Goal: Task Accomplishment & Management: Manage account settings

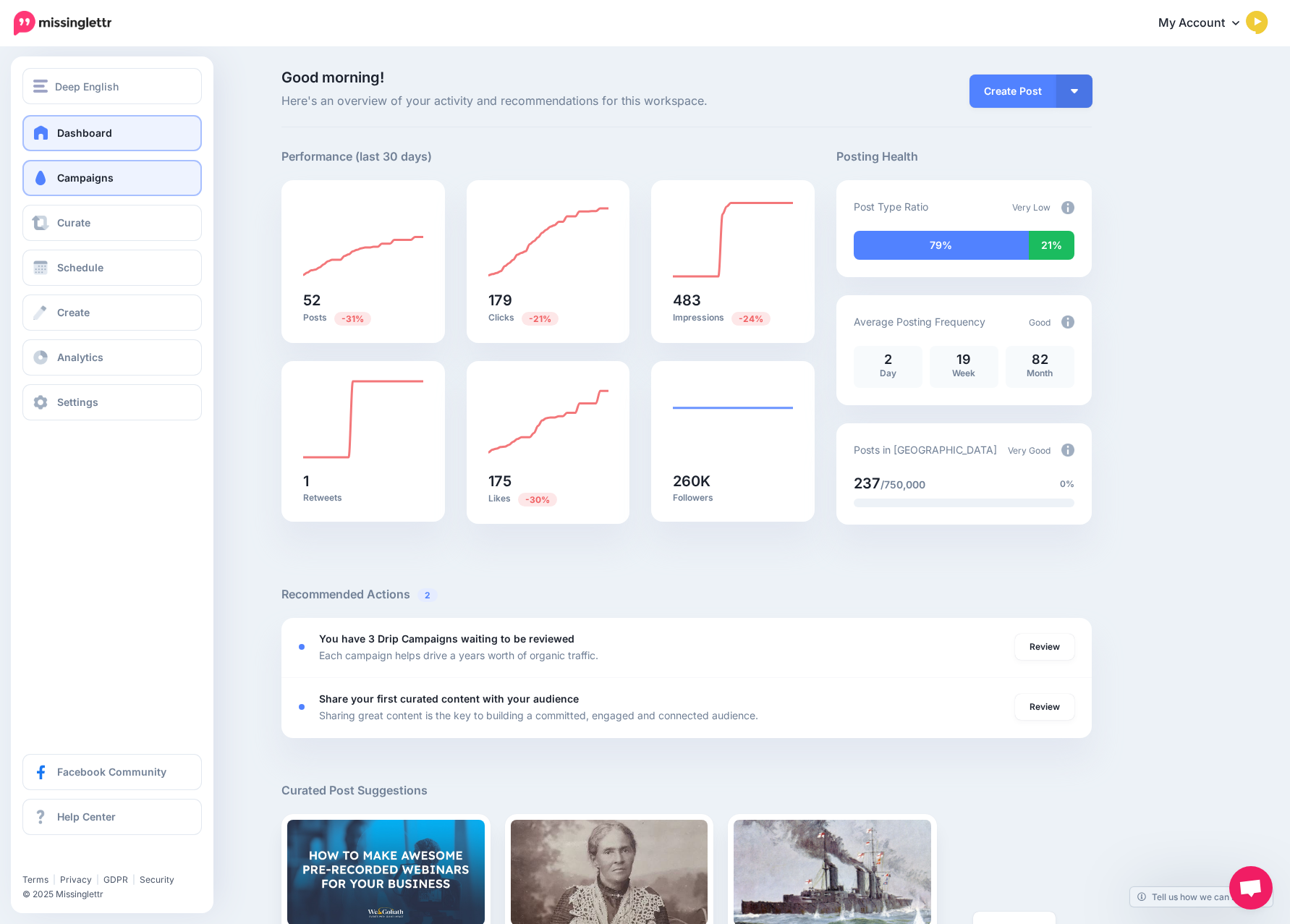
click at [89, 186] on link "Campaigns" at bounding box center [112, 178] width 179 height 37
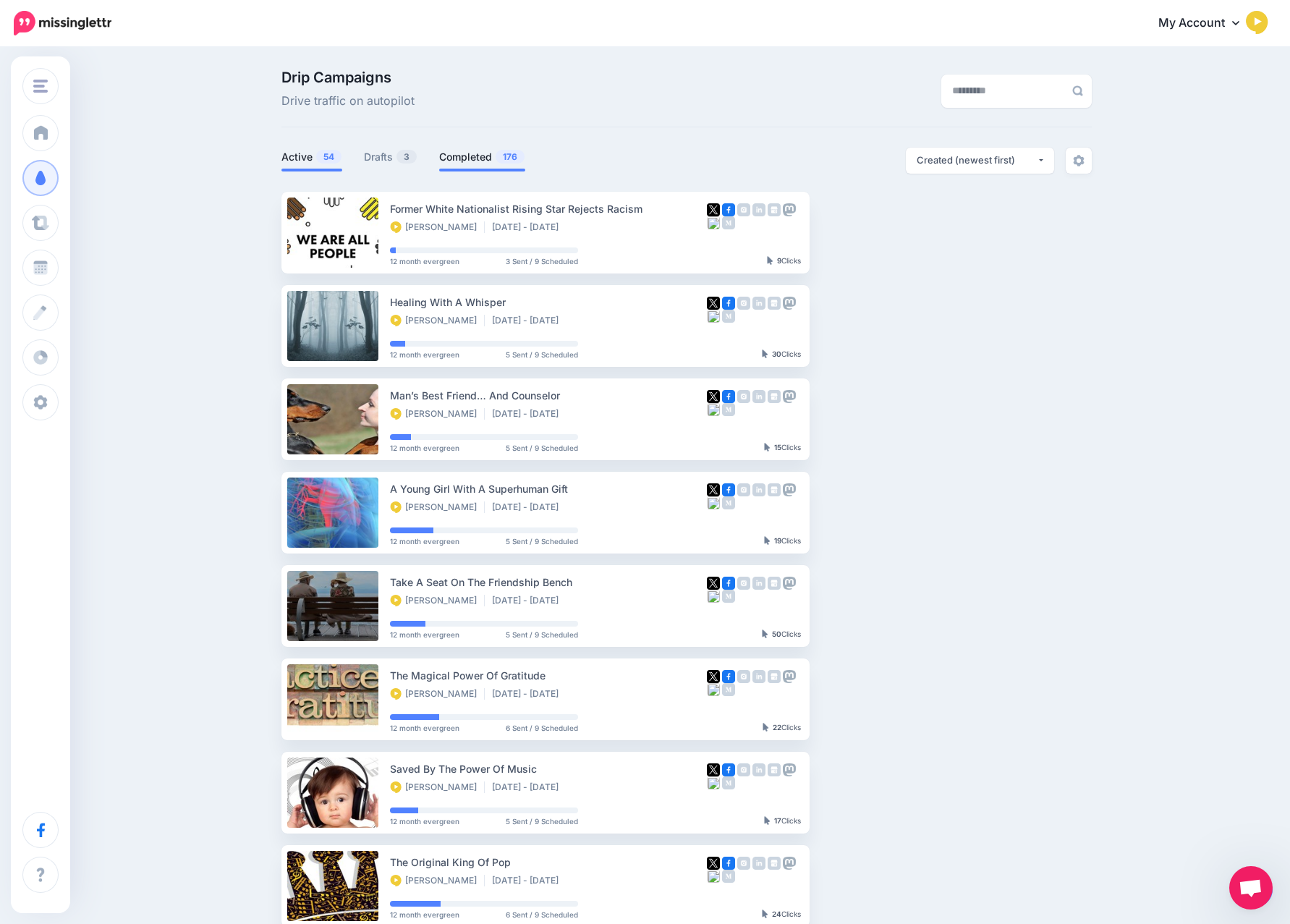
click at [472, 162] on link "Completed 176" at bounding box center [482, 156] width 86 height 17
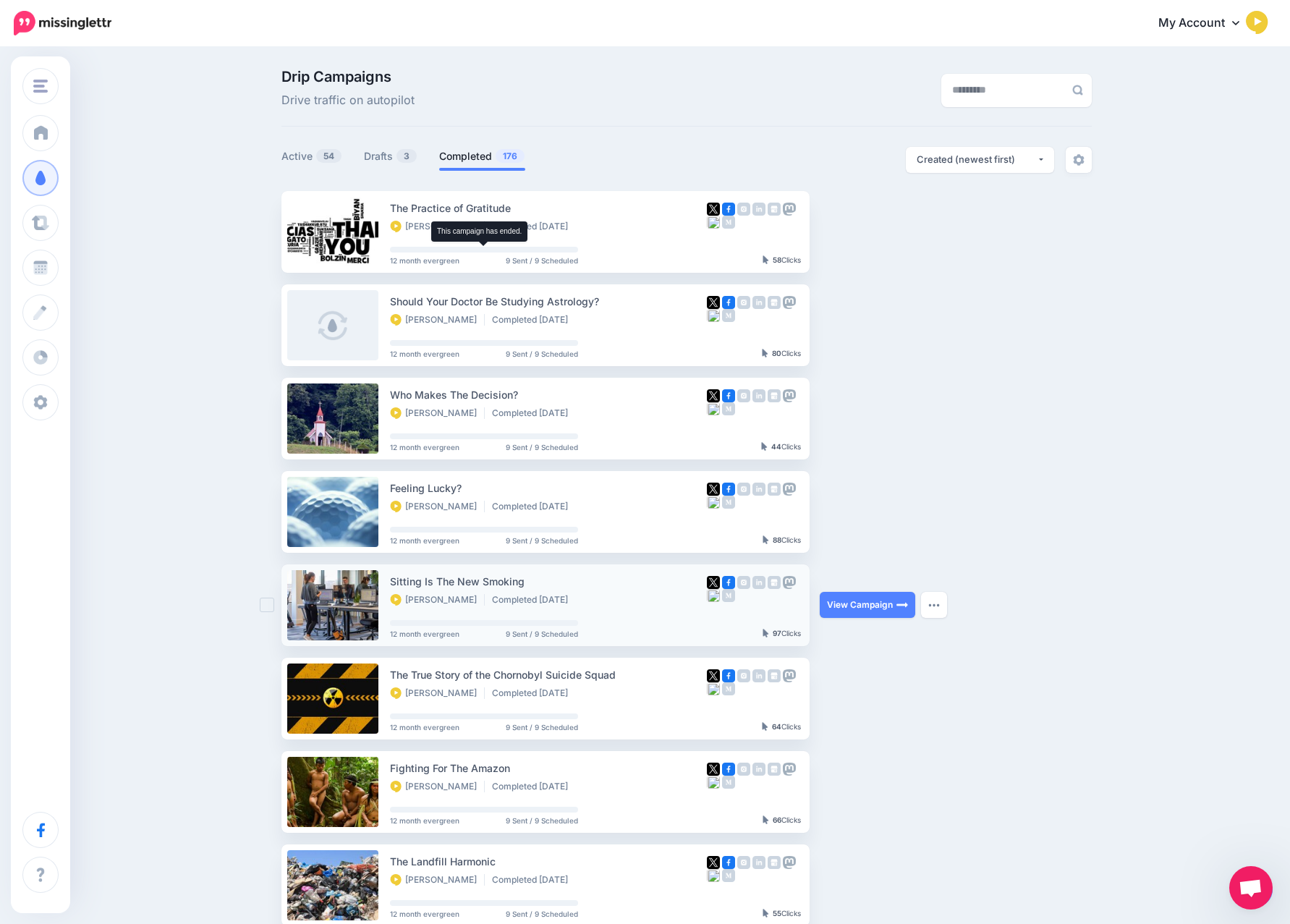
scroll to position [404, 0]
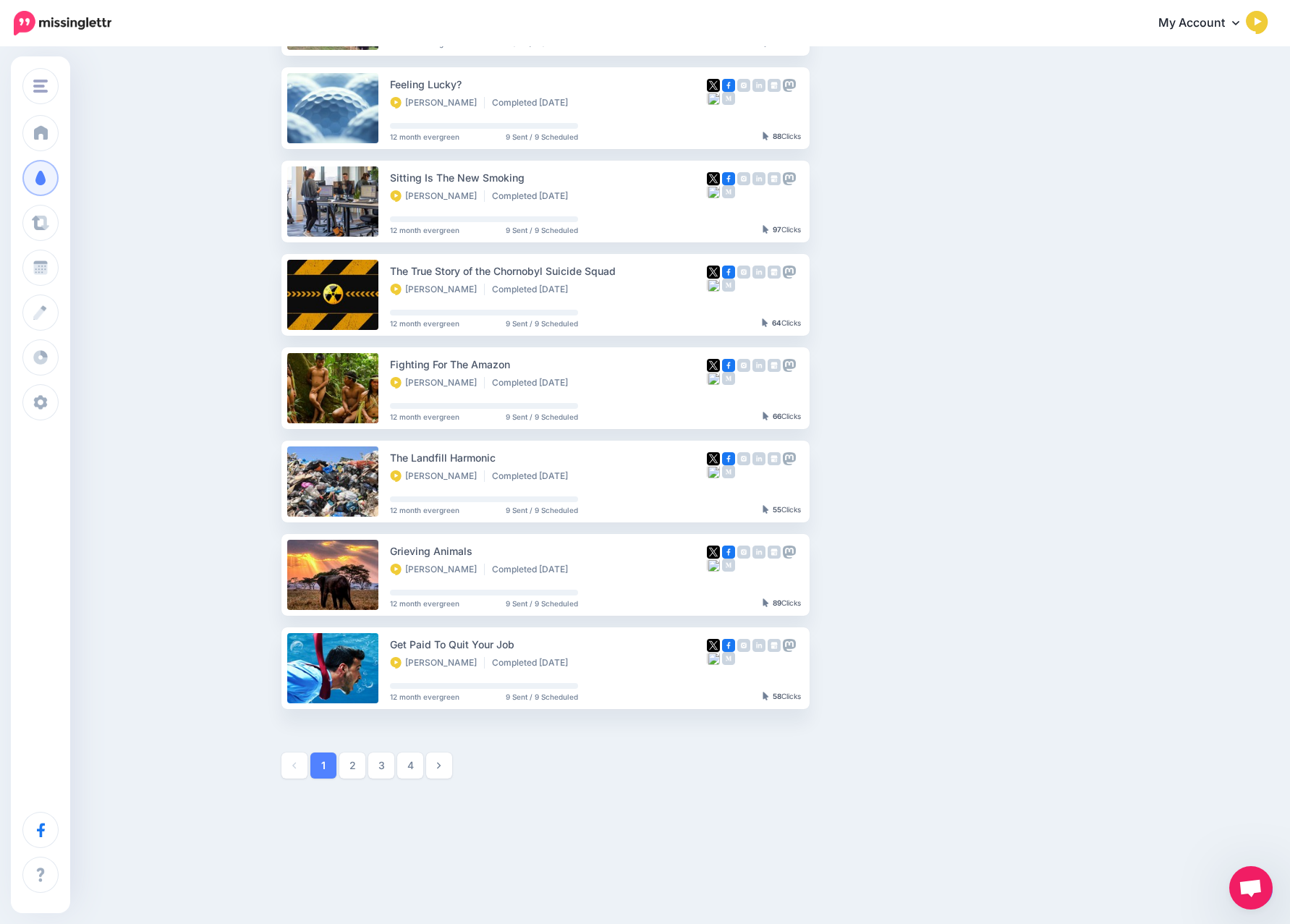
click at [408, 769] on link "4" at bounding box center [410, 765] width 26 height 26
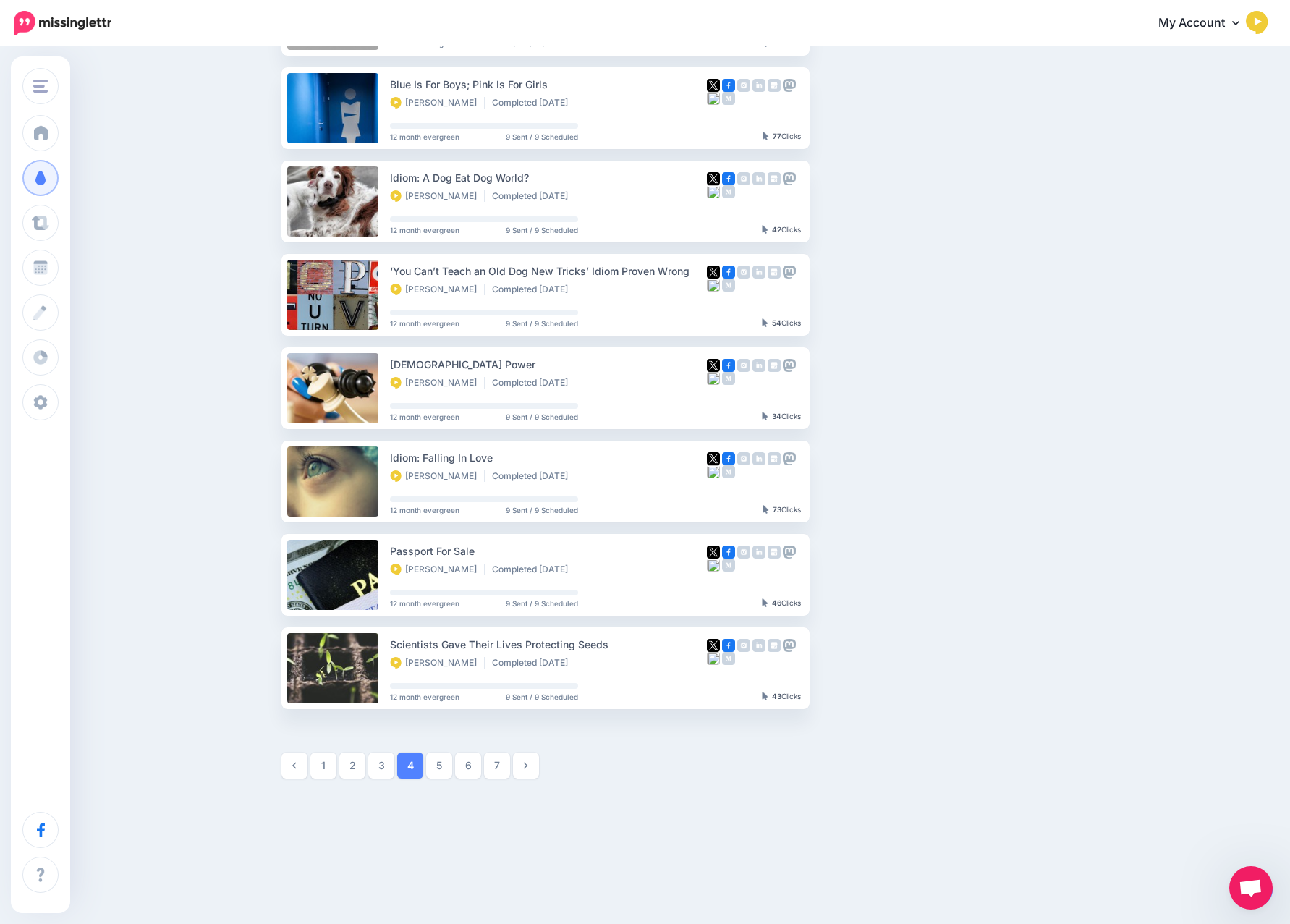
click at [500, 764] on link "7" at bounding box center [496, 765] width 26 height 26
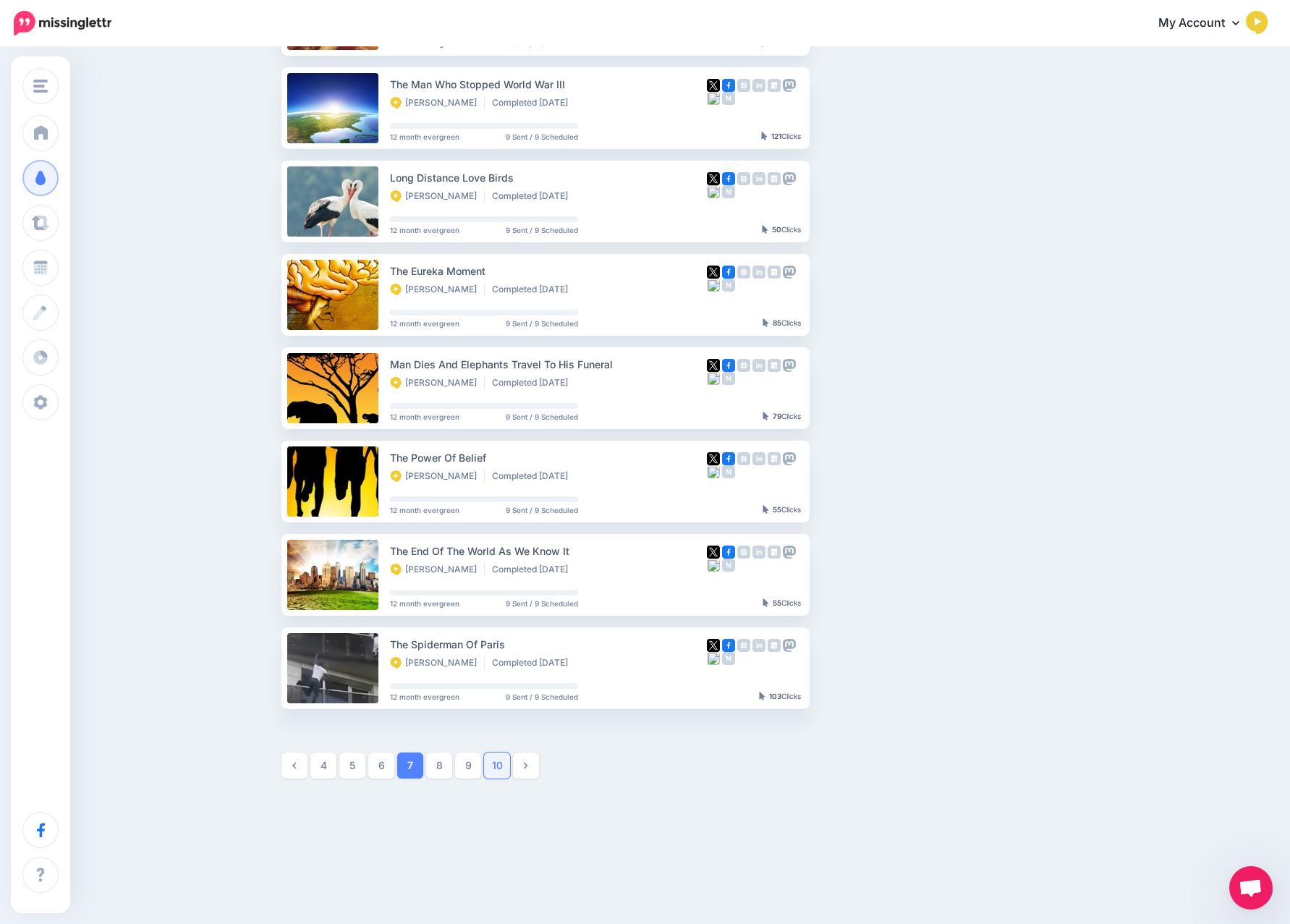
click at [493, 760] on link "10" at bounding box center [496, 765] width 26 height 26
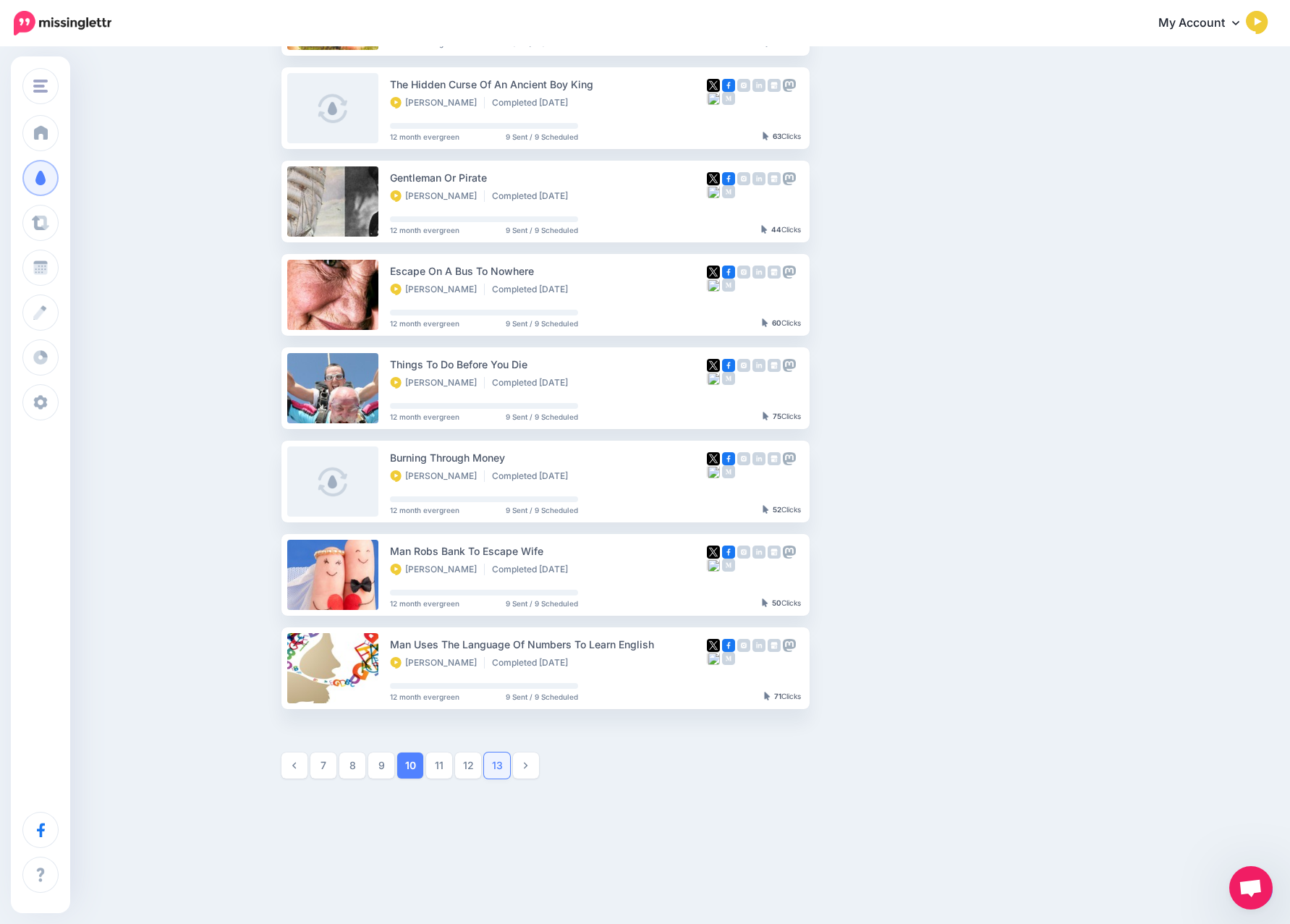
click at [486, 764] on link "13" at bounding box center [496, 765] width 26 height 26
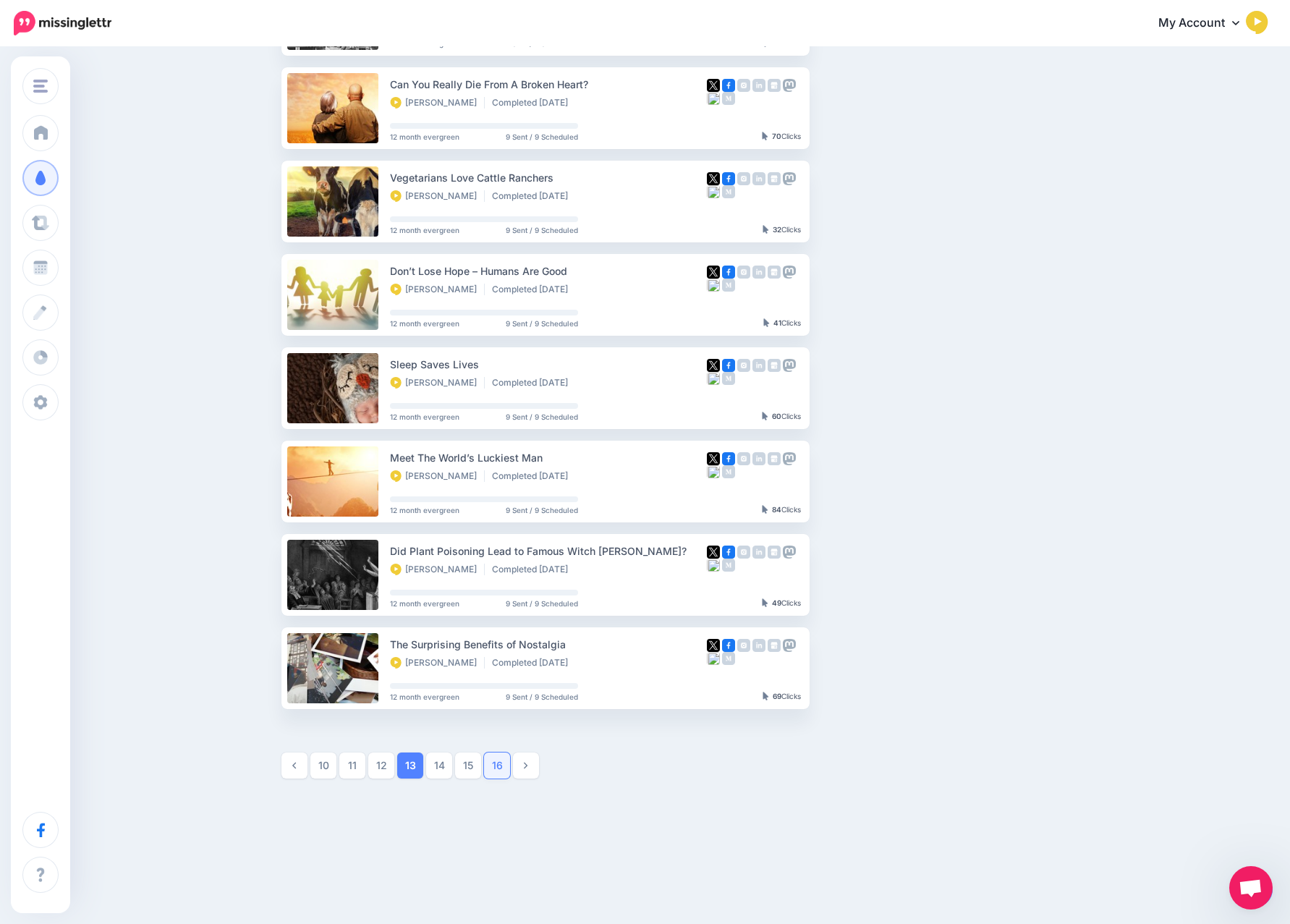
click at [501, 763] on link "16" at bounding box center [496, 765] width 26 height 26
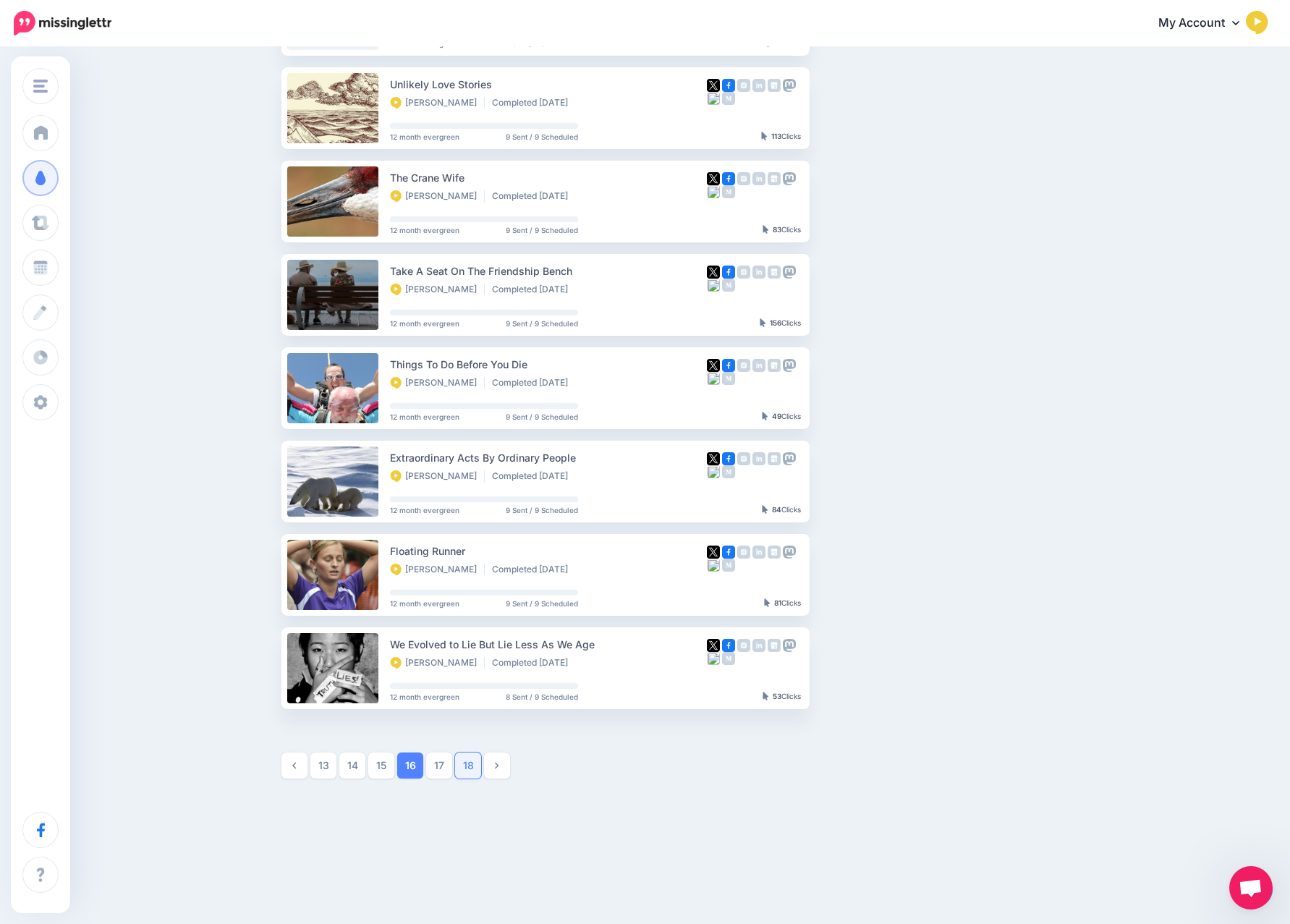
click at [470, 760] on link "18" at bounding box center [468, 765] width 26 height 26
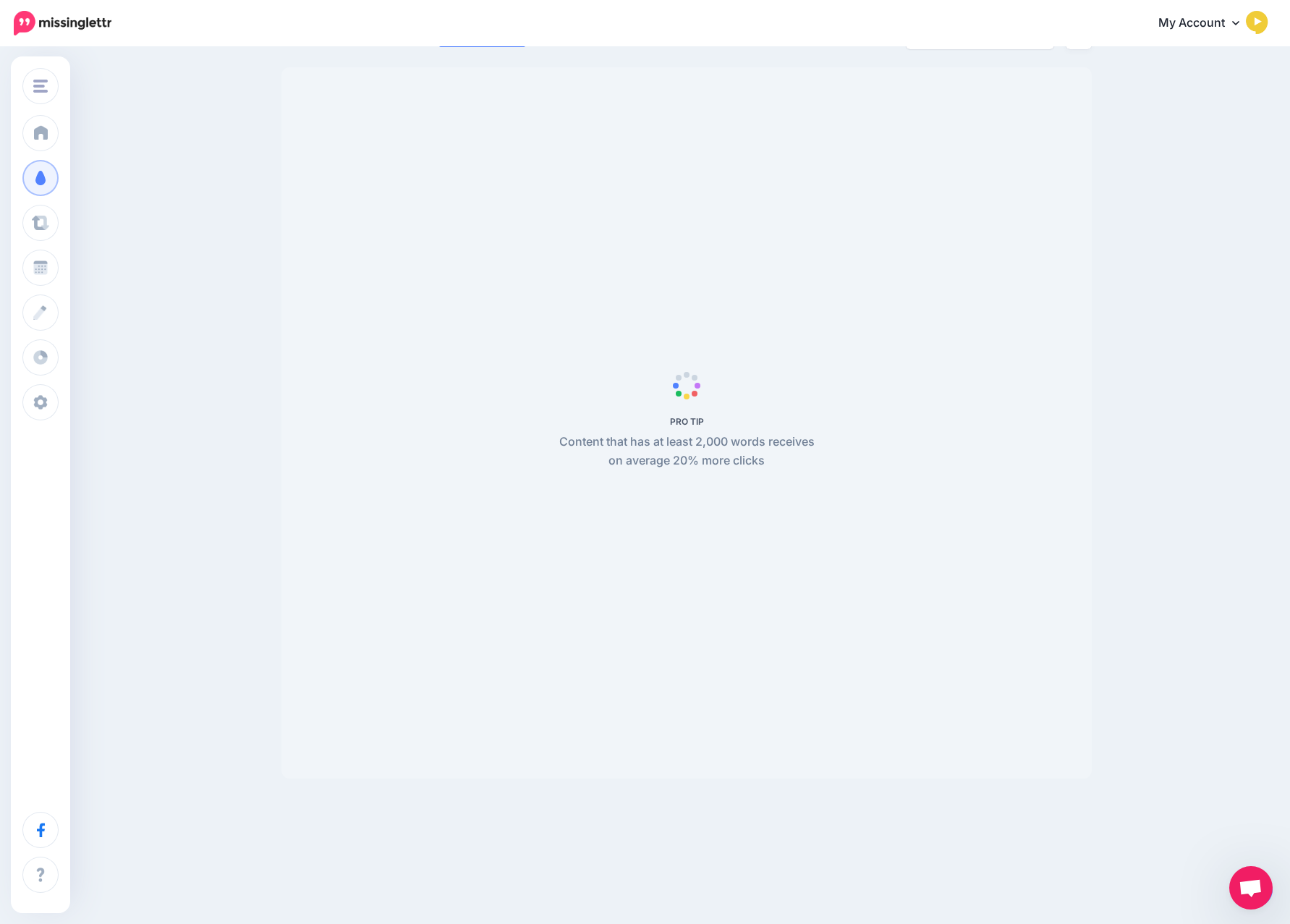
scroll to position [31, 0]
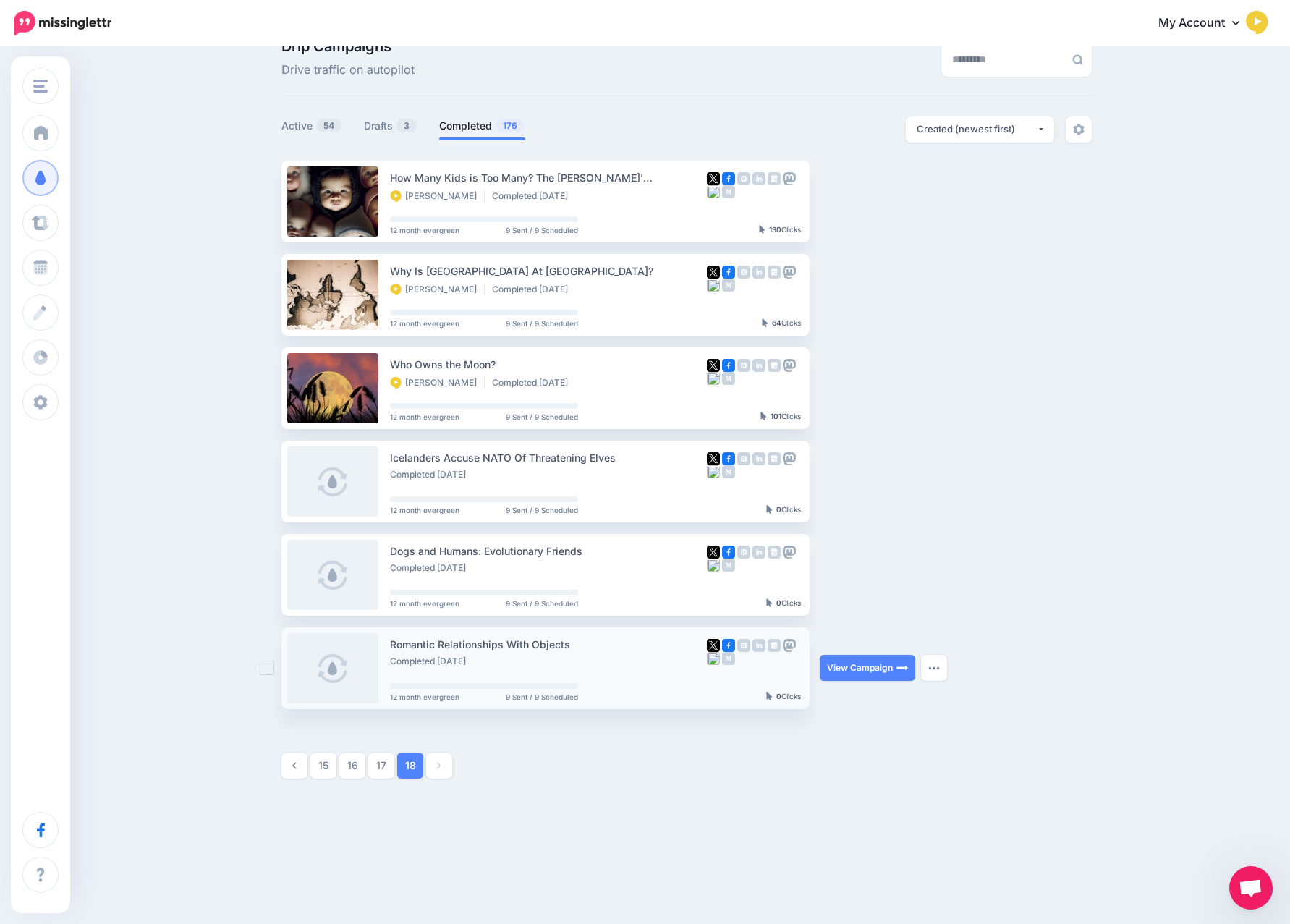
click at [342, 662] on link at bounding box center [333, 667] width 91 height 70
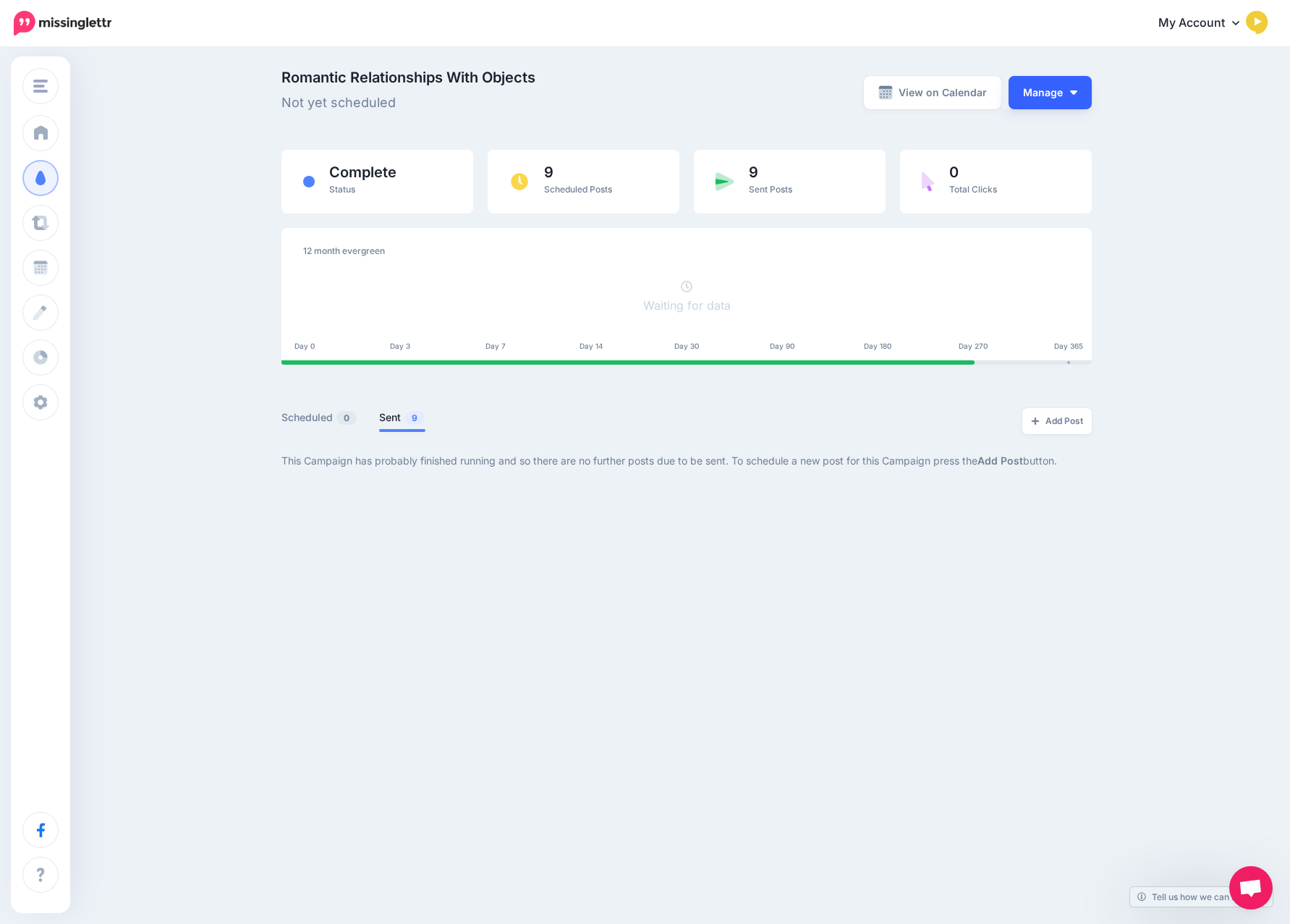
click at [1045, 101] on button "Manage" at bounding box center [1050, 92] width 83 height 33
click at [767, 139] on div "Romantic Relationships With Objects Not yet scheduled View on Calendar Manage V…" at bounding box center [687, 275] width 832 height 410
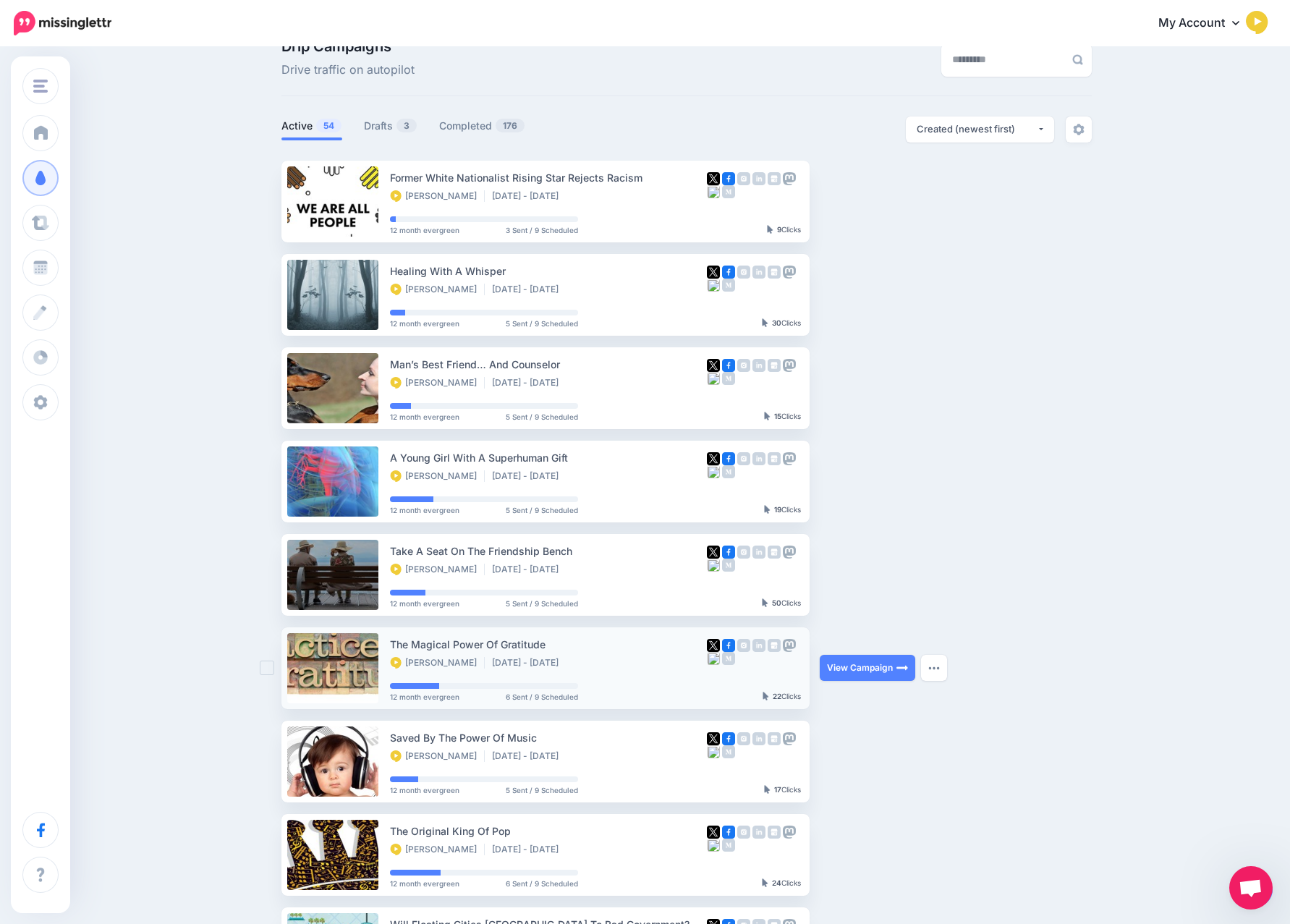
scroll to position [404, 0]
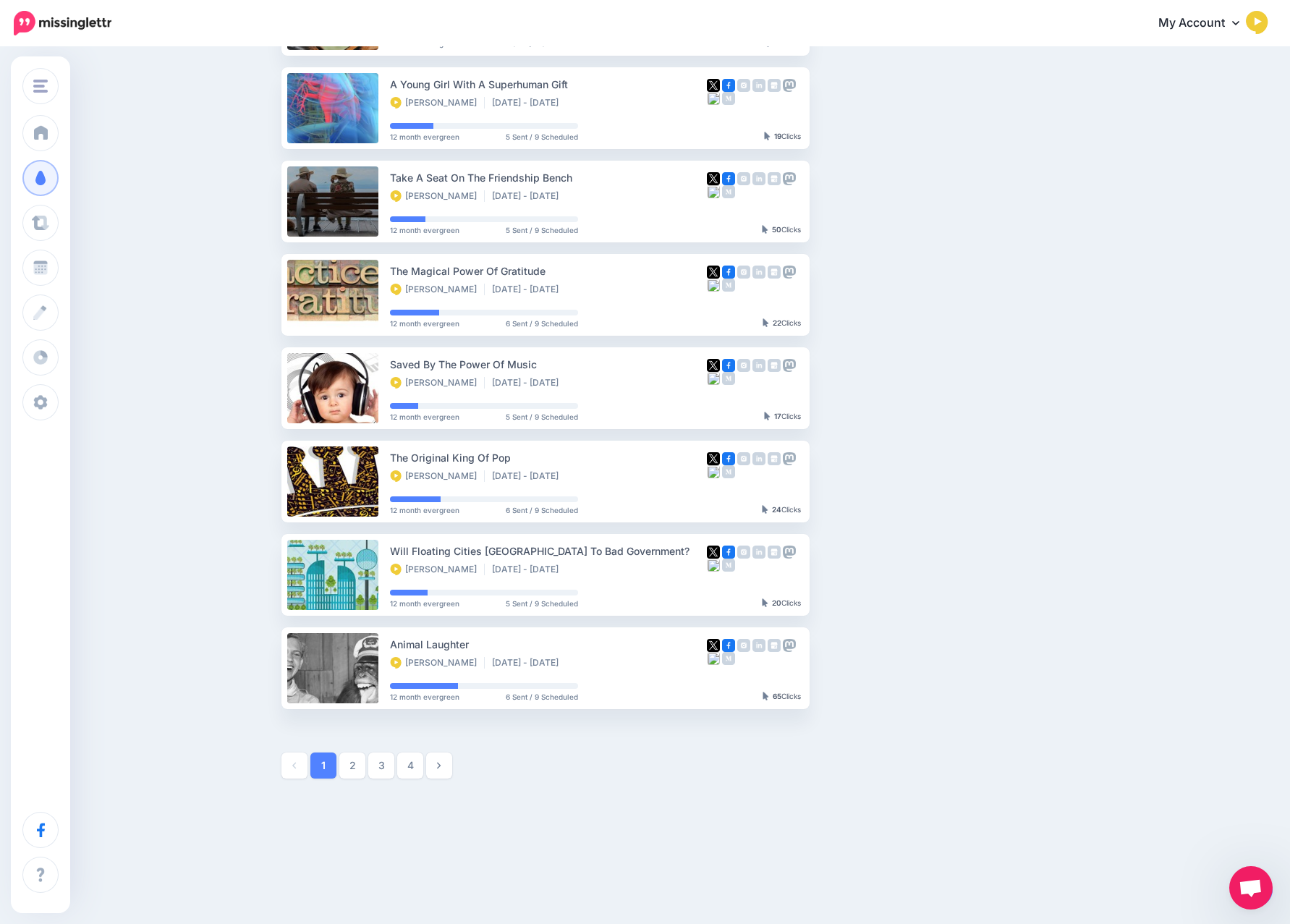
click at [432, 768] on link at bounding box center [439, 765] width 26 height 26
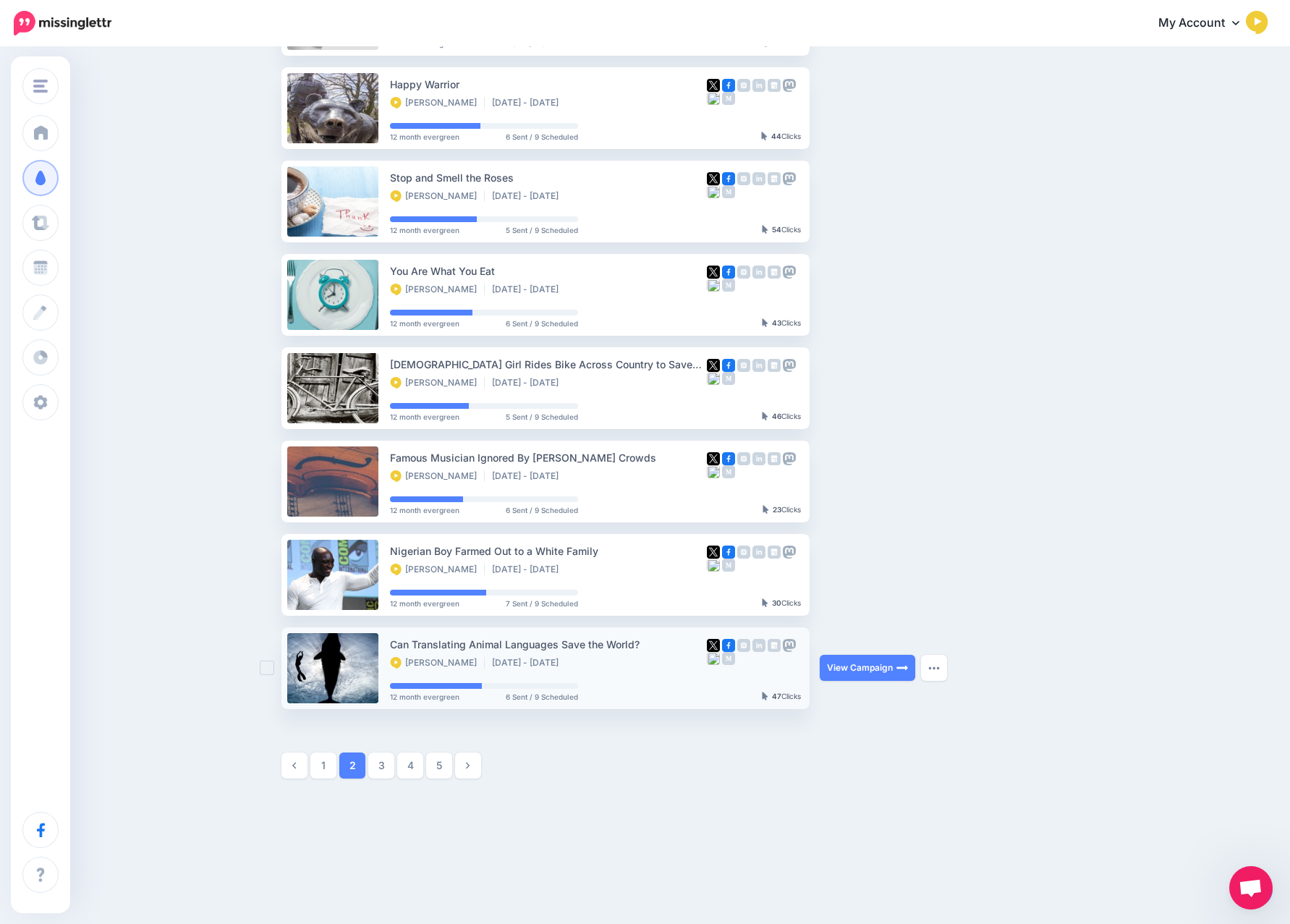
click at [272, 664] on ins at bounding box center [267, 667] width 15 height 15
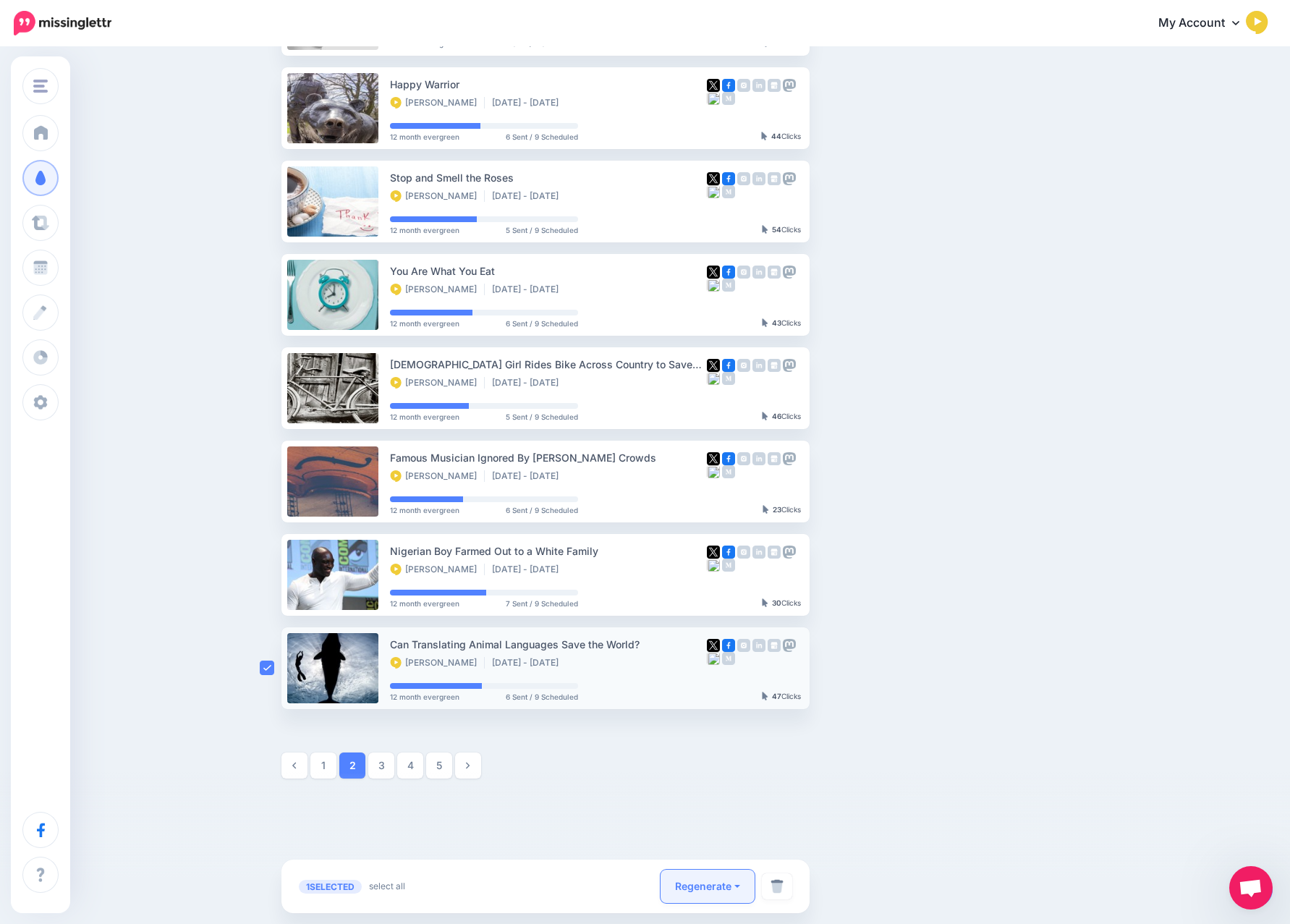
click at [739, 880] on button "Regenerate" at bounding box center [707, 886] width 94 height 33
click at [453, 810] on div at bounding box center [645, 847] width 1290 height 152
click at [438, 765] on link "5" at bounding box center [439, 765] width 26 height 26
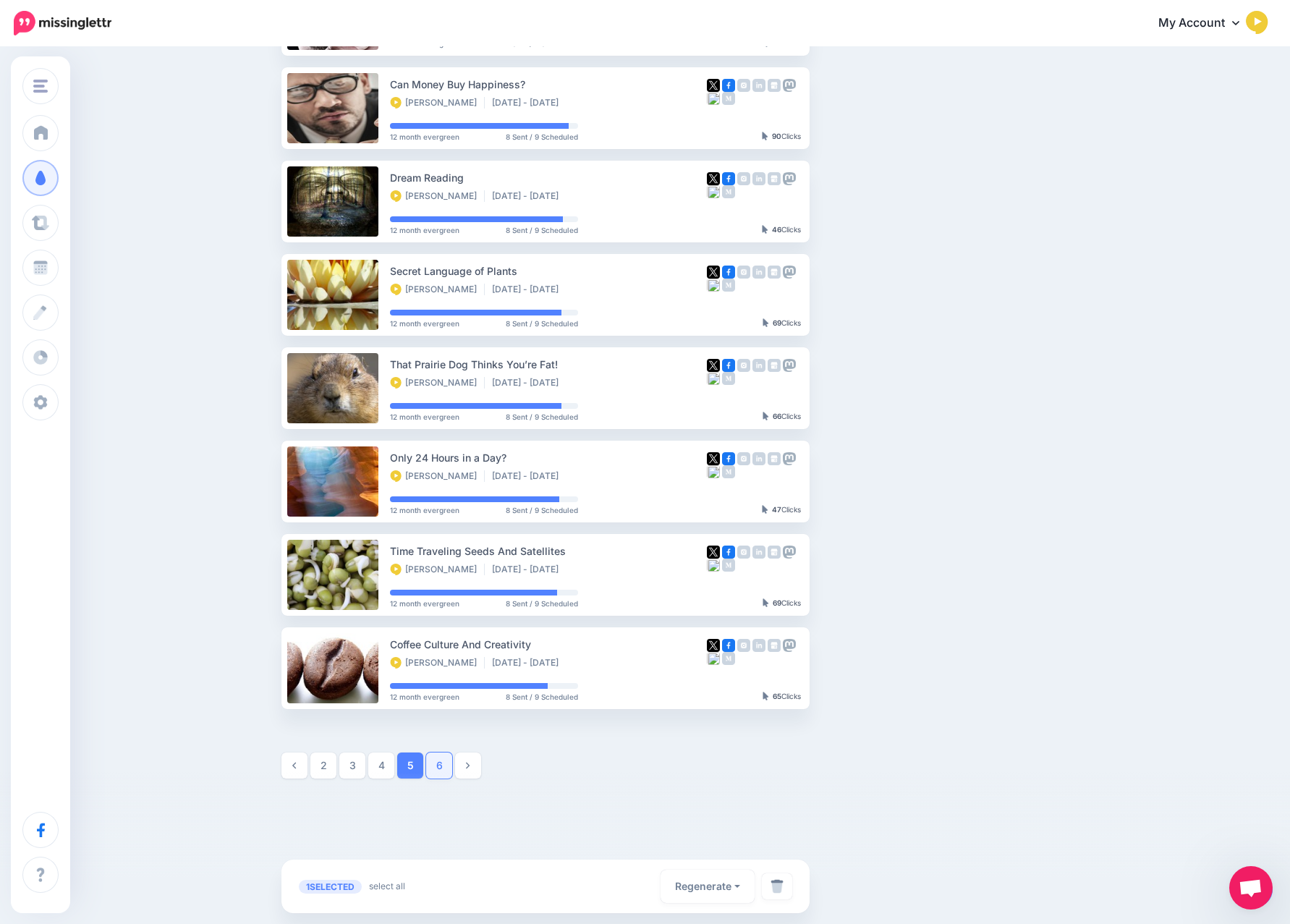
click at [445, 768] on link "6" at bounding box center [439, 765] width 26 height 26
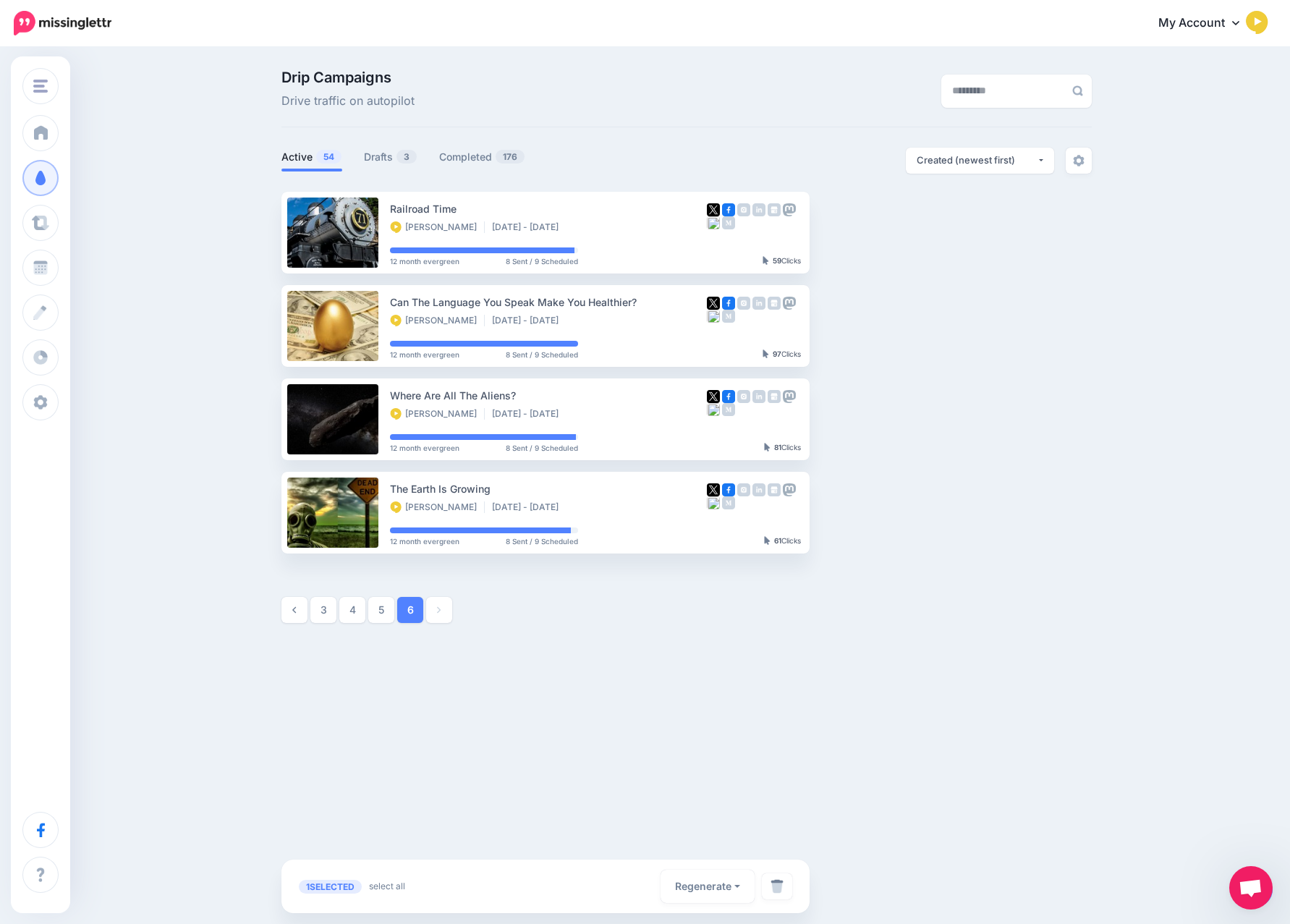
scroll to position [0, 0]
click at [448, 612] on span at bounding box center [439, 610] width 26 height 26
click at [474, 156] on link "Completed 176" at bounding box center [482, 156] width 86 height 17
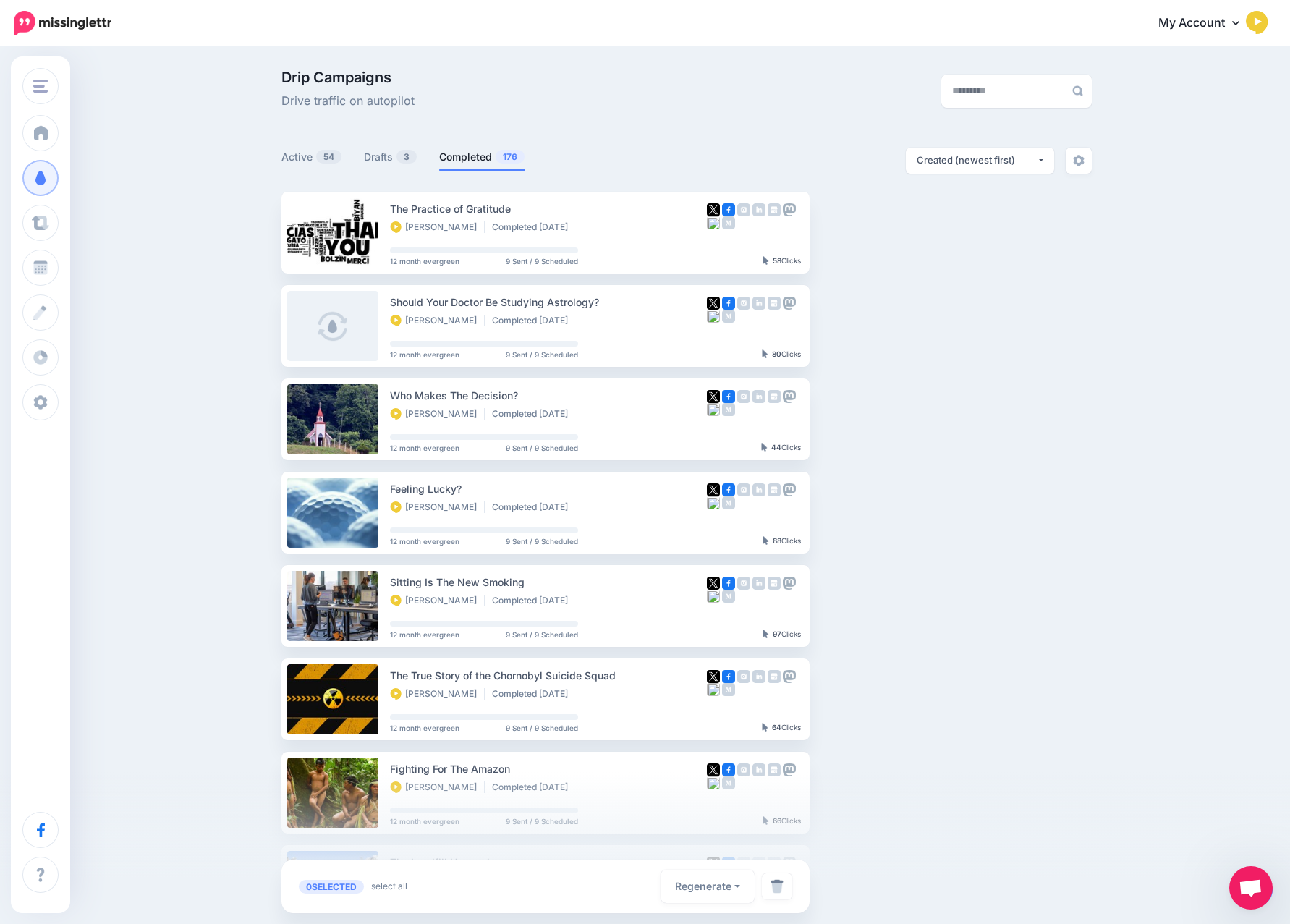
click at [741, 820] on div at bounding box center [645, 847] width 1290 height 152
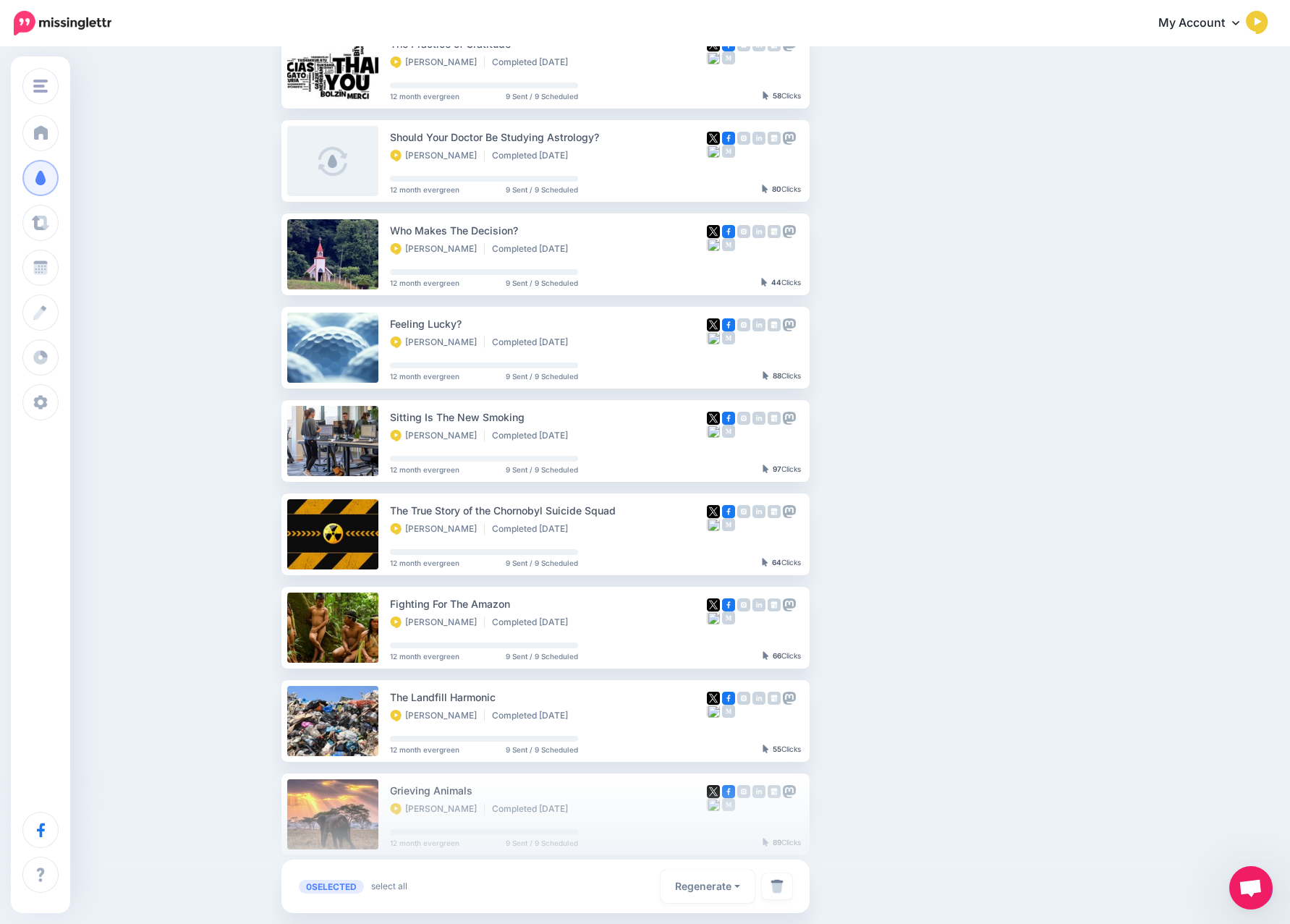
scroll to position [404, 0]
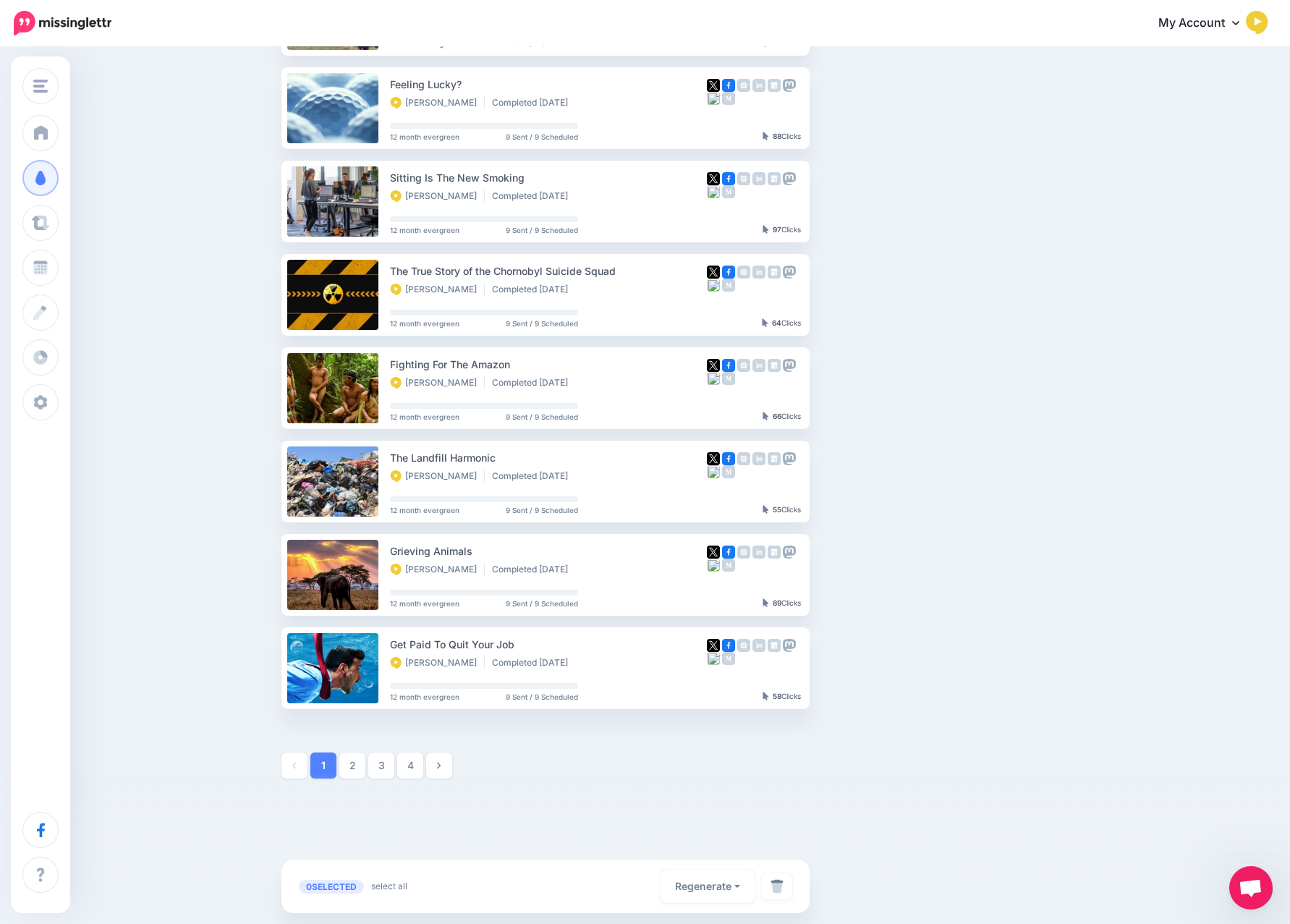
click at [412, 761] on link "4" at bounding box center [410, 765] width 26 height 26
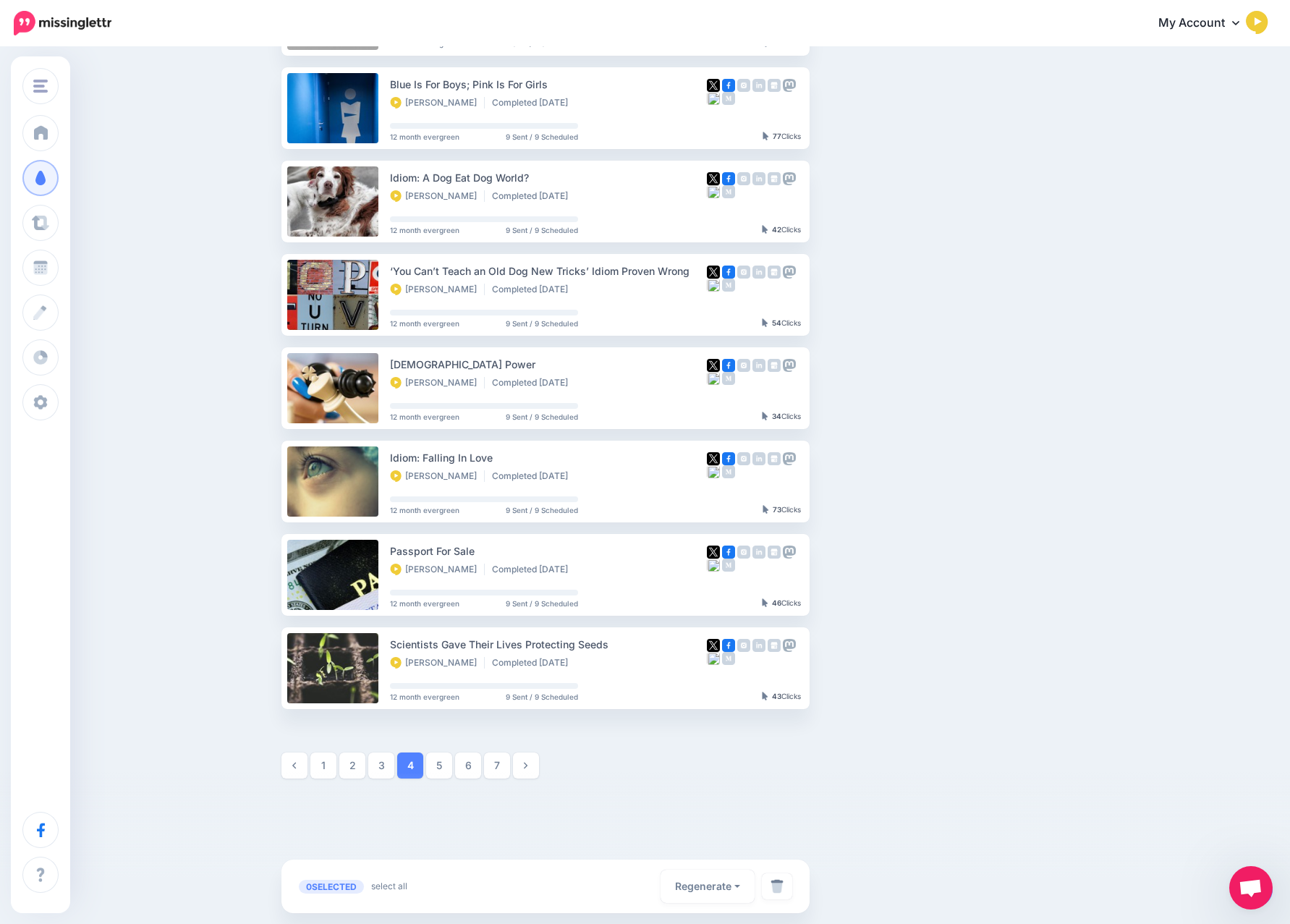
click at [498, 761] on link "7" at bounding box center [496, 765] width 26 height 26
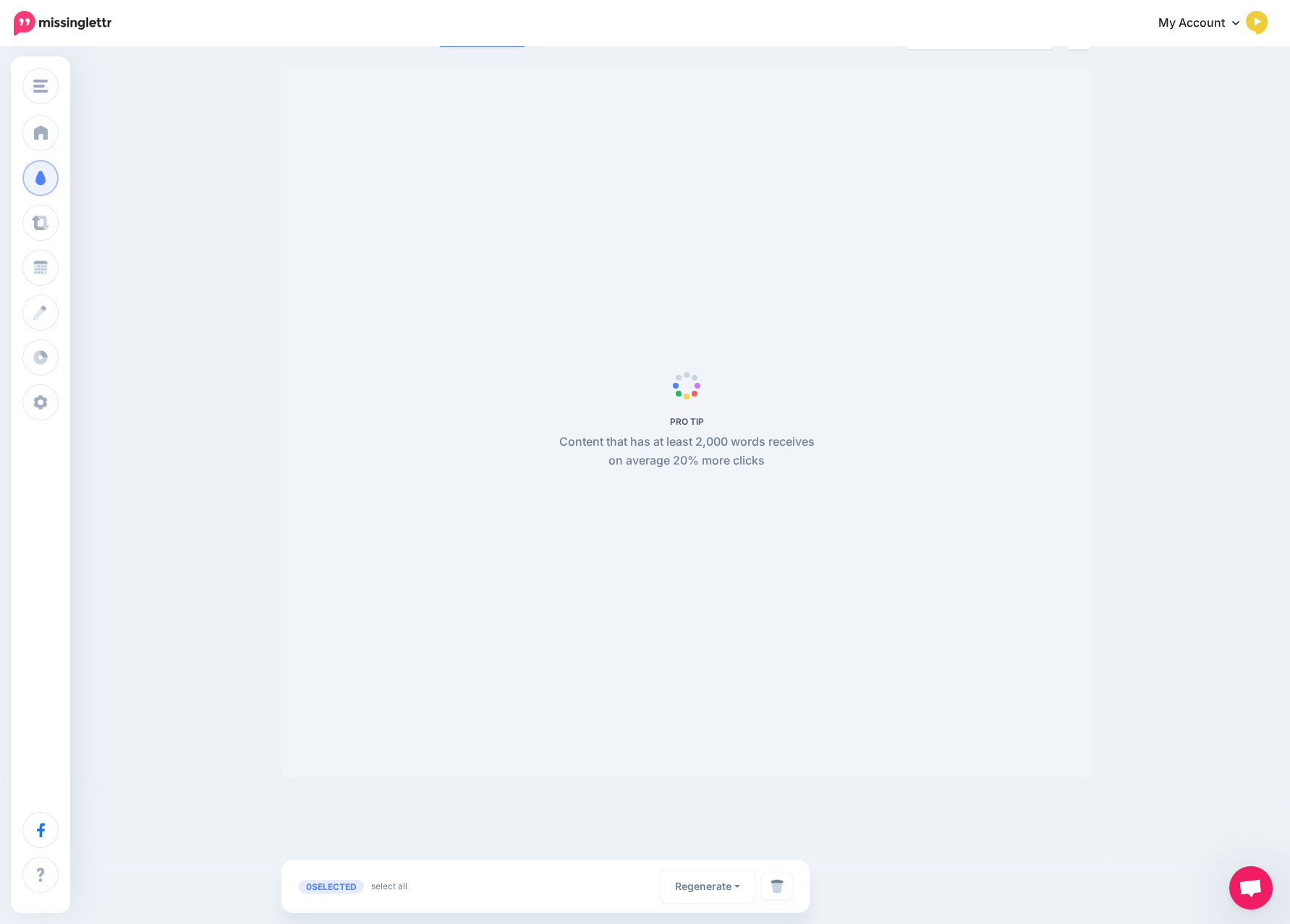
scroll to position [124, 0]
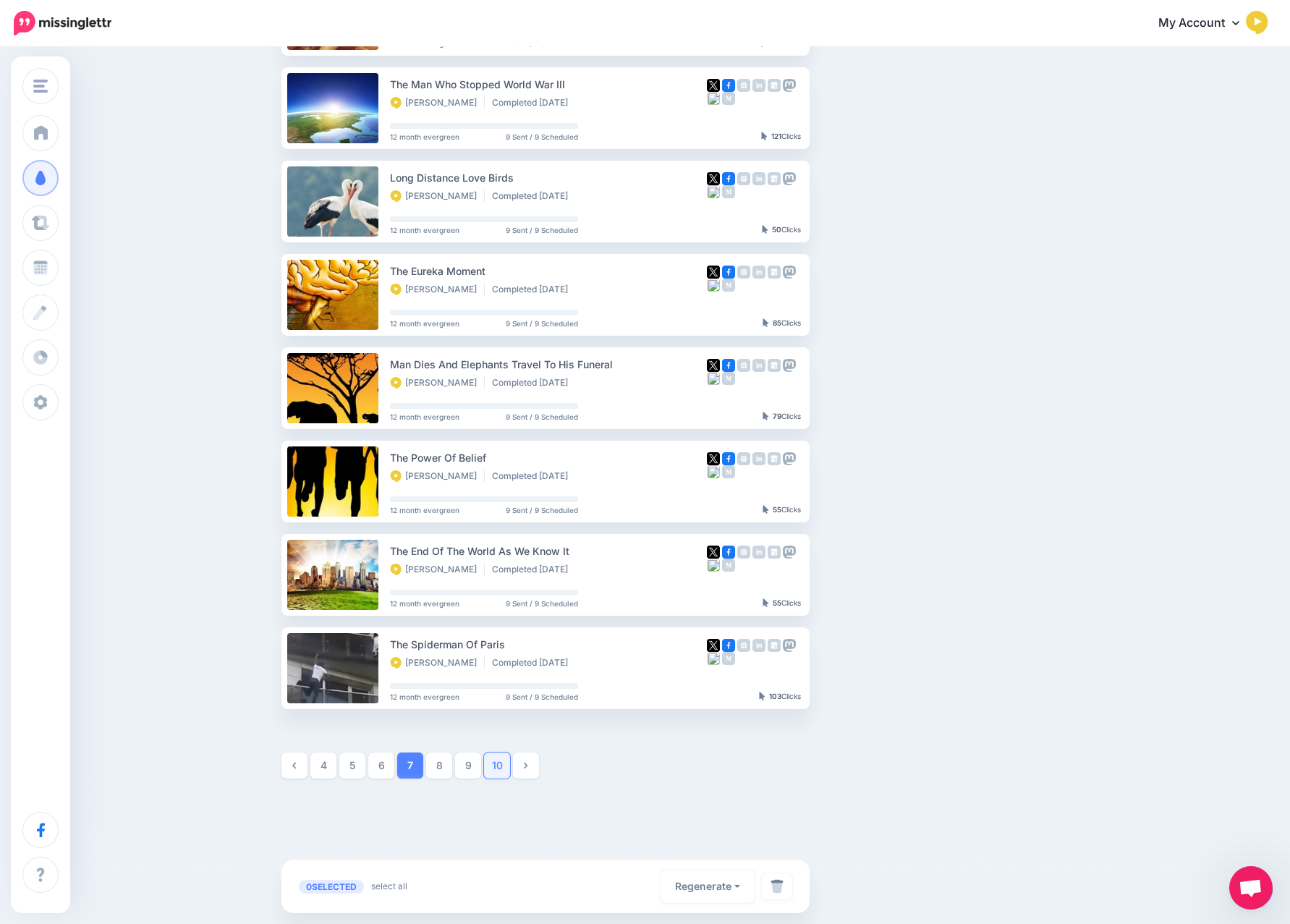
click at [497, 760] on link "10" at bounding box center [496, 765] width 26 height 26
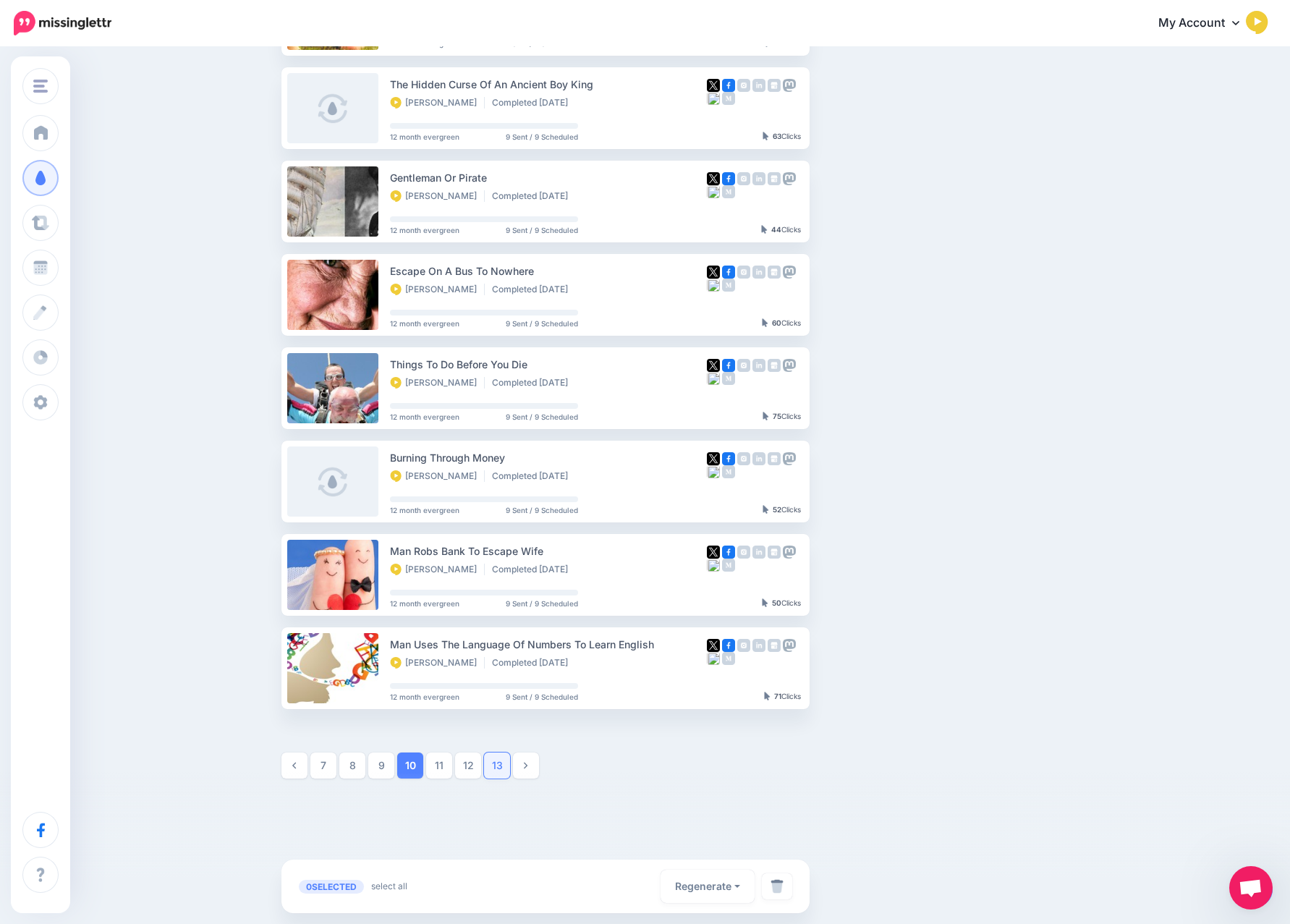
click at [497, 761] on link "13" at bounding box center [496, 765] width 26 height 26
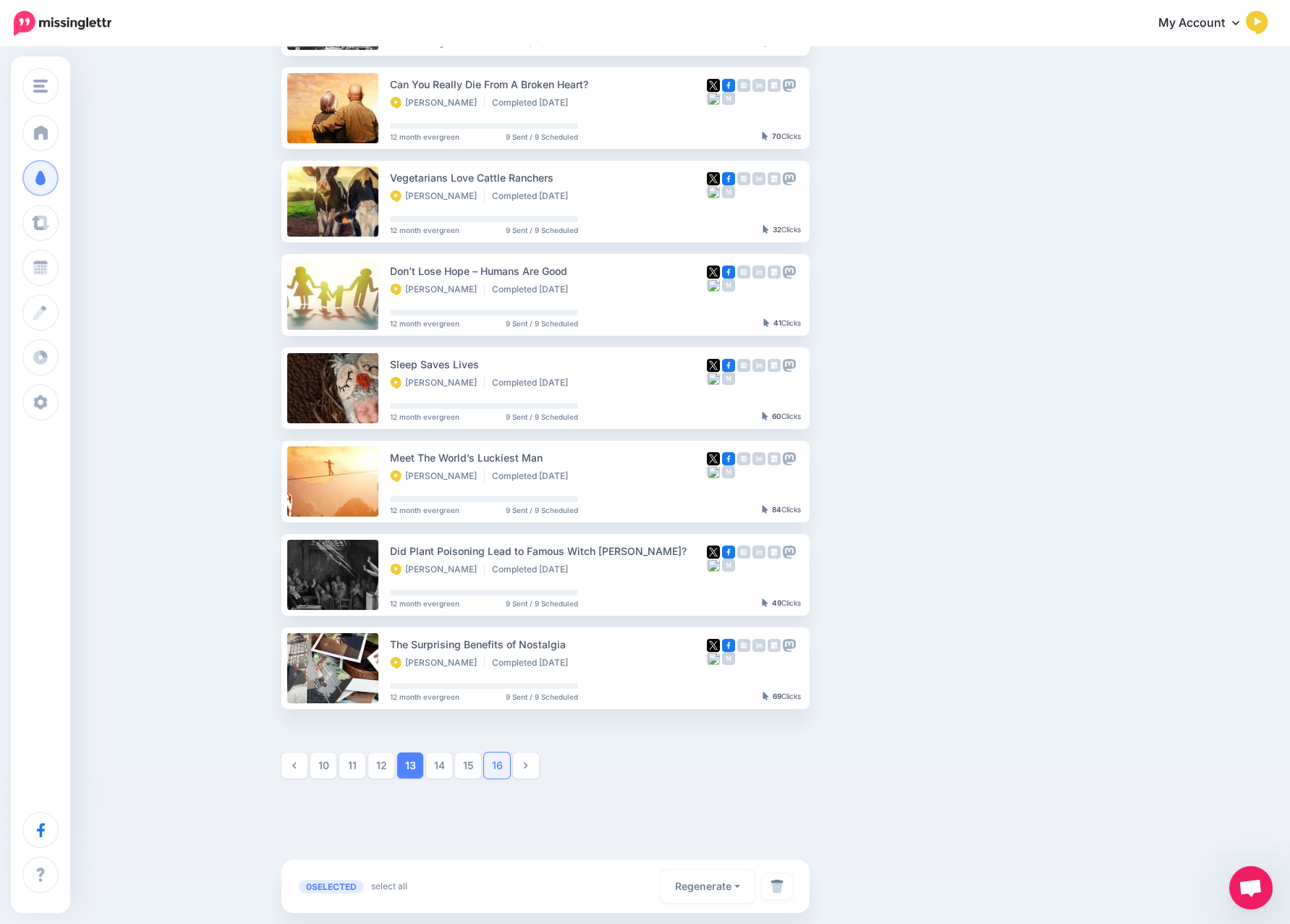
click at [497, 761] on link "16" at bounding box center [496, 765] width 26 height 26
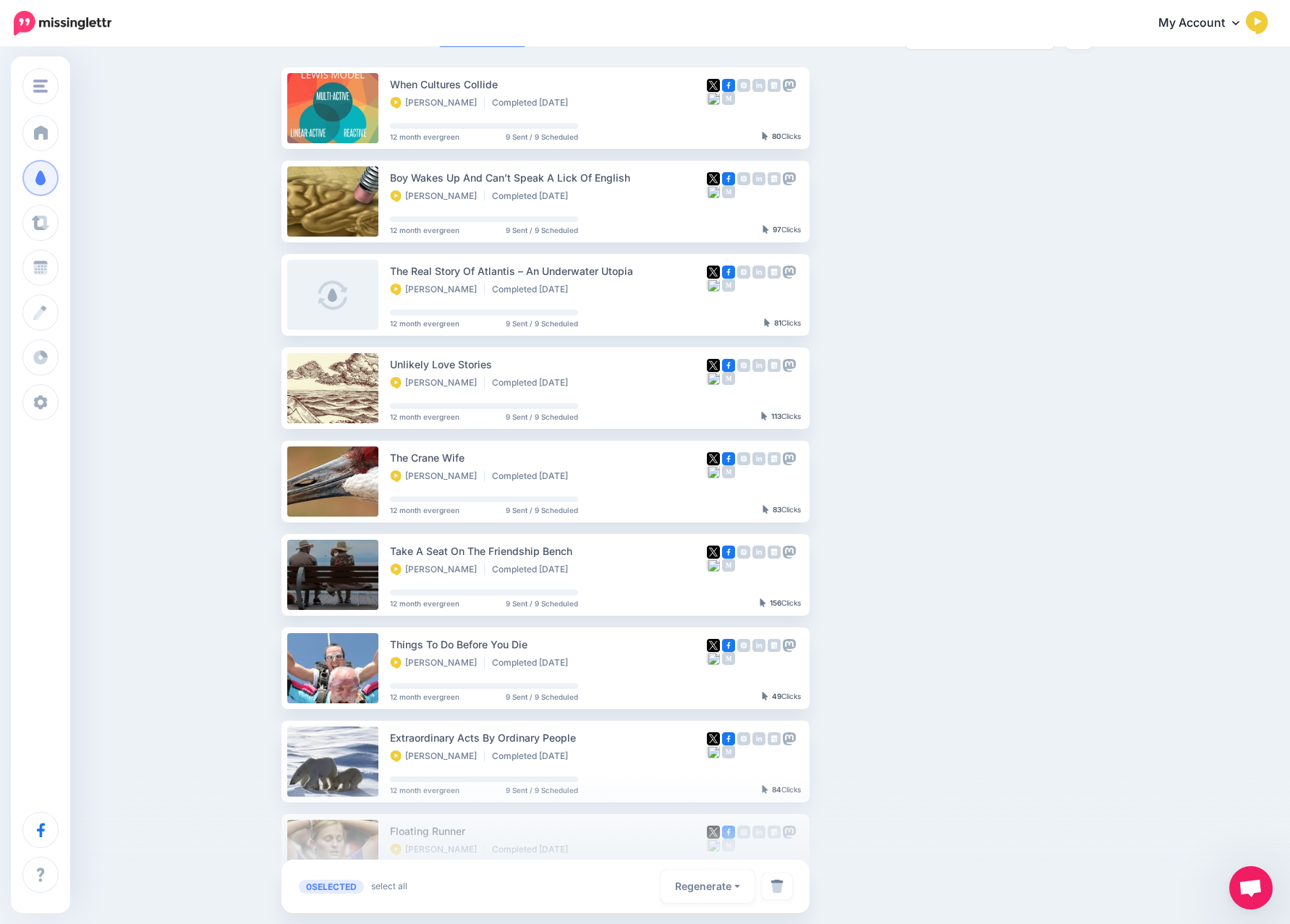
scroll to position [404, 0]
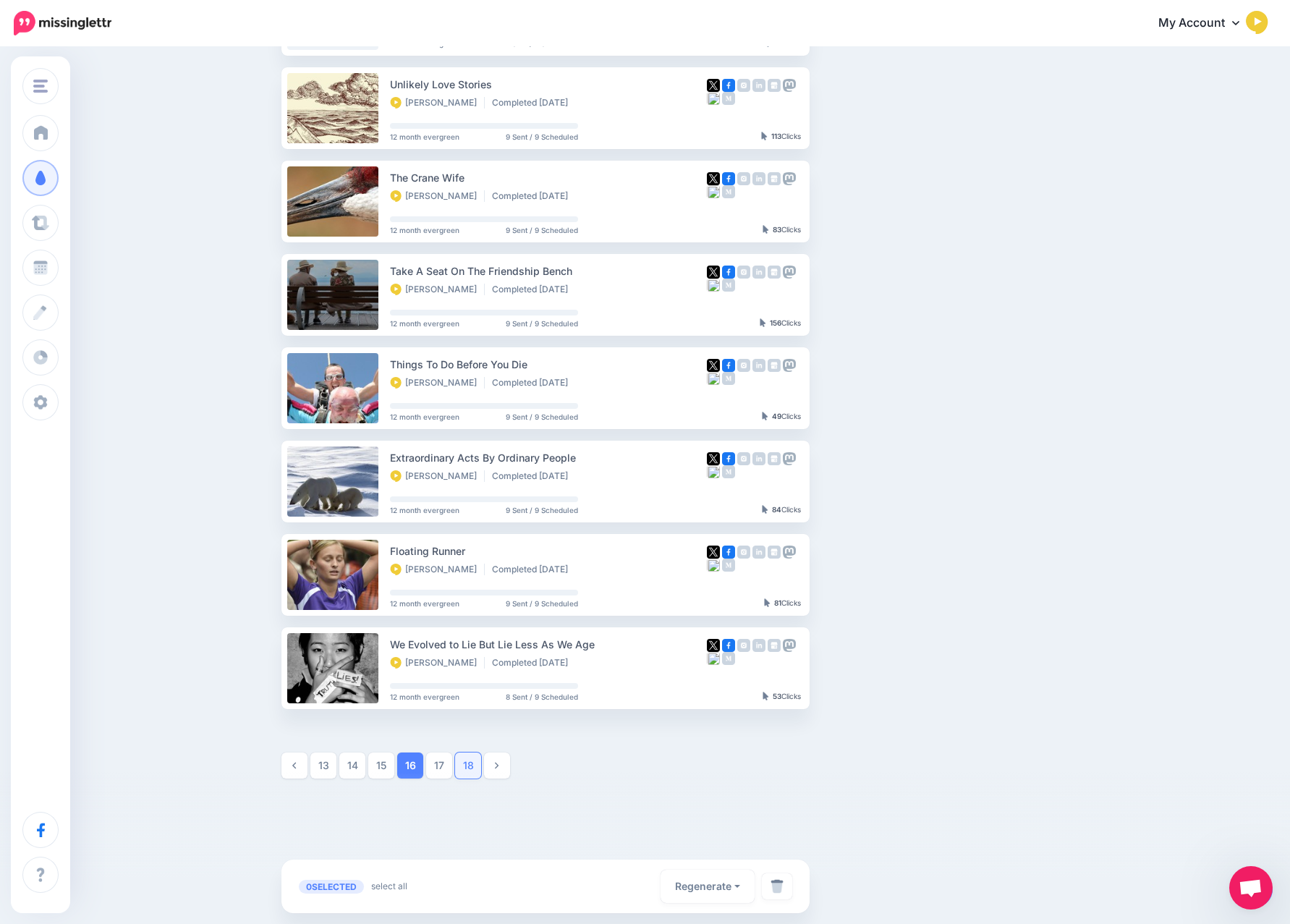
click at [470, 762] on link "18" at bounding box center [468, 765] width 26 height 26
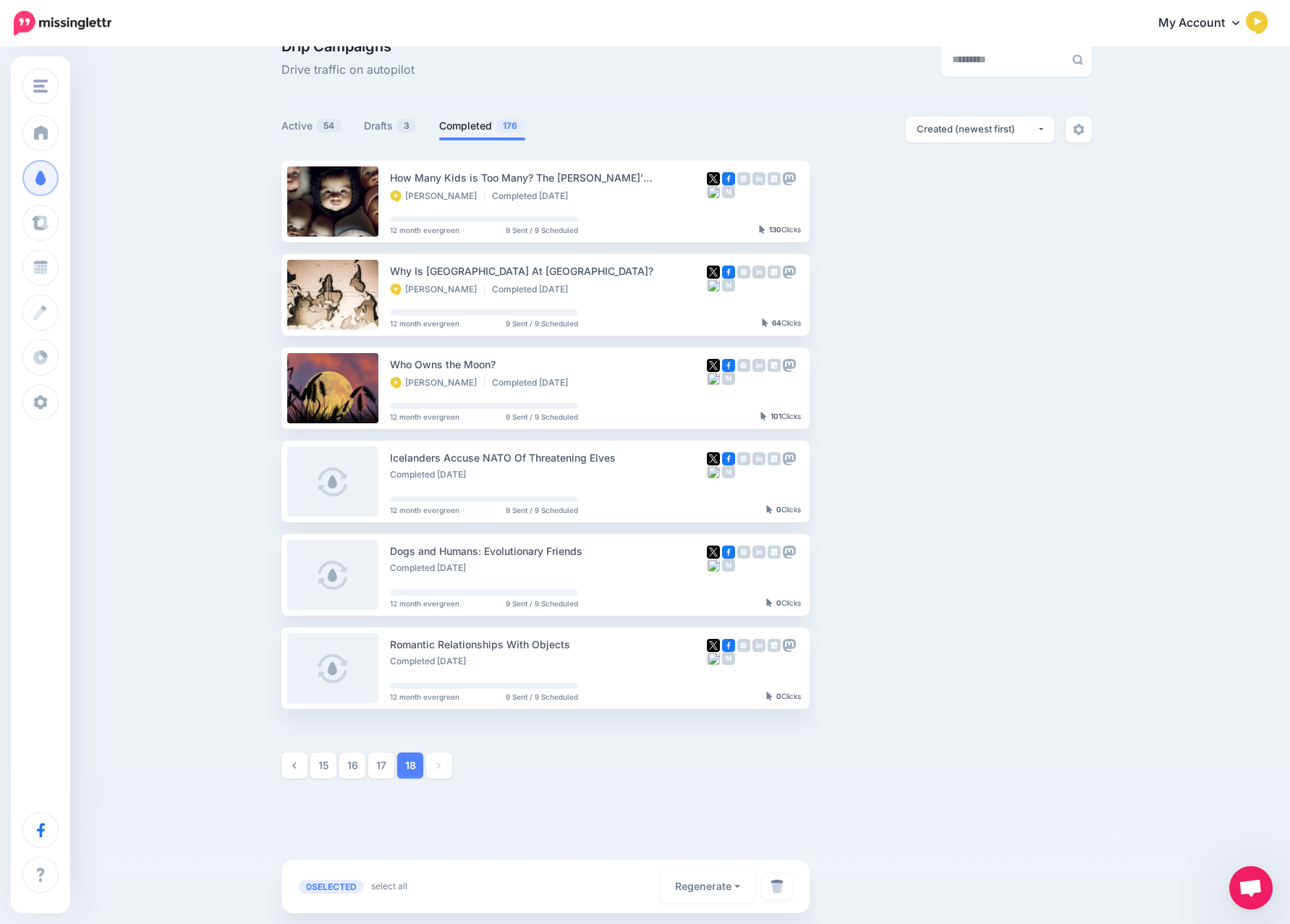
scroll to position [31, 0]
click at [268, 666] on ins at bounding box center [267, 667] width 15 height 15
click at [261, 569] on ins at bounding box center [267, 574] width 15 height 15
click at [264, 479] on ins at bounding box center [267, 481] width 15 height 15
click at [697, 875] on button "Regenerate" at bounding box center [707, 886] width 94 height 33
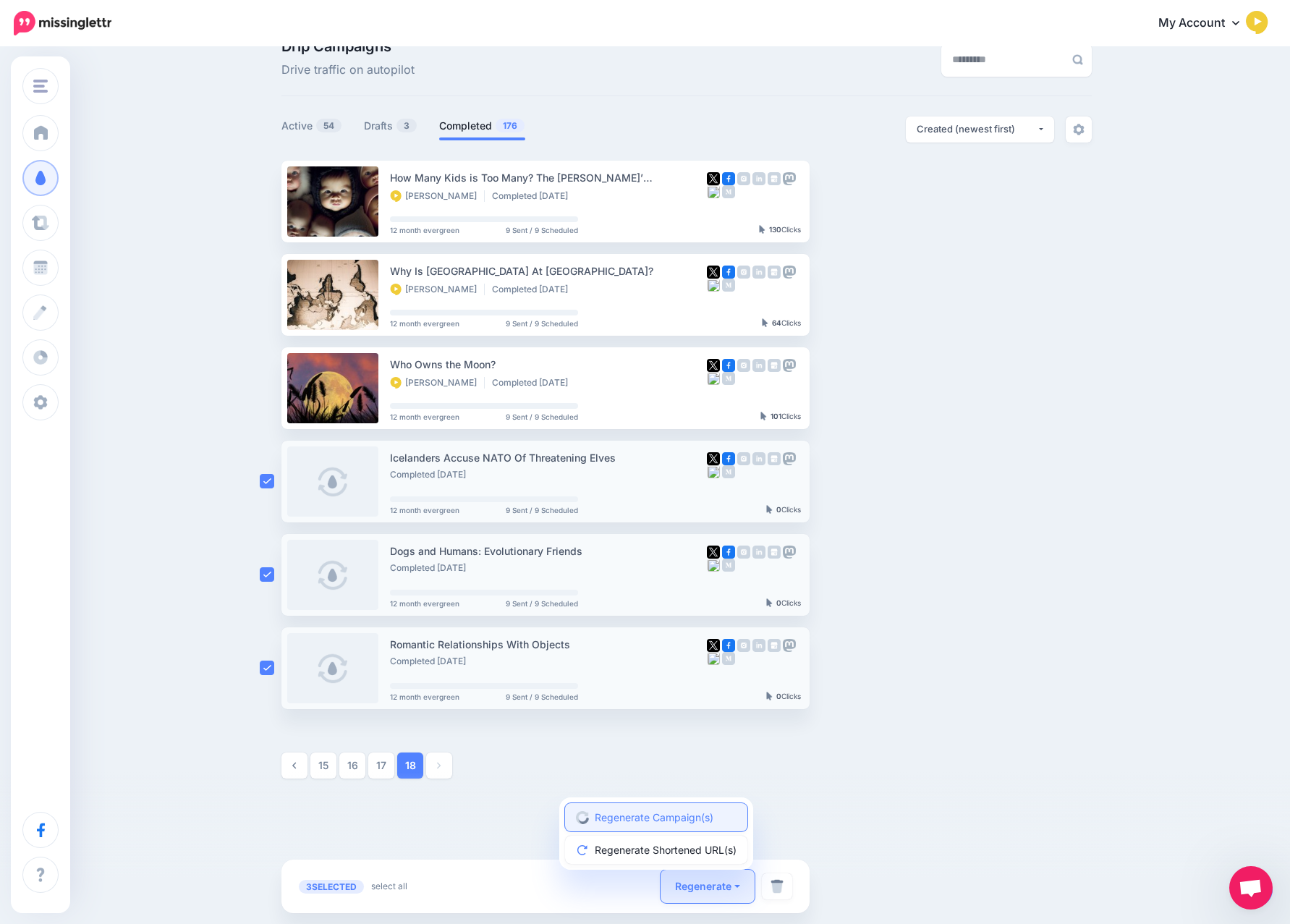
click at [664, 819] on link "Regenerate Campaign(s)" at bounding box center [656, 816] width 182 height 28
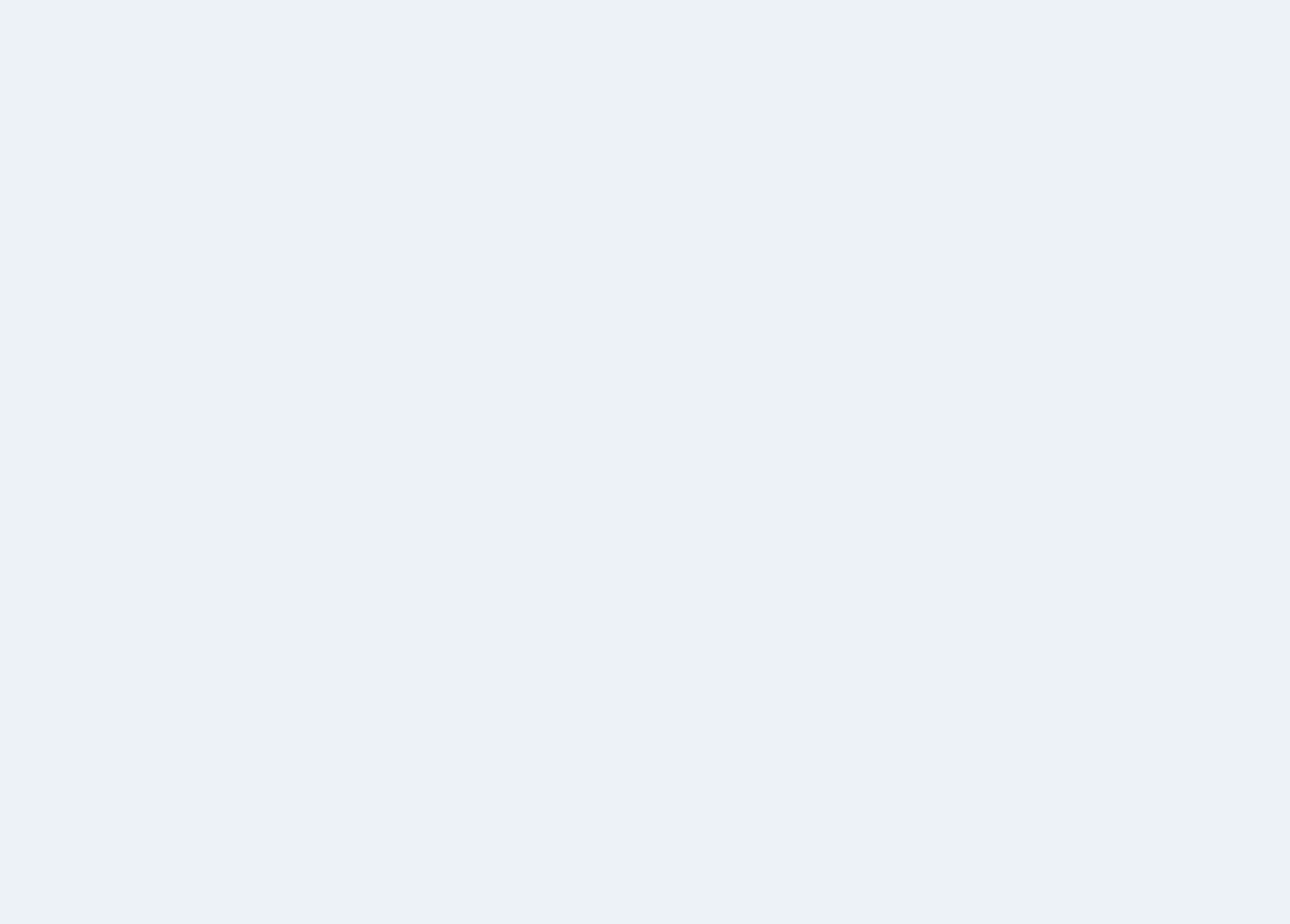
scroll to position [31, 0]
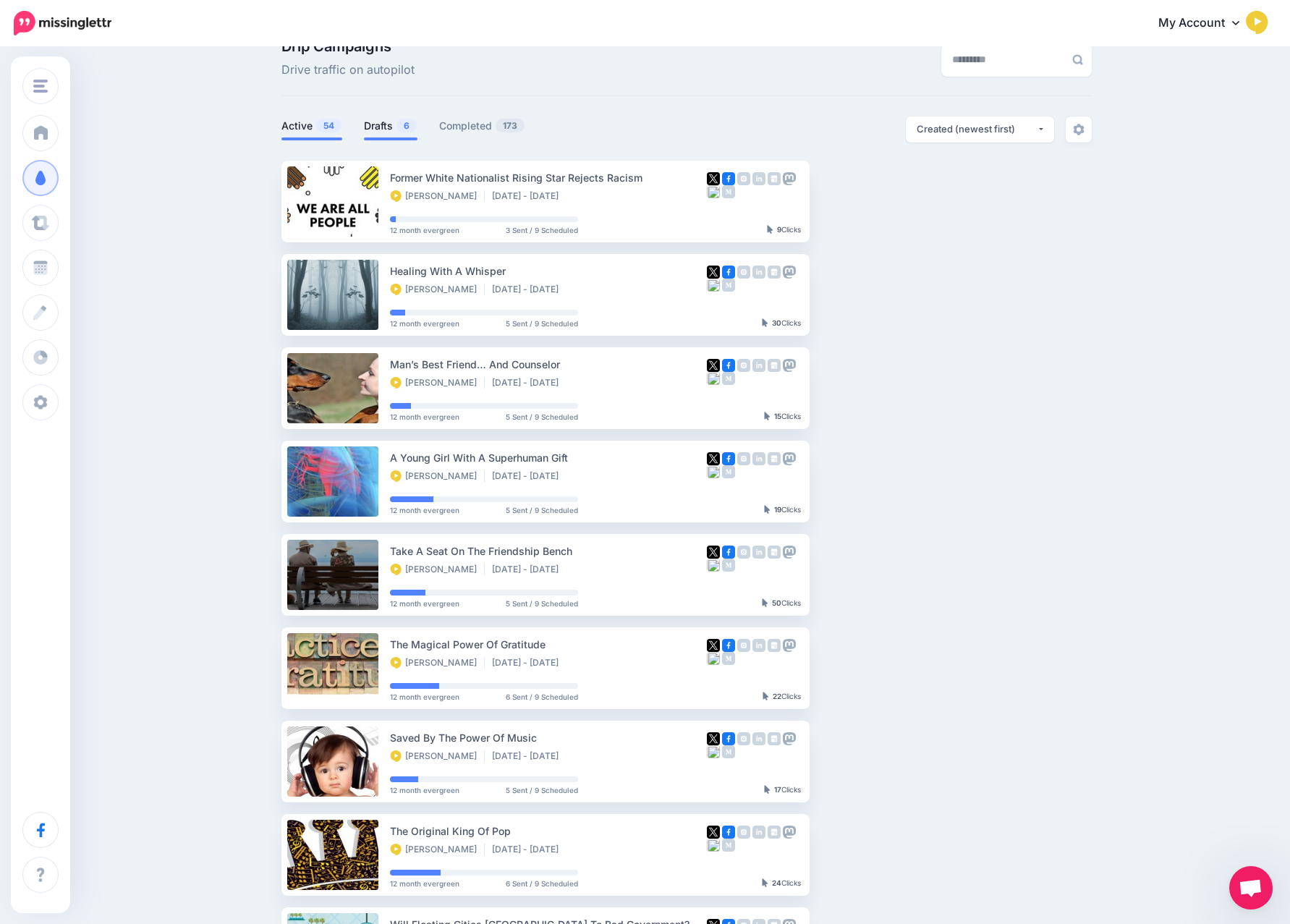
click at [389, 131] on link "Drafts 6" at bounding box center [390, 125] width 54 height 17
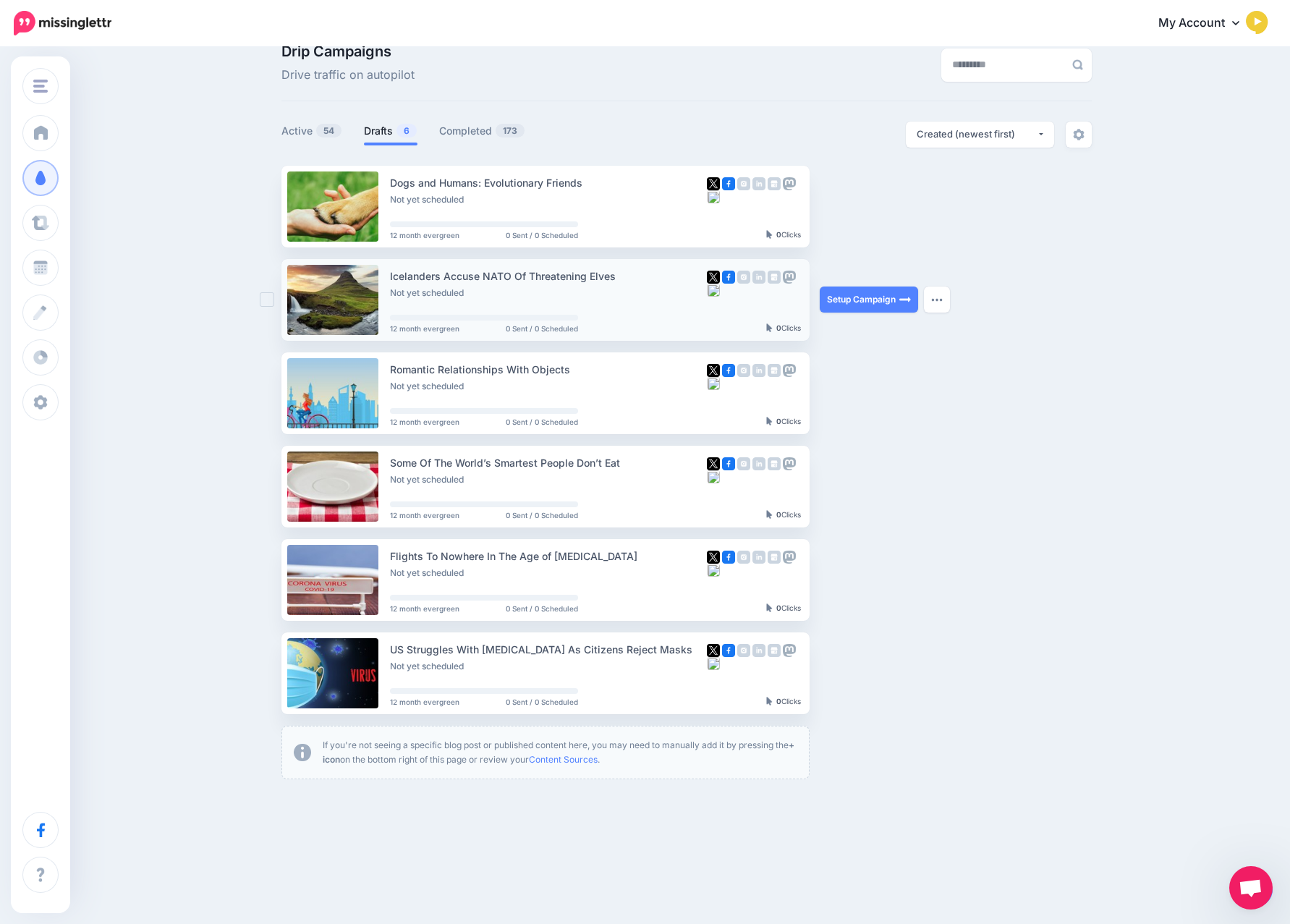
scroll to position [0, 0]
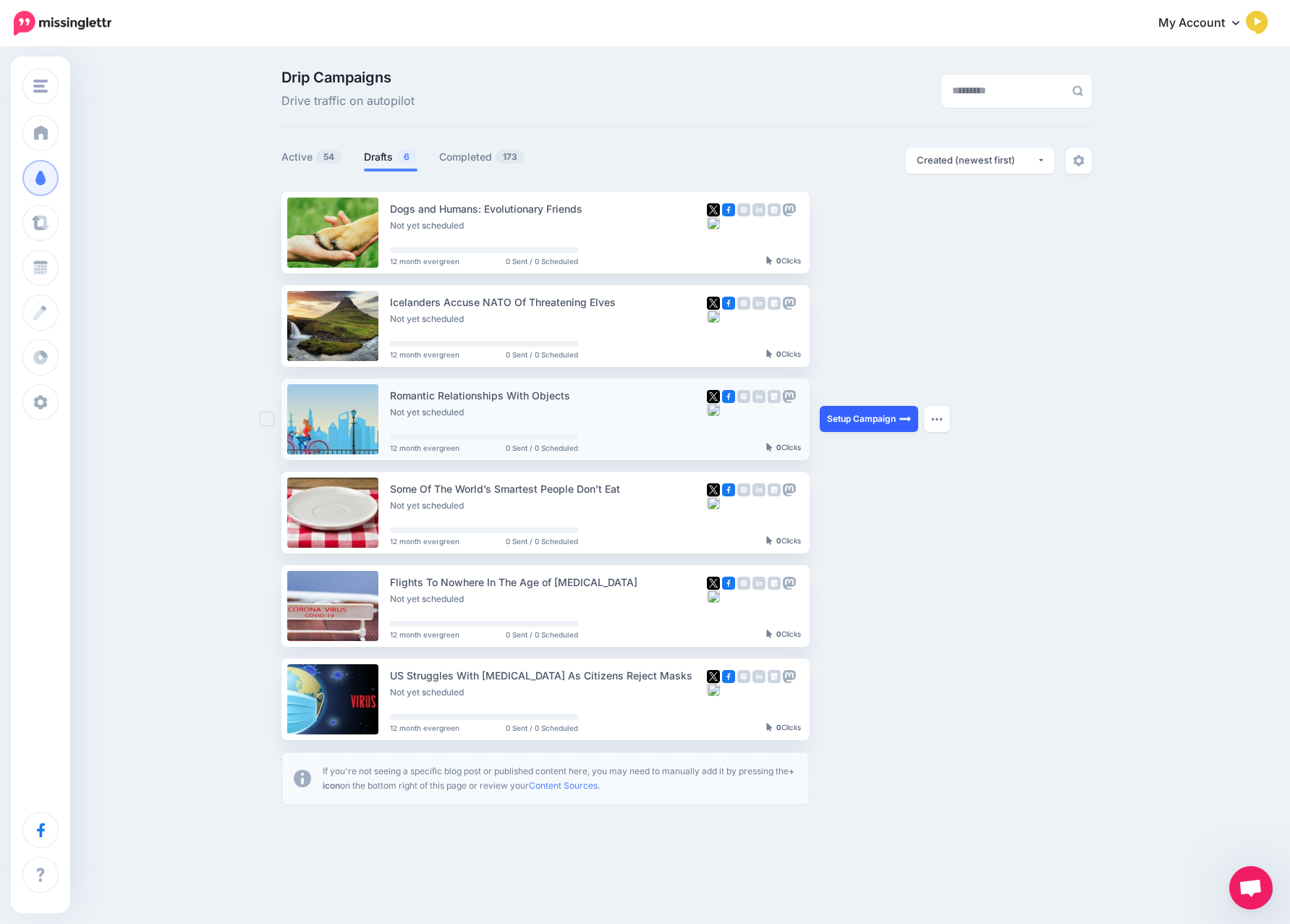
click at [865, 423] on link "Setup Campaign" at bounding box center [869, 419] width 99 height 26
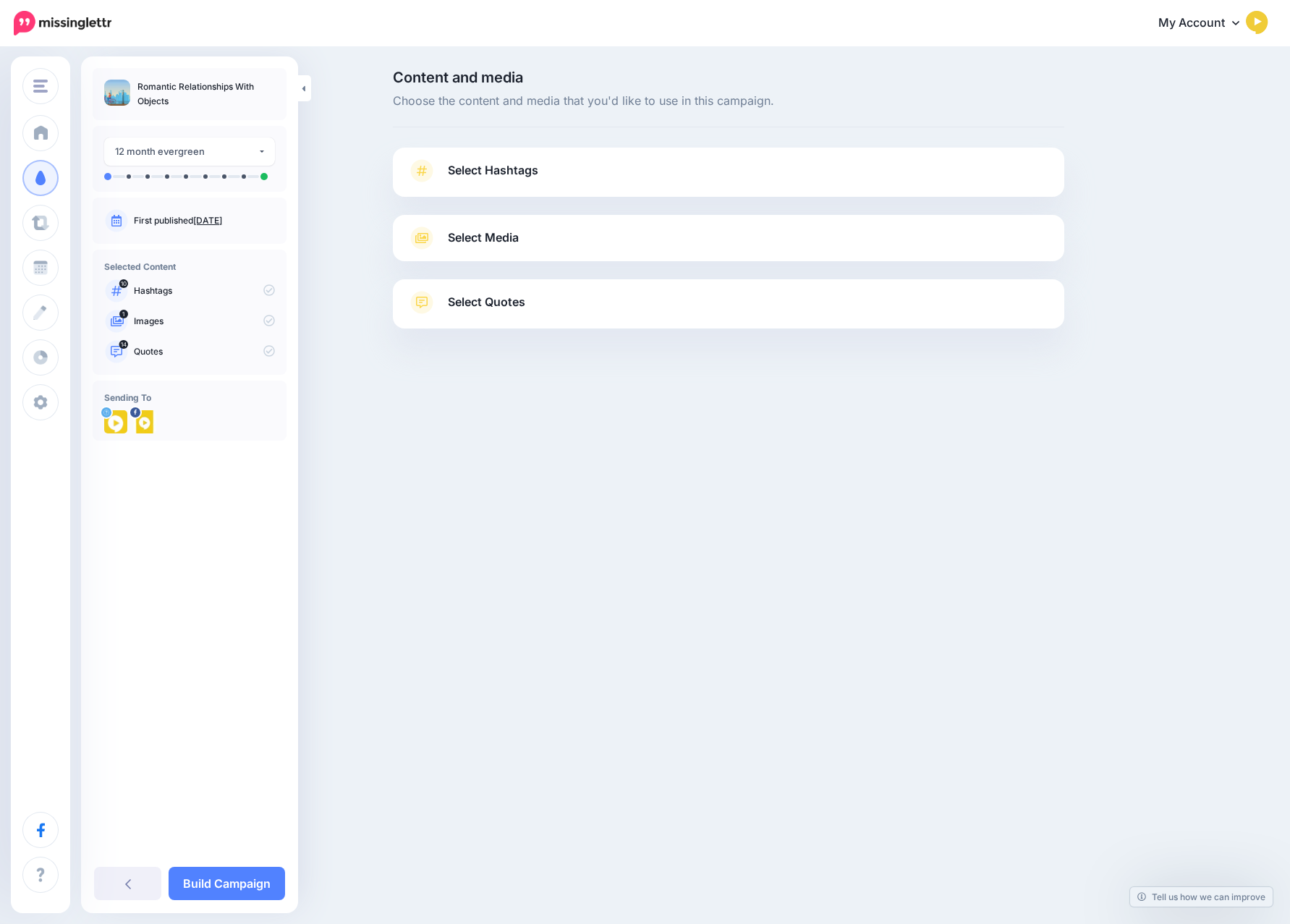
click at [505, 172] on span "Select Hashtags" at bounding box center [493, 170] width 91 height 19
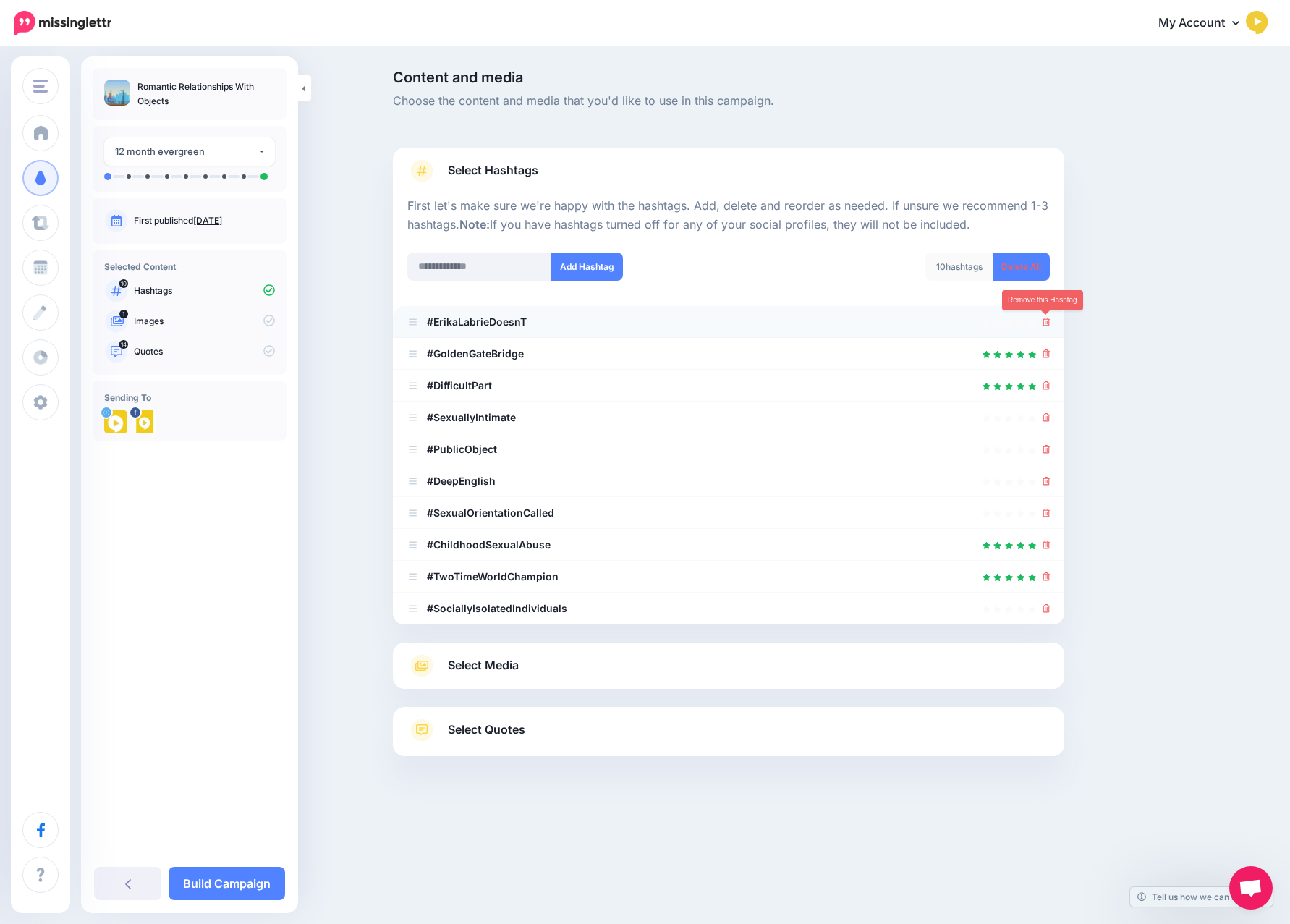
click at [1046, 316] on link at bounding box center [1046, 321] width 8 height 12
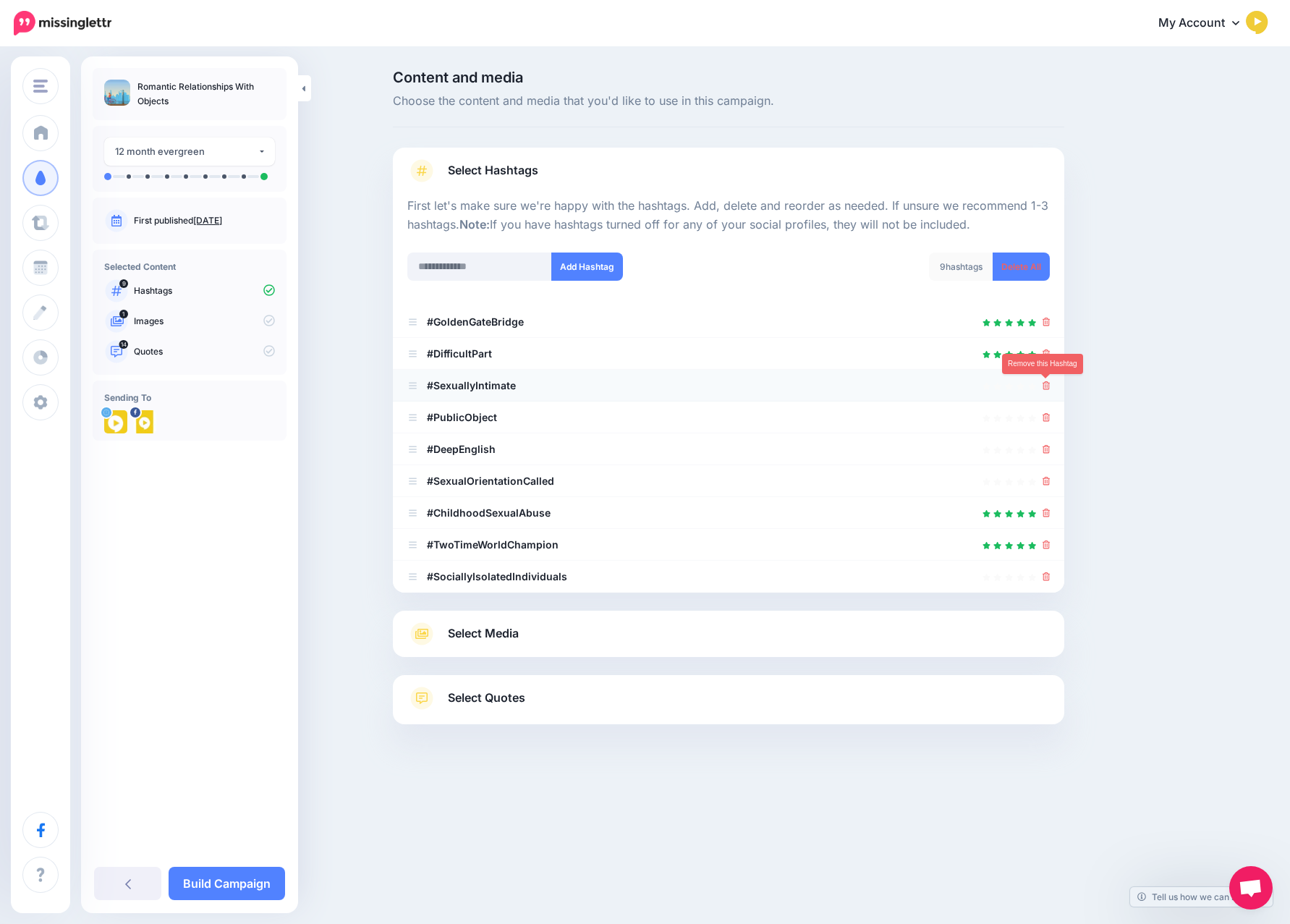
click at [1046, 386] on icon at bounding box center [1046, 385] width 8 height 8
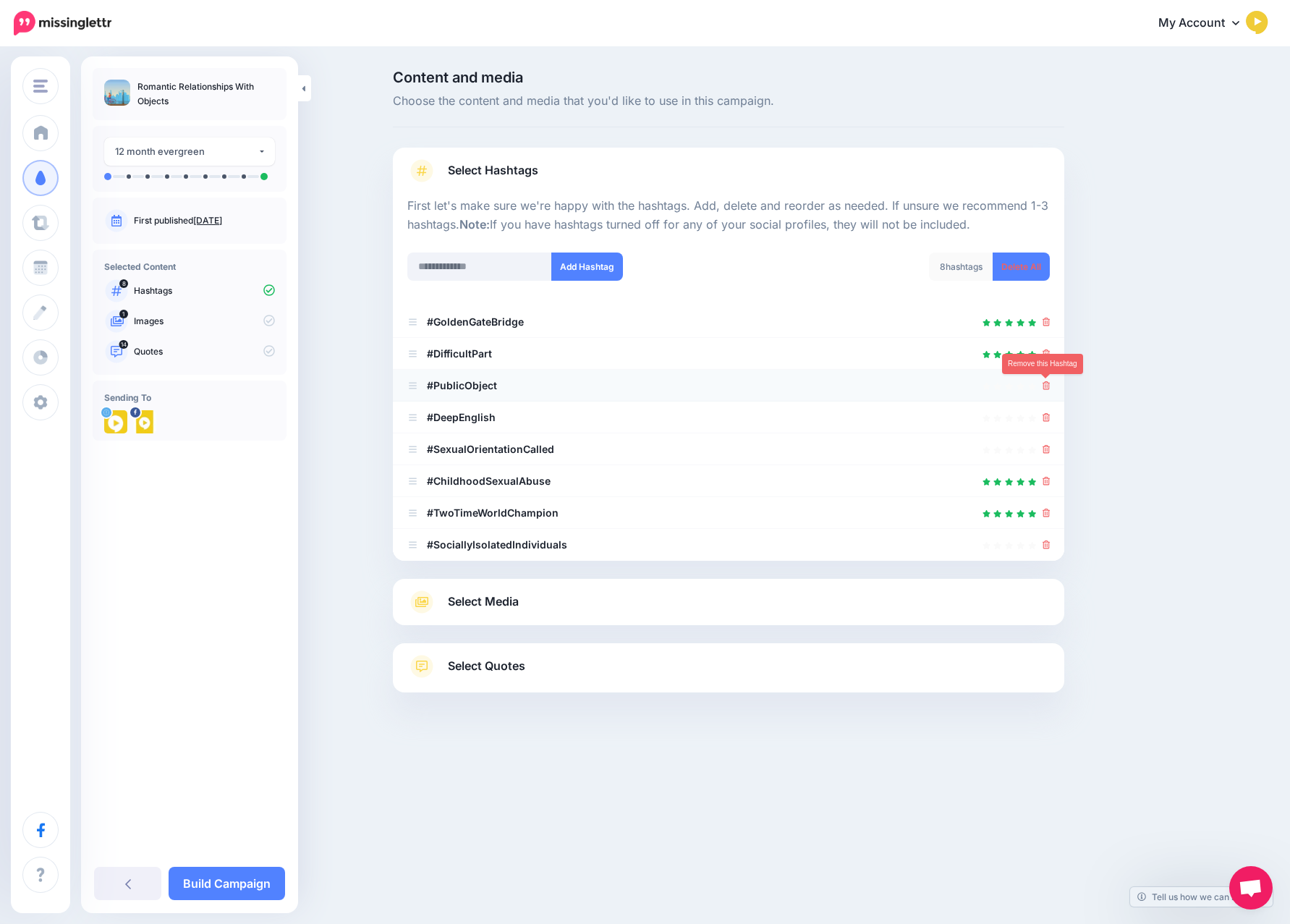
click at [1045, 387] on icon at bounding box center [1046, 385] width 8 height 8
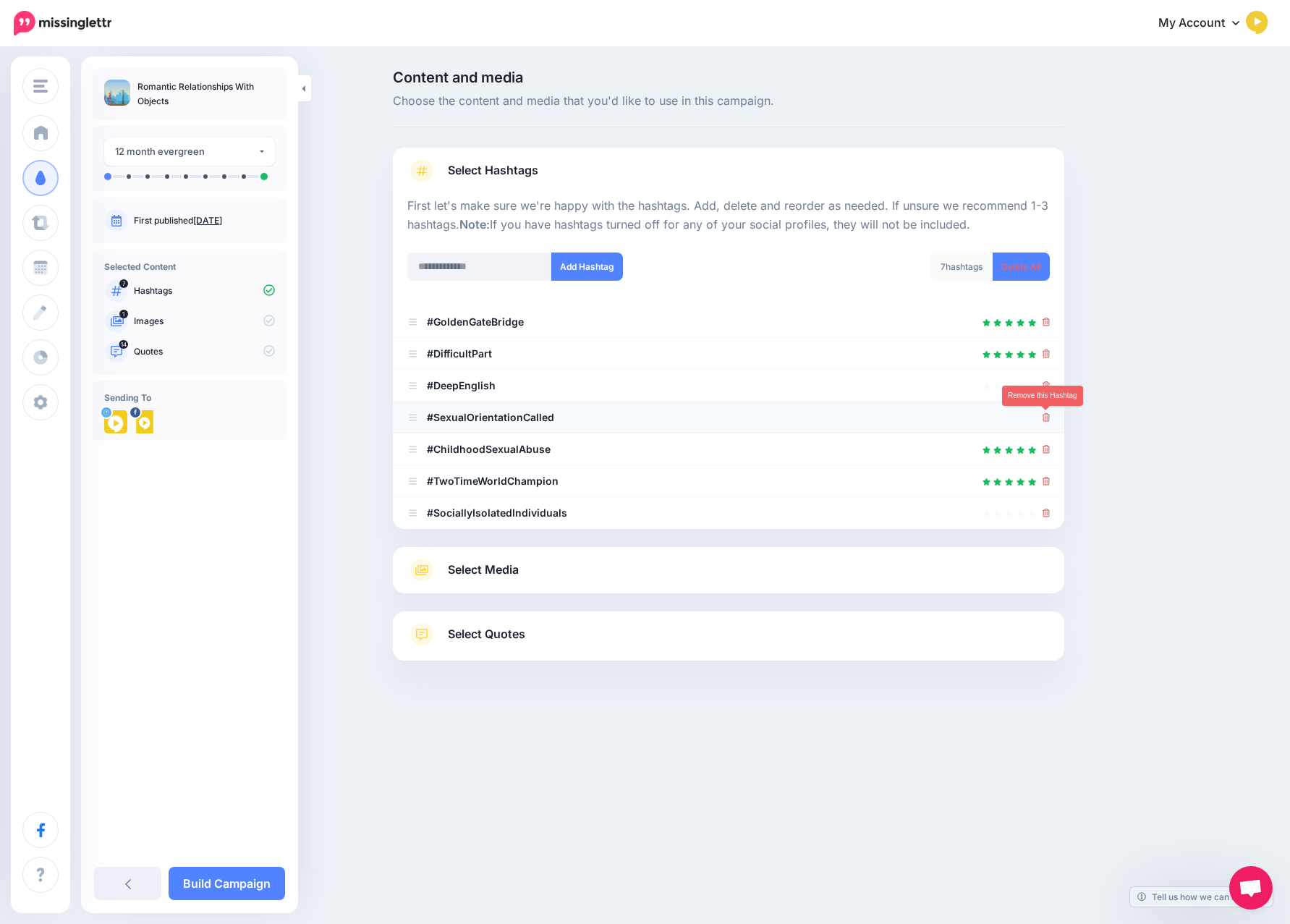
click at [1044, 415] on icon at bounding box center [1046, 417] width 8 height 8
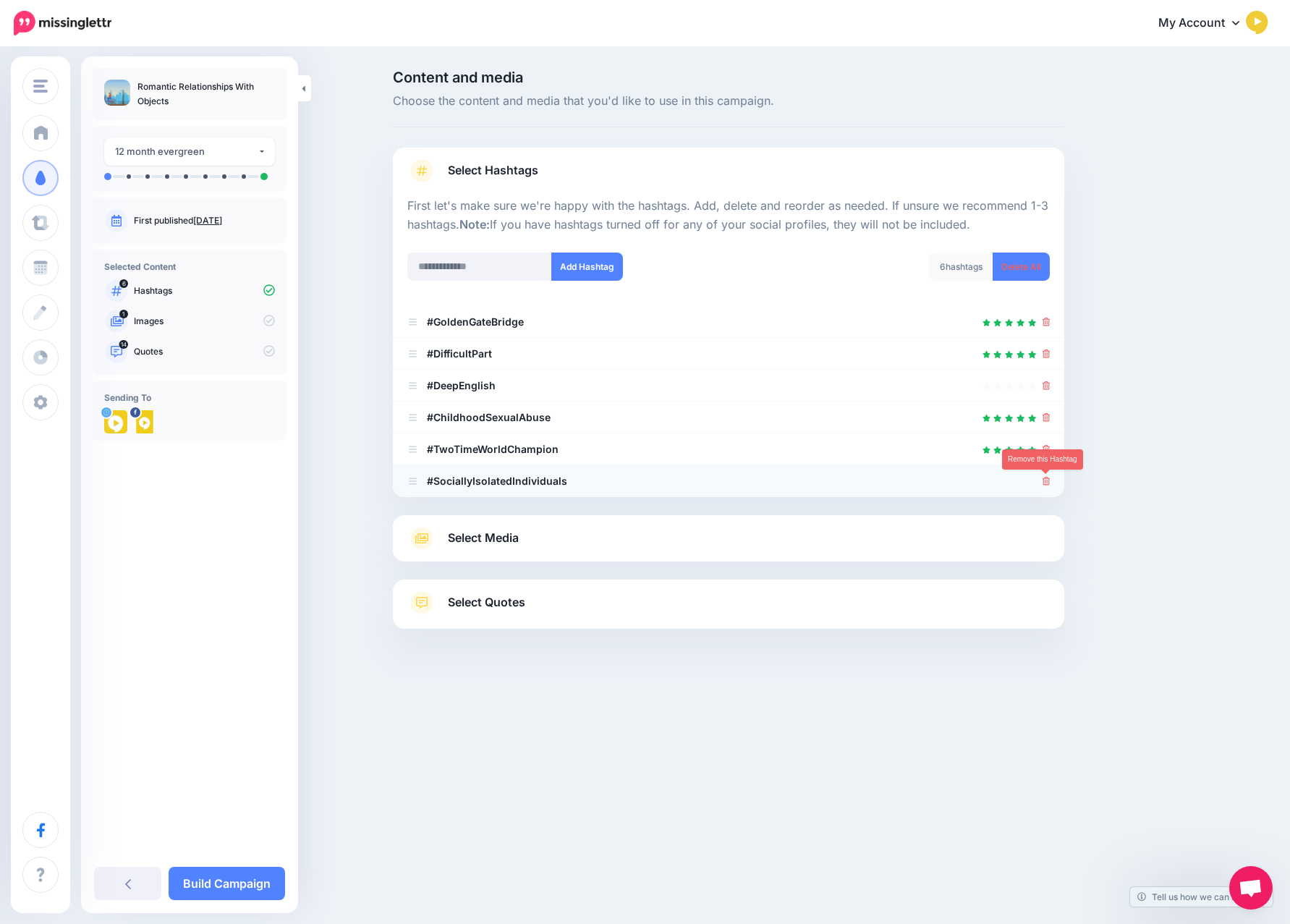
click at [1047, 484] on icon at bounding box center [1046, 480] width 8 height 8
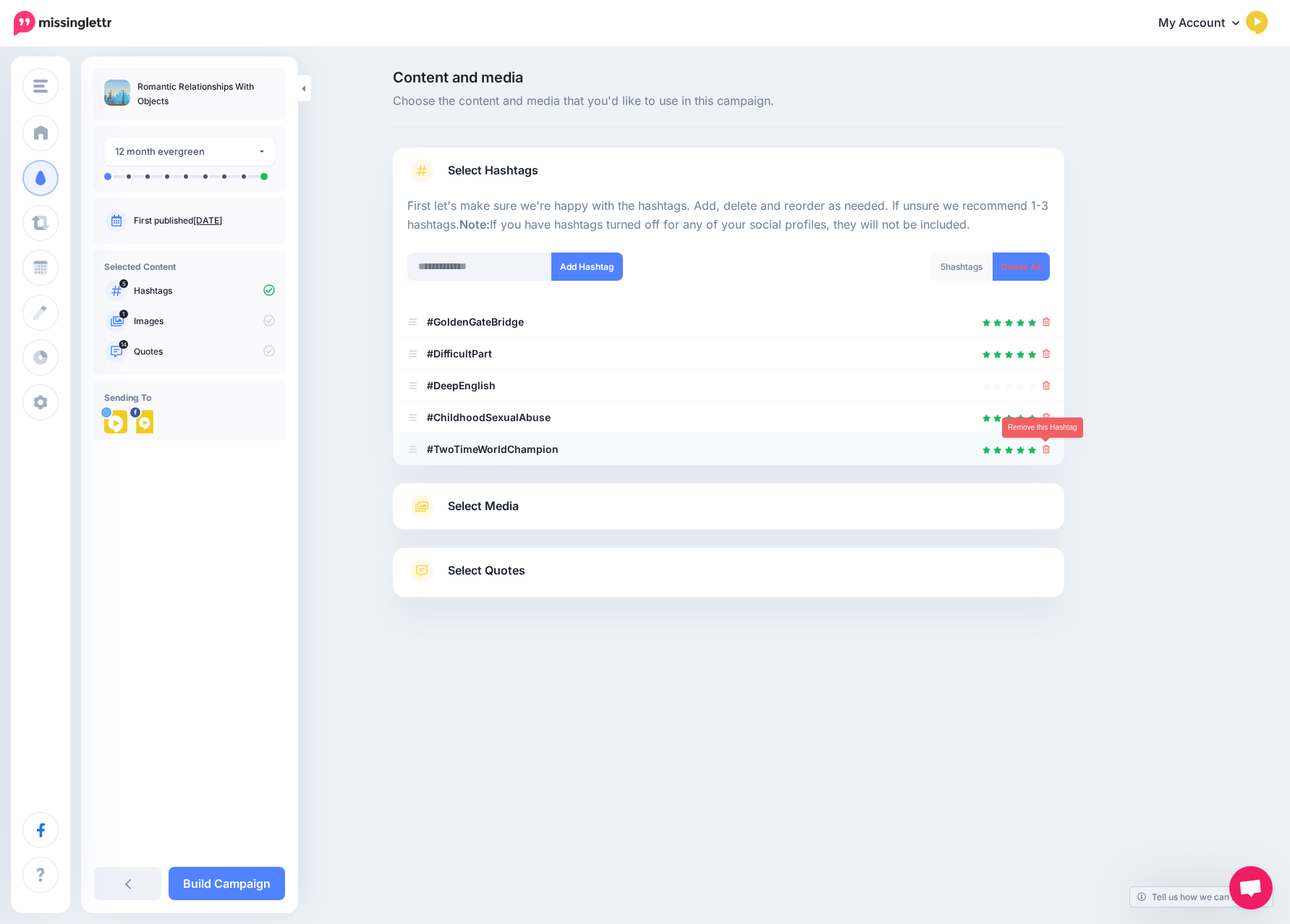
click at [1042, 450] on icon at bounding box center [1046, 449] width 8 height 8
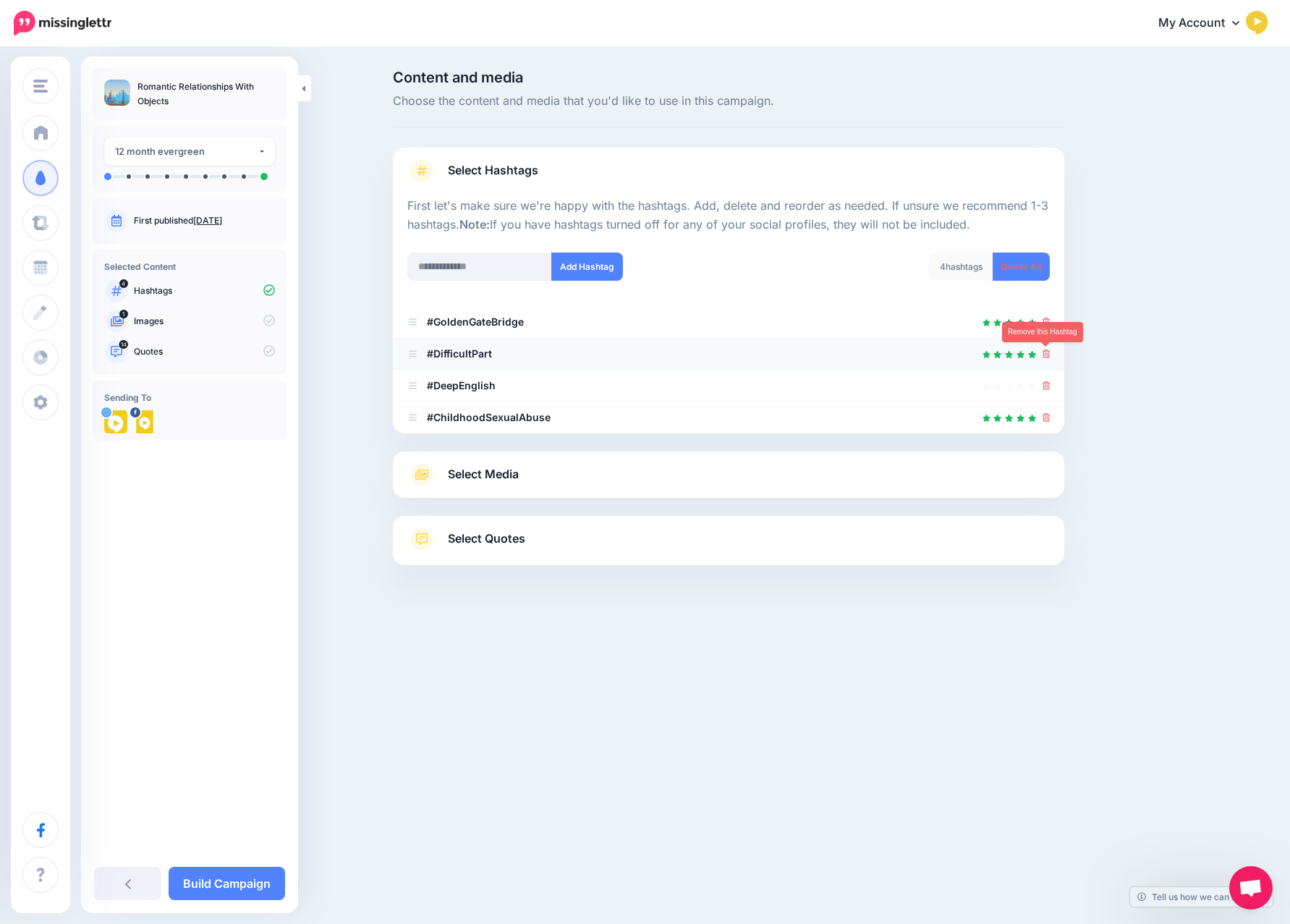
click at [1045, 349] on icon at bounding box center [1046, 353] width 8 height 8
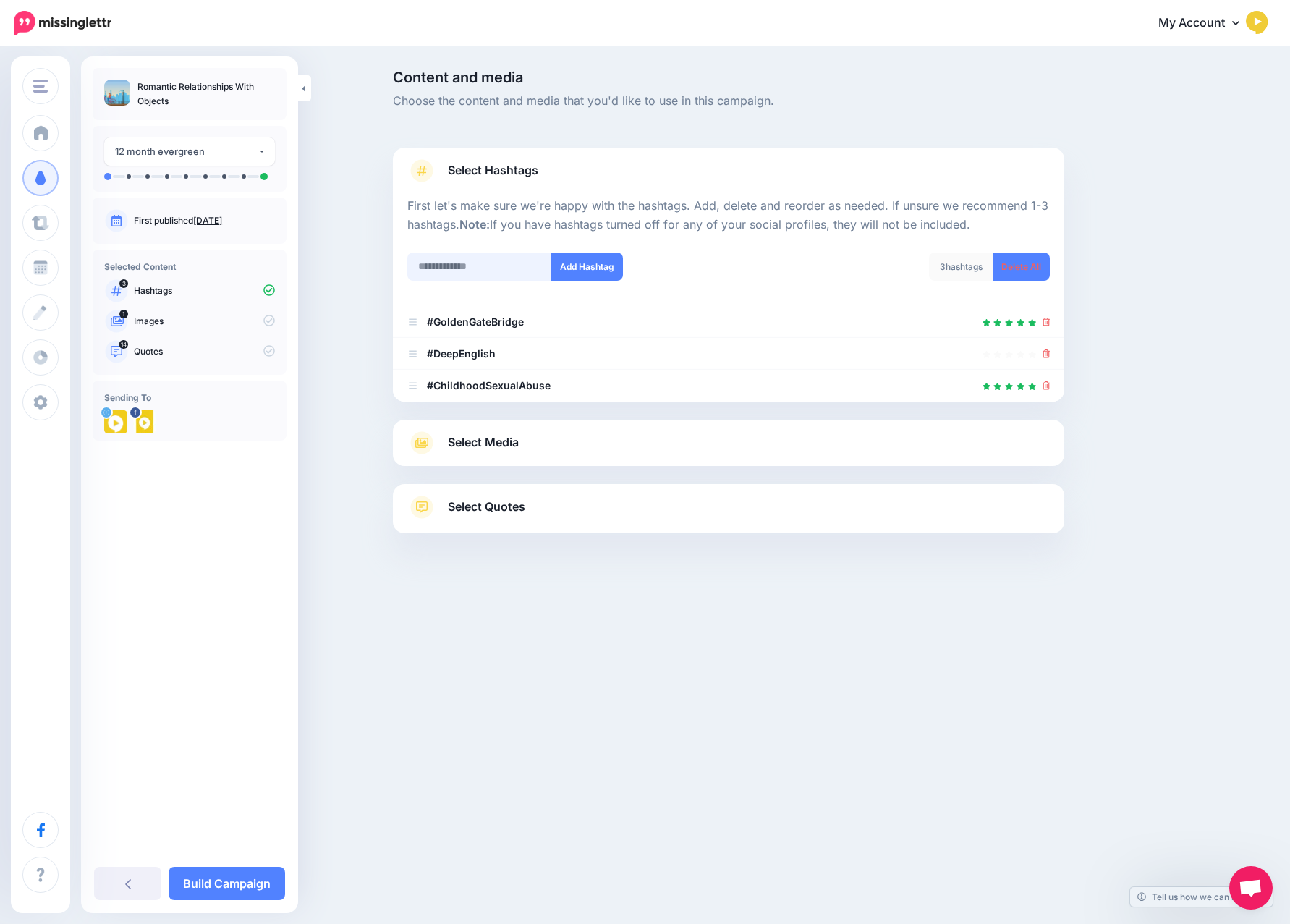
click at [438, 275] on input "text" at bounding box center [480, 266] width 144 height 28
type input "***"
click at [570, 264] on button "Add Hashtag" at bounding box center [587, 266] width 71 height 28
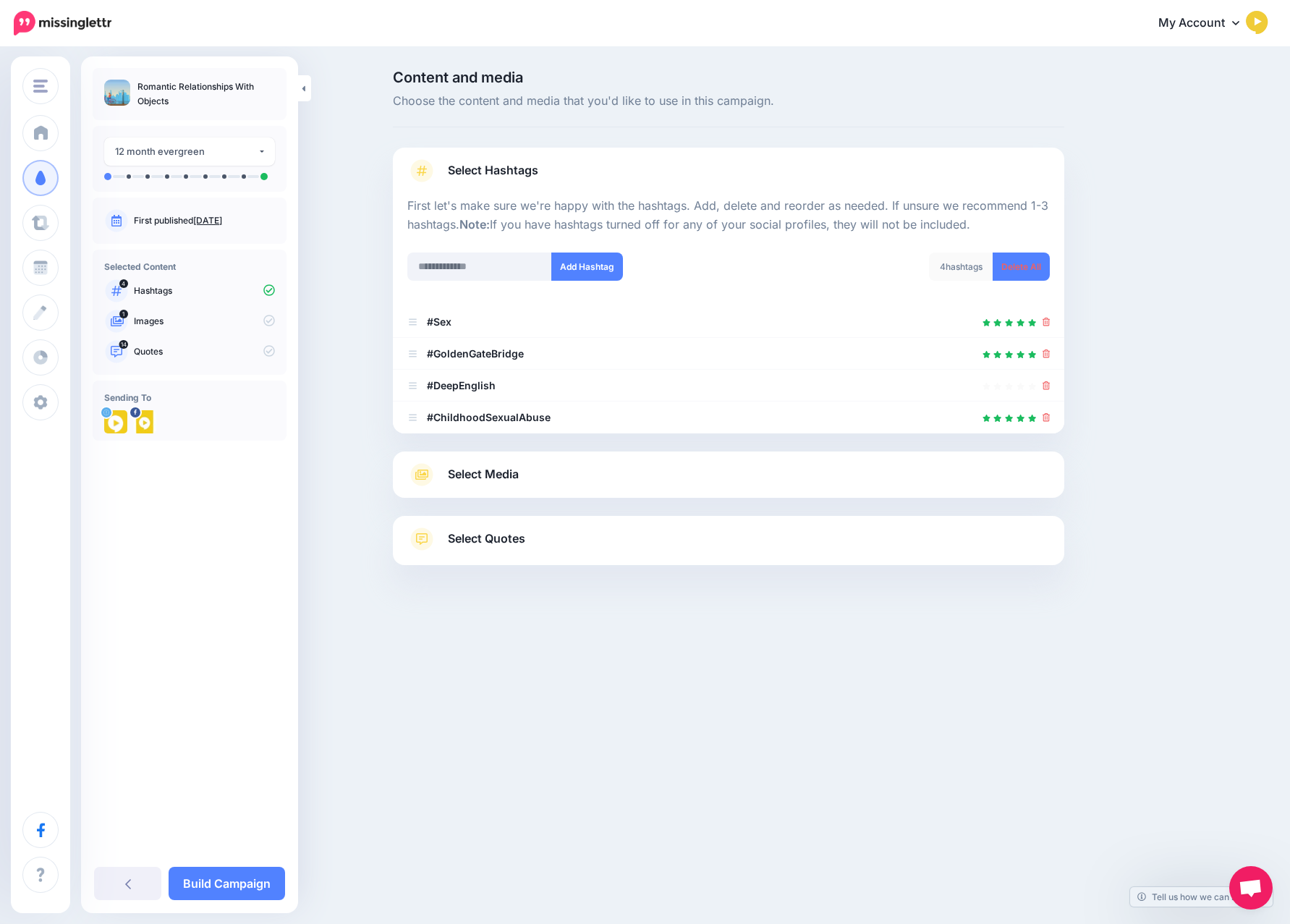
click at [483, 536] on span "Select Quotes" at bounding box center [486, 537] width 78 height 19
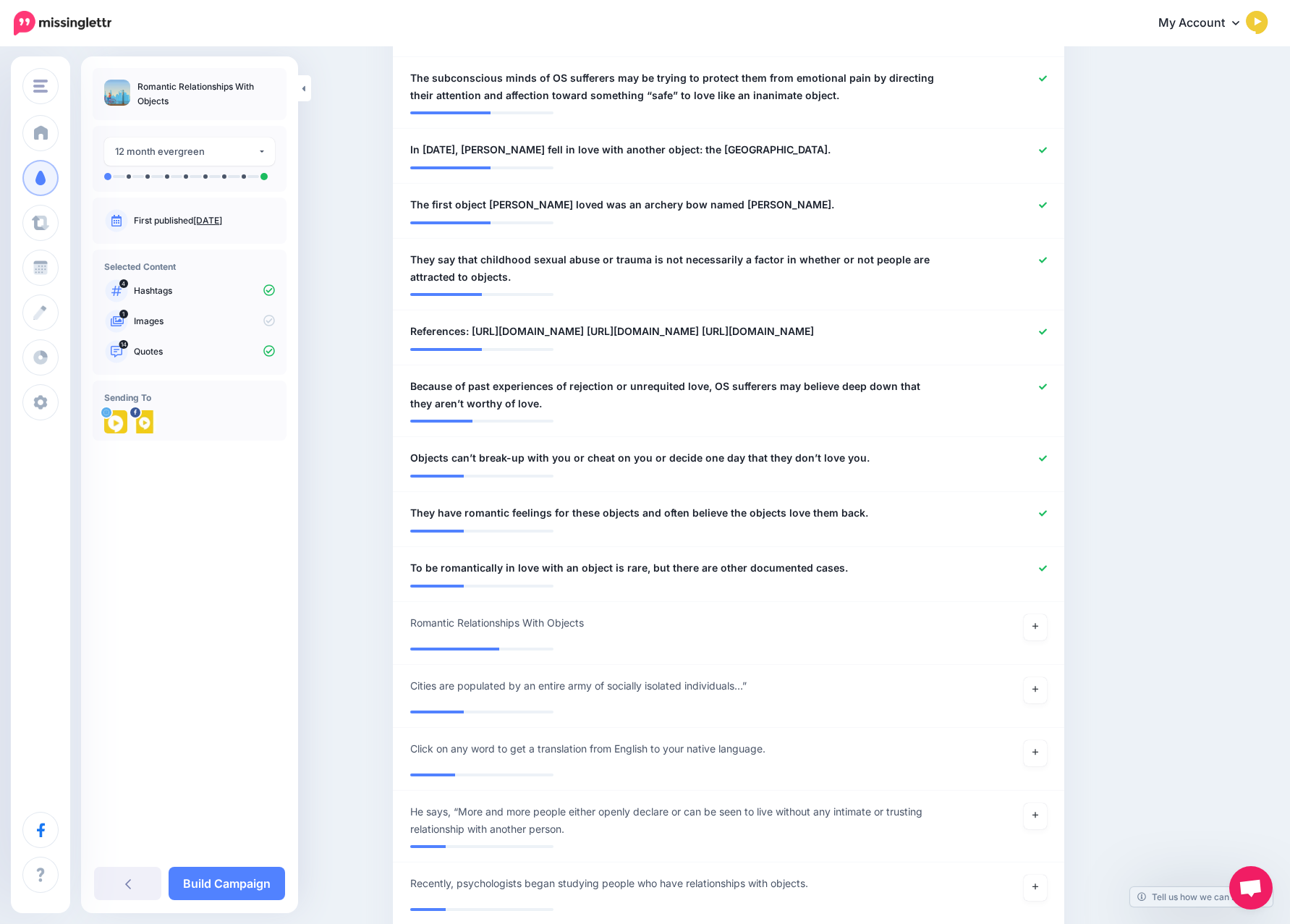
scroll to position [791, 0]
click at [1045, 328] on icon at bounding box center [1042, 330] width 8 height 5
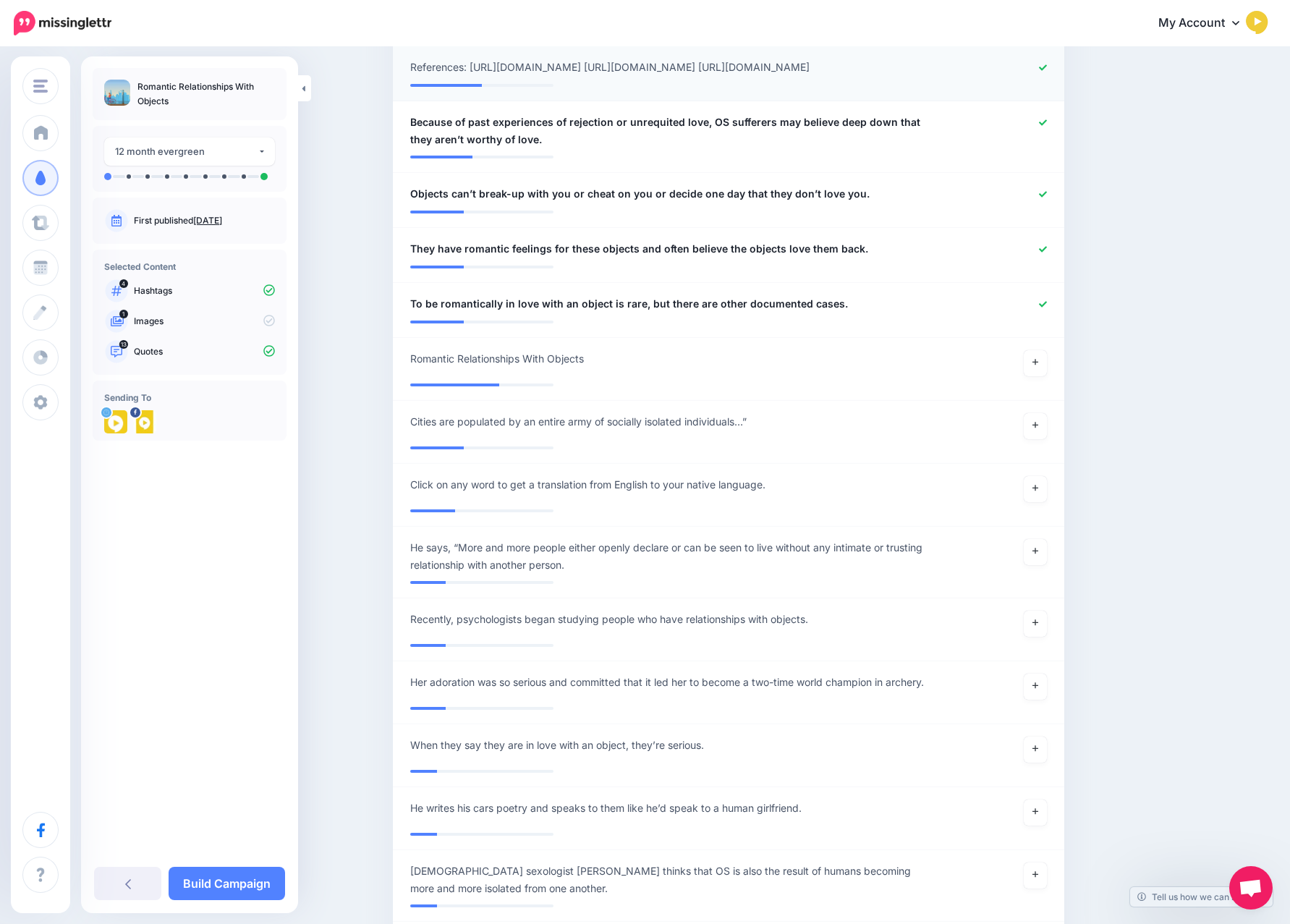
scroll to position [1099, 0]
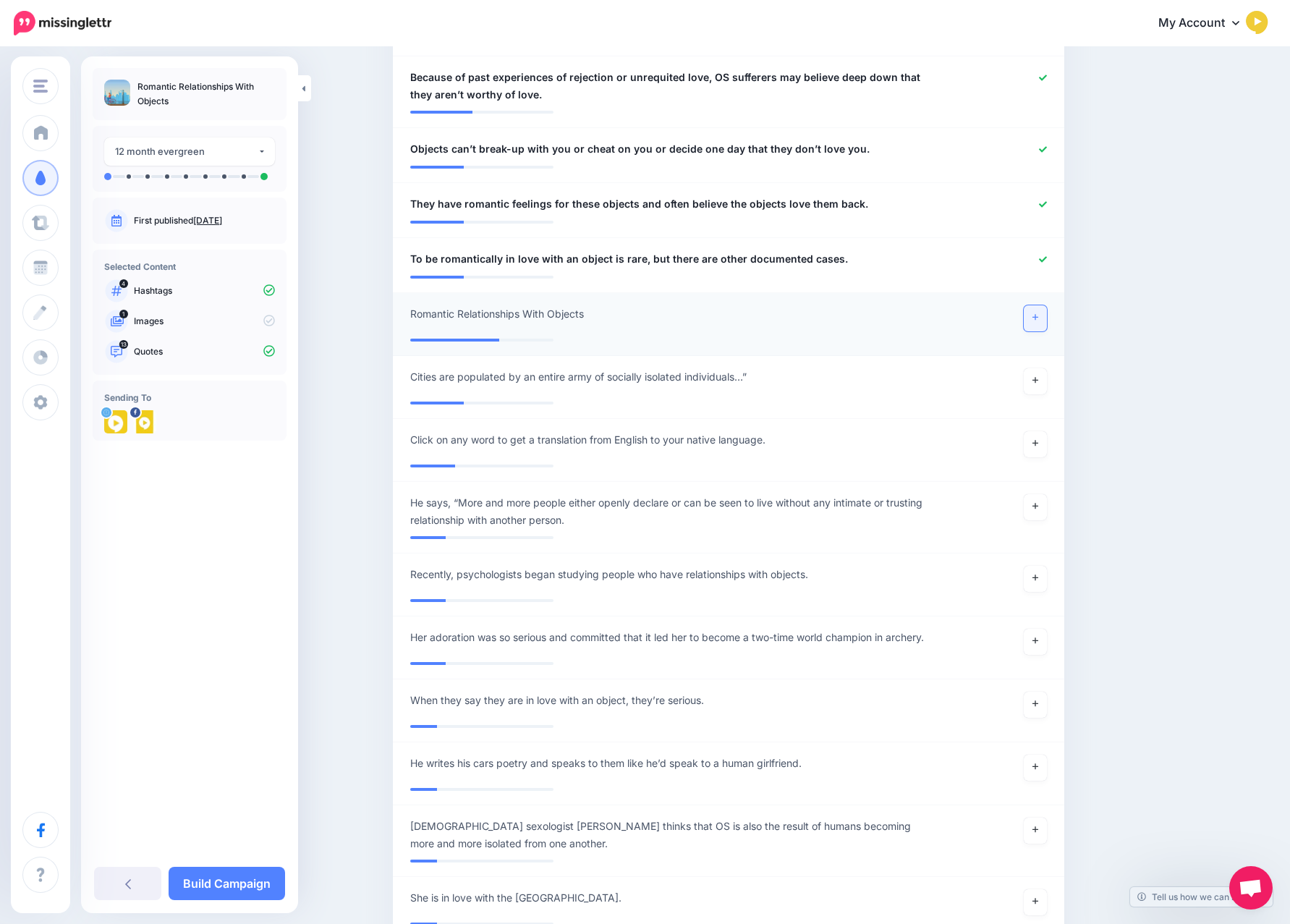
click at [1039, 331] on link at bounding box center [1035, 318] width 23 height 26
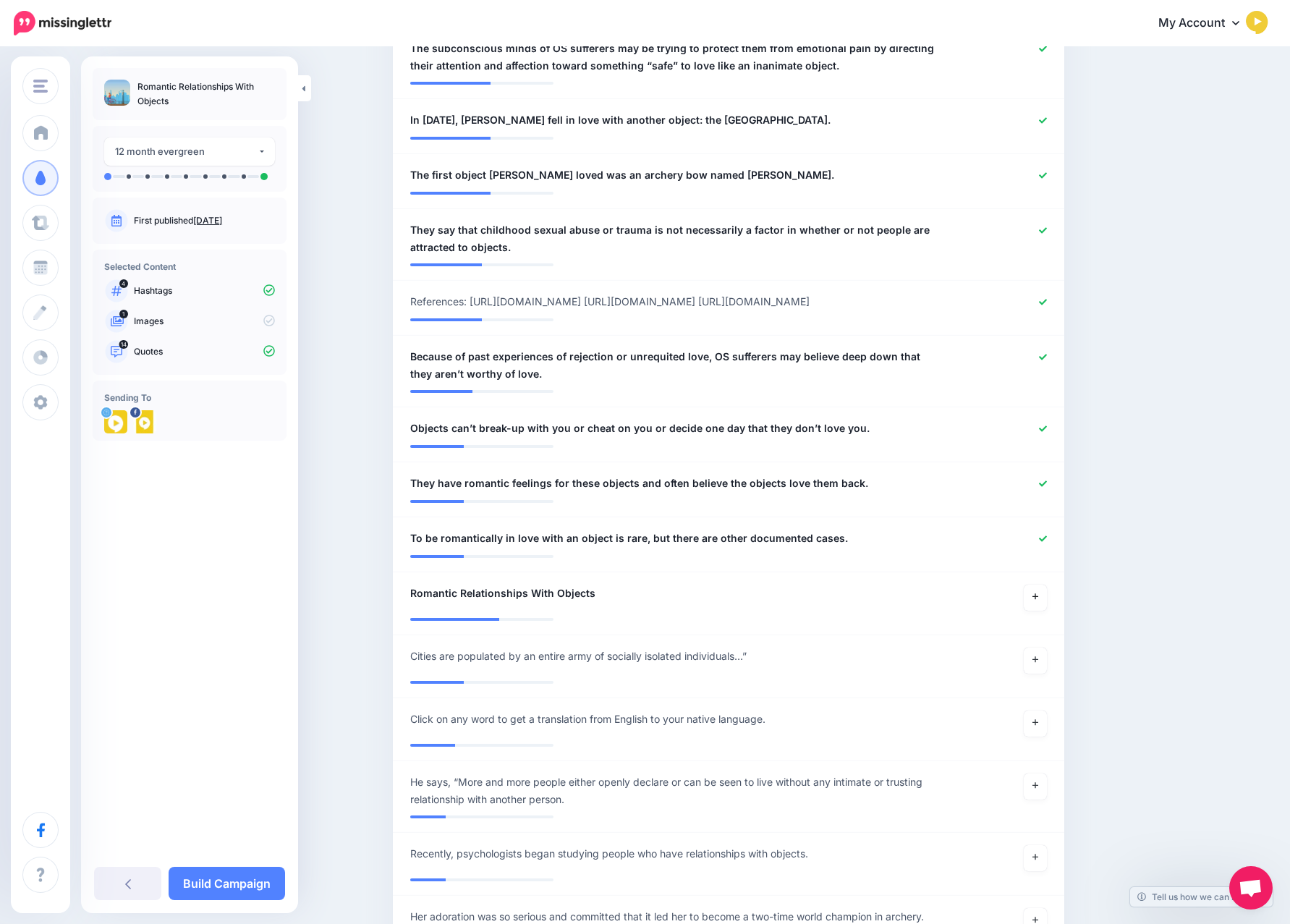
scroll to position [823, 0]
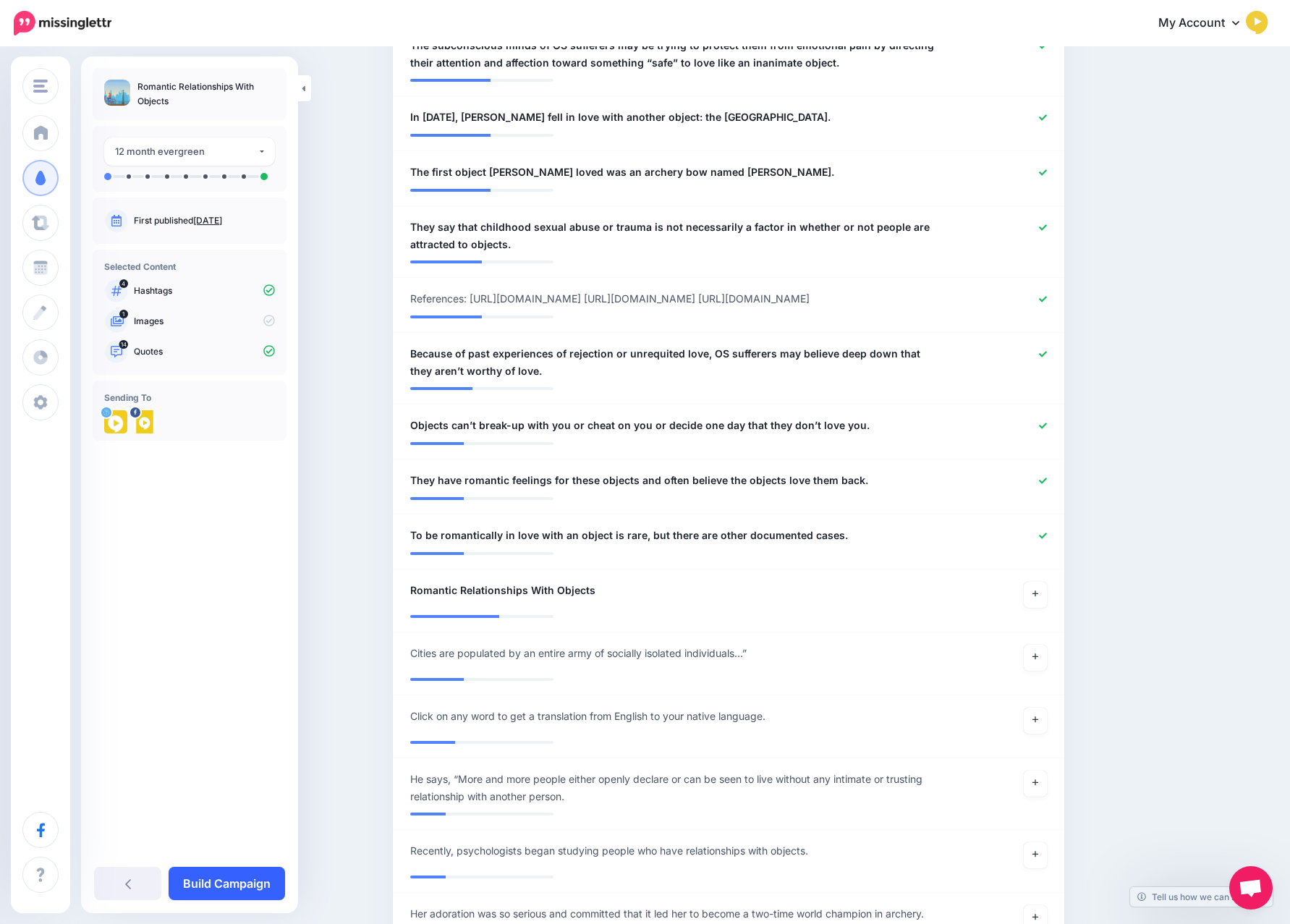
click at [220, 880] on link "Build Campaign" at bounding box center [226, 883] width 116 height 33
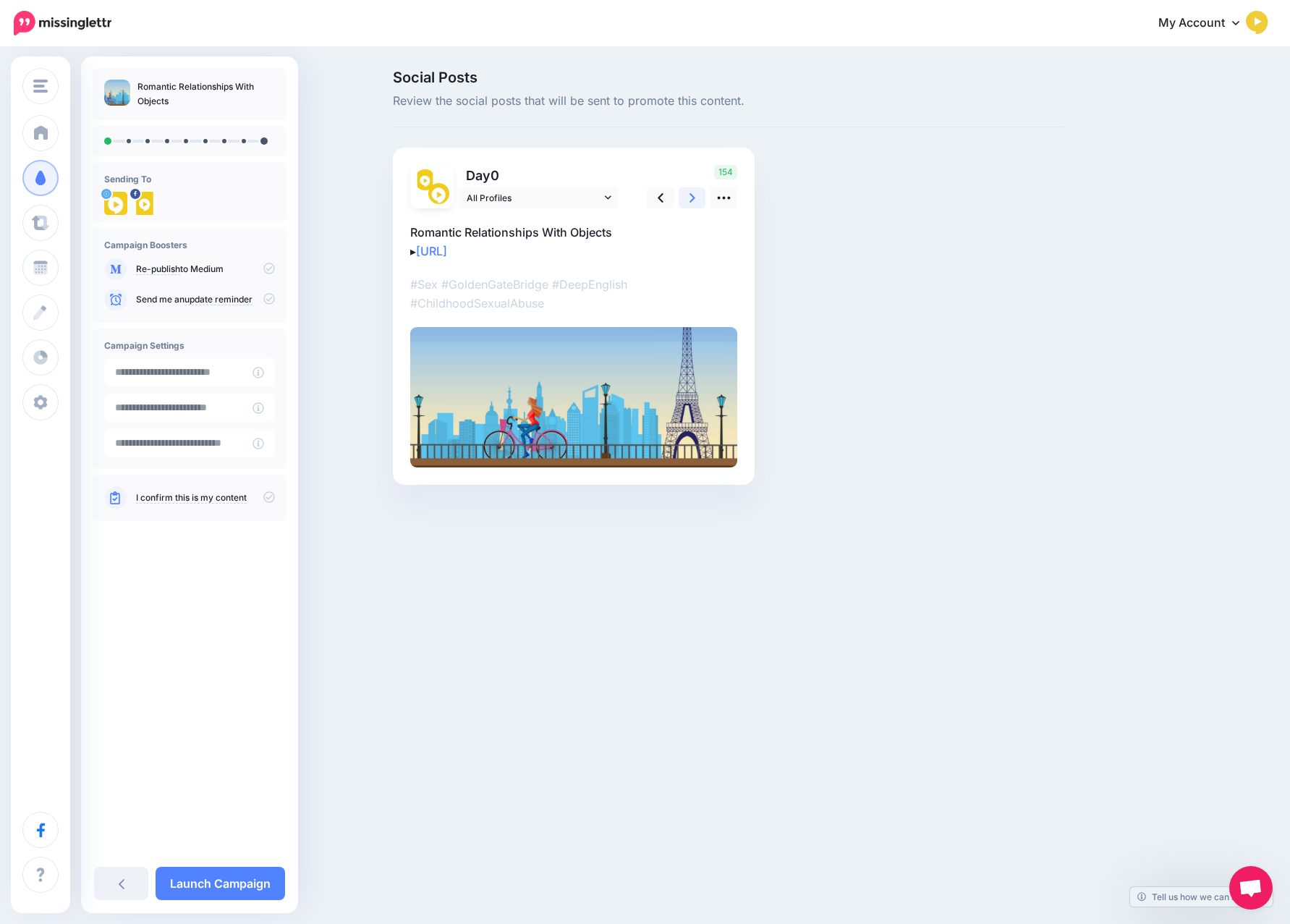
click at [681, 192] on link at bounding box center [692, 197] width 27 height 21
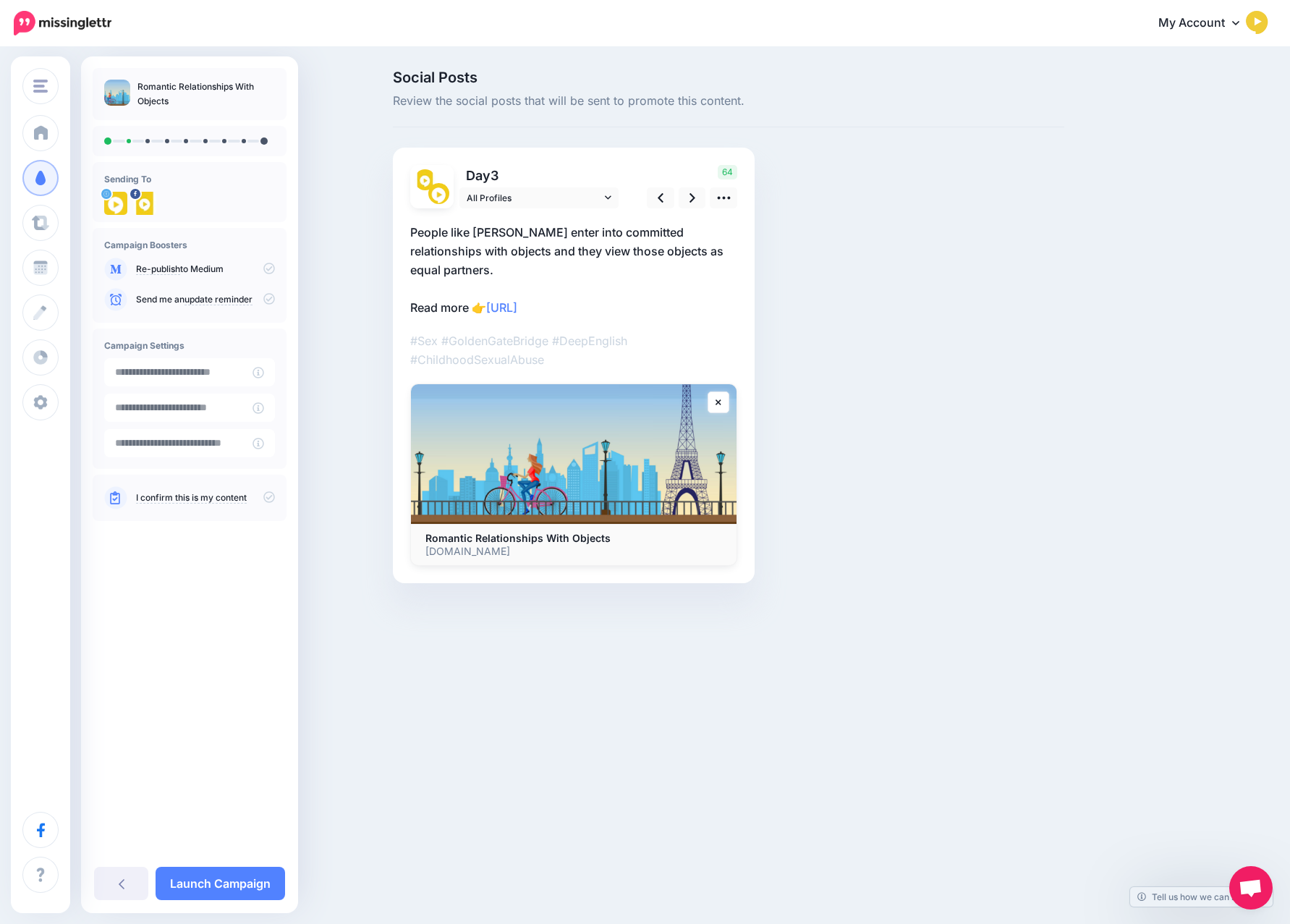
drag, startPoint x: 171, startPoint y: 99, endPoint x: 139, endPoint y: 85, distance: 34.9
click at [138, 86] on p "Romantic Relationships With Objects" at bounding box center [206, 94] width 137 height 29
copy p "Romantic Relationships With Objects"
click at [416, 228] on p "People like LaBrie enter into committed relationships with objects and they vie…" at bounding box center [574, 270] width 327 height 94
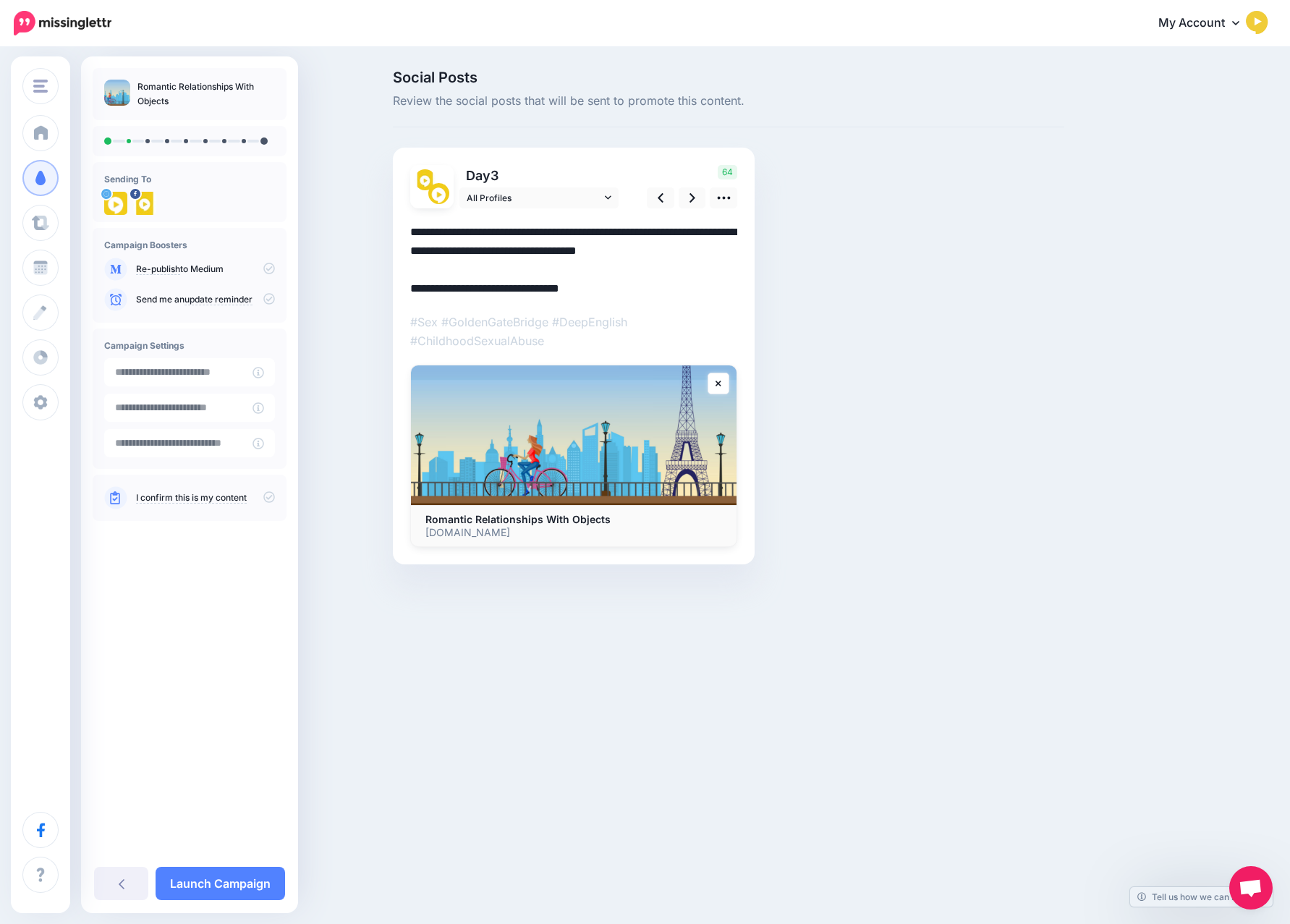
click at [413, 227] on textarea "**********" at bounding box center [574, 260] width 327 height 75
paste textarea "**********"
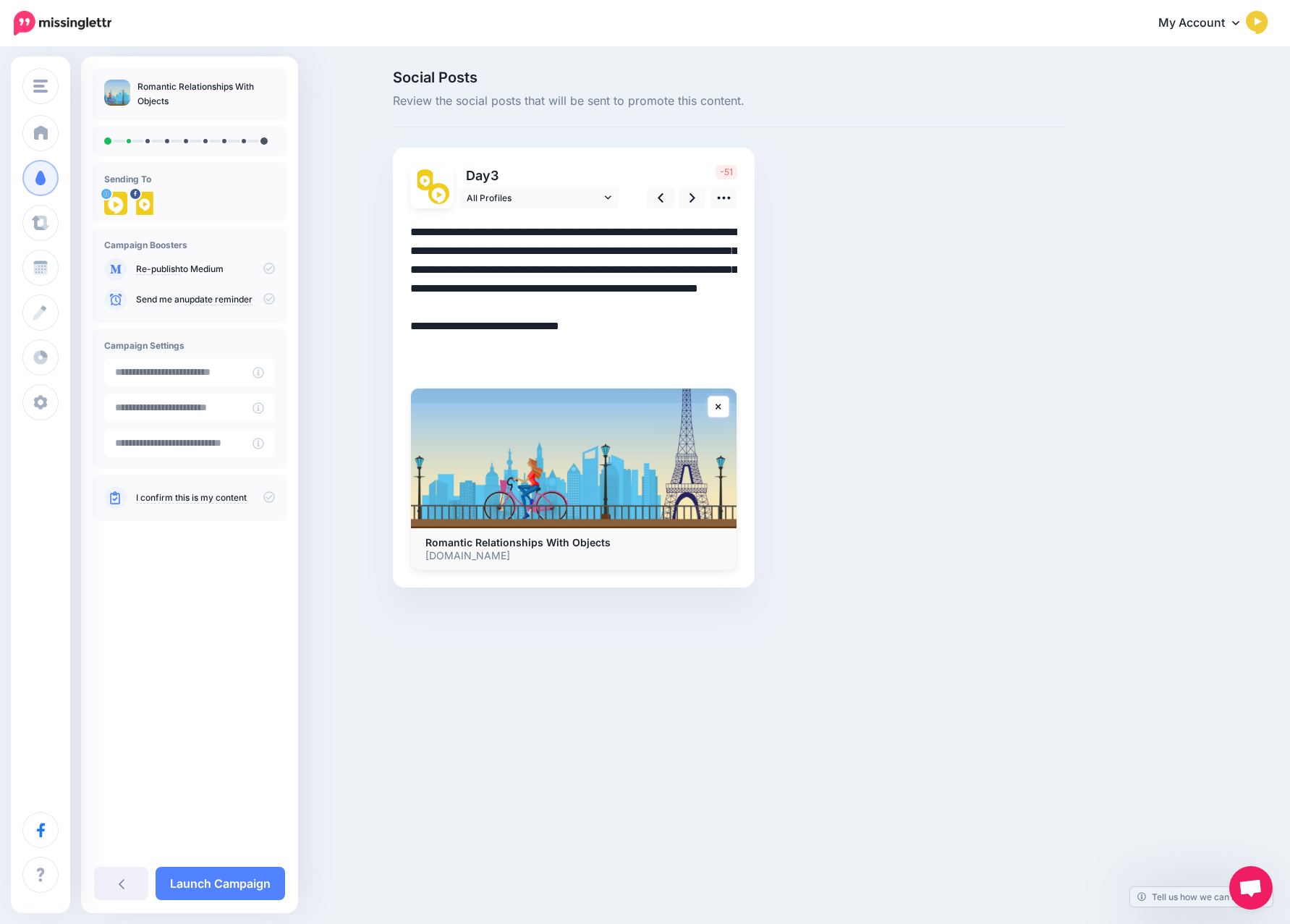
drag, startPoint x: 542, startPoint y: 324, endPoint x: 459, endPoint y: 288, distance: 90.5
click at [459, 287] on textarea "**********" at bounding box center [574, 298] width 327 height 151
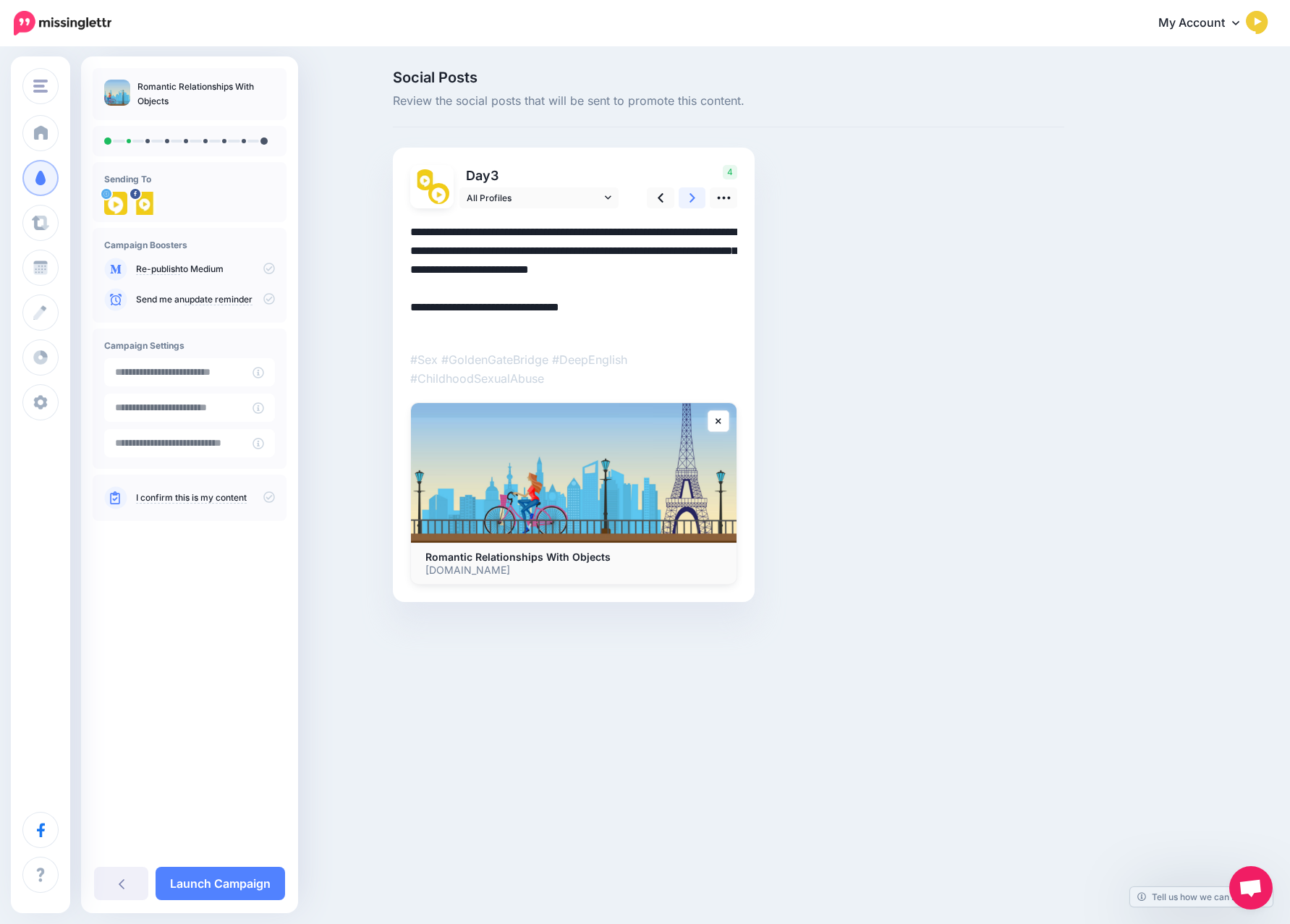
click at [689, 192] on icon at bounding box center [692, 197] width 5 height 16
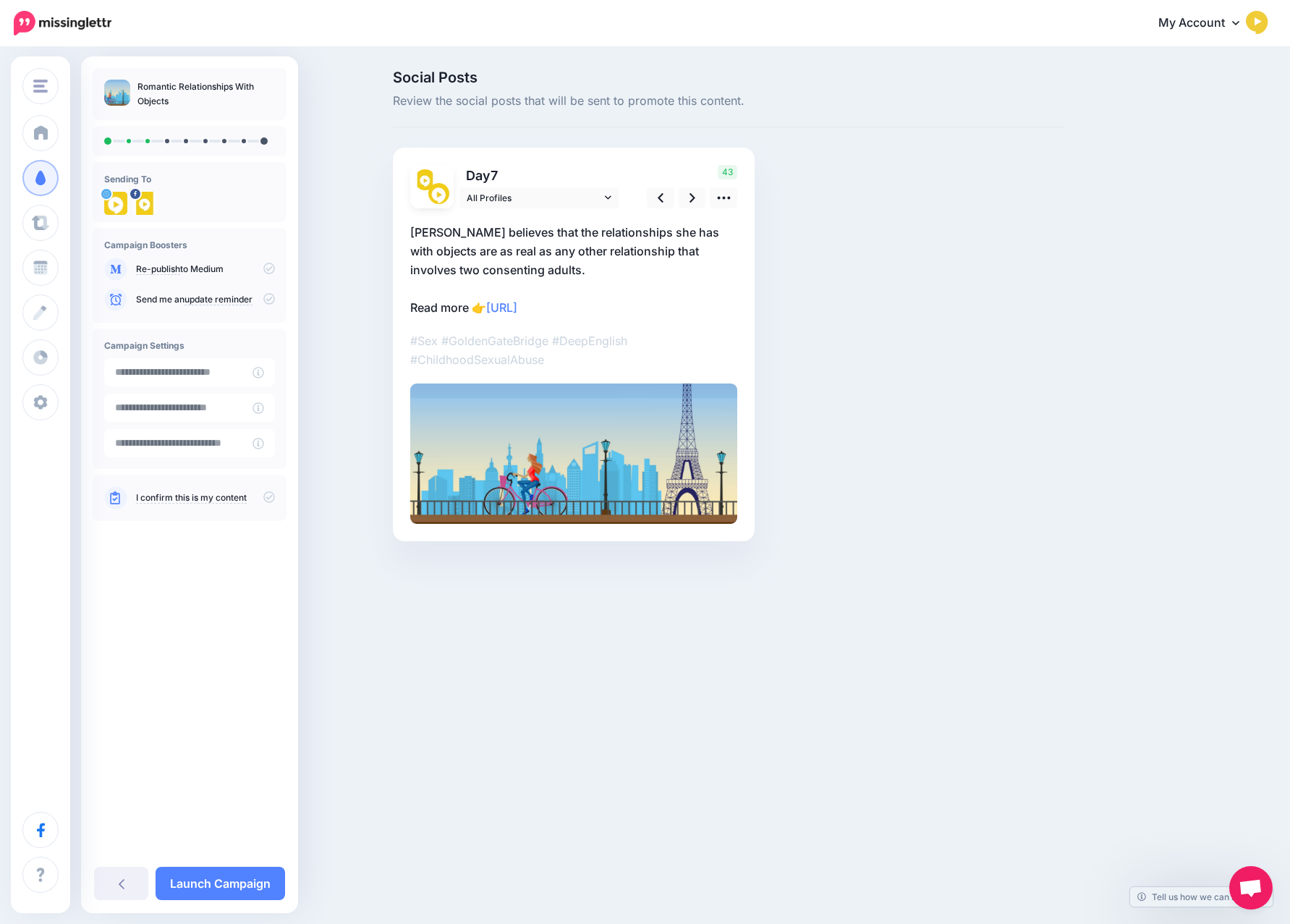
click at [433, 304] on p "LaBrie believes that the relationships she has with objects are as real as any …" at bounding box center [574, 270] width 327 height 94
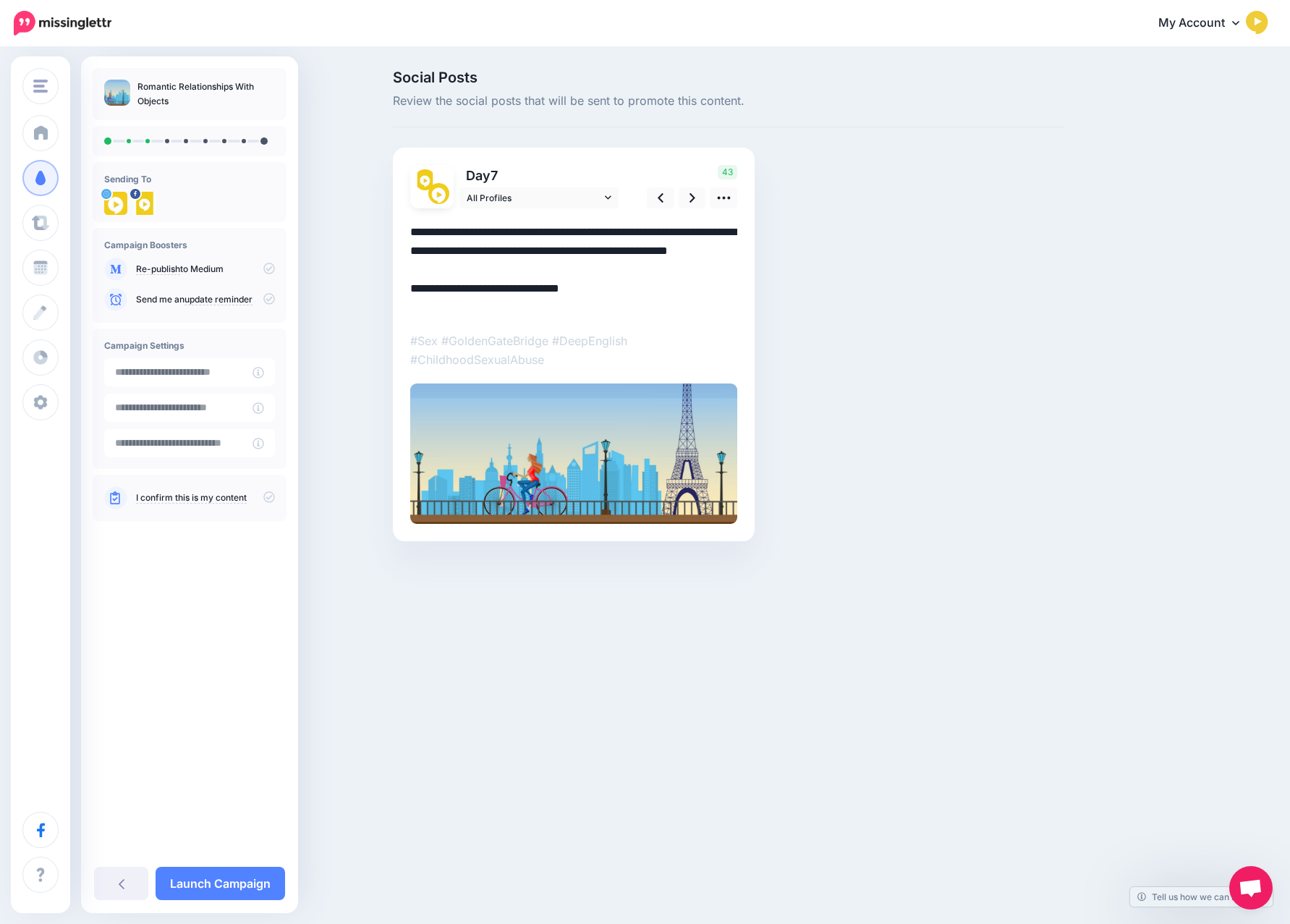
drag, startPoint x: 439, startPoint y: 300, endPoint x: 408, endPoint y: 301, distance: 31.0
click at [408, 301] on div "Day 7 All Profiles 43" at bounding box center [574, 344] width 362 height 393
click at [684, 192] on link at bounding box center [692, 197] width 27 height 21
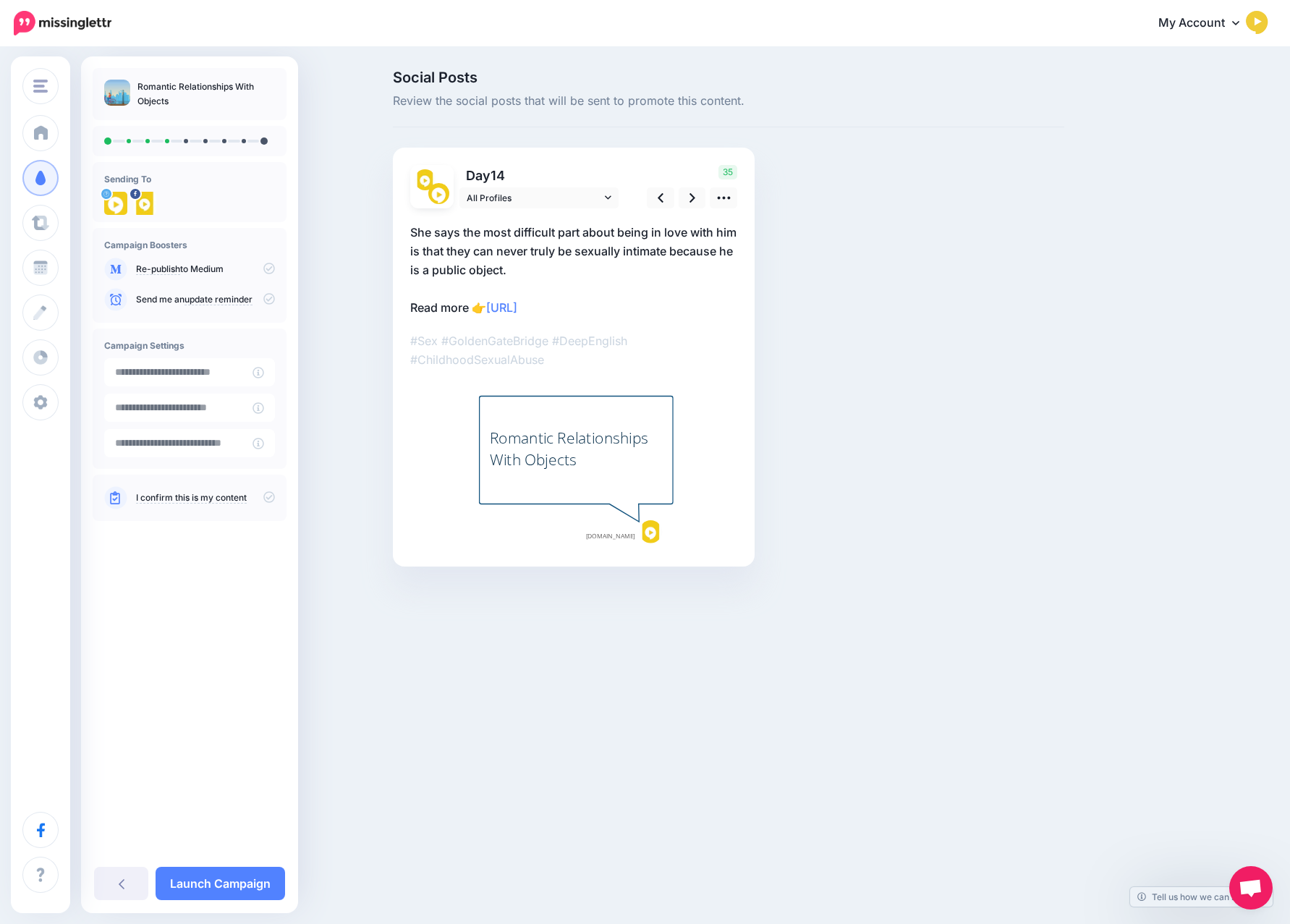
click at [599, 271] on p "She says the most difficult part about being in love with him is that they can …" at bounding box center [574, 270] width 327 height 94
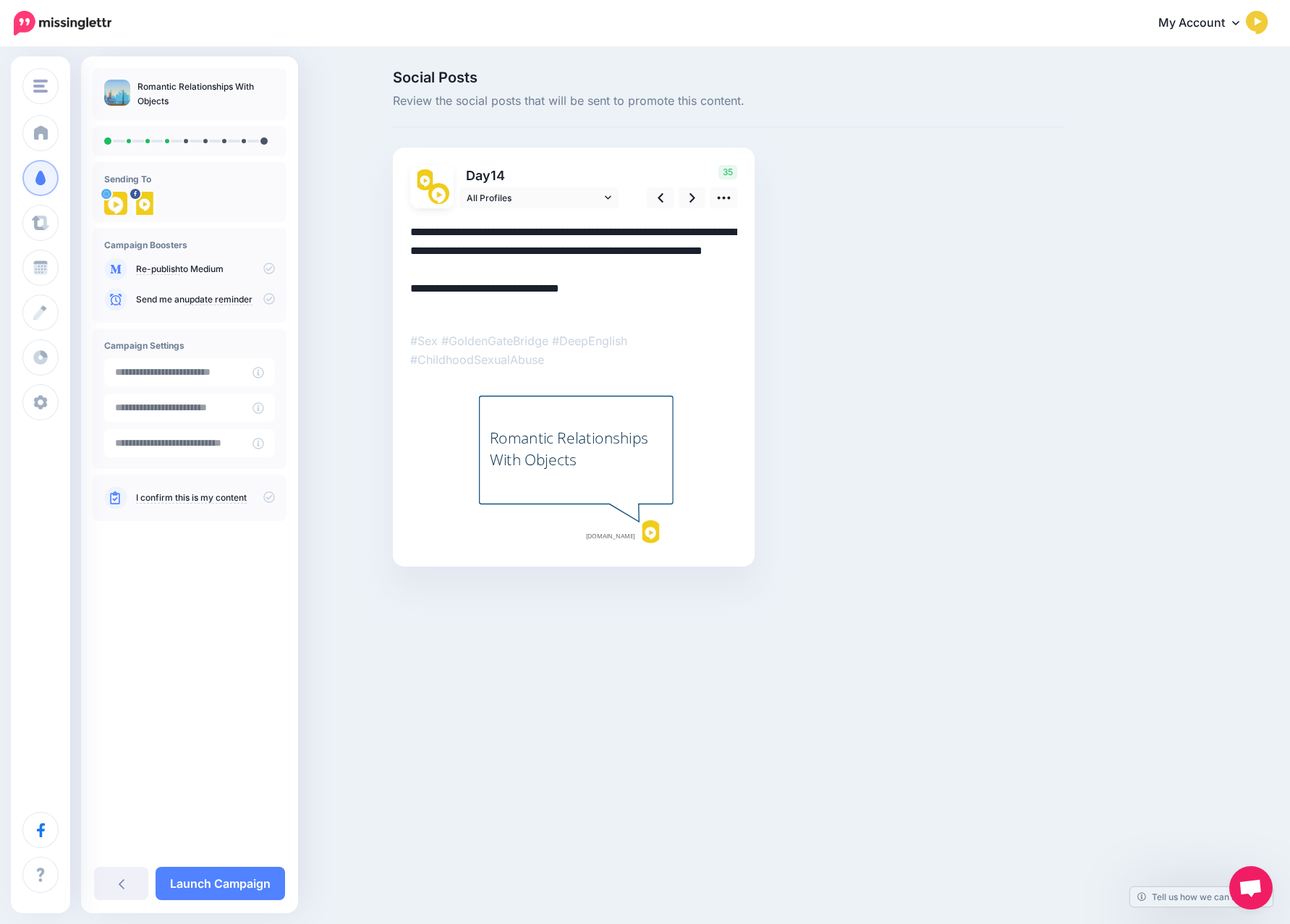
drag, startPoint x: 592, startPoint y: 265, endPoint x: 397, endPoint y: 216, distance: 201.1
click at [397, 216] on div "Day 14 All Profiles 35" at bounding box center [574, 356] width 362 height 419
paste textarea "**********"
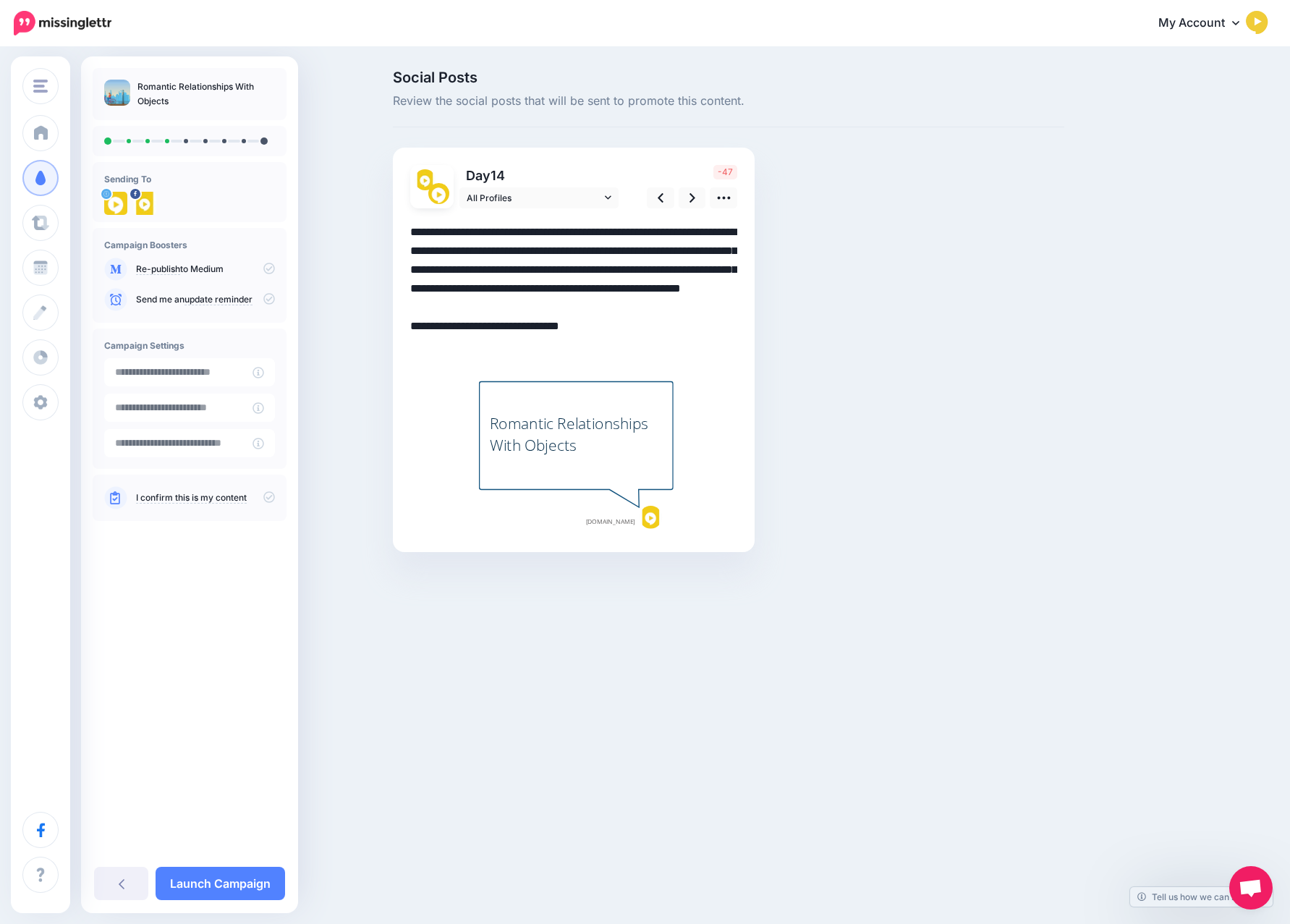
drag, startPoint x: 570, startPoint y: 230, endPoint x: 481, endPoint y: 233, distance: 89.1
click at [481, 233] on textarea "**********" at bounding box center [574, 289] width 327 height 132
drag, startPoint x: 709, startPoint y: 247, endPoint x: 673, endPoint y: 231, distance: 39.4
click at [673, 231] on div "Day 14 All Profiles" at bounding box center [574, 349] width 362 height 404
drag, startPoint x: 664, startPoint y: 232, endPoint x: 738, endPoint y: 248, distance: 75.7
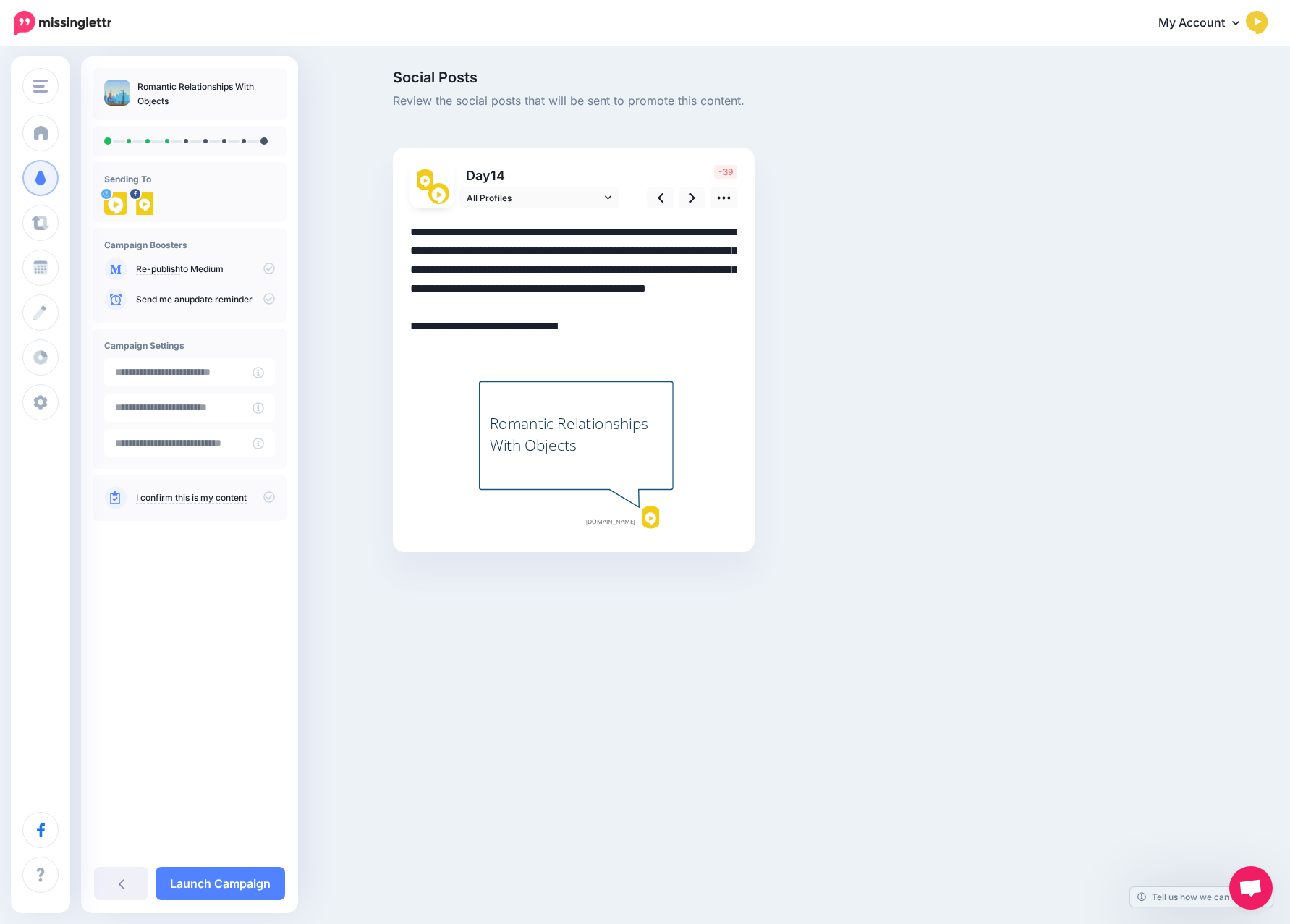
click at [738, 248] on div "Day 14 All Profiles" at bounding box center [574, 349] width 362 height 404
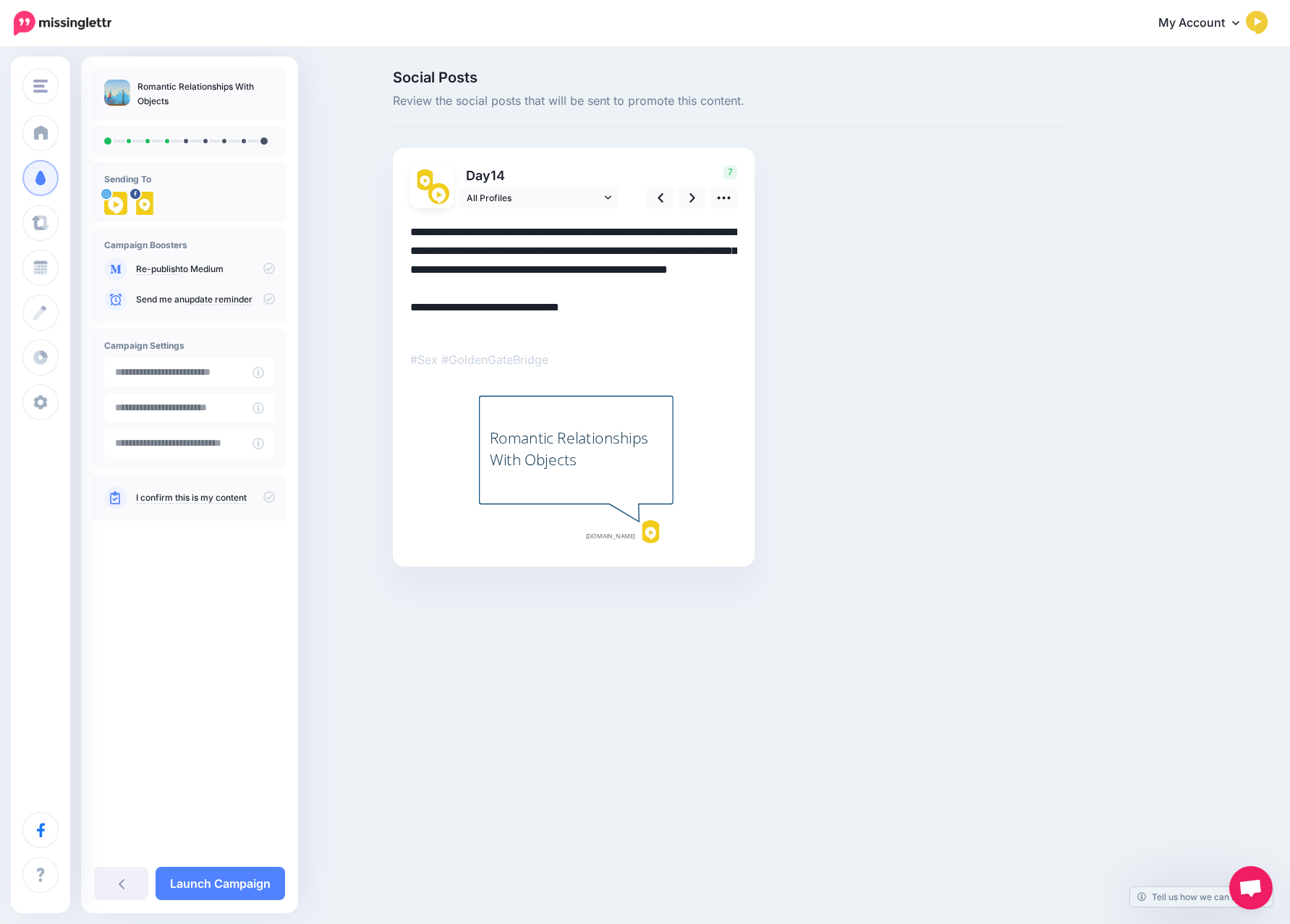
drag, startPoint x: 438, startPoint y: 321, endPoint x: 407, endPoint y: 321, distance: 31.0
click at [408, 321] on div "Day 14 All Profiles 7" at bounding box center [574, 356] width 362 height 419
click at [692, 194] on icon at bounding box center [692, 197] width 5 height 16
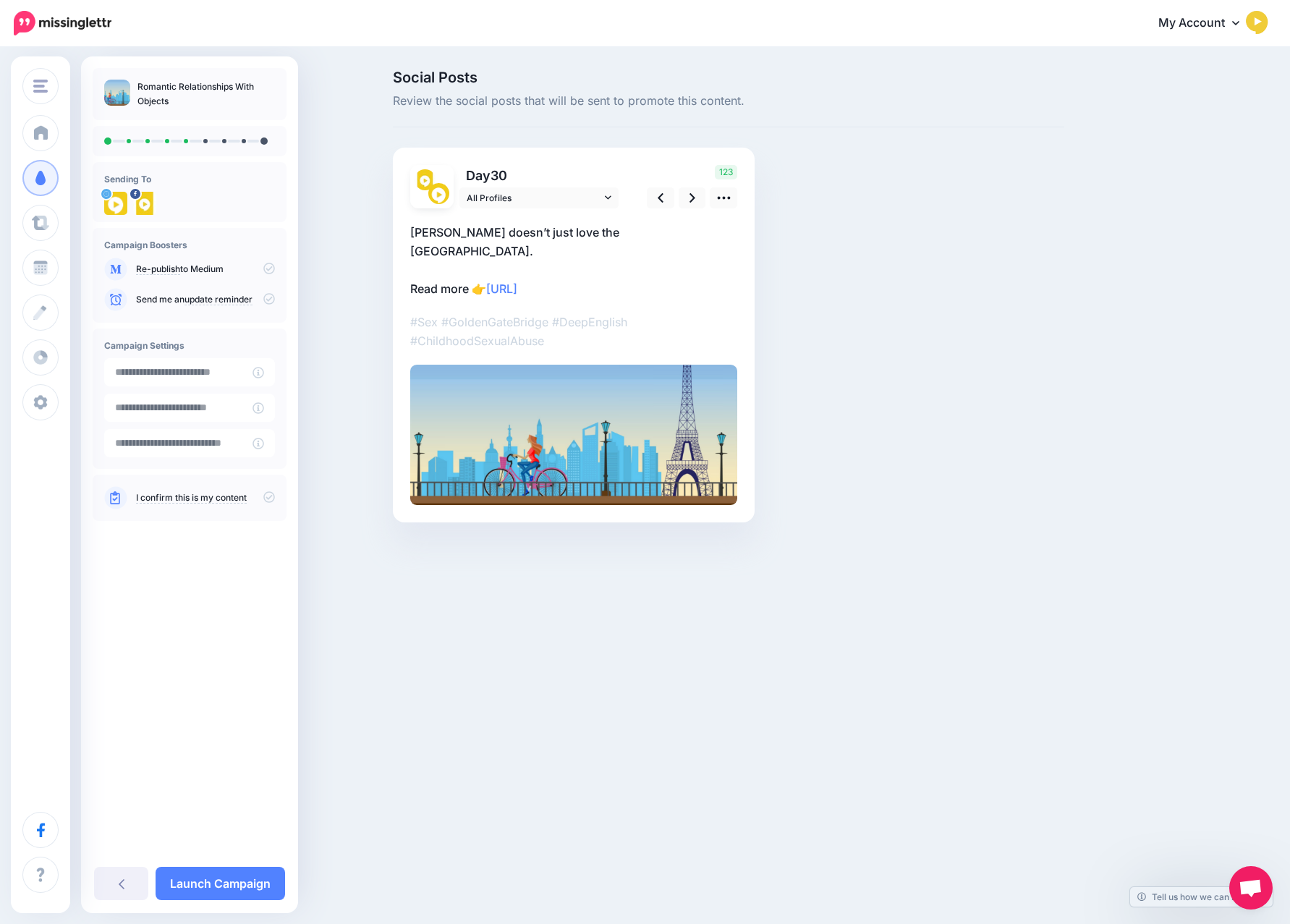
click at [717, 230] on p "Erika LaBrie doesn’t just love the Golden Gate Bridge. Read more 👉 https://lttr…" at bounding box center [574, 260] width 327 height 75
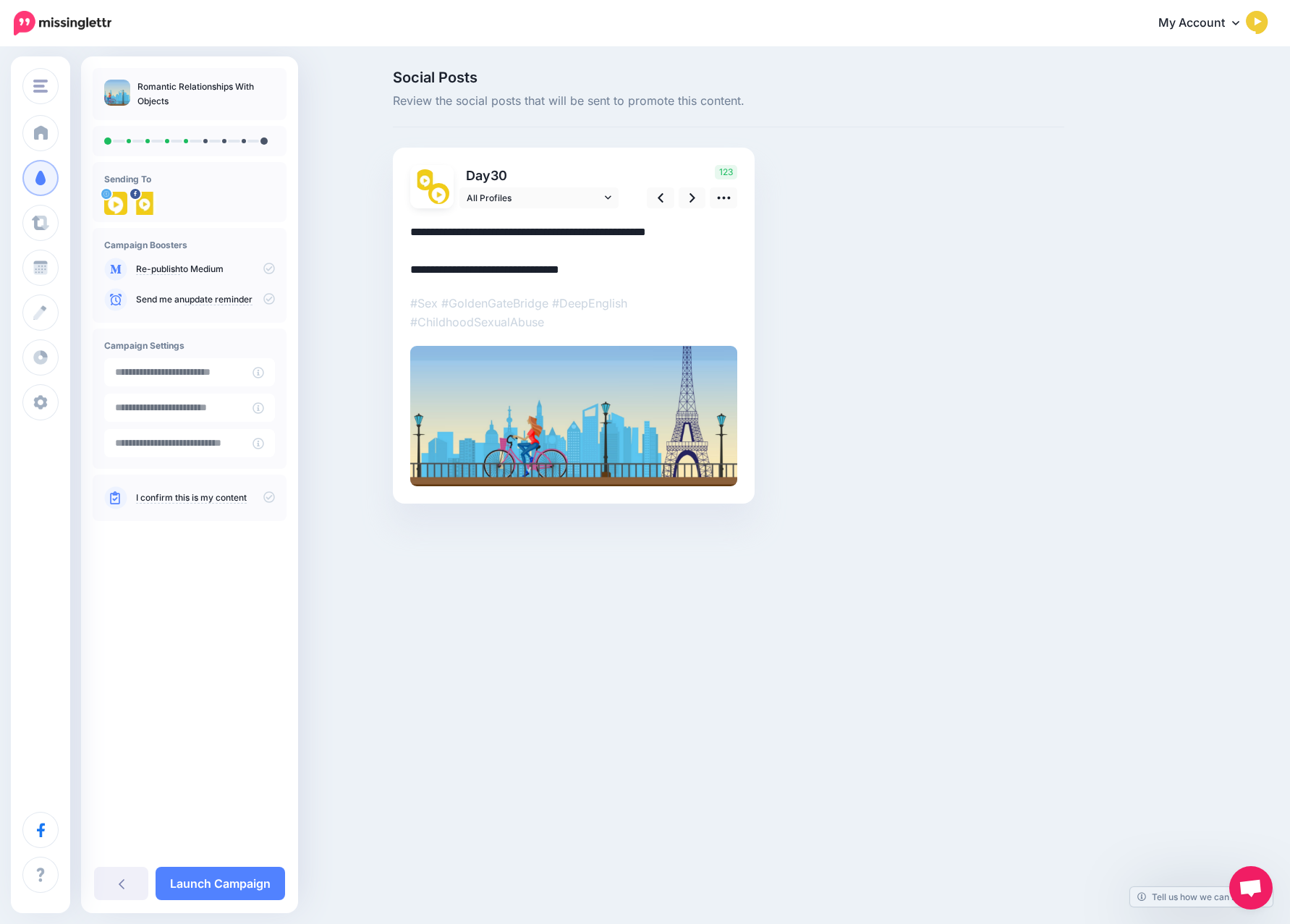
click at [717, 230] on textarea "**********" at bounding box center [574, 251] width 327 height 57
paste textarea "**********"
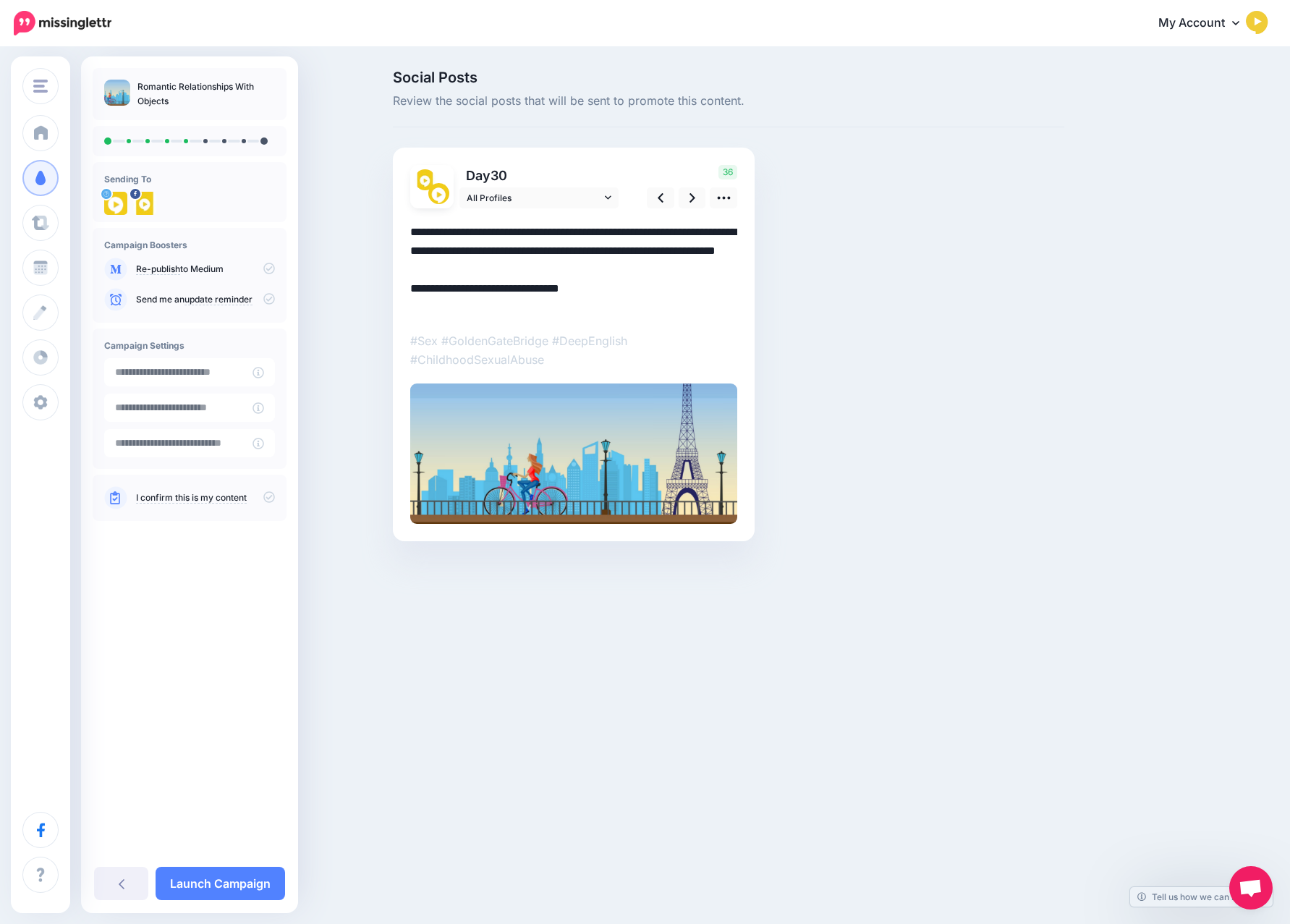
drag, startPoint x: 460, startPoint y: 306, endPoint x: 399, endPoint y: 305, distance: 61.0
click at [399, 305] on div "Day 30 All Profiles 36" at bounding box center [574, 344] width 362 height 393
click at [688, 195] on link at bounding box center [692, 197] width 27 height 21
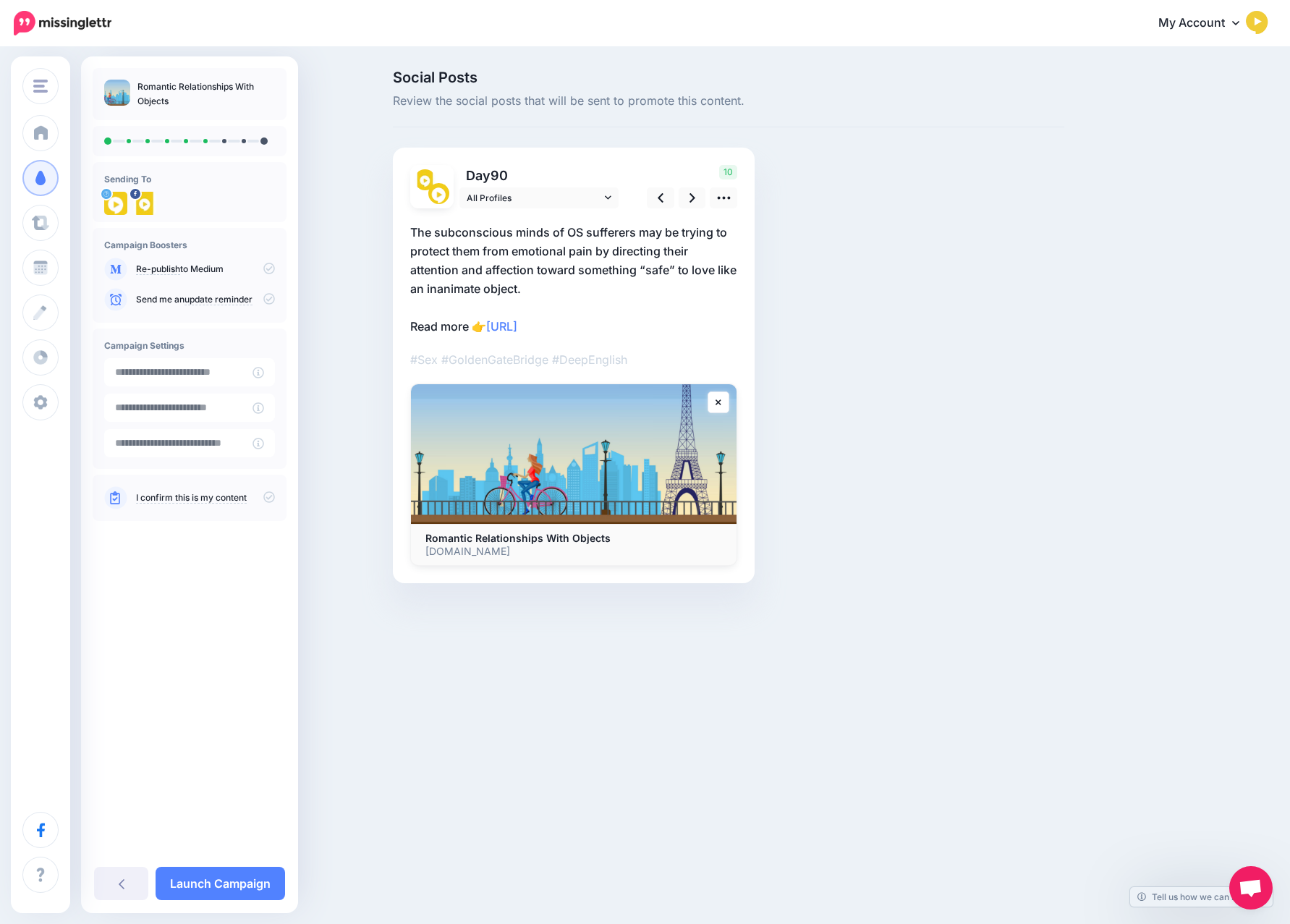
click at [436, 320] on p "The subconscious minds of OS sufferers may be trying to protect them from emoti…" at bounding box center [574, 279] width 327 height 112
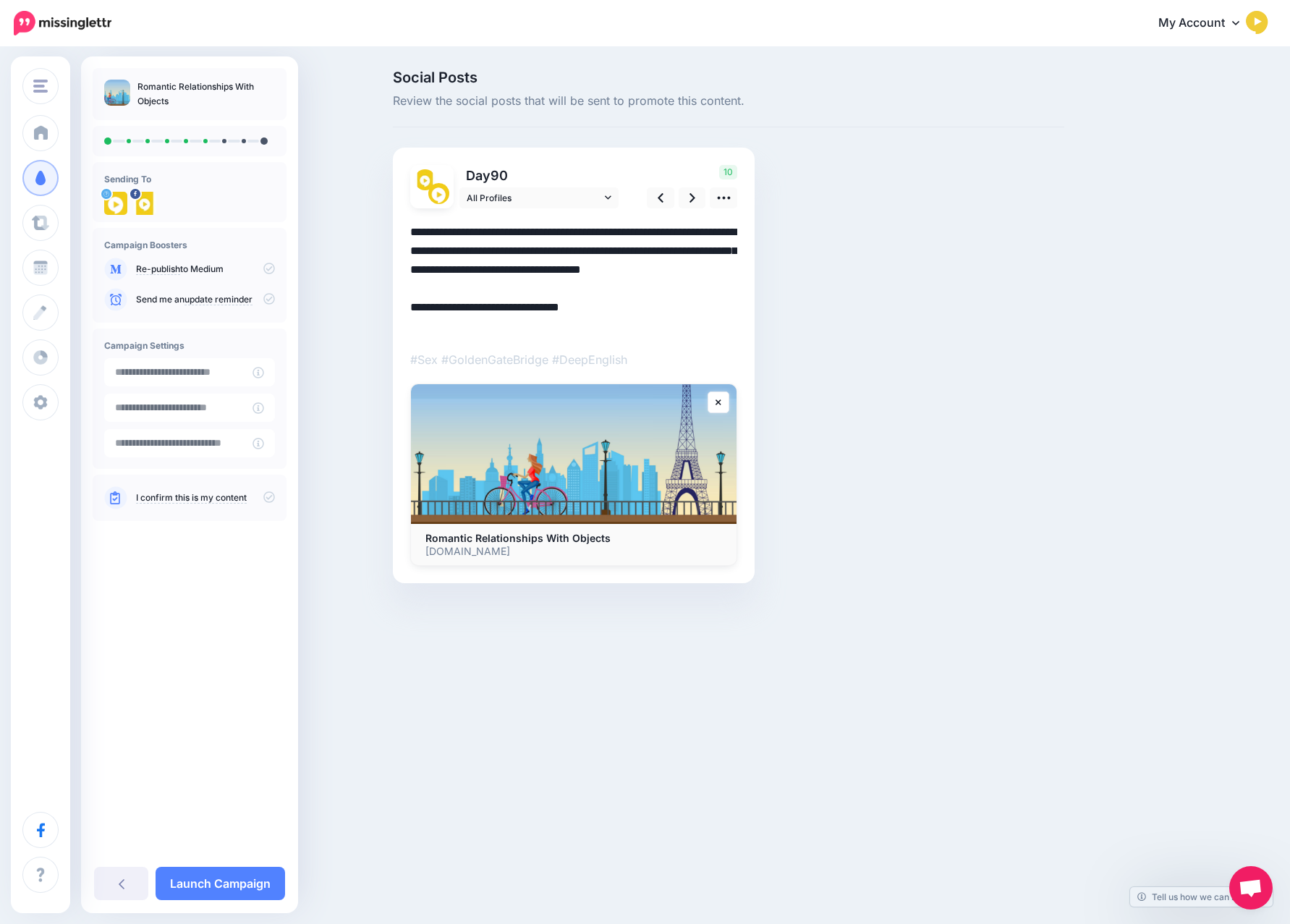
drag, startPoint x: 436, startPoint y: 319, endPoint x: 401, endPoint y: 320, distance: 35.0
click at [402, 320] on div "Day 90 All Profiles 10" at bounding box center [574, 365] width 362 height 436
click at [684, 192] on link at bounding box center [692, 197] width 27 height 21
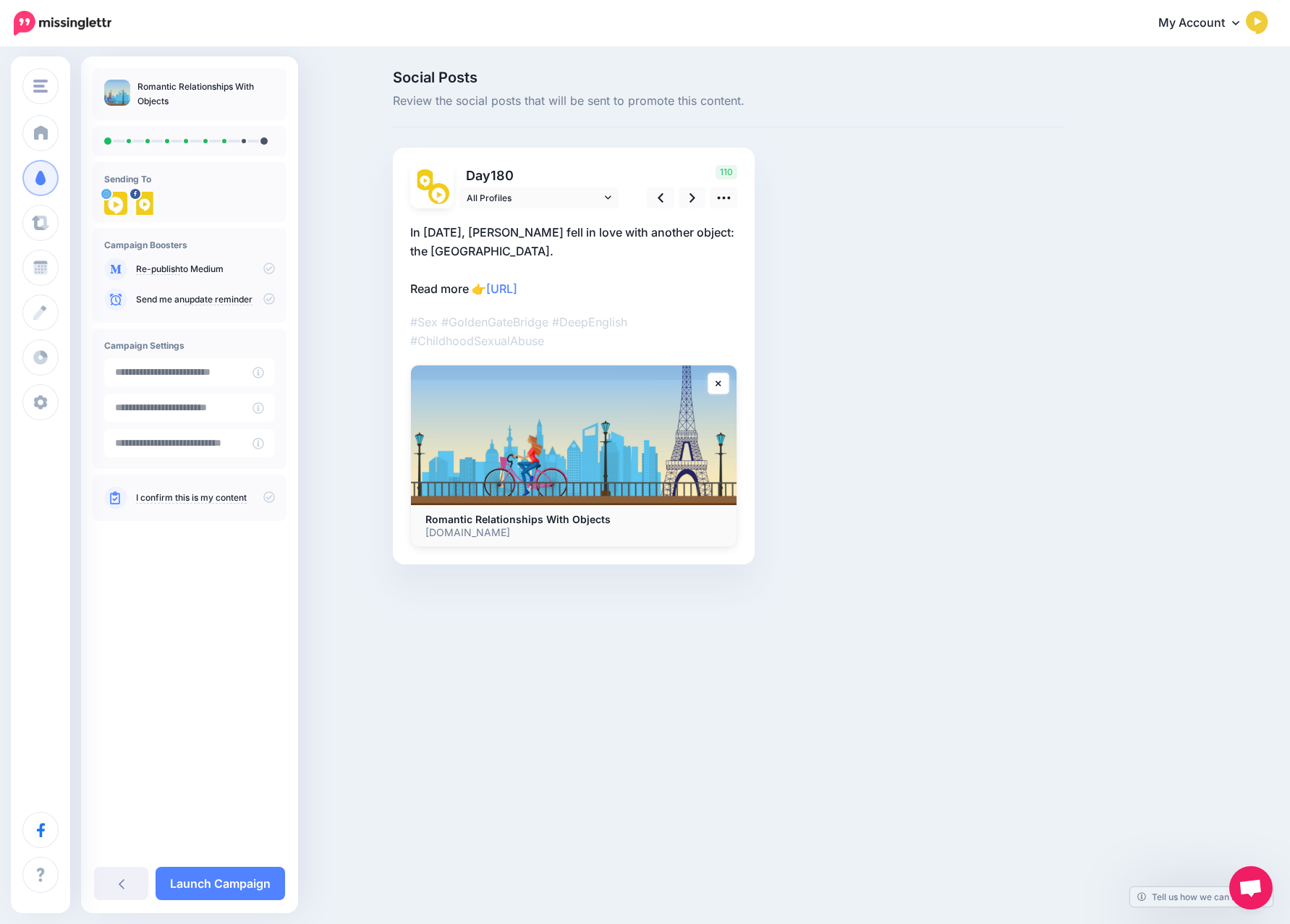
click at [615, 244] on p "In 2004, LaBrie fell in love with another object: the Eiffel Tower. Read more 👉…" at bounding box center [574, 260] width 327 height 75
click at [603, 245] on textarea "**********" at bounding box center [574, 260] width 327 height 75
paste textarea "**********"
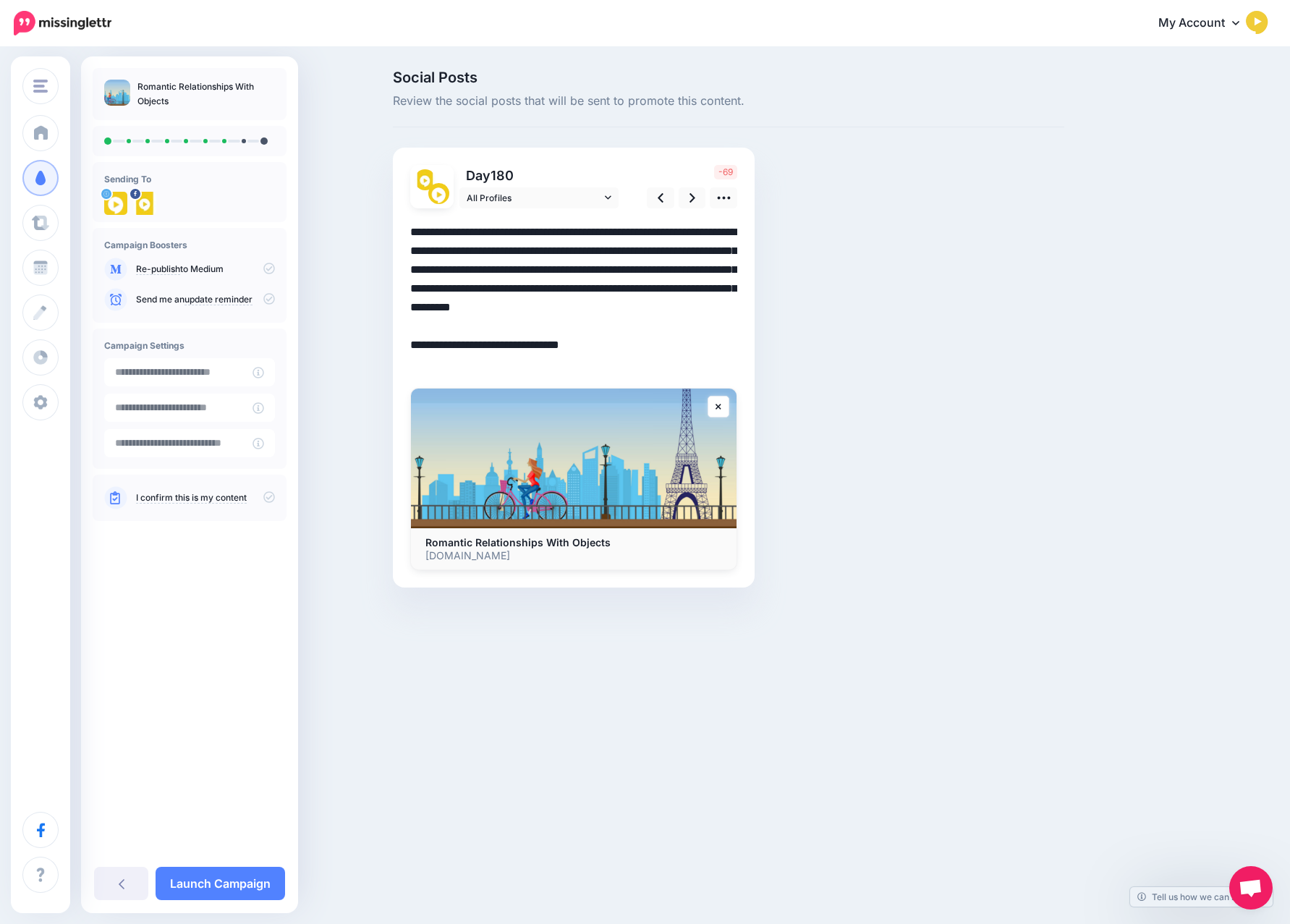
drag, startPoint x: 509, startPoint y: 318, endPoint x: 383, endPoint y: 291, distance: 128.9
click at [383, 291] on div "Social Posts Review the social posts that will be sent to promote this content.…" at bounding box center [729, 350] width 693 height 560
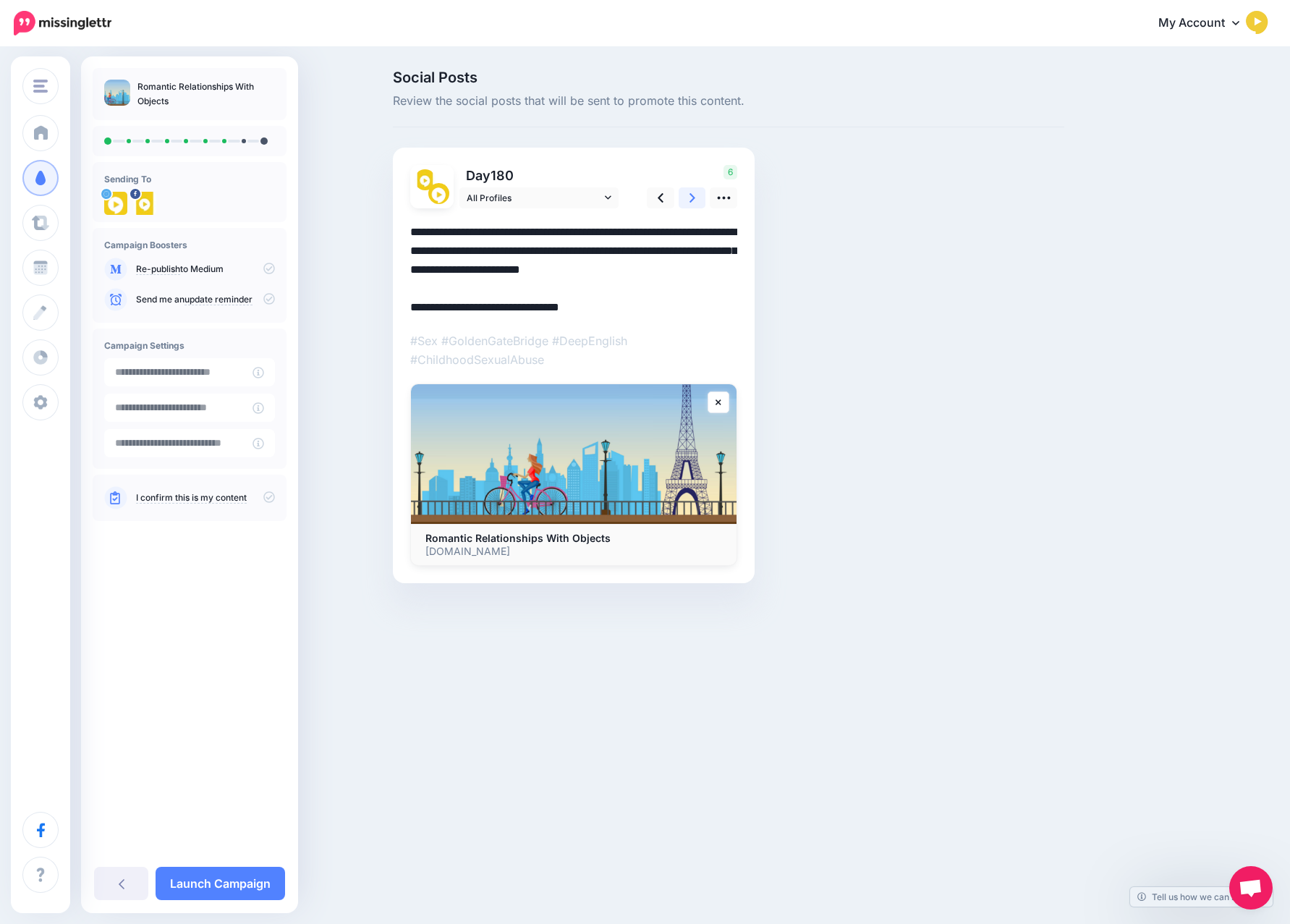
click at [702, 194] on link at bounding box center [692, 197] width 27 height 21
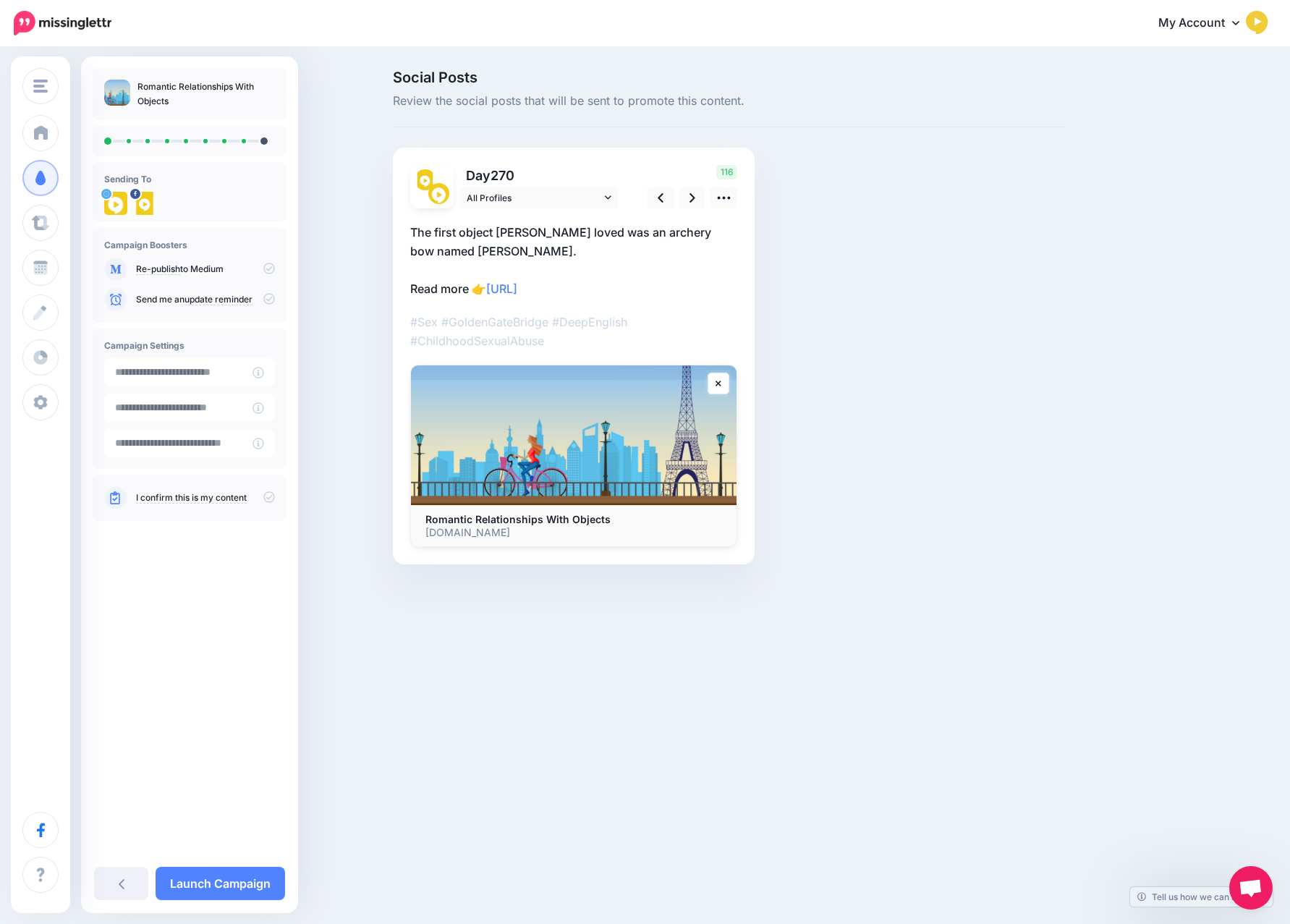
click at [453, 248] on p "The first object LaBrie loved was an archery bow named Lance. Read more 👉 https…" at bounding box center [574, 260] width 327 height 75
drag, startPoint x: 422, startPoint y: 246, endPoint x: 386, endPoint y: 222, distance: 43.3
click at [386, 222] on div "Social Posts Review the social posts that will be sent to promote this content.…" at bounding box center [729, 339] width 693 height 537
paste textarea "**********"
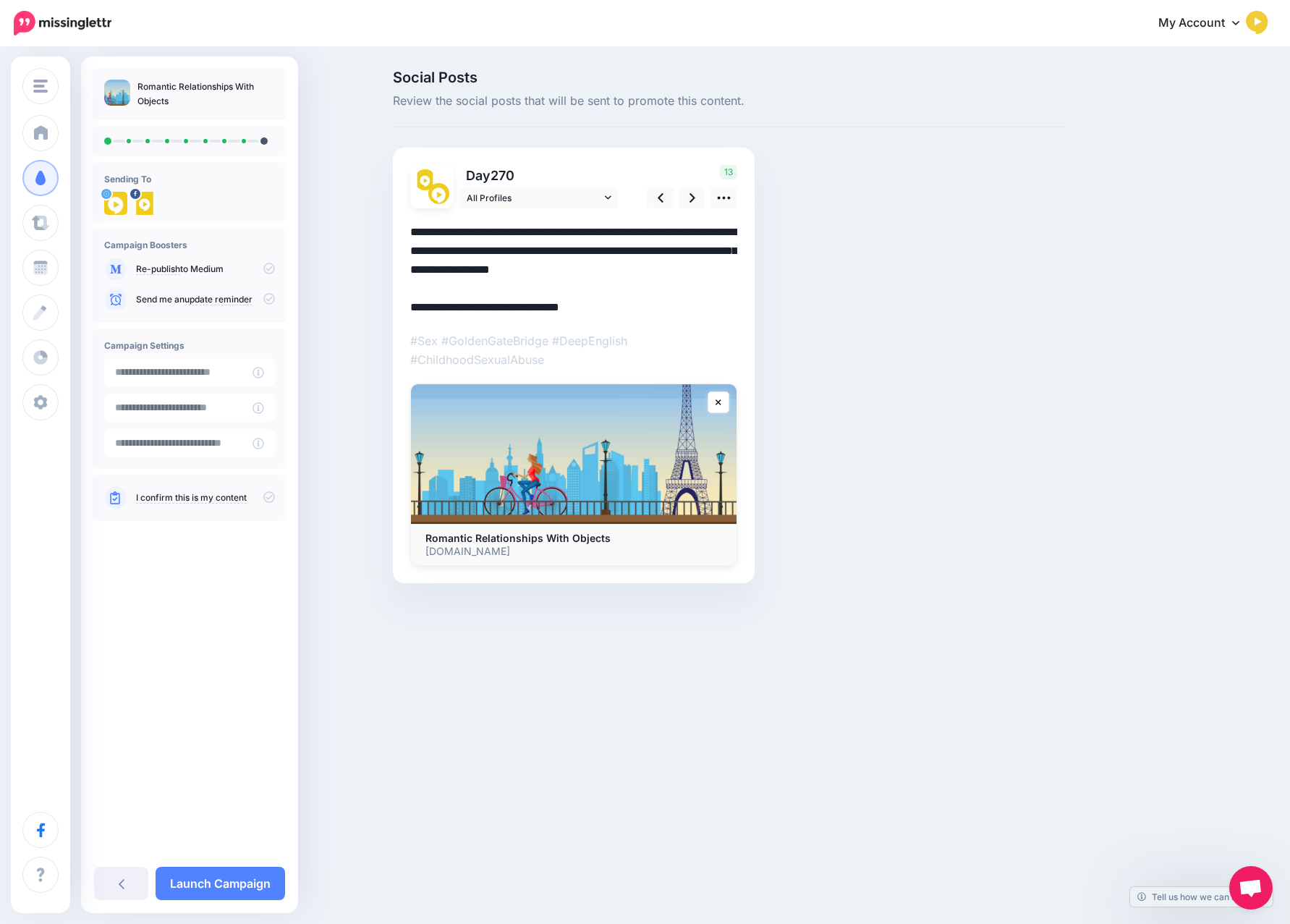
drag, startPoint x: 432, startPoint y: 300, endPoint x: 404, endPoint y: 301, distance: 28.0
click at [404, 301] on div "Day 270 All Profiles" at bounding box center [574, 365] width 362 height 436
type textarea "**********"
click at [695, 196] on link at bounding box center [692, 197] width 27 height 21
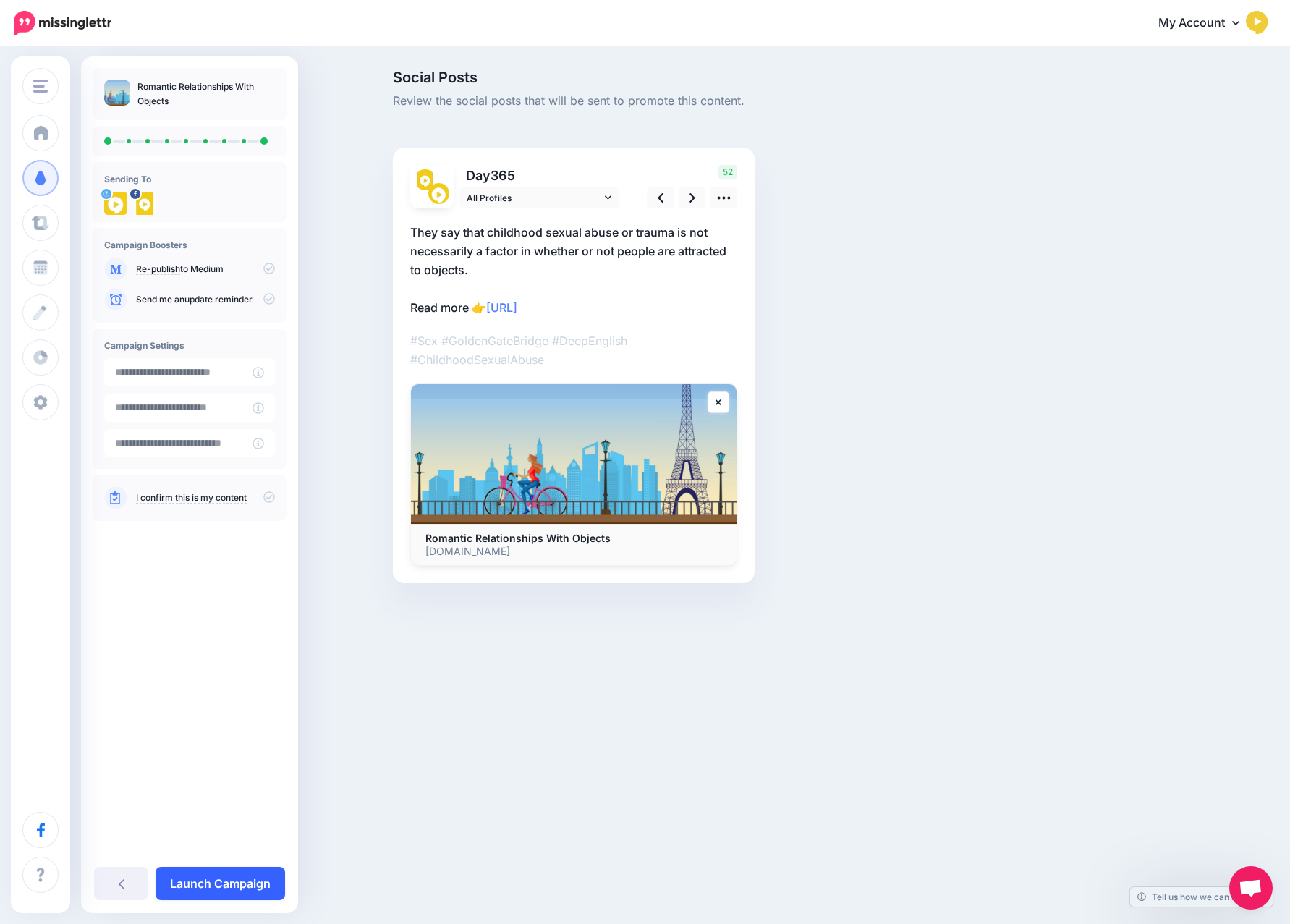
click at [254, 876] on link "Launch Campaign" at bounding box center [220, 883] width 130 height 33
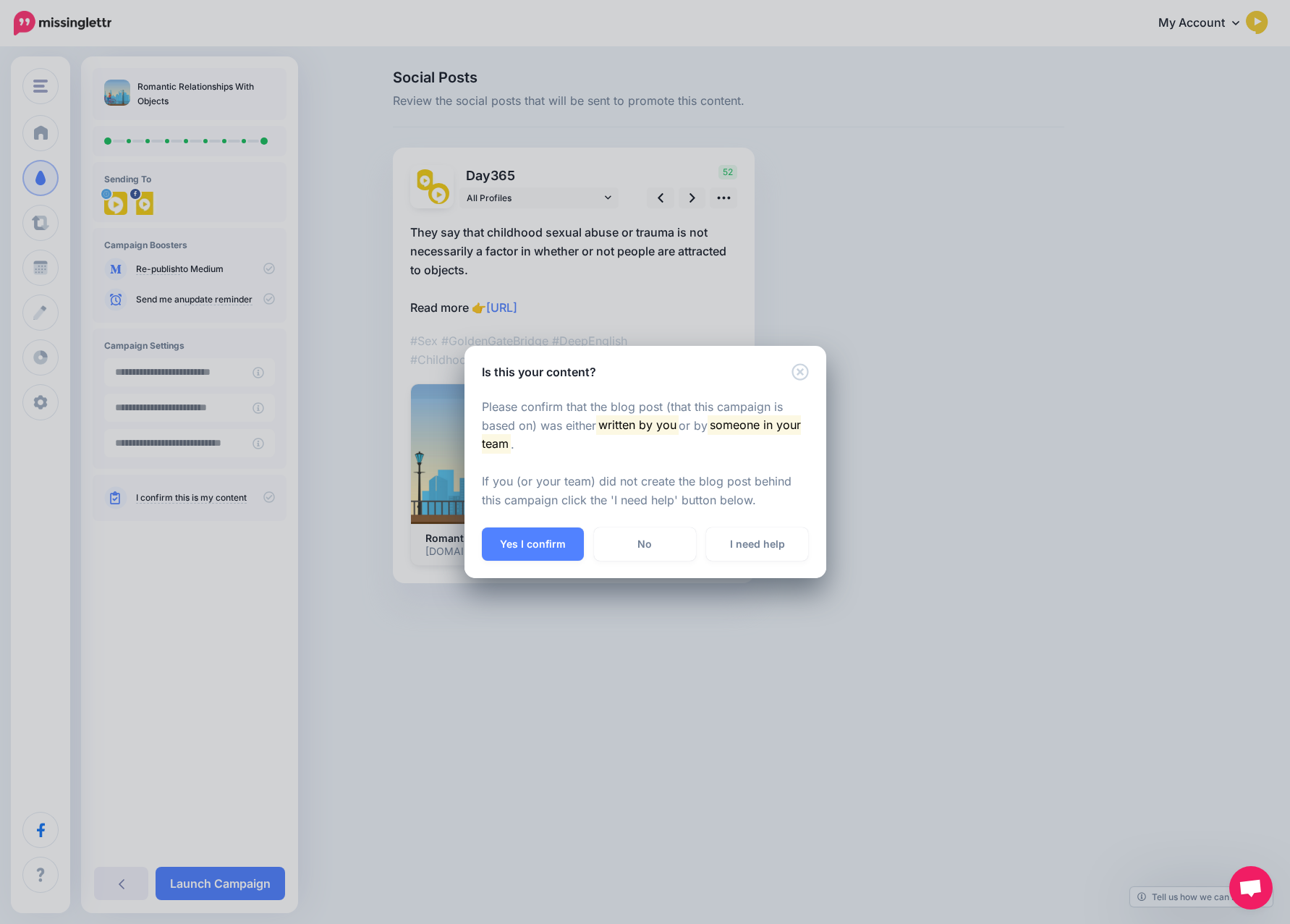
click at [540, 542] on button "Yes I confirm" at bounding box center [533, 544] width 102 height 33
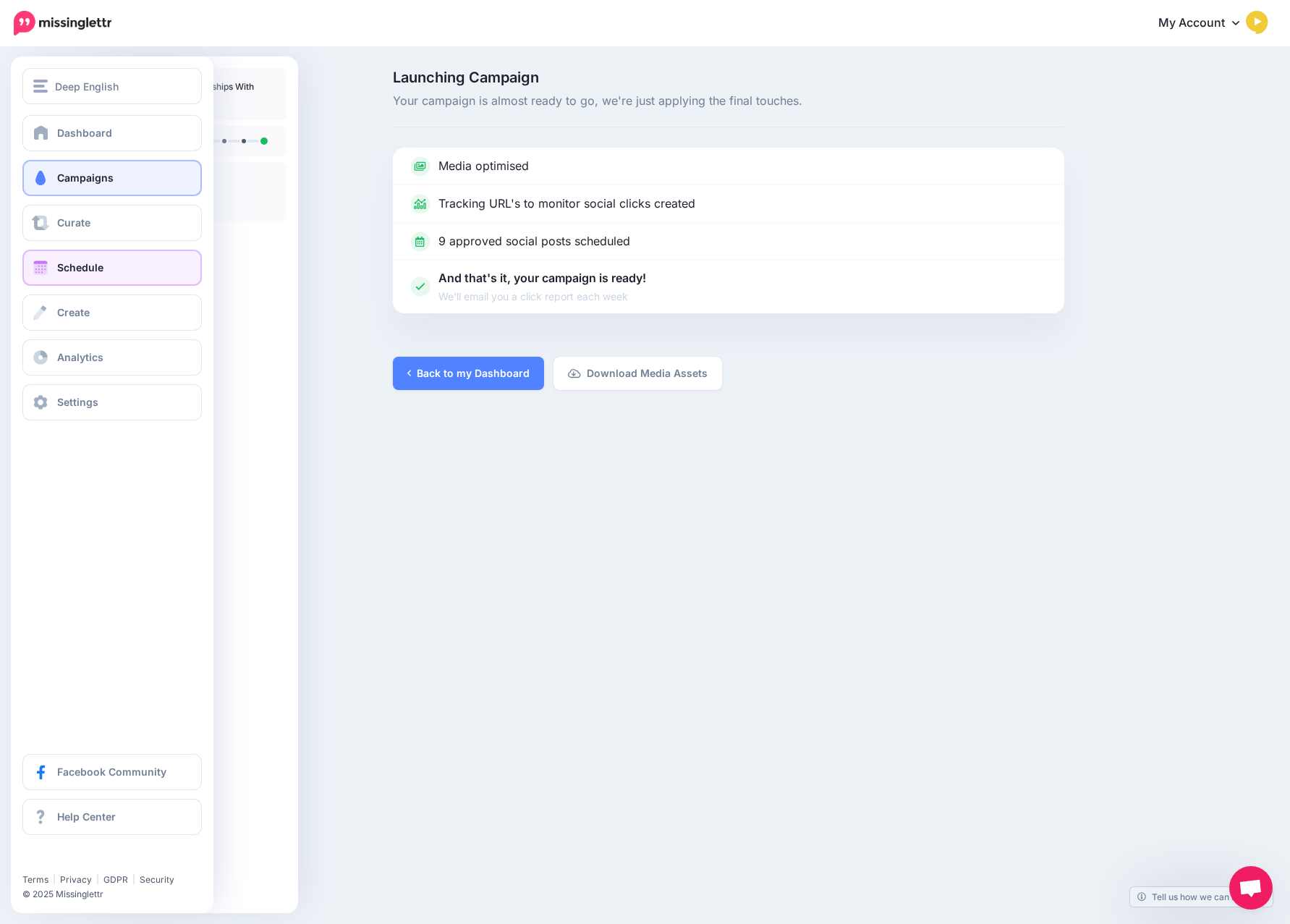
click at [80, 275] on link "Schedule" at bounding box center [112, 268] width 179 height 37
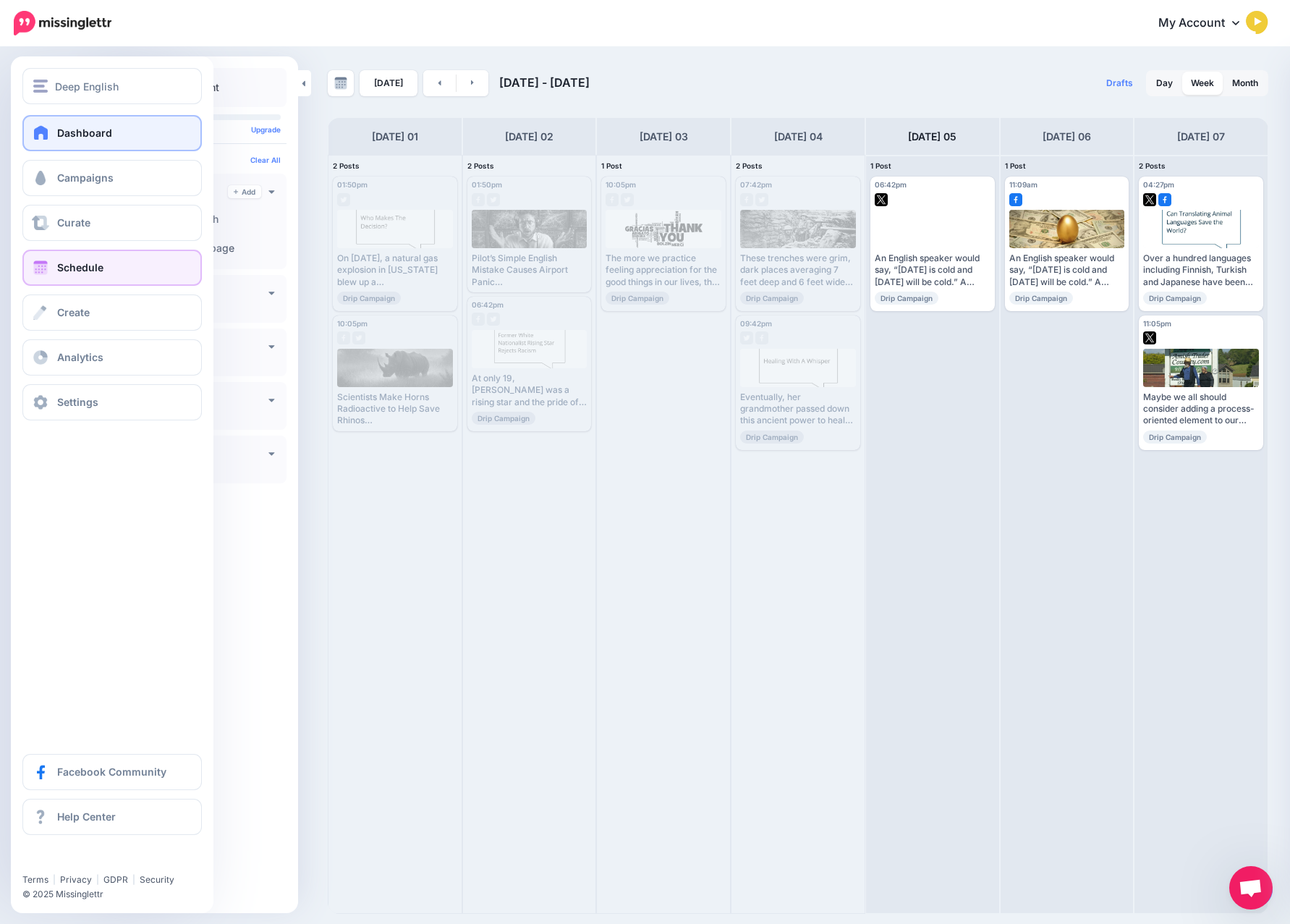
click at [80, 129] on span "Dashboard" at bounding box center [85, 132] width 55 height 12
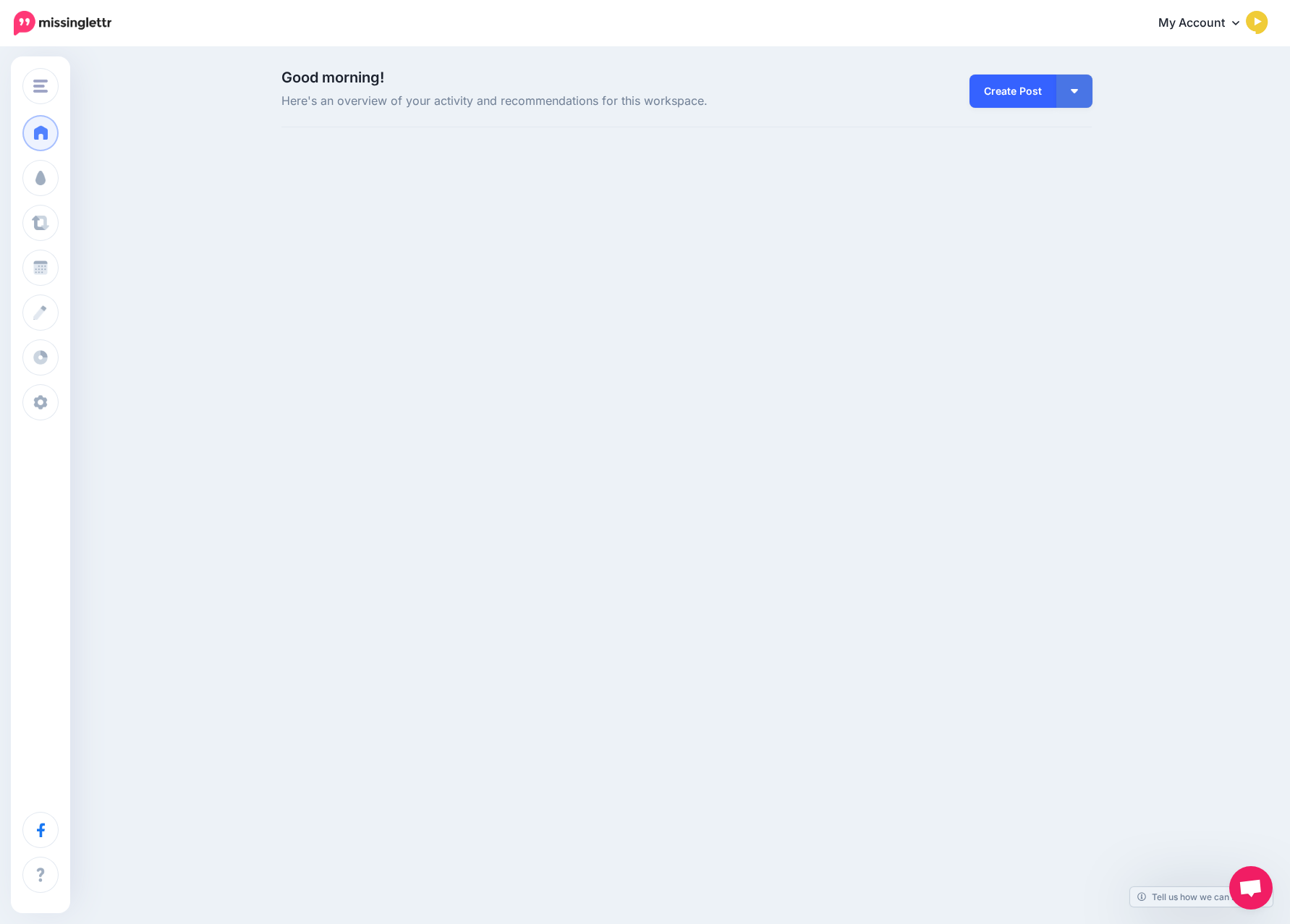
click at [1031, 85] on link "Create Post" at bounding box center [1012, 91] width 87 height 33
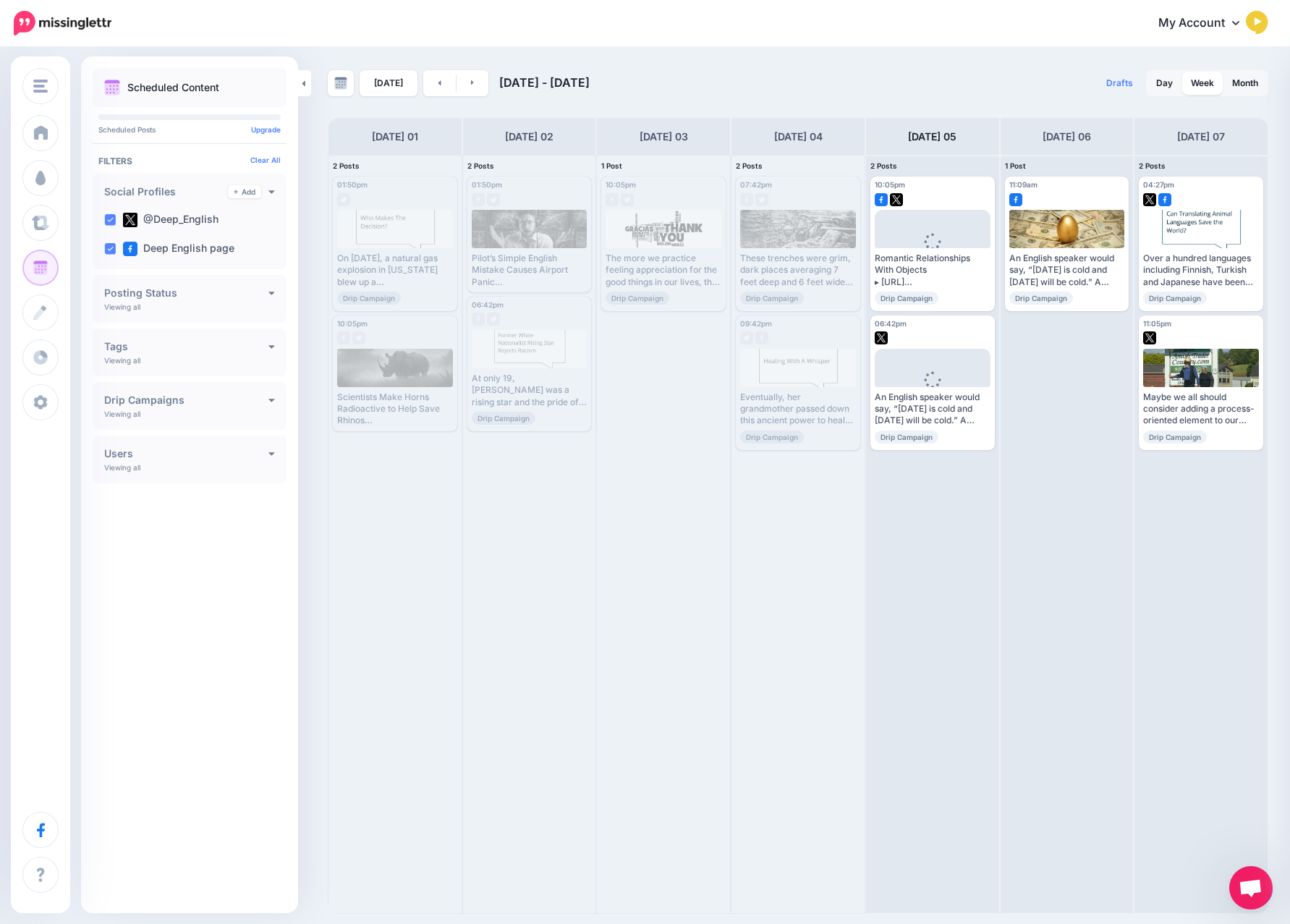
click at [1249, 873] on span "Open chat" at bounding box center [1250, 887] width 43 height 43
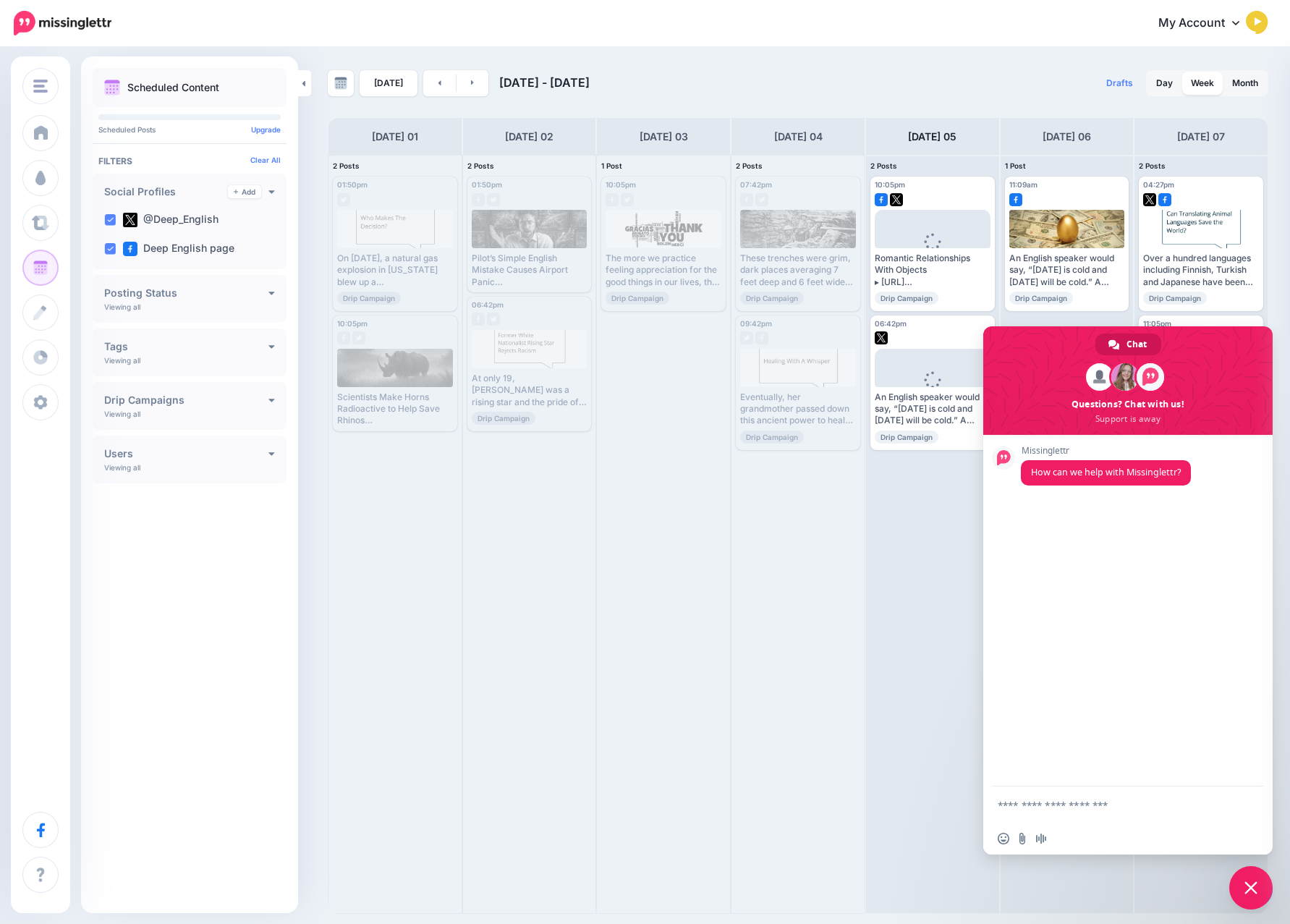
click at [1254, 884] on span "Close chat" at bounding box center [1251, 887] width 13 height 13
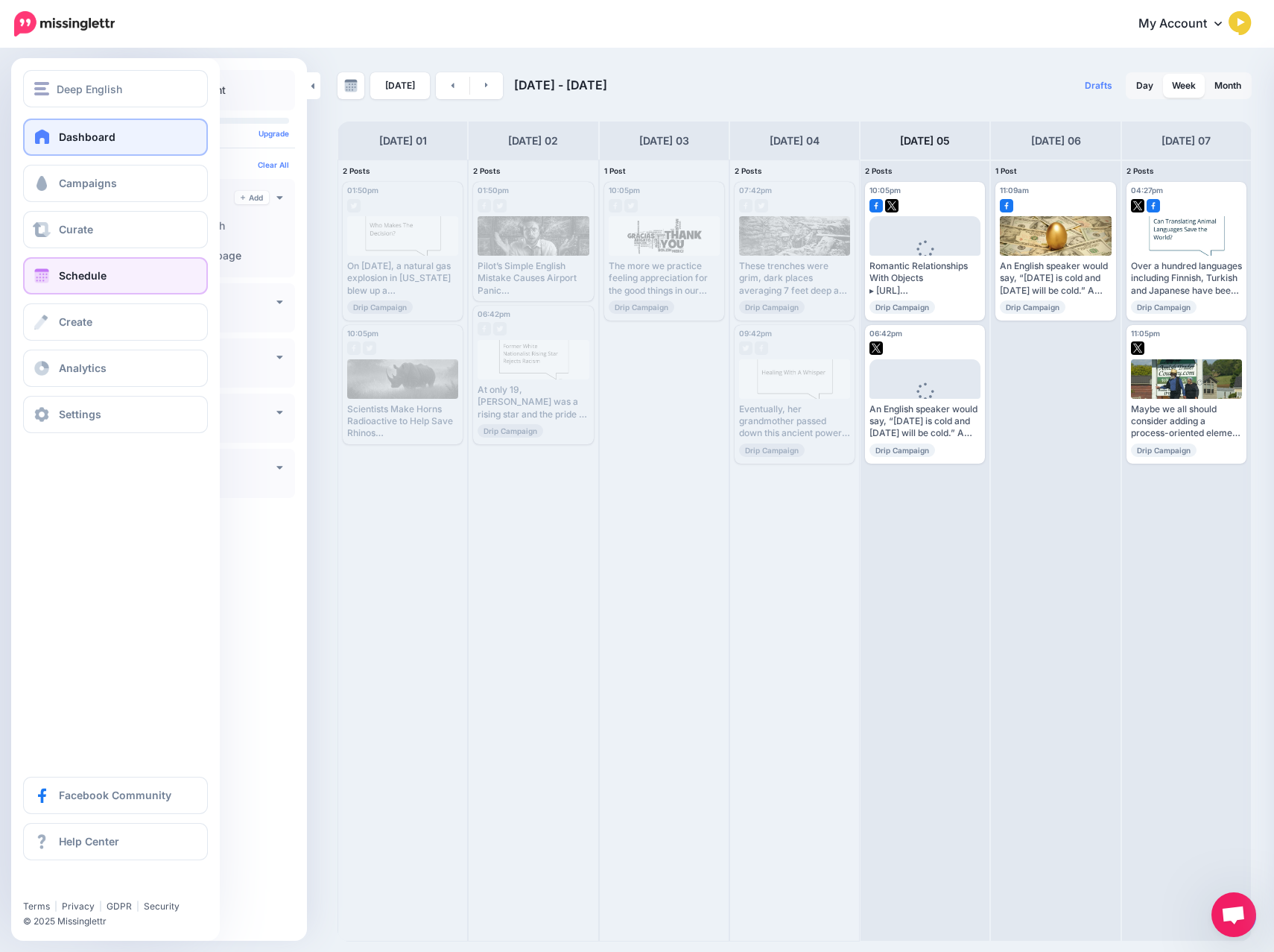
click at [88, 138] on span "Dashboard" at bounding box center [88, 136] width 56 height 12
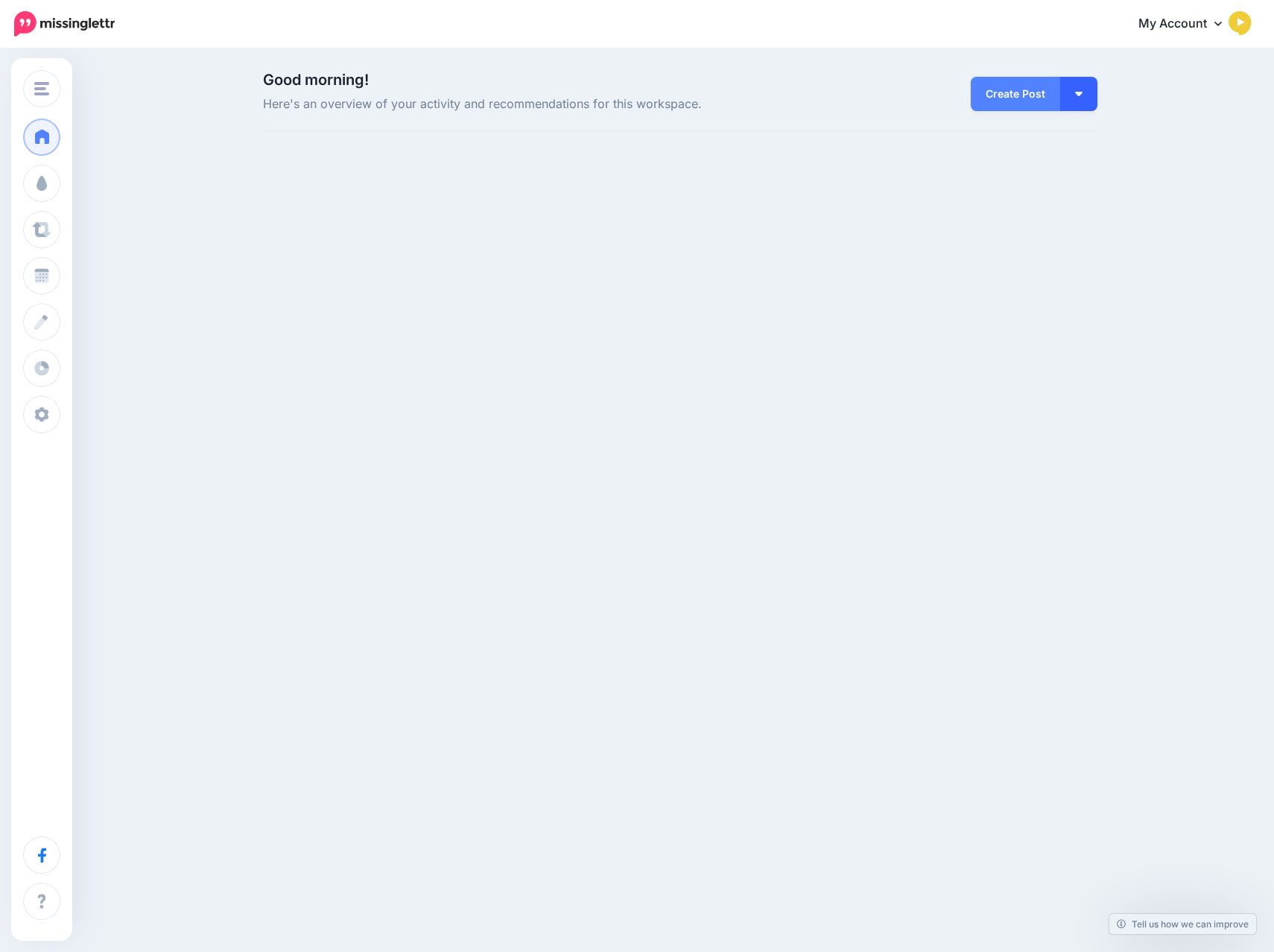
click at [1076, 106] on button "button" at bounding box center [1079, 94] width 38 height 34
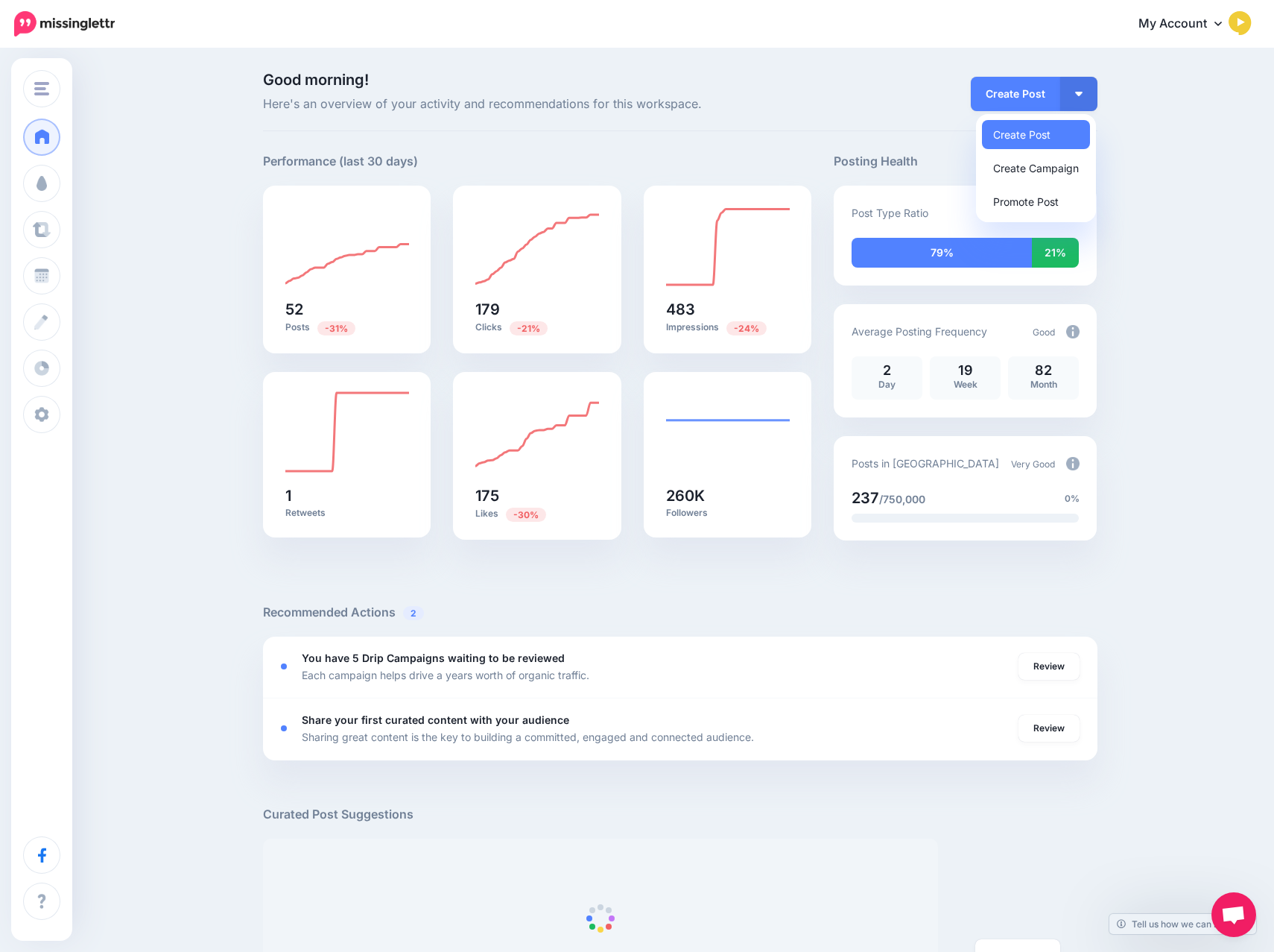
click at [1038, 127] on link "Create Post" at bounding box center [1036, 134] width 108 height 29
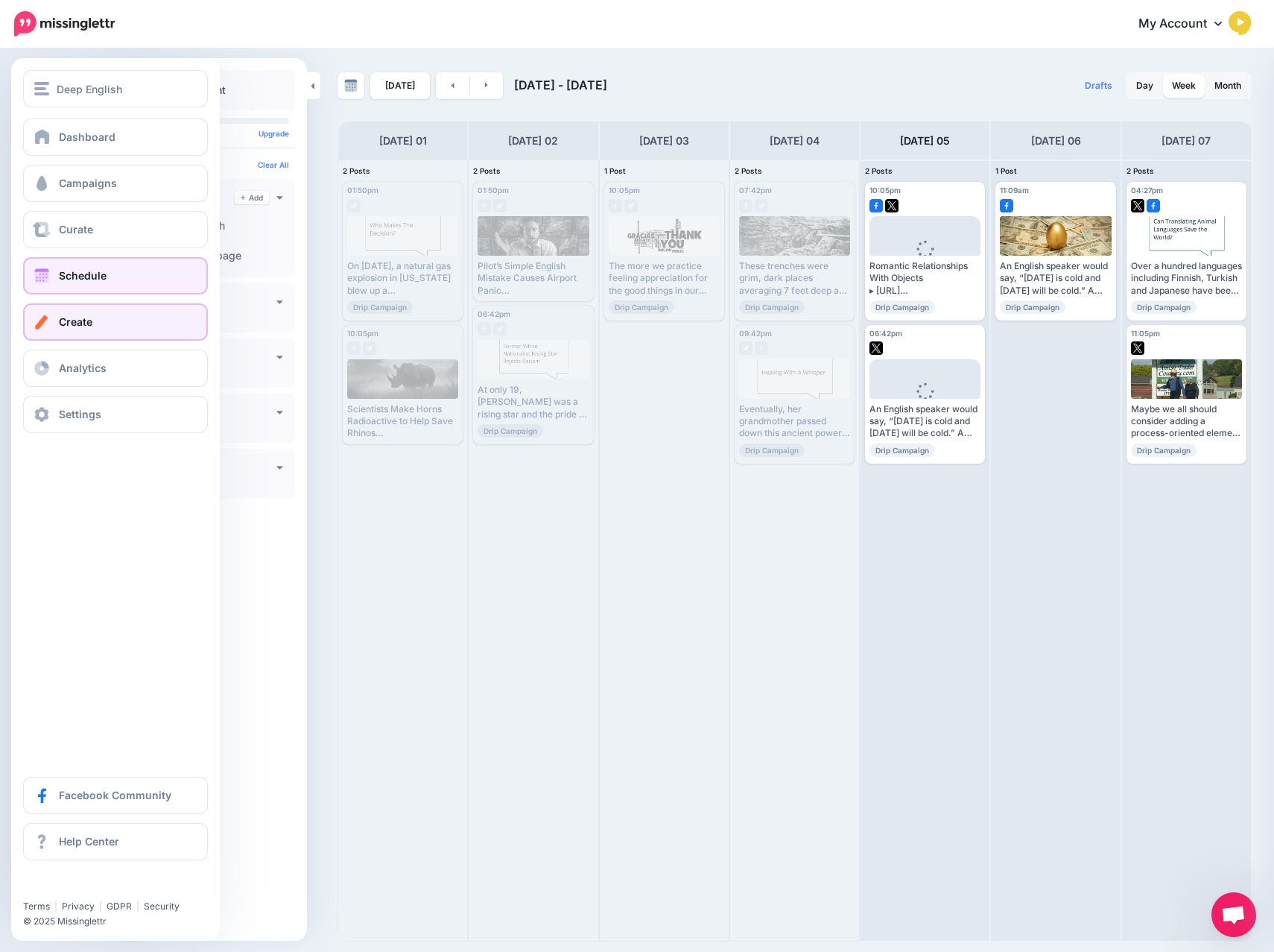
click at [55, 316] on link "Create" at bounding box center [116, 322] width 185 height 38
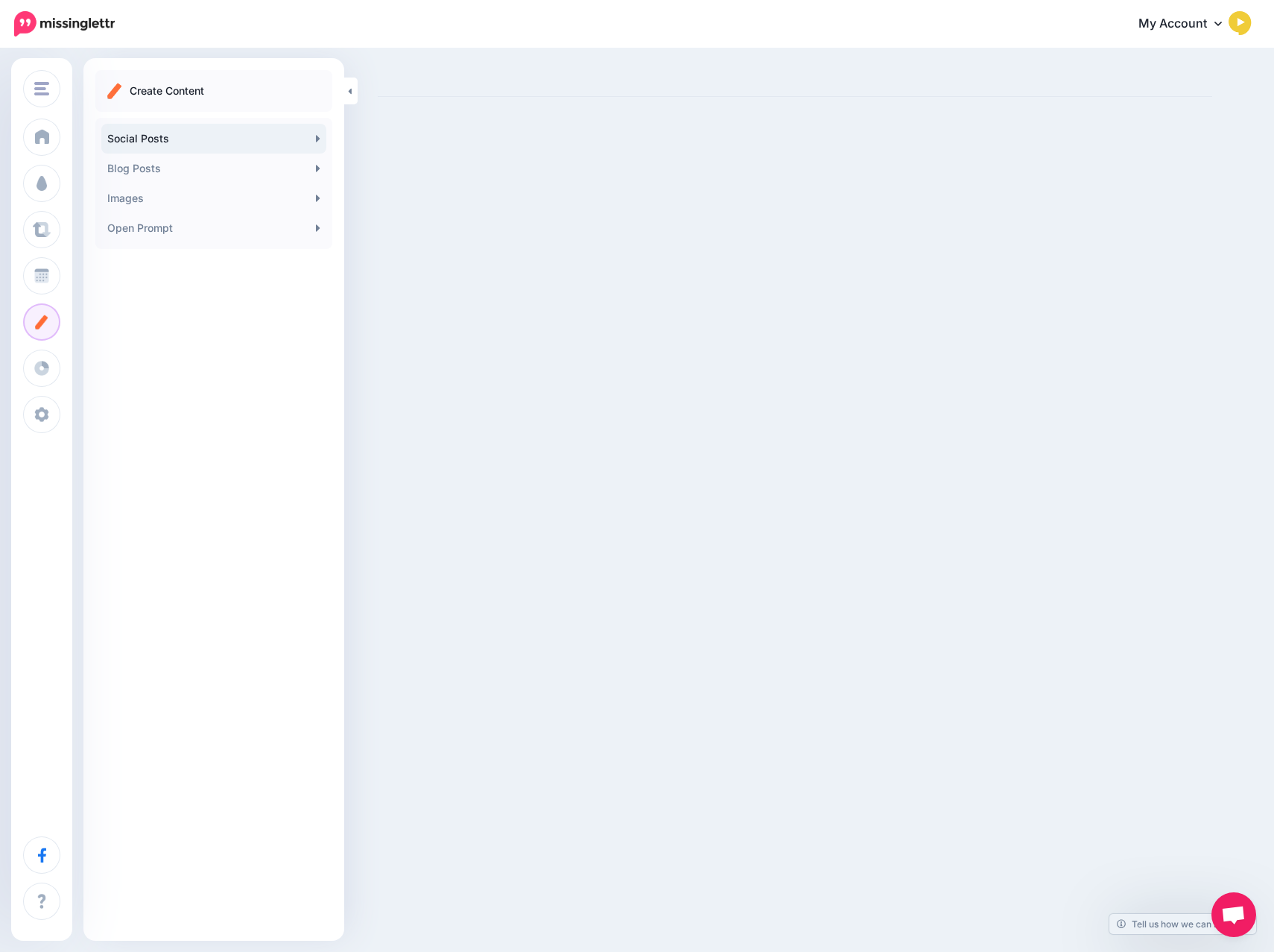
click at [244, 140] on link "Social Posts" at bounding box center [214, 138] width 225 height 30
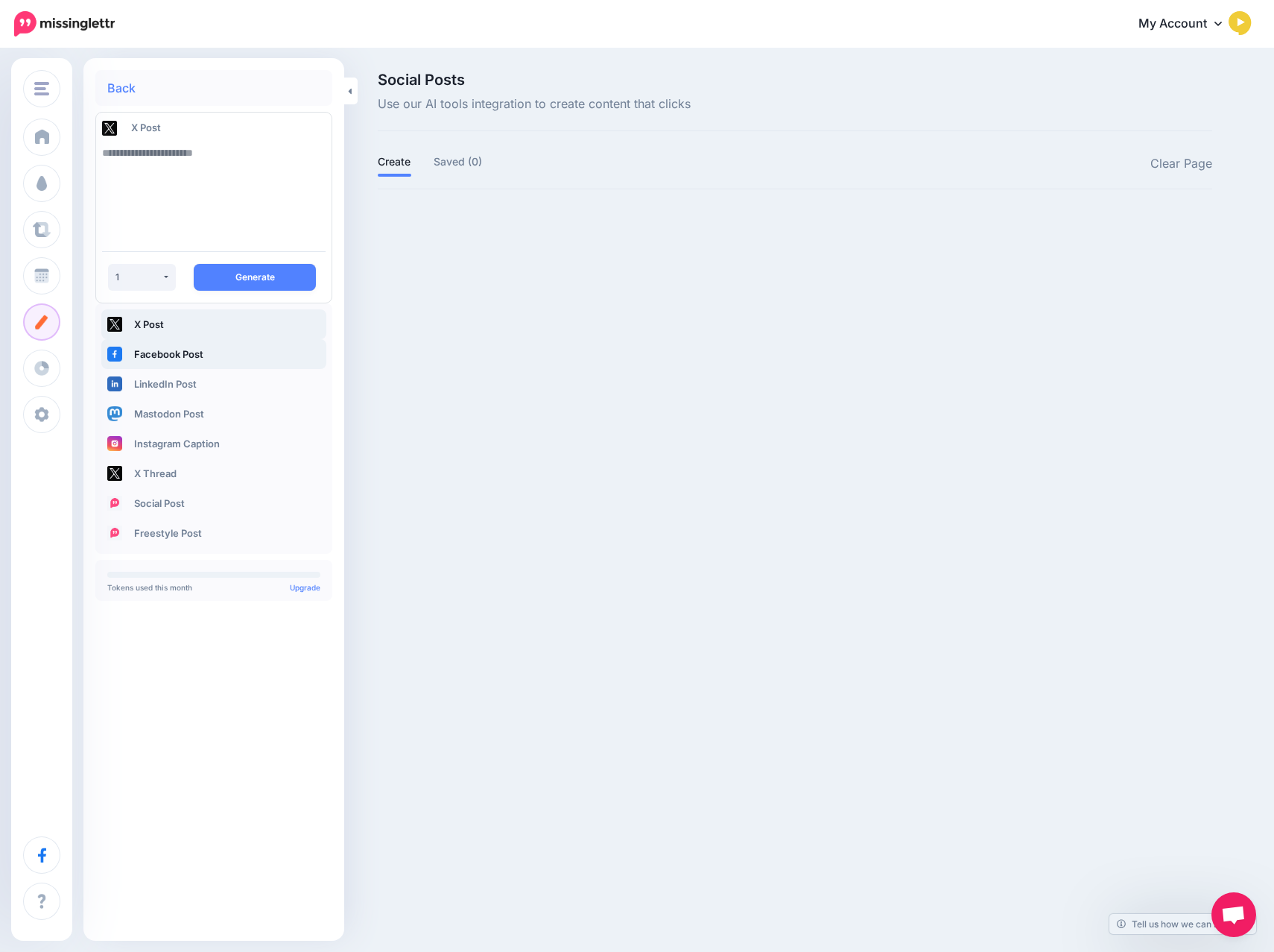
click at [148, 351] on link "Facebook Post" at bounding box center [214, 354] width 225 height 30
click at [150, 327] on link "X Post" at bounding box center [214, 324] width 225 height 30
click at [157, 283] on button "1" at bounding box center [142, 277] width 68 height 26
click at [122, 344] on link "2" at bounding box center [128, 347] width 29 height 29
select select "*"
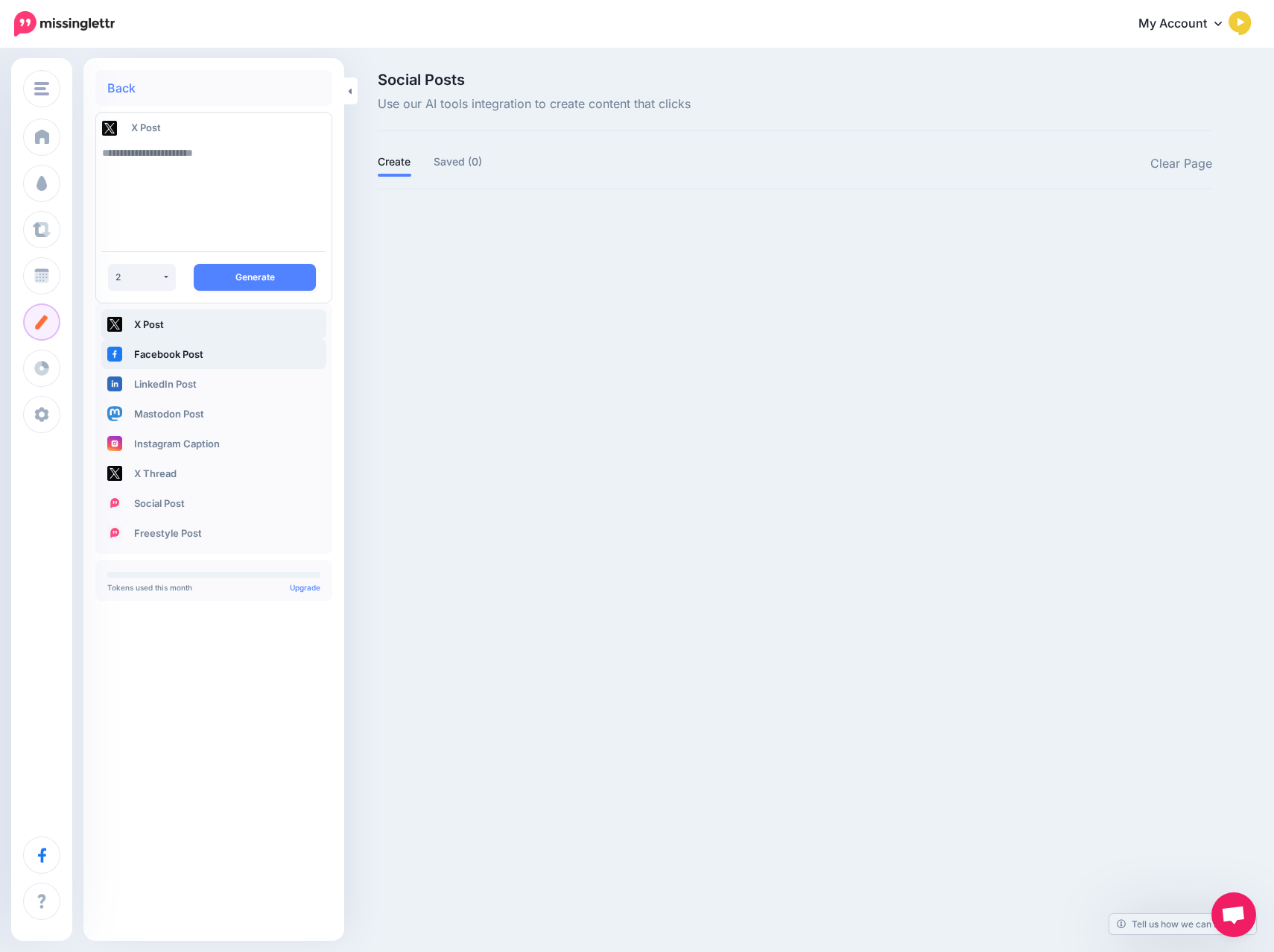
click at [176, 342] on link "Facebook Post" at bounding box center [214, 354] width 225 height 30
click at [148, 320] on link "X Post" at bounding box center [214, 324] width 225 height 30
click at [120, 88] on link "Back" at bounding box center [121, 88] width 28 height 12
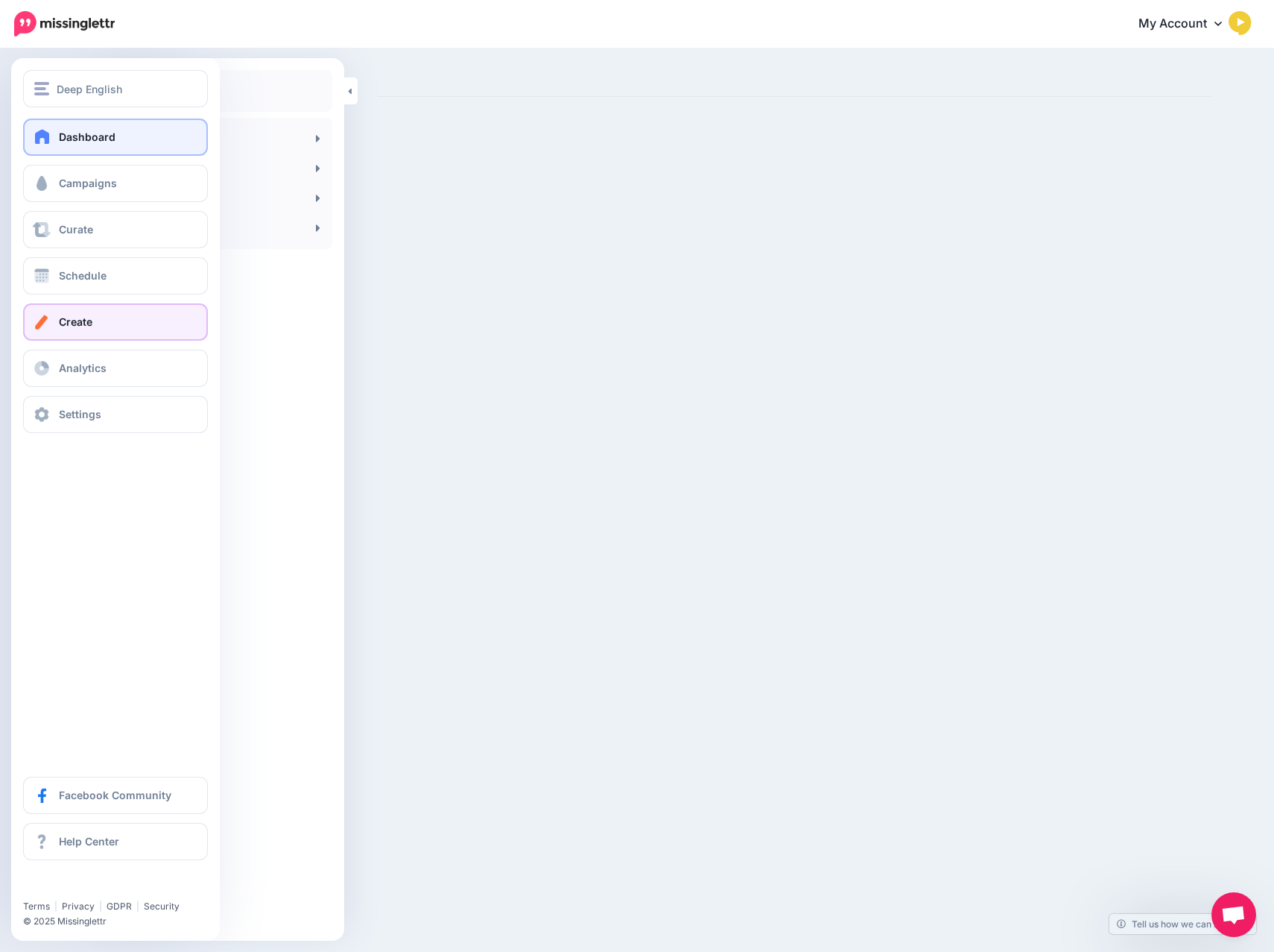
click at [90, 145] on link "Dashboard" at bounding box center [116, 137] width 185 height 38
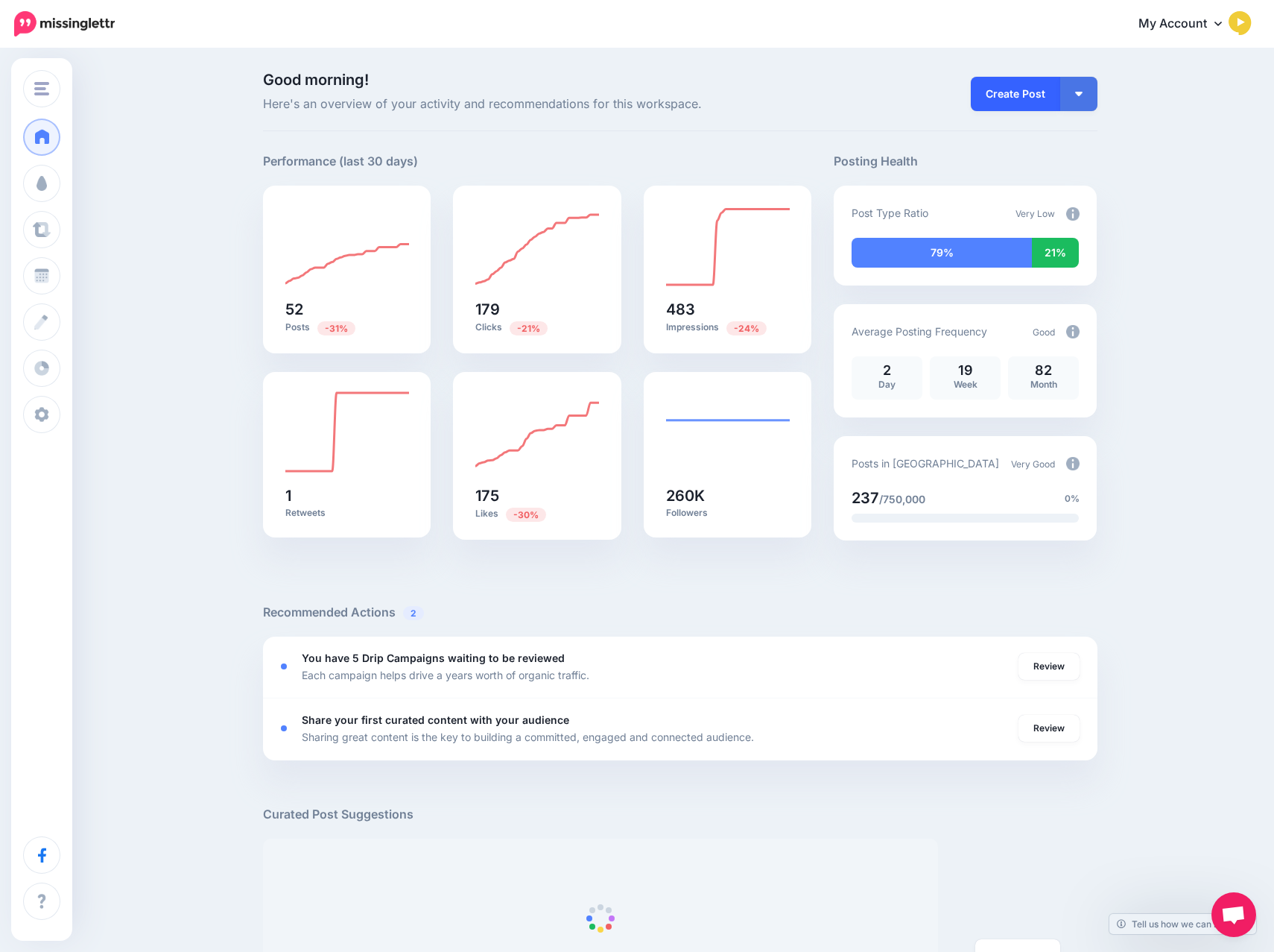
click at [1034, 93] on link "Create Post" at bounding box center [1015, 94] width 89 height 34
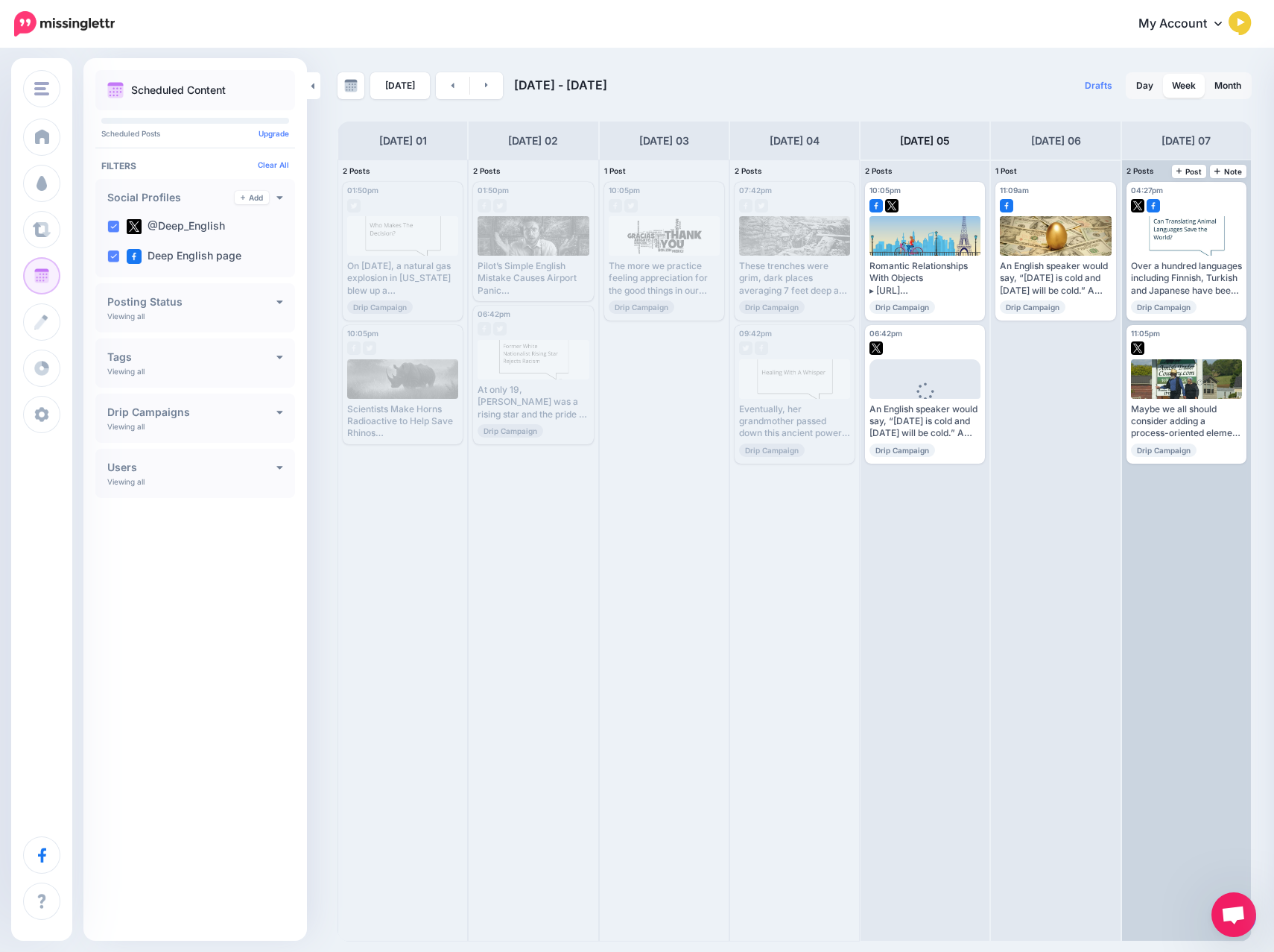
click at [1241, 880] on div "04:27pm [DATE] 04:27pm Over a hundred languages including Finnish, Turkish and …" at bounding box center [1186, 550] width 129 height 781
click at [1209, 900] on div "04:27pm [DATE] 04:27pm Over a hundred languages including Finnish, Turkish and …" at bounding box center [1186, 550] width 129 height 781
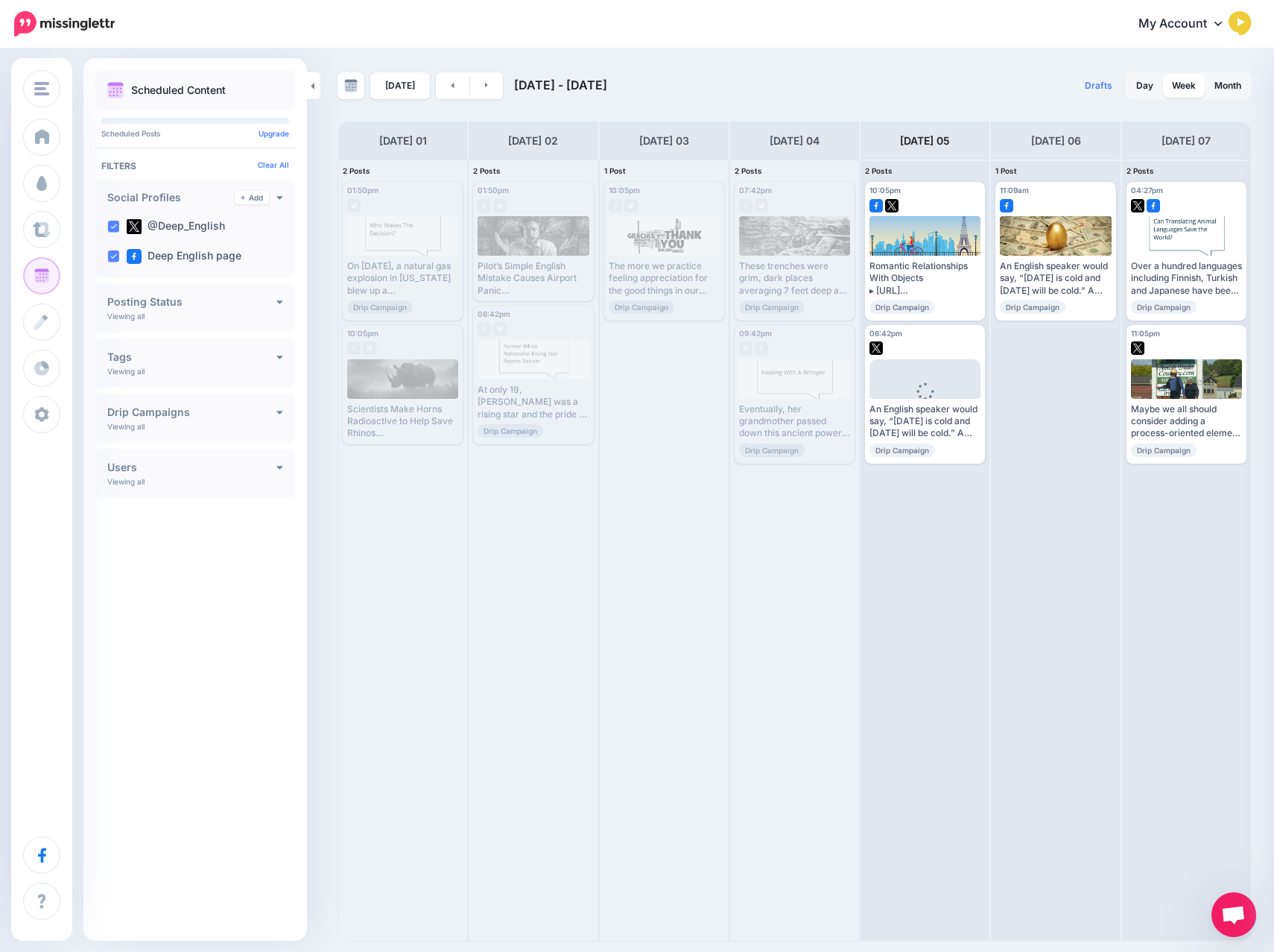
click at [1230, 911] on span "Open chat" at bounding box center [1234, 915] width 24 height 21
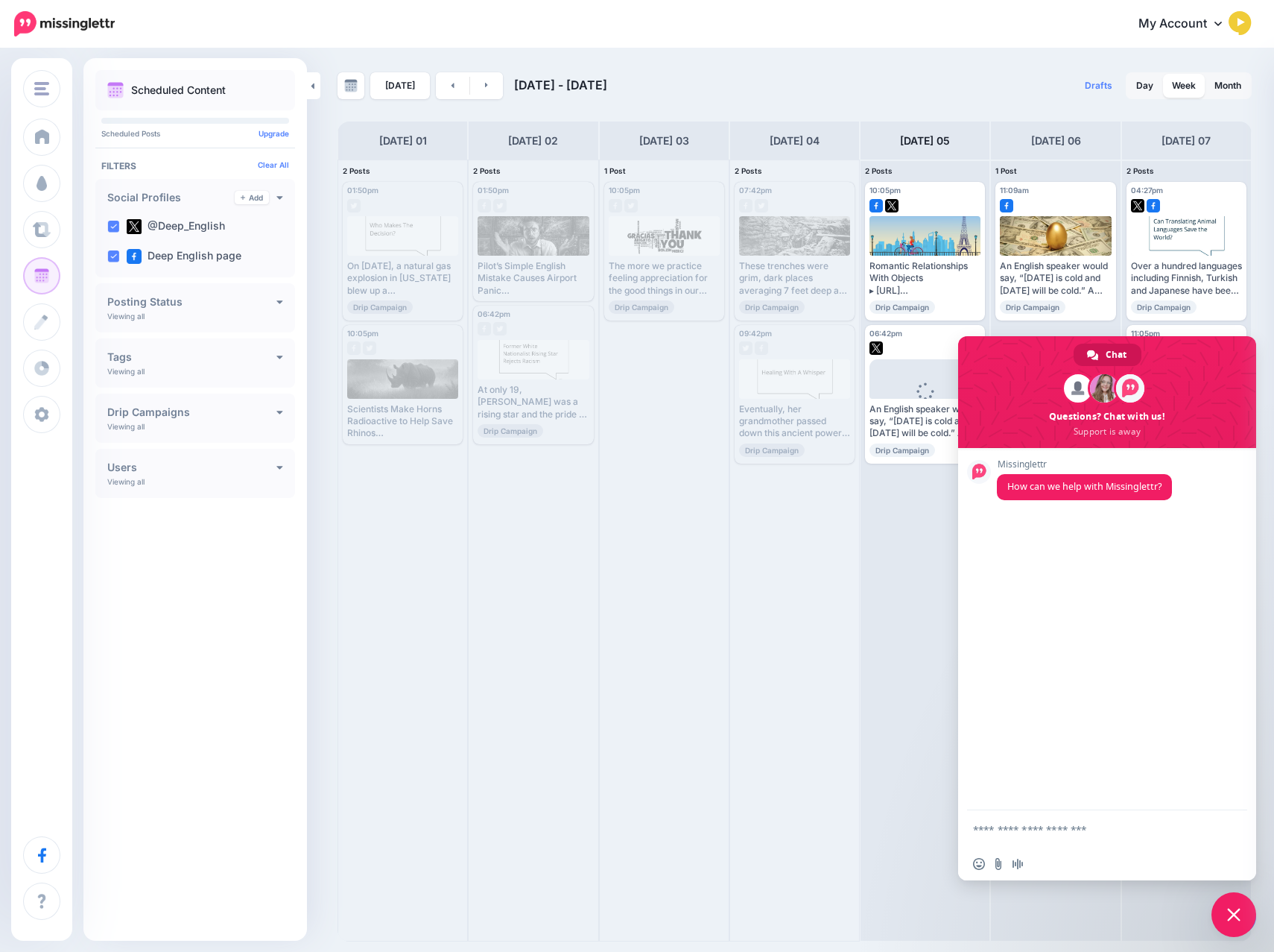
click at [1020, 828] on textarea "Compose your message..." at bounding box center [1091, 829] width 238 height 38
drag, startPoint x: 1063, startPoint y: 787, endPoint x: 1077, endPoint y: 766, distance: 25.2
click at [1063, 787] on textarea "**********" at bounding box center [1091, 788] width 238 height 118
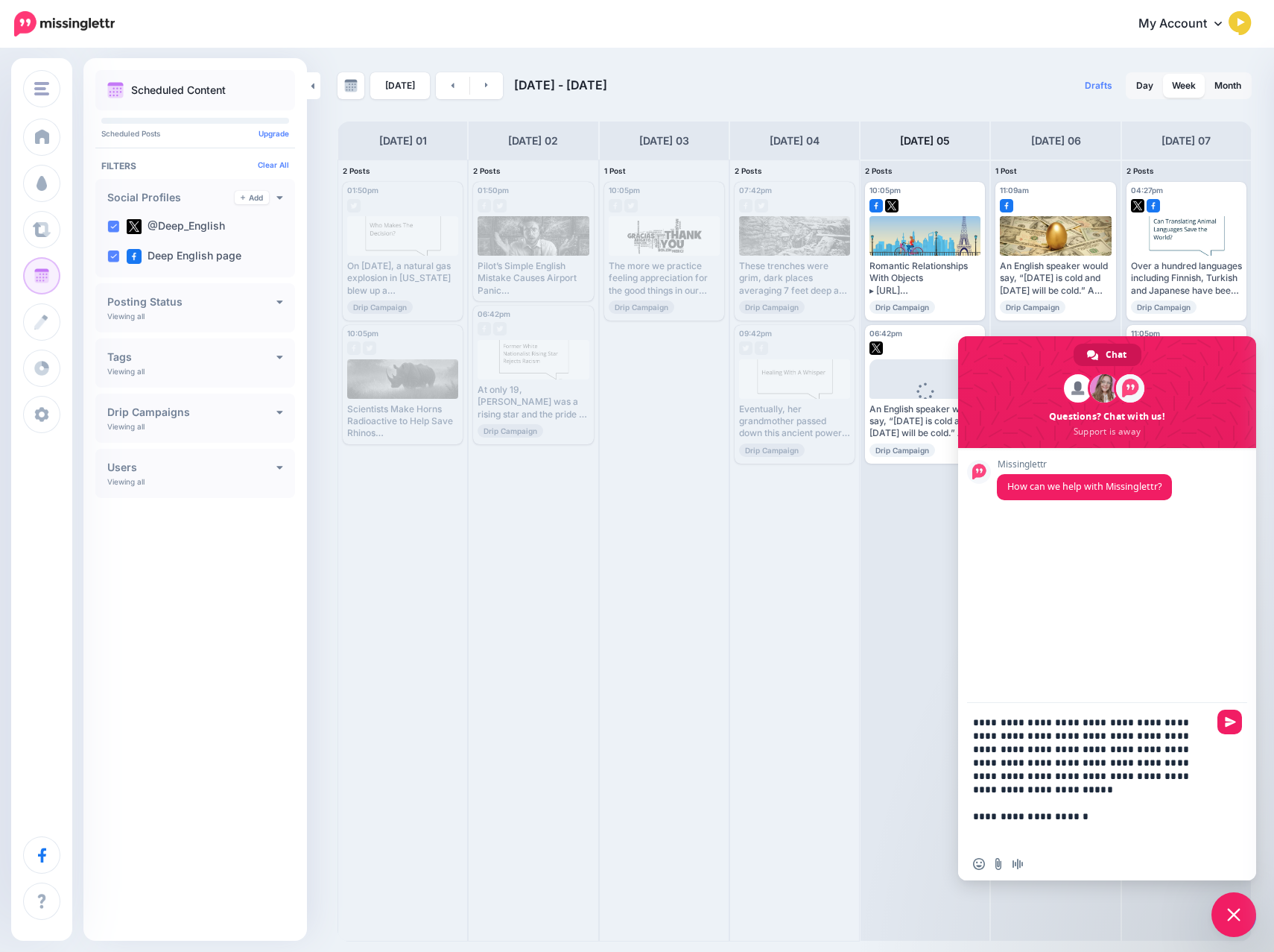
drag, startPoint x: 1116, startPoint y: 807, endPoint x: 1172, endPoint y: 772, distance: 66.0
click at [1116, 807] on textarea "**********" at bounding box center [1091, 775] width 238 height 145
type textarea "**********"
click at [1234, 715] on span "Send" at bounding box center [1230, 721] width 24 height 24
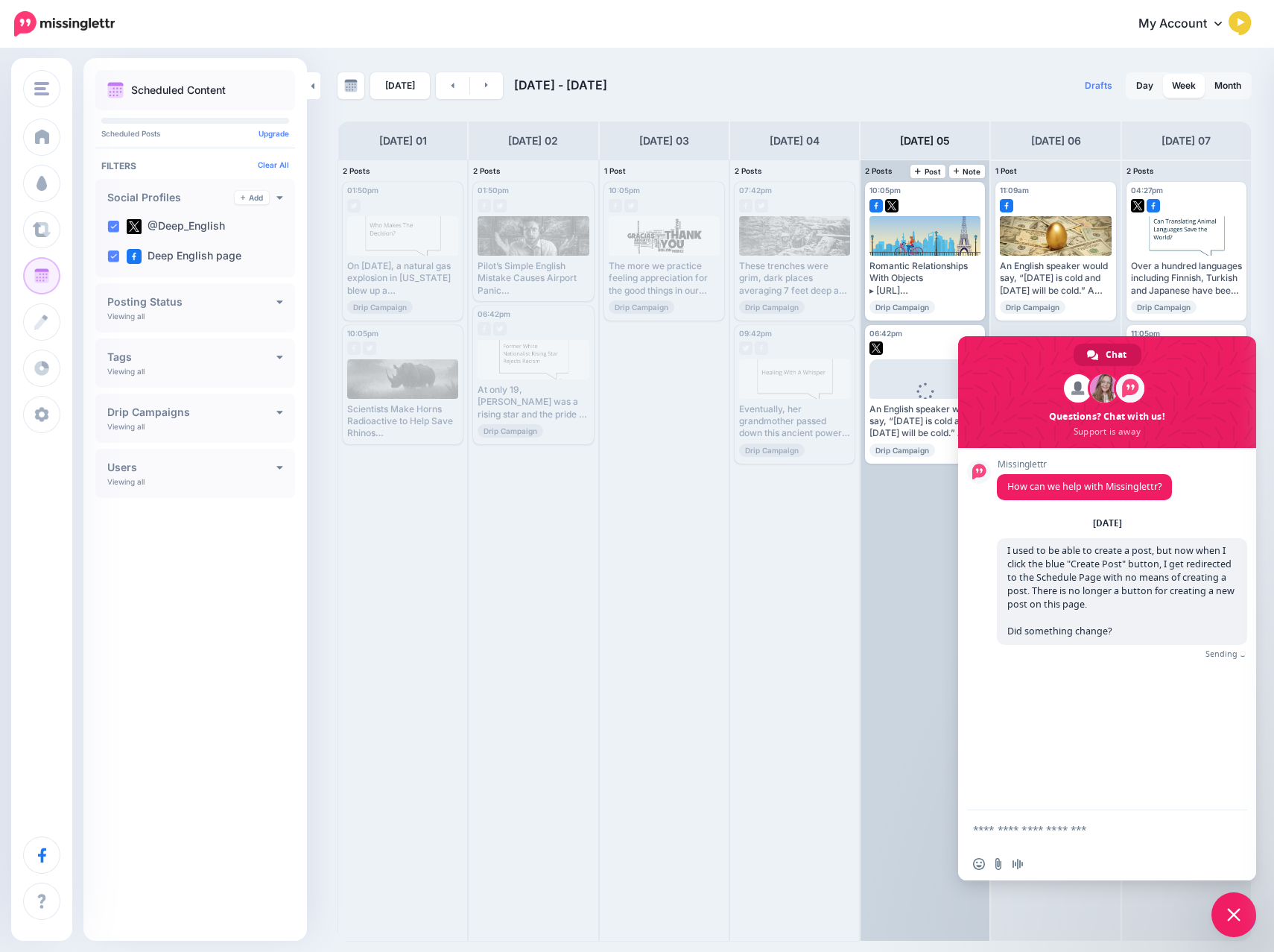
click at [883, 612] on div "10:05pm [DATE] 10:05pm Romantic Relationships With Objects ▸ [URL] #Sex #Golden…" at bounding box center [925, 550] width 129 height 781
click at [934, 173] on span "Post" at bounding box center [928, 171] width 26 height 8
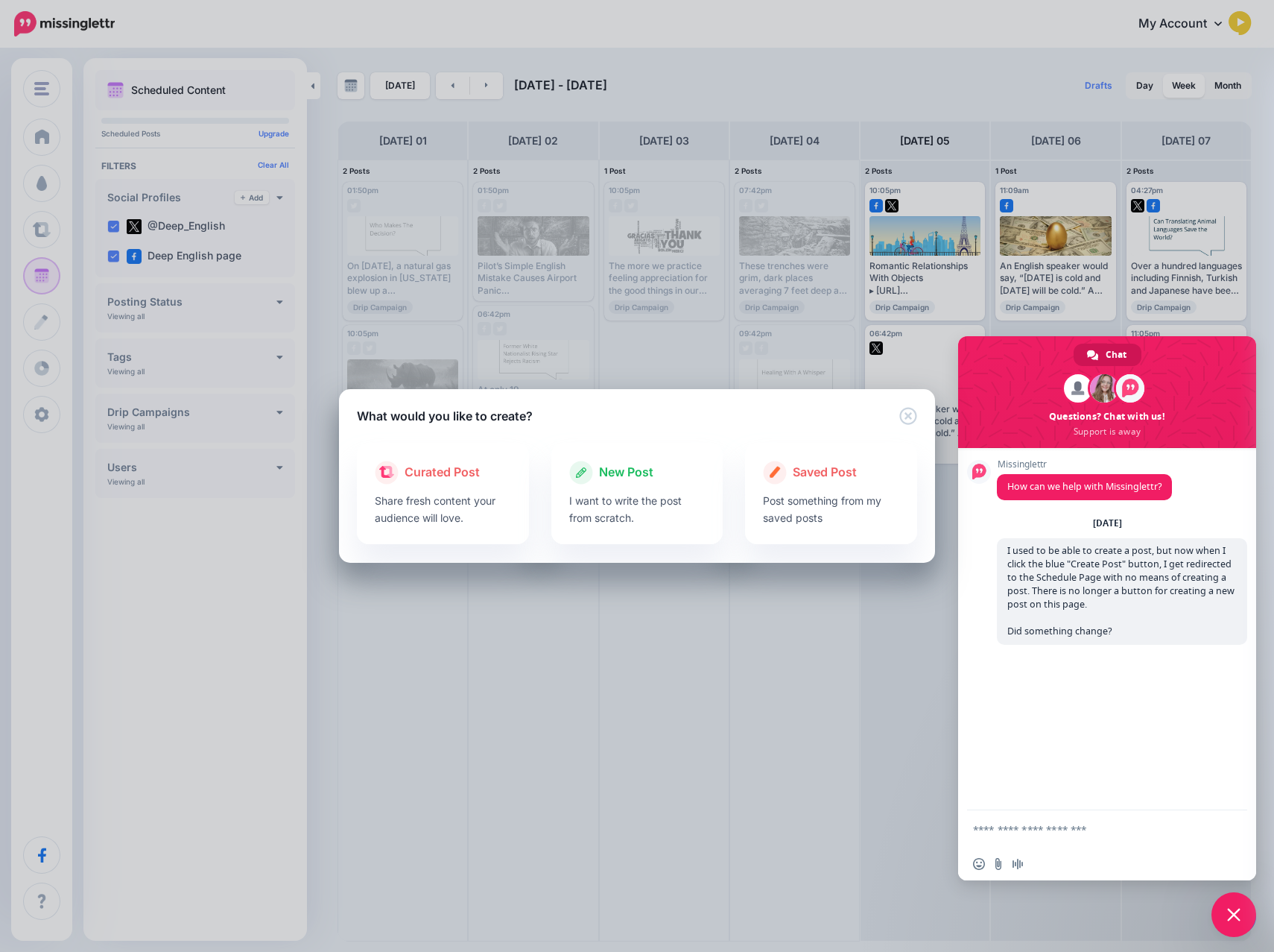
click at [1052, 832] on div "What would you like to create? Loading Loading Curated Post Share fresh content…" at bounding box center [637, 476] width 1274 height 952
drag, startPoint x: 1029, startPoint y: 828, endPoint x: 1012, endPoint y: 827, distance: 17.0
click at [1028, 828] on div "What would you like to create? Loading Loading Curated Post Share fresh content…" at bounding box center [637, 476] width 1274 height 952
click at [992, 827] on div "What would you like to create? Loading Loading Curated Post Share fresh content…" at bounding box center [637, 476] width 1274 height 952
click at [624, 482] on div "New Post" at bounding box center [637, 472] width 137 height 24
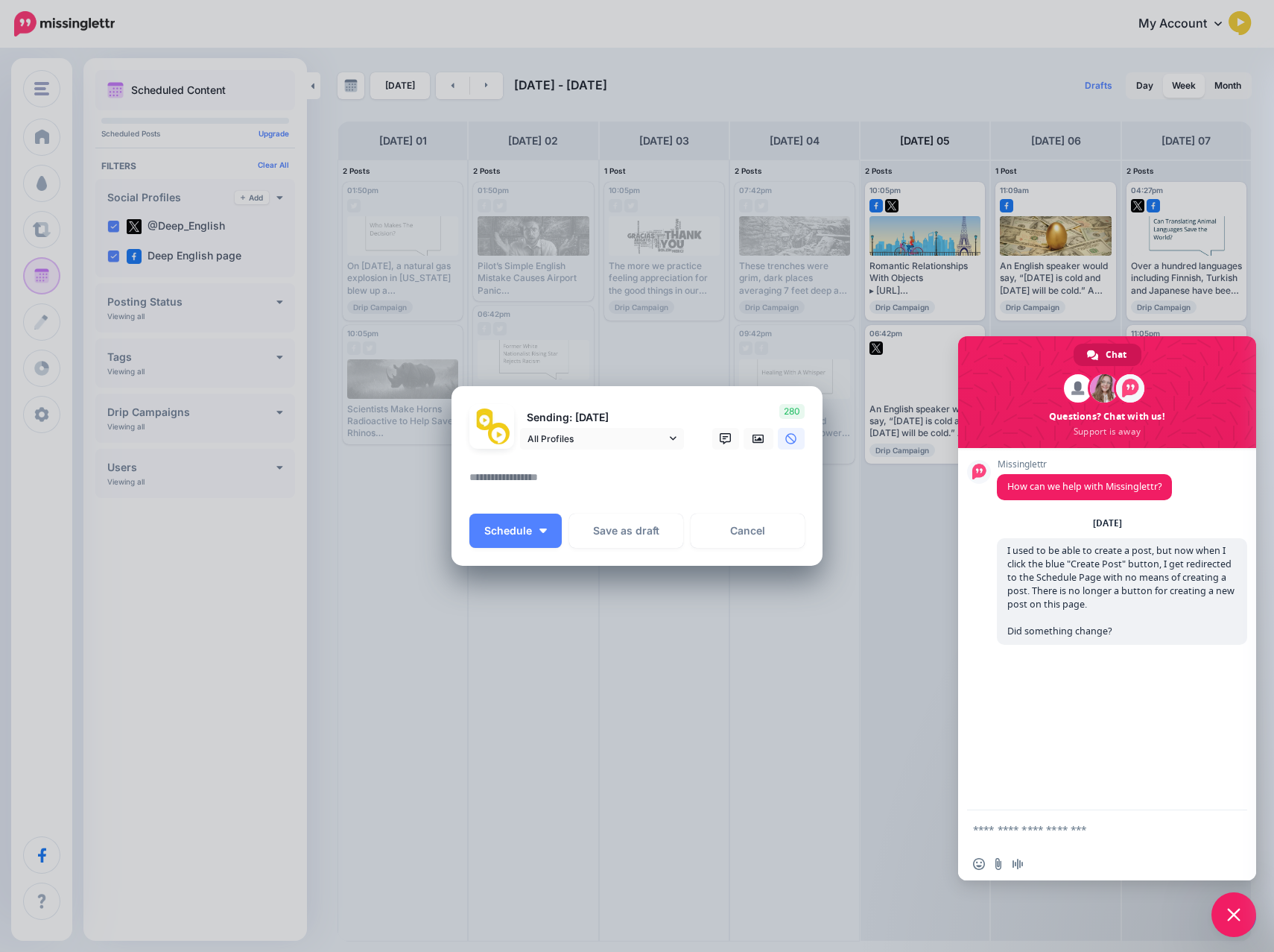
click at [976, 832] on div "Create Post Loading Sending: [DATE] All Profiles" at bounding box center [637, 476] width 1274 height 952
click at [591, 479] on textarea at bounding box center [641, 482] width 343 height 29
paste textarea "**********"
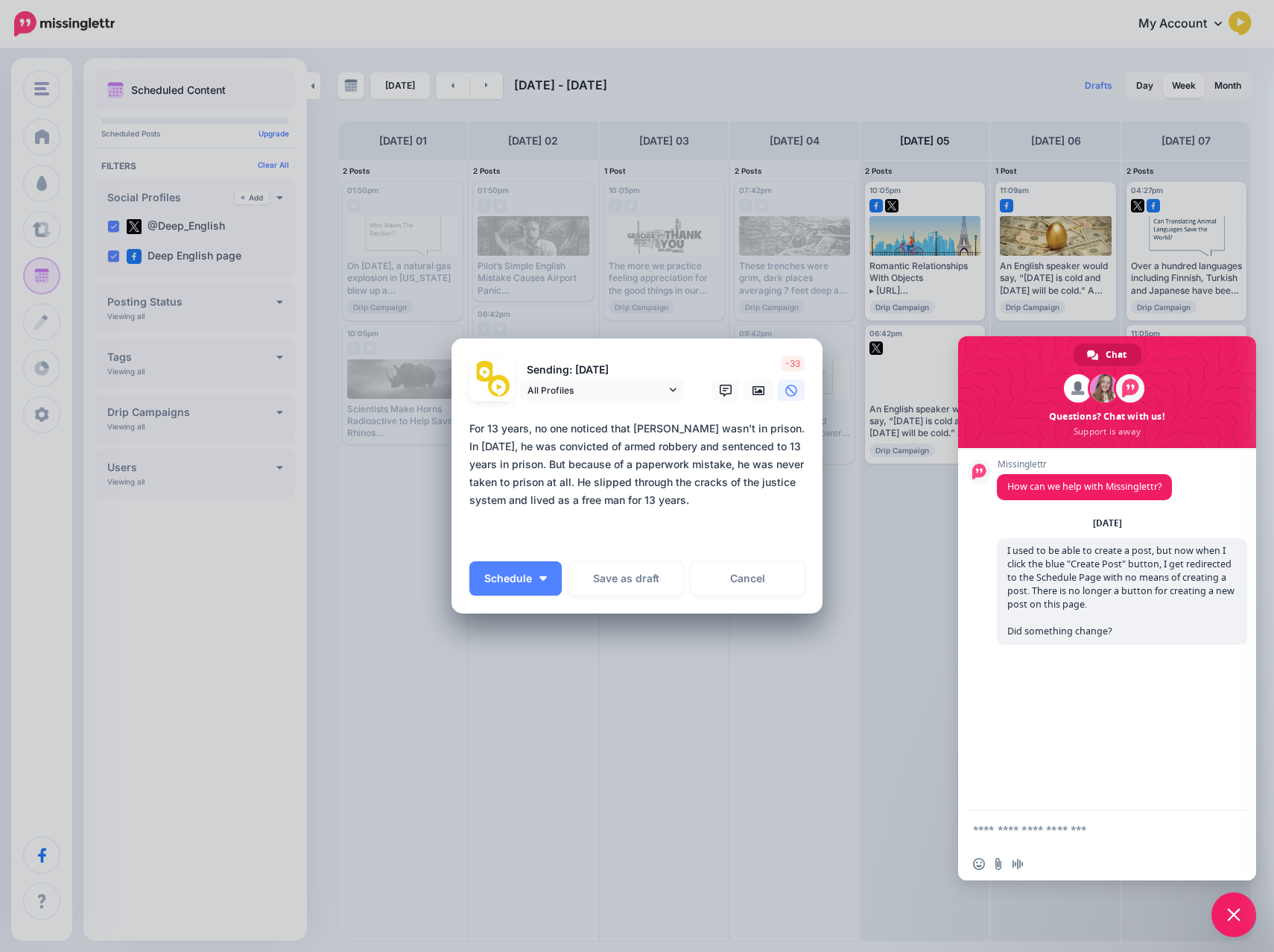
drag, startPoint x: 540, startPoint y: 462, endPoint x: 452, endPoint y: 444, distance: 89.8
click at [452, 444] on div "Loading Sending: [DATE] All Profiles" at bounding box center [637, 476] width 371 height 276
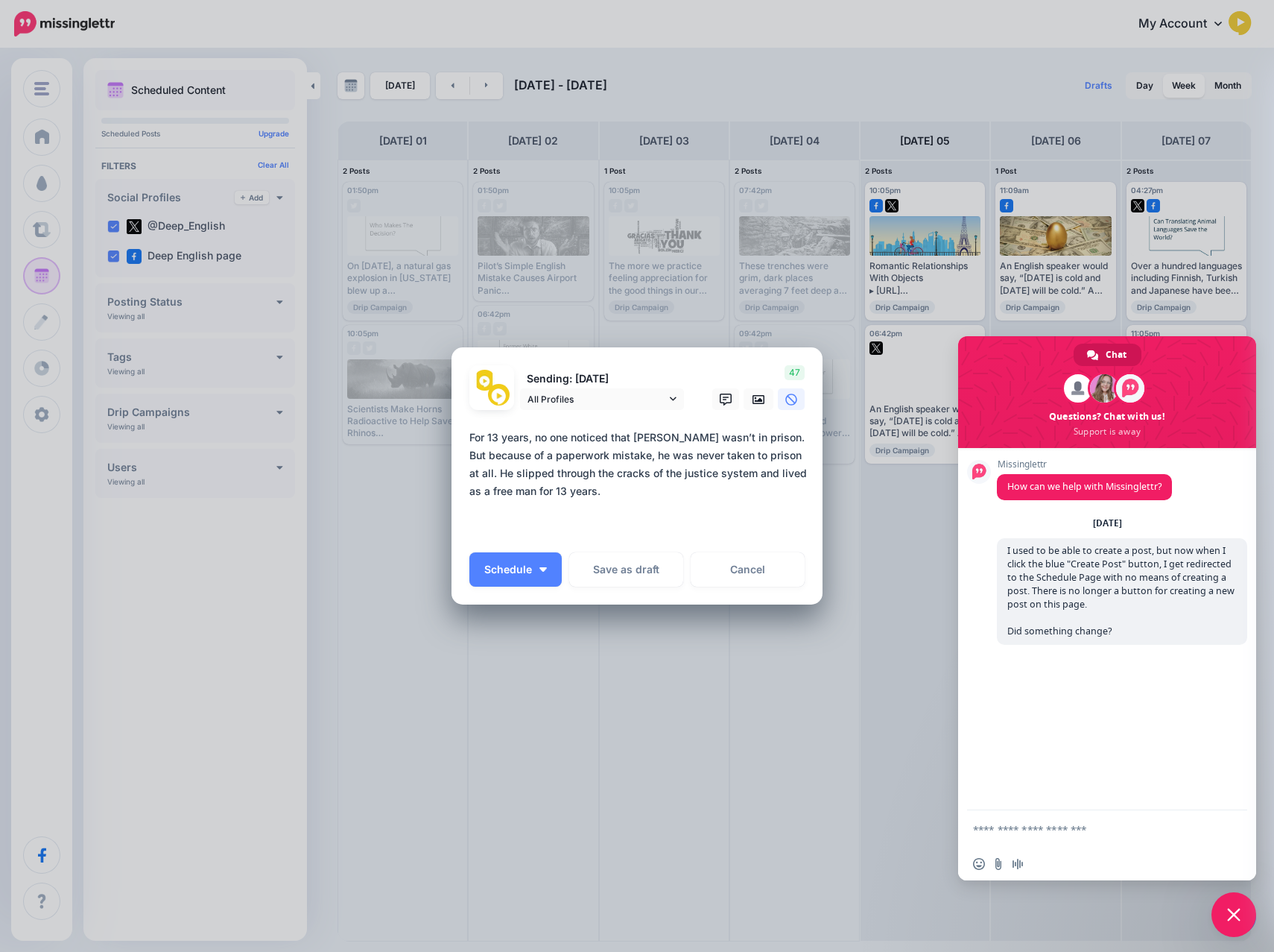
drag, startPoint x: 806, startPoint y: 438, endPoint x: 798, endPoint y: 414, distance: 25.3
click at [806, 438] on textarea "**********" at bounding box center [641, 482] width 343 height 107
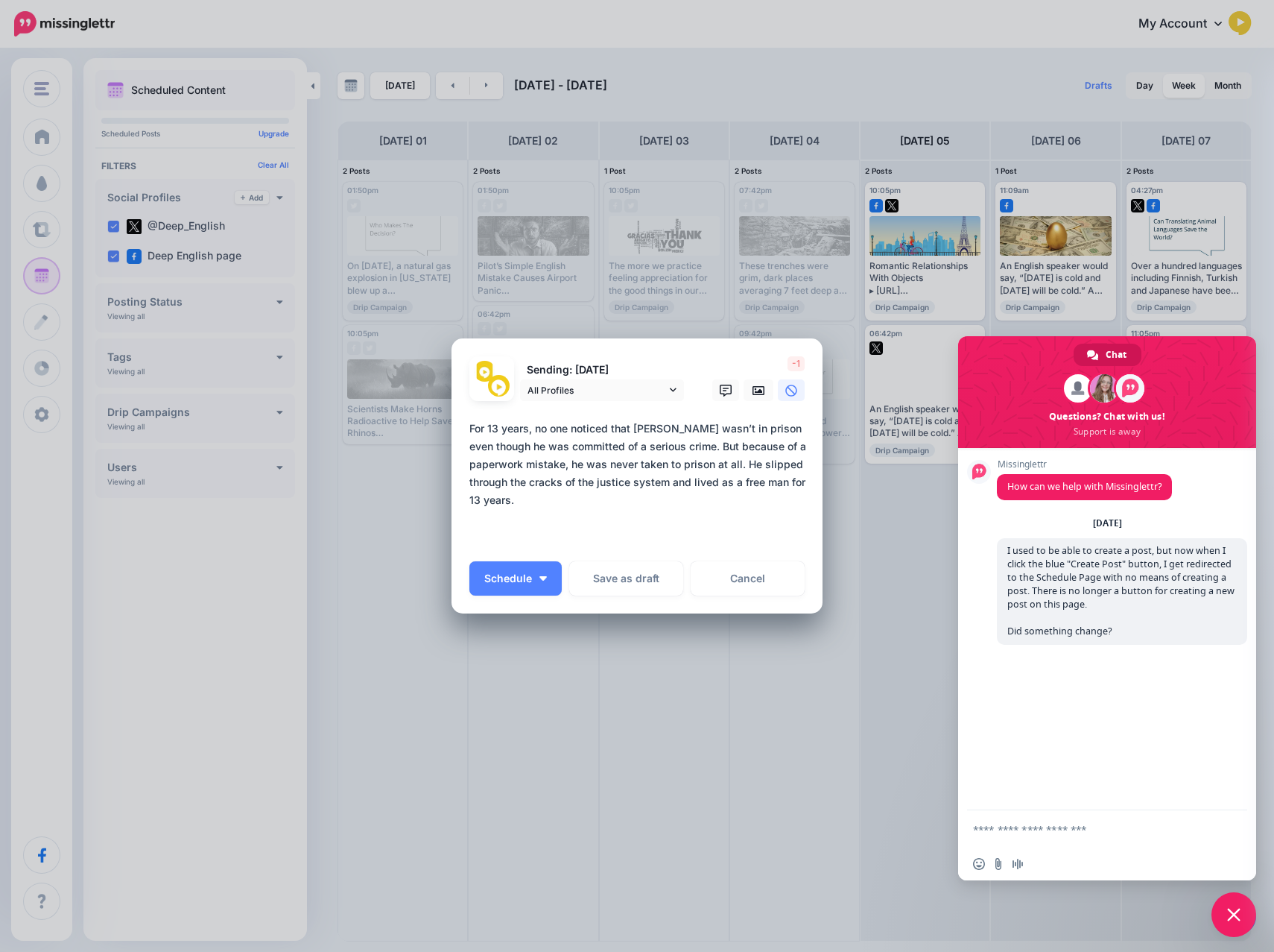
drag, startPoint x: 568, startPoint y: 444, endPoint x: 552, endPoint y: 444, distance: 16.0
click at [552, 444] on textarea "**********" at bounding box center [641, 482] width 343 height 125
drag, startPoint x: 665, startPoint y: 444, endPoint x: 605, endPoint y: 445, distance: 60.0
click at [605, 445] on textarea "**********" at bounding box center [641, 482] width 343 height 125
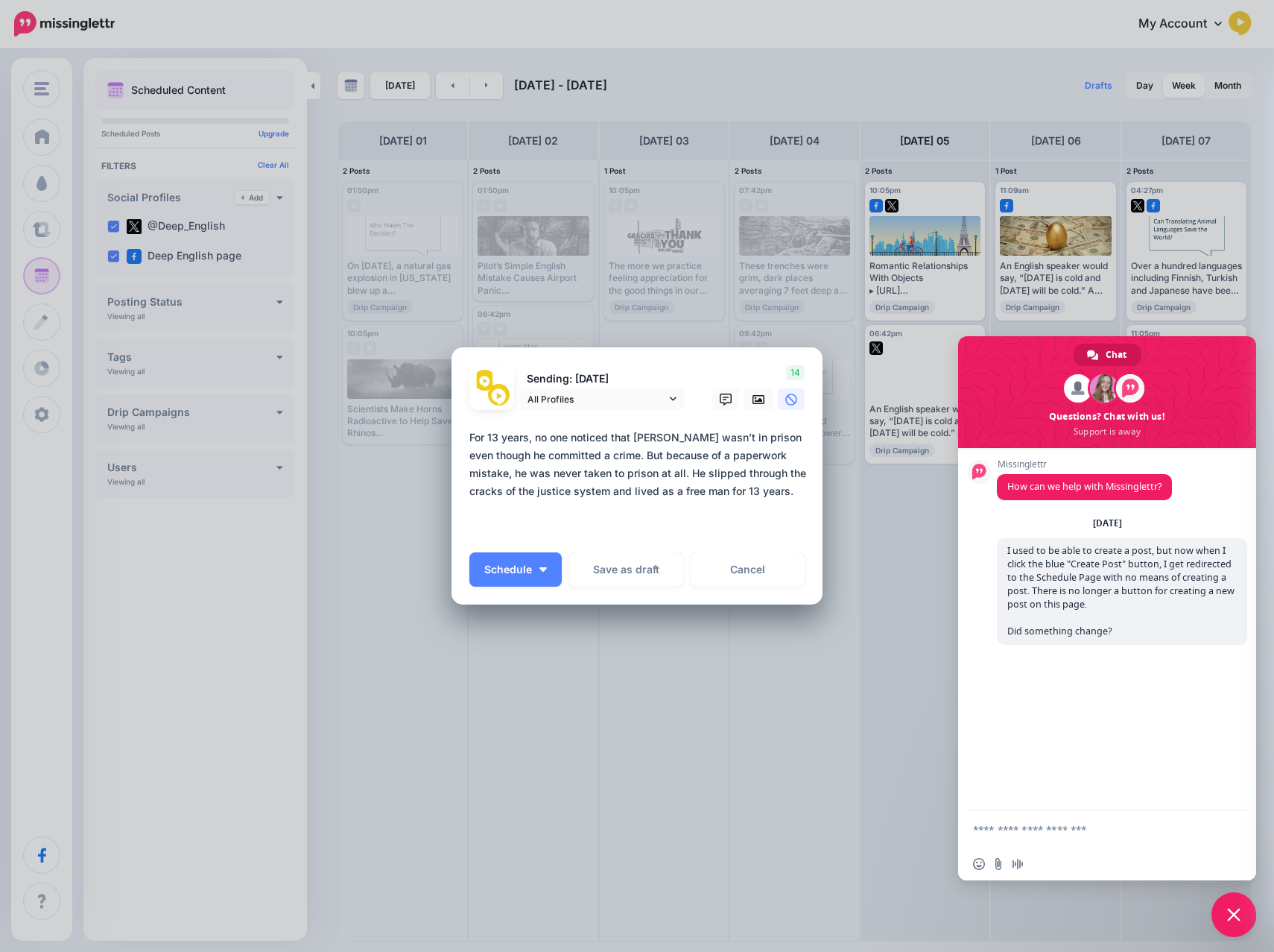
click at [1048, 814] on div "Create Post Loading Sending: [DATE] All Profiles 14" at bounding box center [637, 476] width 1274 height 952
click at [1033, 834] on div "Create Post Loading Sending: [DATE] All Profiles 14" at bounding box center [637, 476] width 1274 height 952
click at [1033, 833] on div "Create Post Loading Sending: [DATE] All Profiles 14" at bounding box center [637, 476] width 1274 height 952
click at [765, 527] on textarea "**********" at bounding box center [641, 482] width 343 height 107
paste textarea "**********"
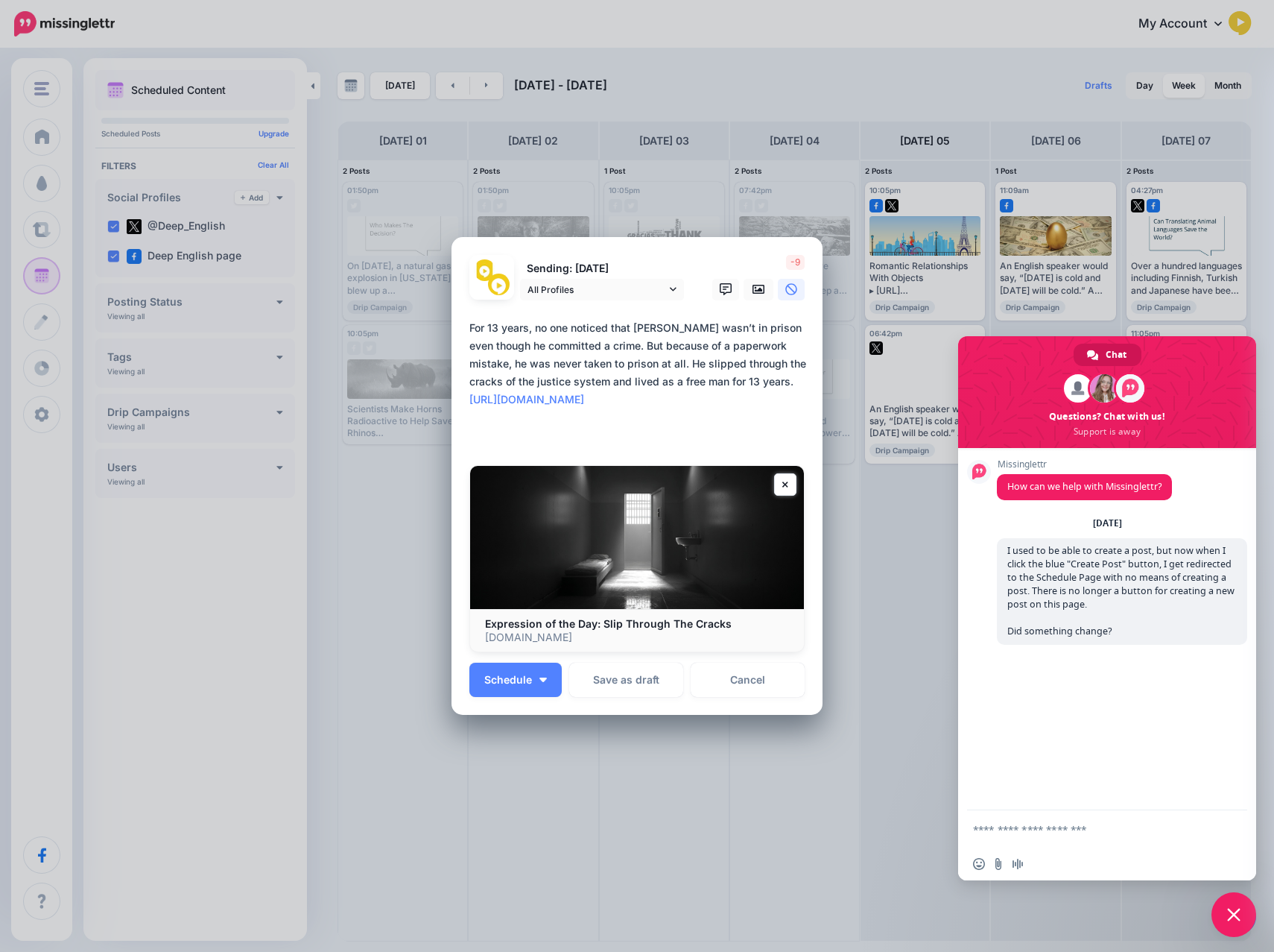
drag, startPoint x: 685, startPoint y: 359, endPoint x: 650, endPoint y: 341, distance: 39.4
click at [650, 341] on textarea "**********" at bounding box center [641, 381] width 343 height 125
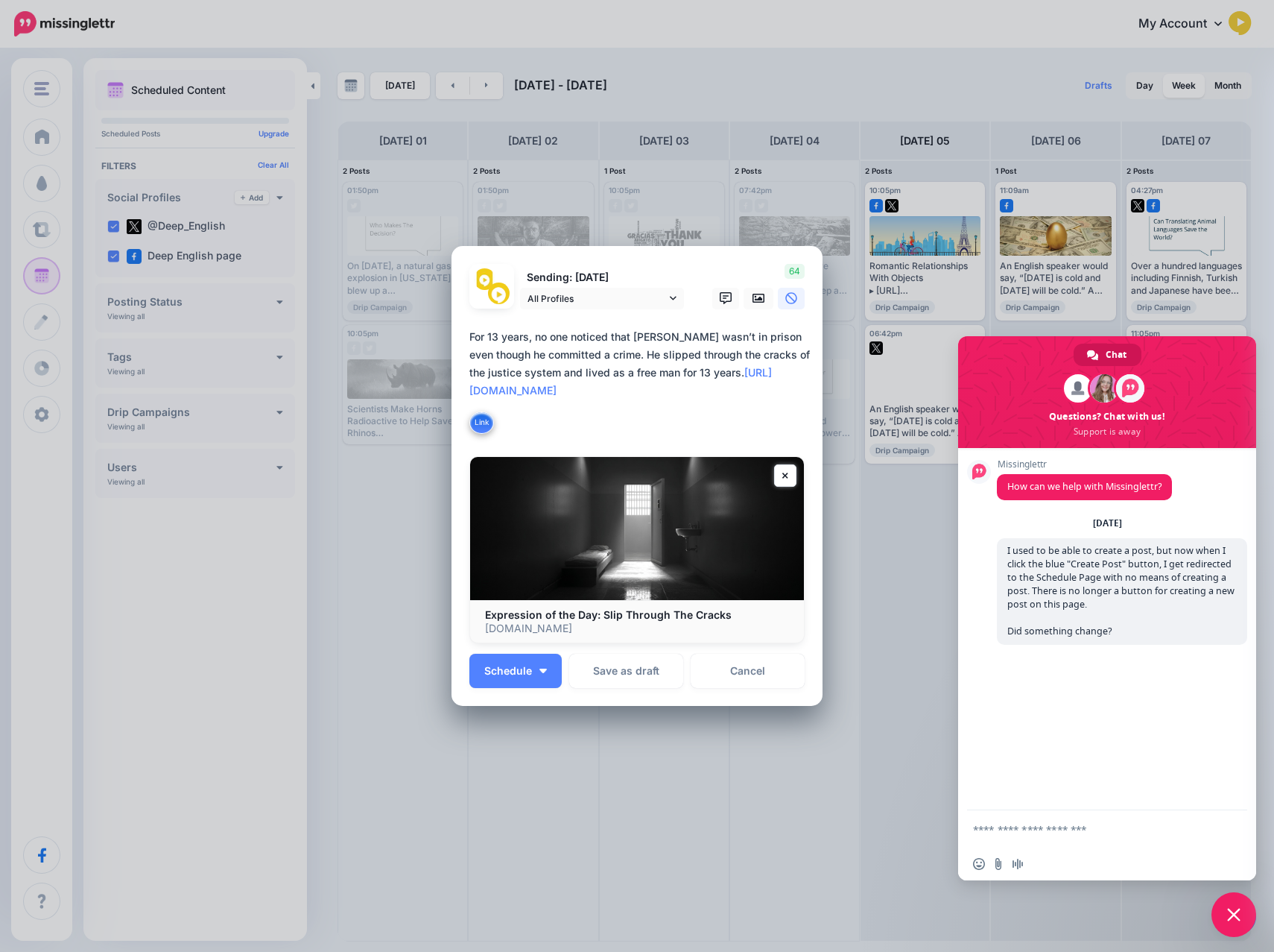
drag, startPoint x: 549, startPoint y: 334, endPoint x: 449, endPoint y: 330, distance: 100.1
click at [448, 330] on div "Create Post Loading Sending: [DATE] All Profiles 64" at bounding box center [637, 476] width 1274 height 952
drag, startPoint x: 486, startPoint y: 354, endPoint x: 491, endPoint y: 345, distance: 10.3
click at [486, 354] on textarea "**********" at bounding box center [641, 381] width 343 height 107
click at [570, 363] on textarea "**********" at bounding box center [641, 381] width 343 height 107
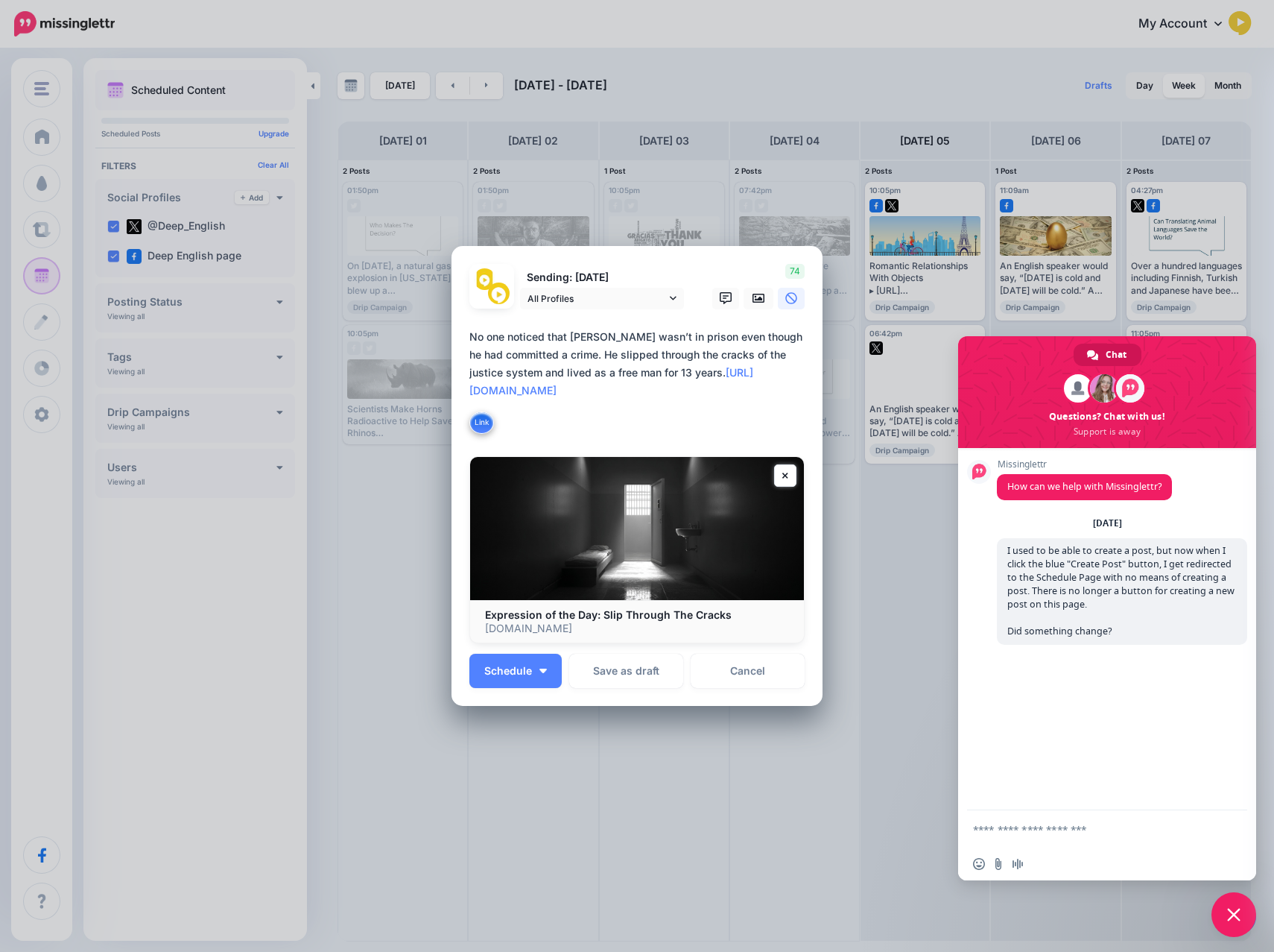
drag, startPoint x: 570, startPoint y: 359, endPoint x: 598, endPoint y: 327, distance: 42.5
click at [570, 359] on textarea "**********" at bounding box center [641, 381] width 343 height 107
type textarea "**********"
click at [526, 674] on span "Schedule" at bounding box center [508, 670] width 48 height 10
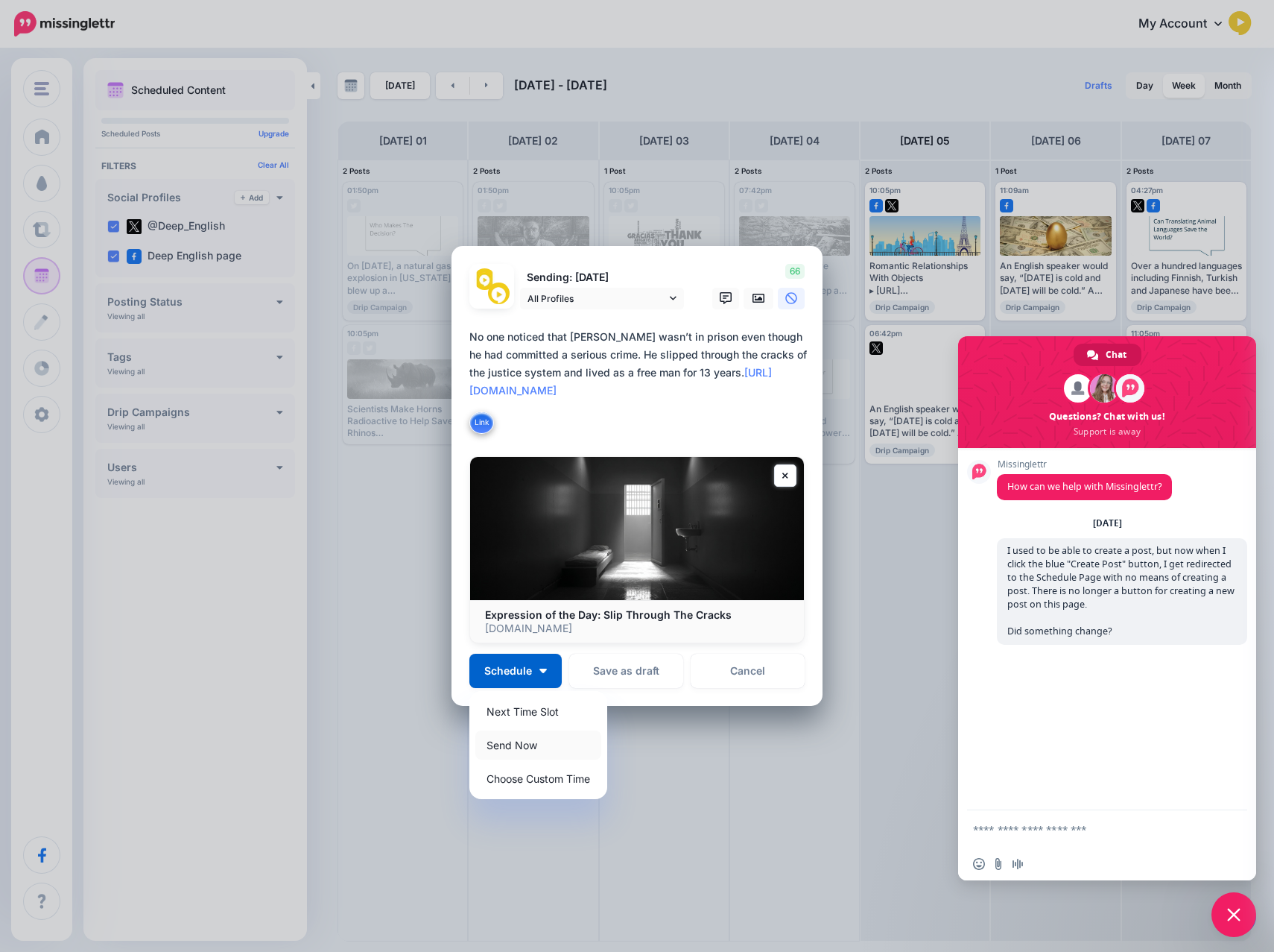
click at [519, 736] on link "Send Now" at bounding box center [539, 745] width 126 height 29
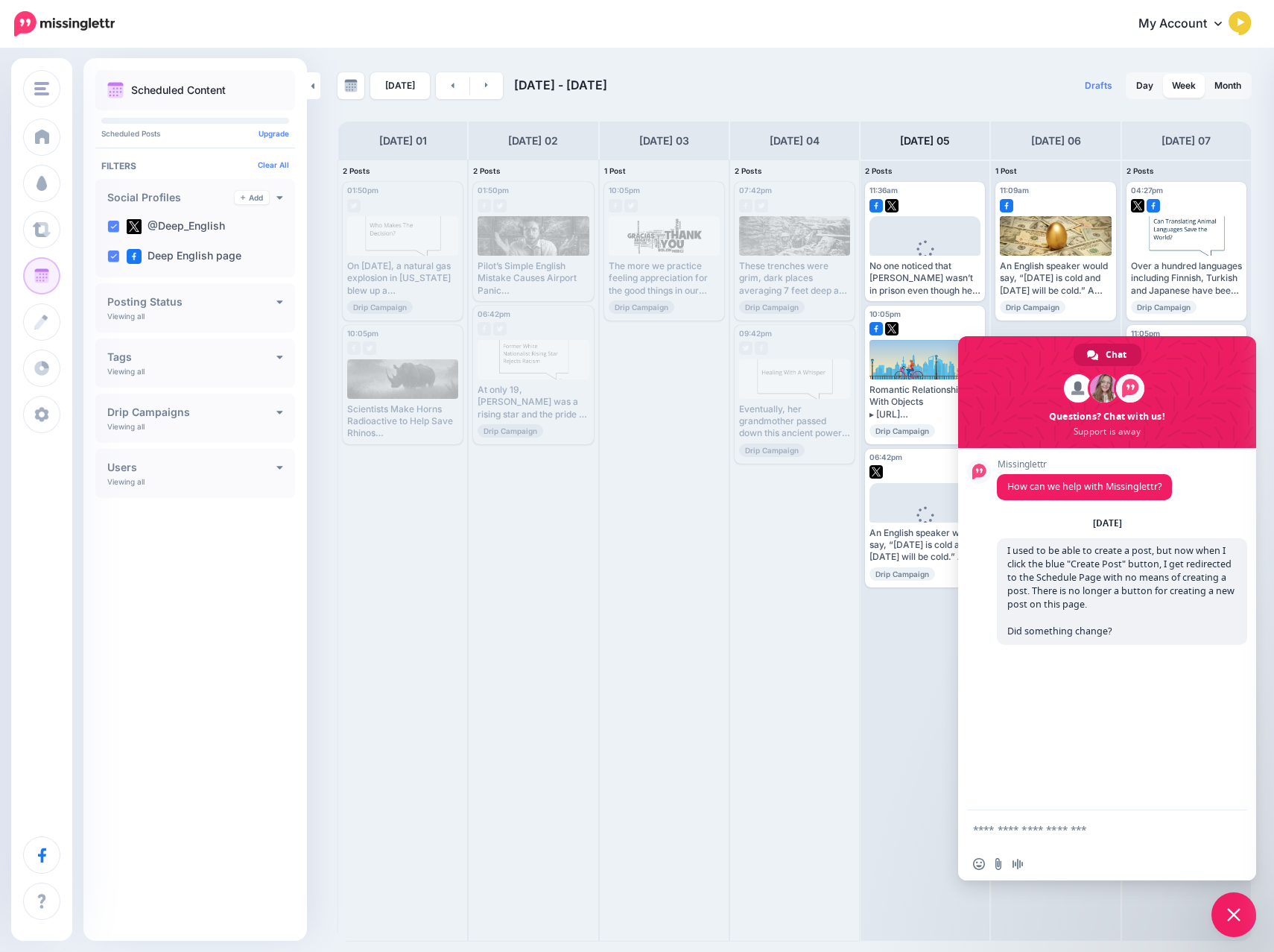
click at [996, 829] on textarea "Compose your message..." at bounding box center [1091, 829] width 238 height 38
type textarea "**********"
click at [1245, 916] on span "Close chat" at bounding box center [1234, 913] width 44 height 44
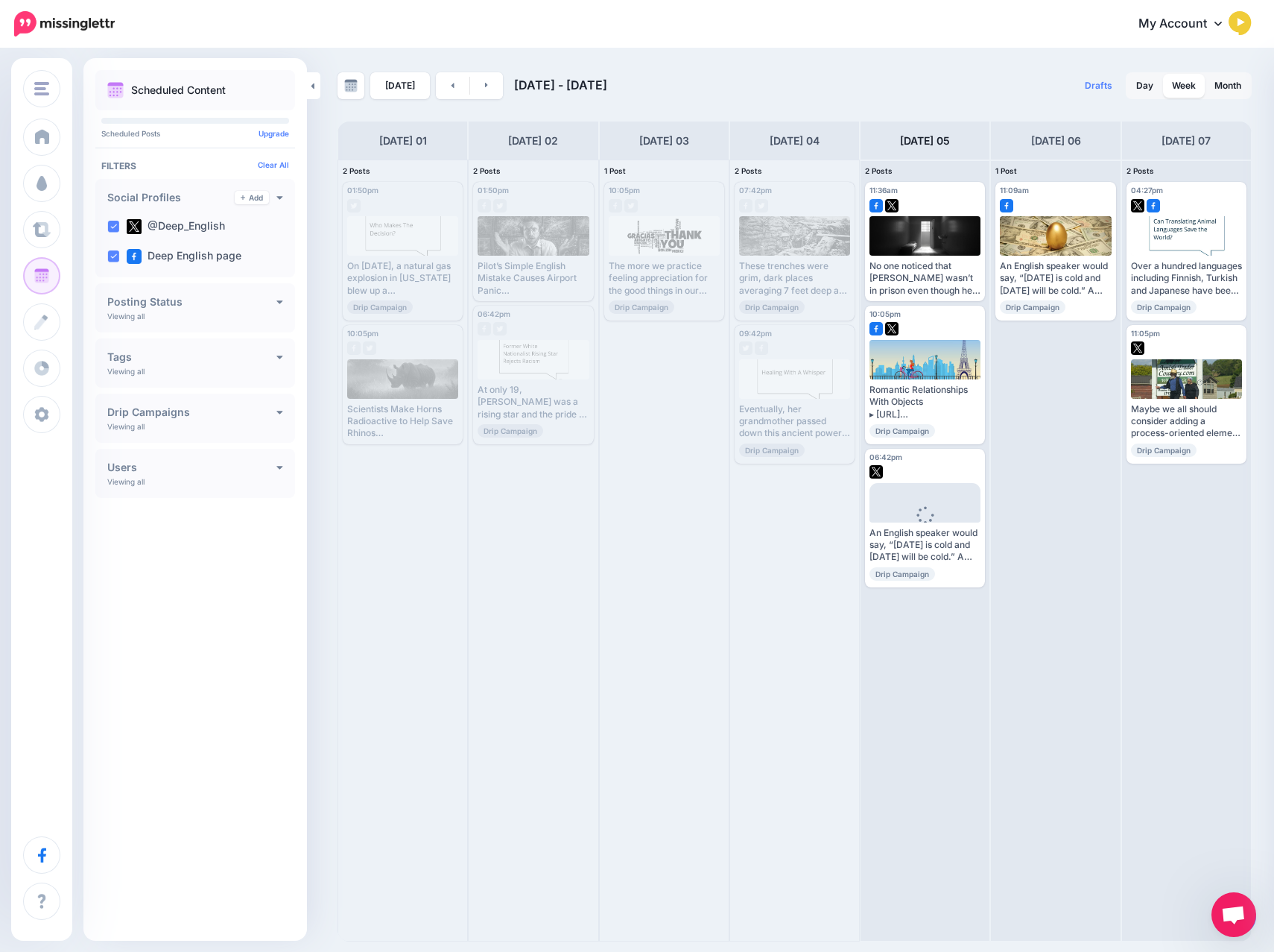
click at [1058, 152] on div "[DATE] 06" at bounding box center [1056, 140] width 130 height 38
click at [1051, 139] on h4 "[DATE] 06" at bounding box center [1056, 140] width 50 height 18
click at [1028, 127] on div "[DATE] 06" at bounding box center [1056, 140] width 130 height 38
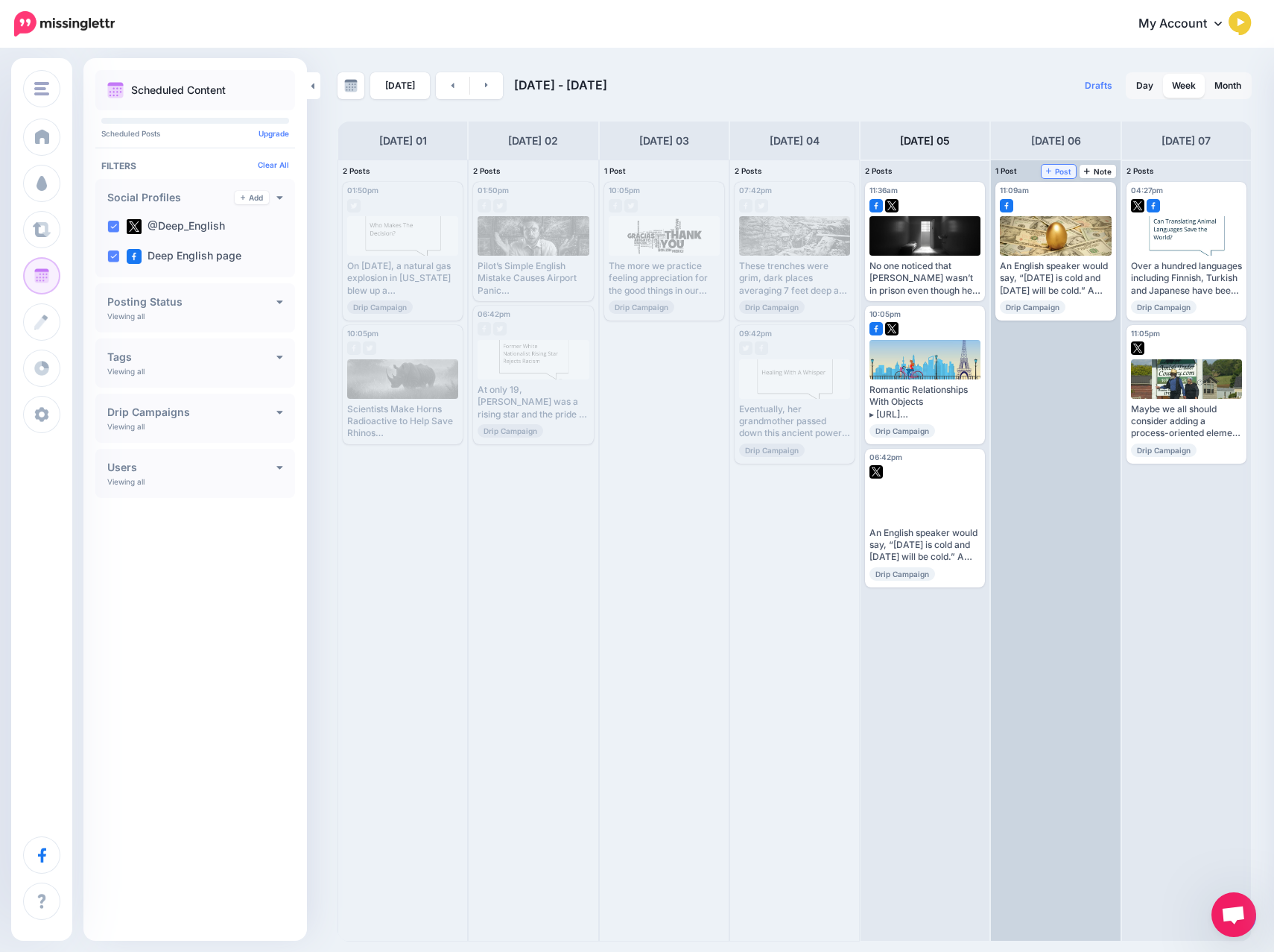
click at [1050, 169] on icon at bounding box center [1049, 170] width 6 height 8
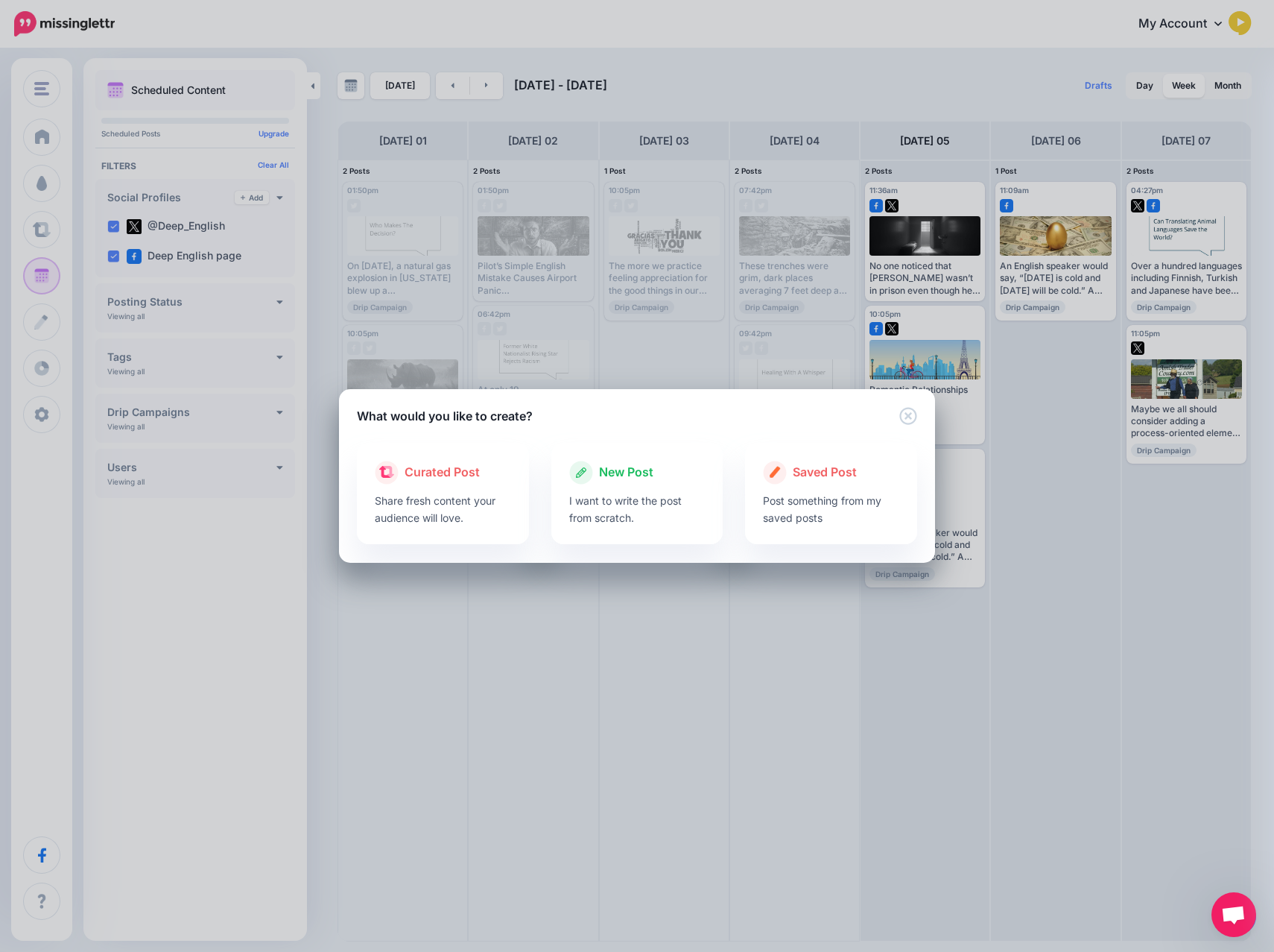
click at [632, 477] on span "New Post" at bounding box center [626, 472] width 55 height 20
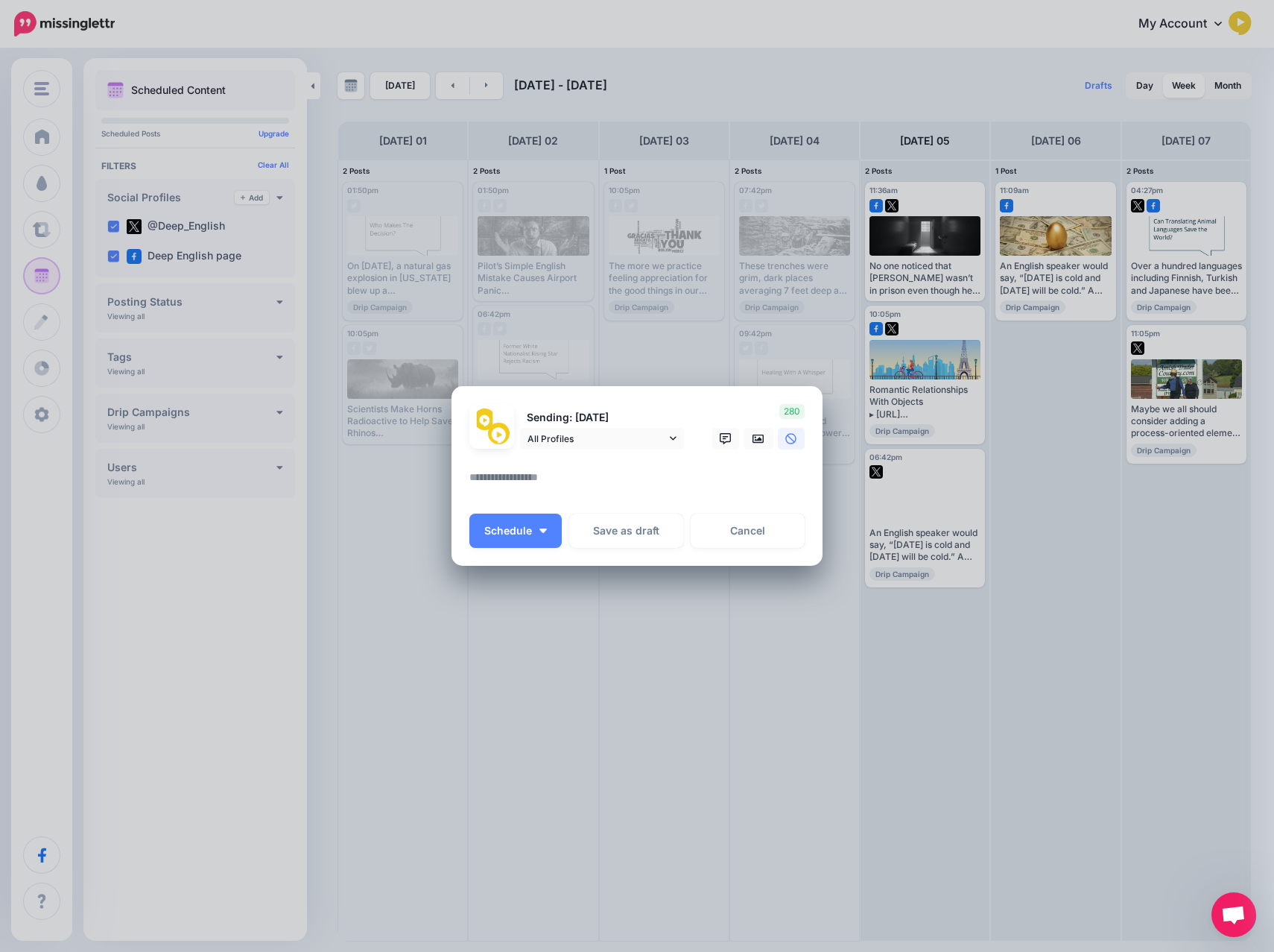
click at [695, 488] on textarea at bounding box center [641, 482] width 343 height 29
paste textarea "**********"
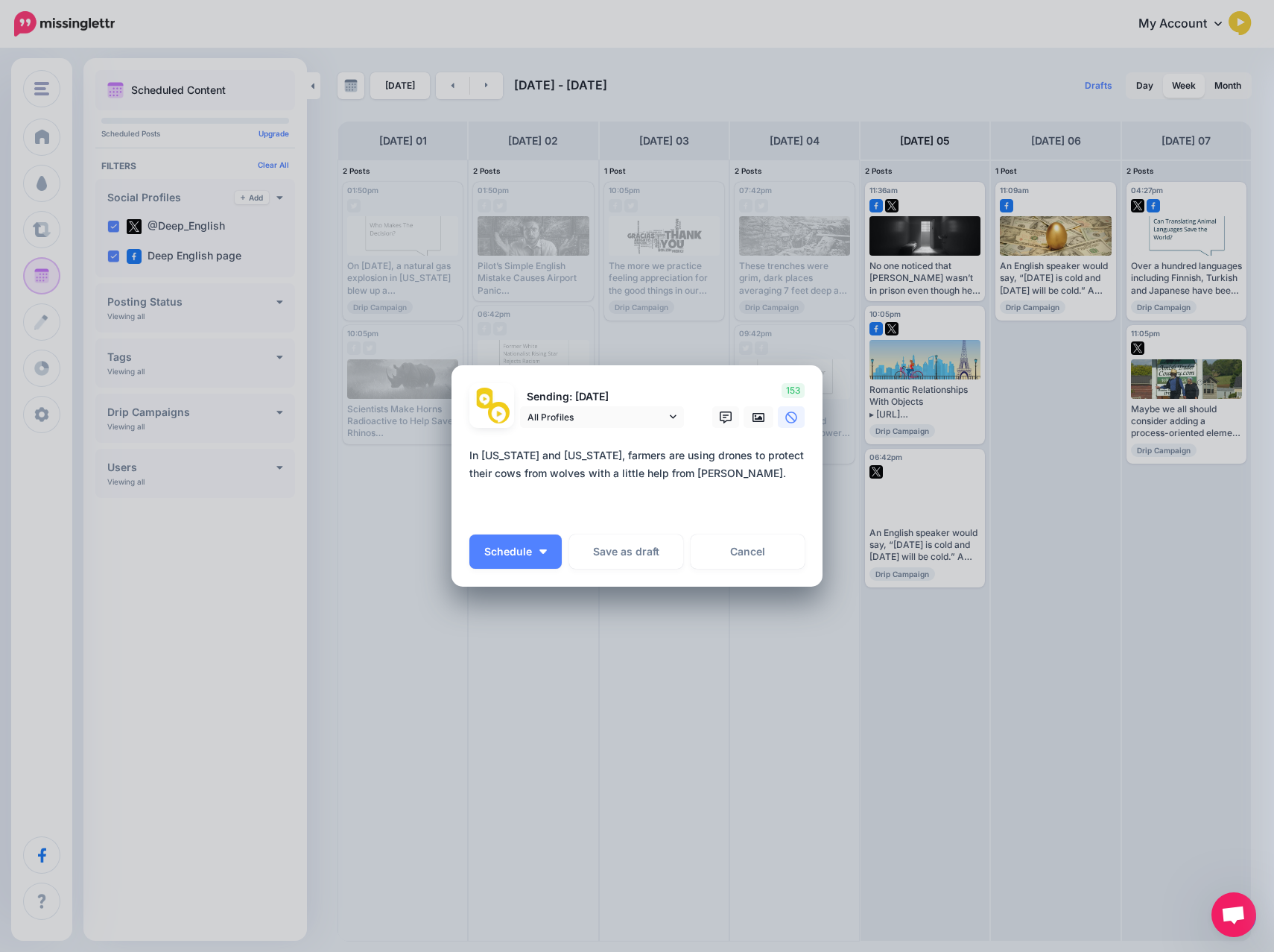
paste textarea "**********"
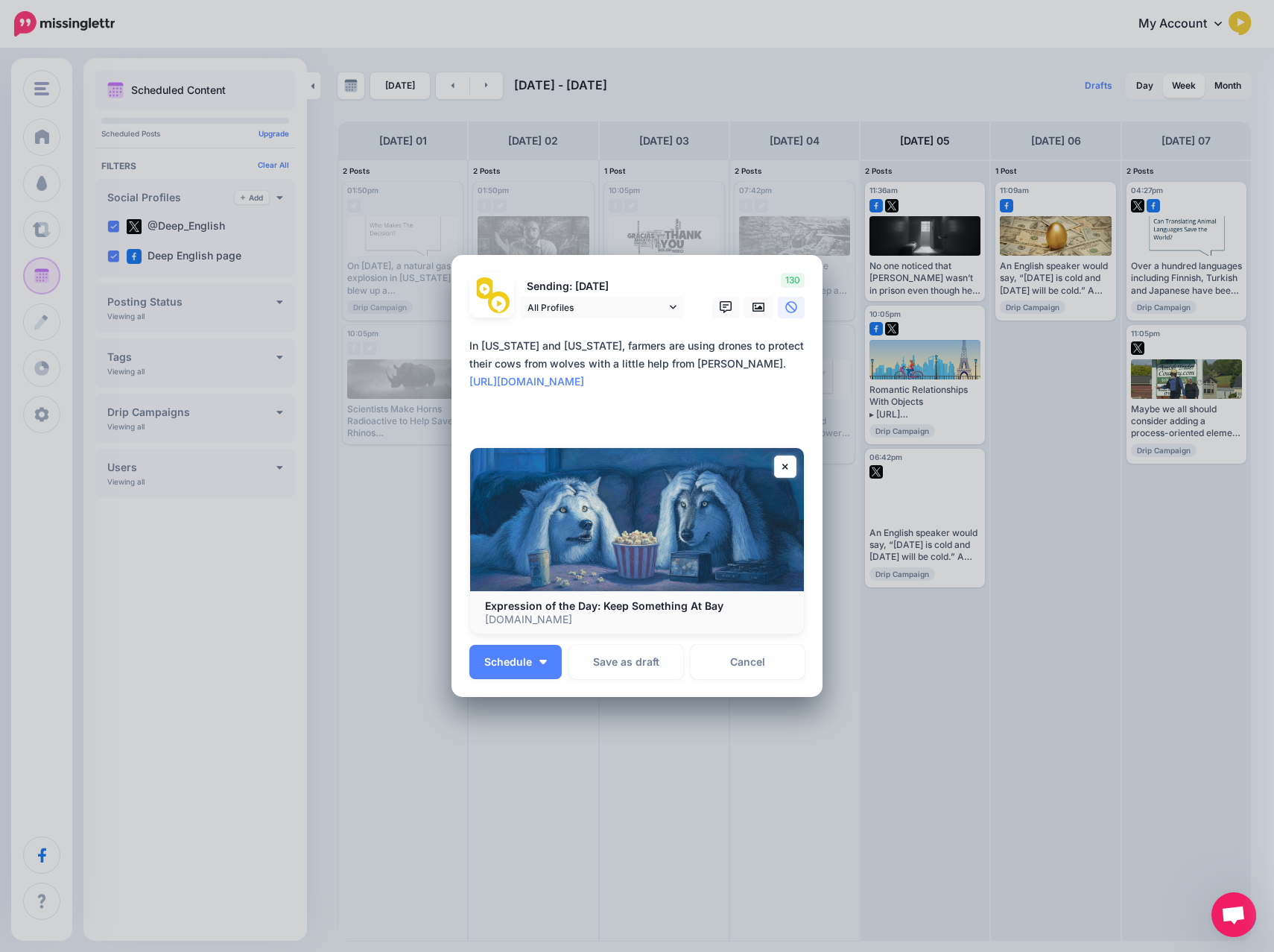
click at [787, 361] on textarea "**********" at bounding box center [641, 381] width 343 height 89
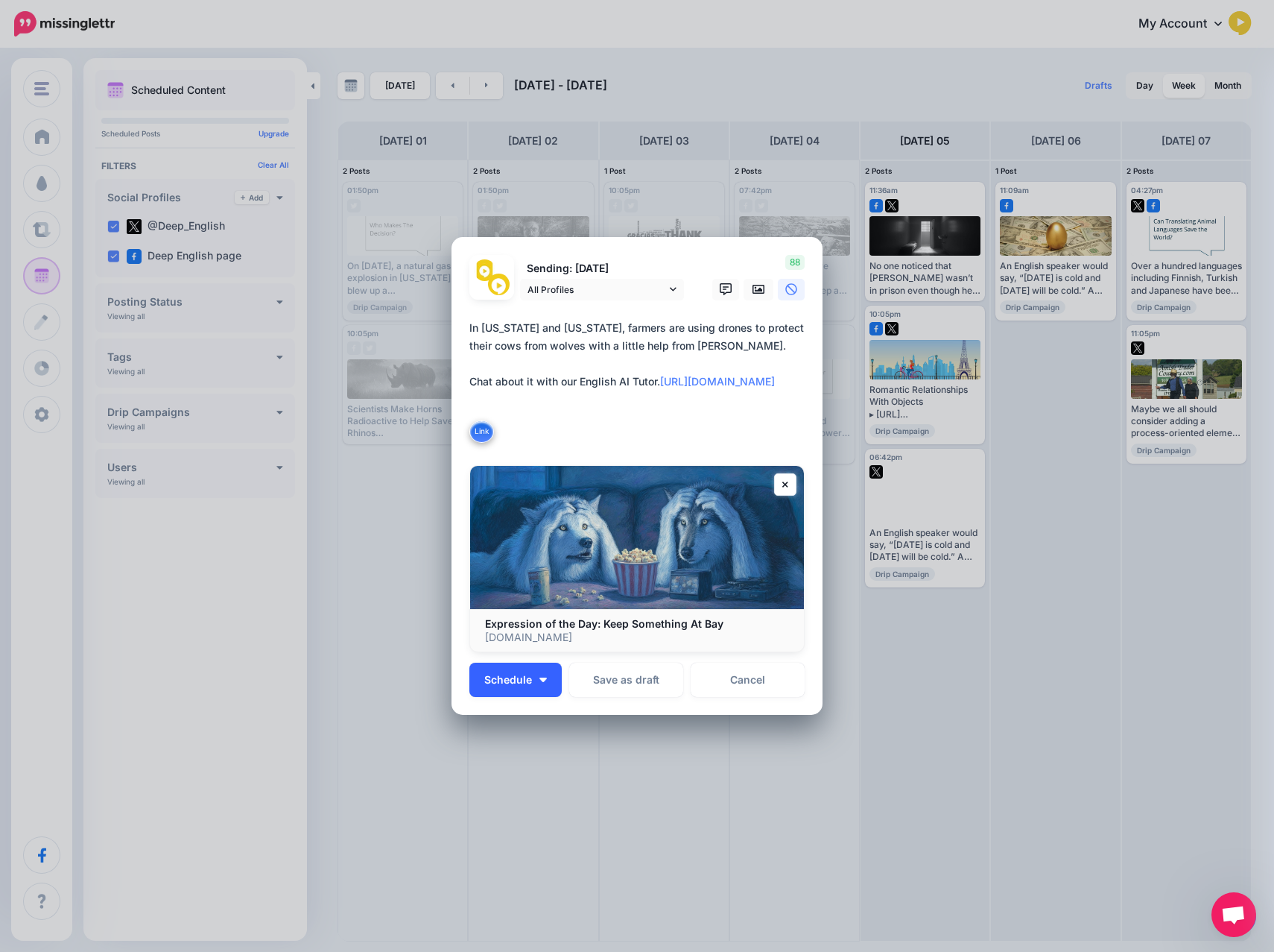
type textarea "**********"
click at [525, 685] on button "Schedule" at bounding box center [516, 679] width 92 height 34
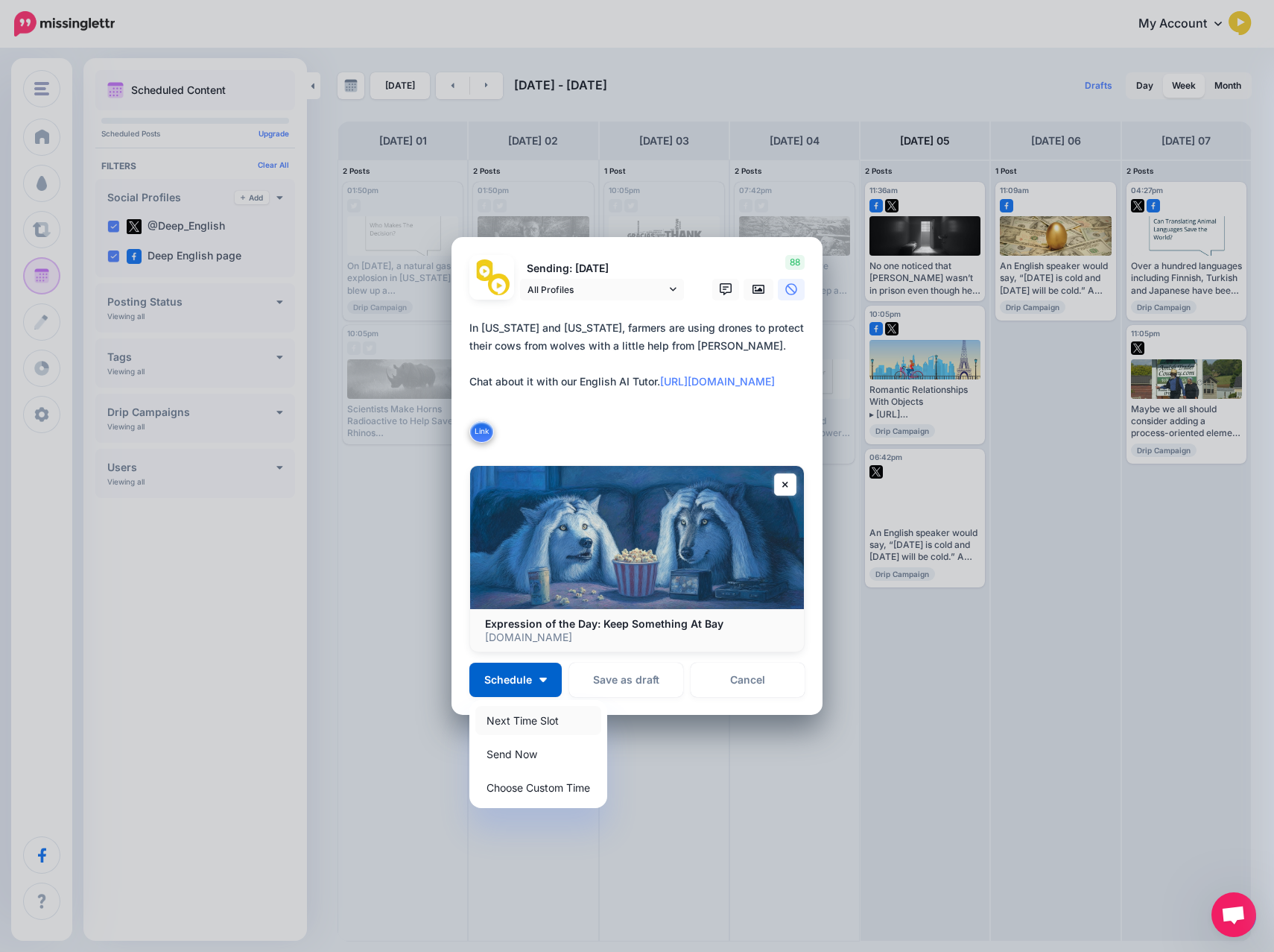
click at [519, 720] on link "Next Time Slot" at bounding box center [539, 719] width 126 height 29
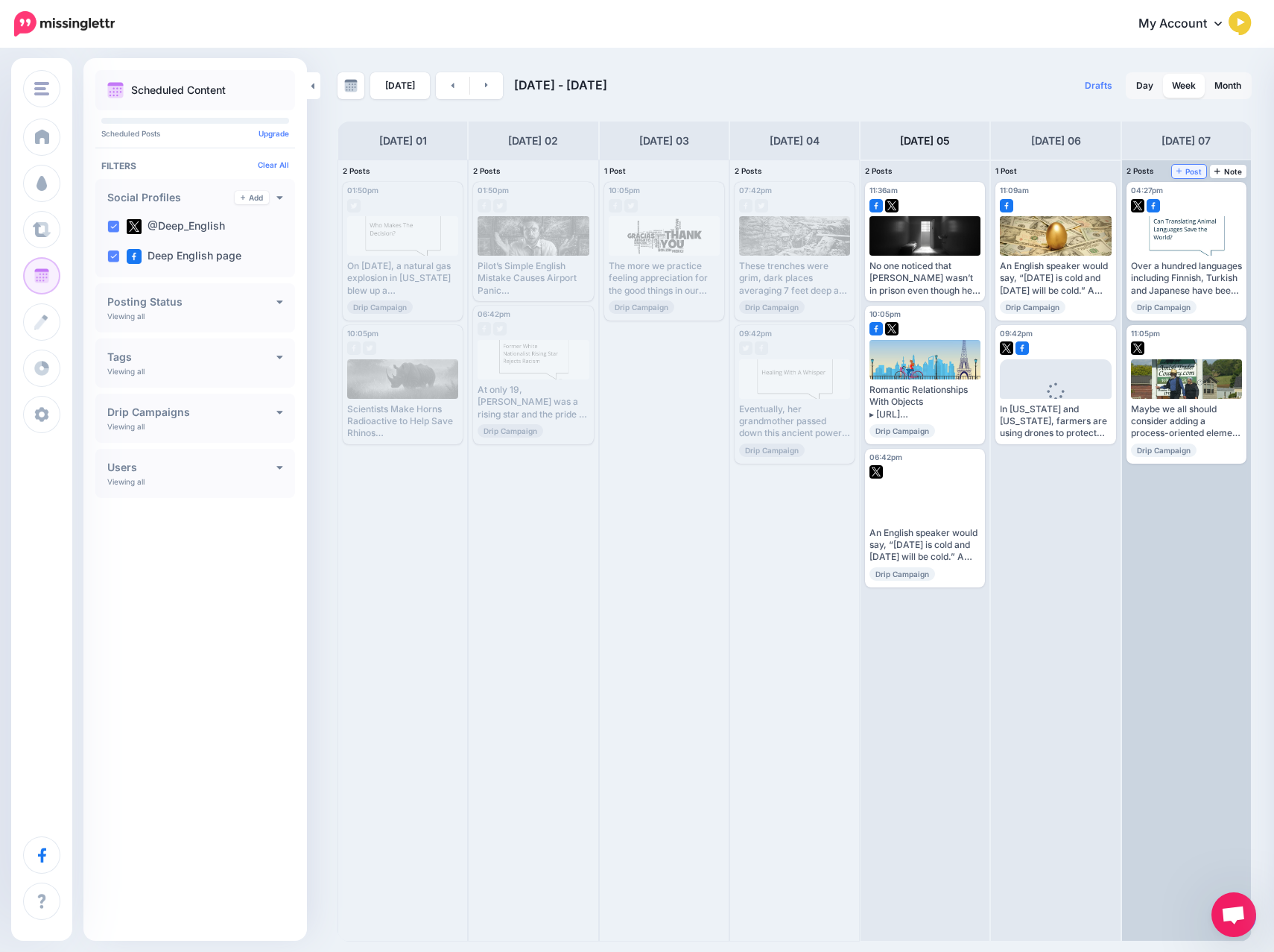
click at [1194, 171] on span "Post" at bounding box center [1190, 171] width 26 height 8
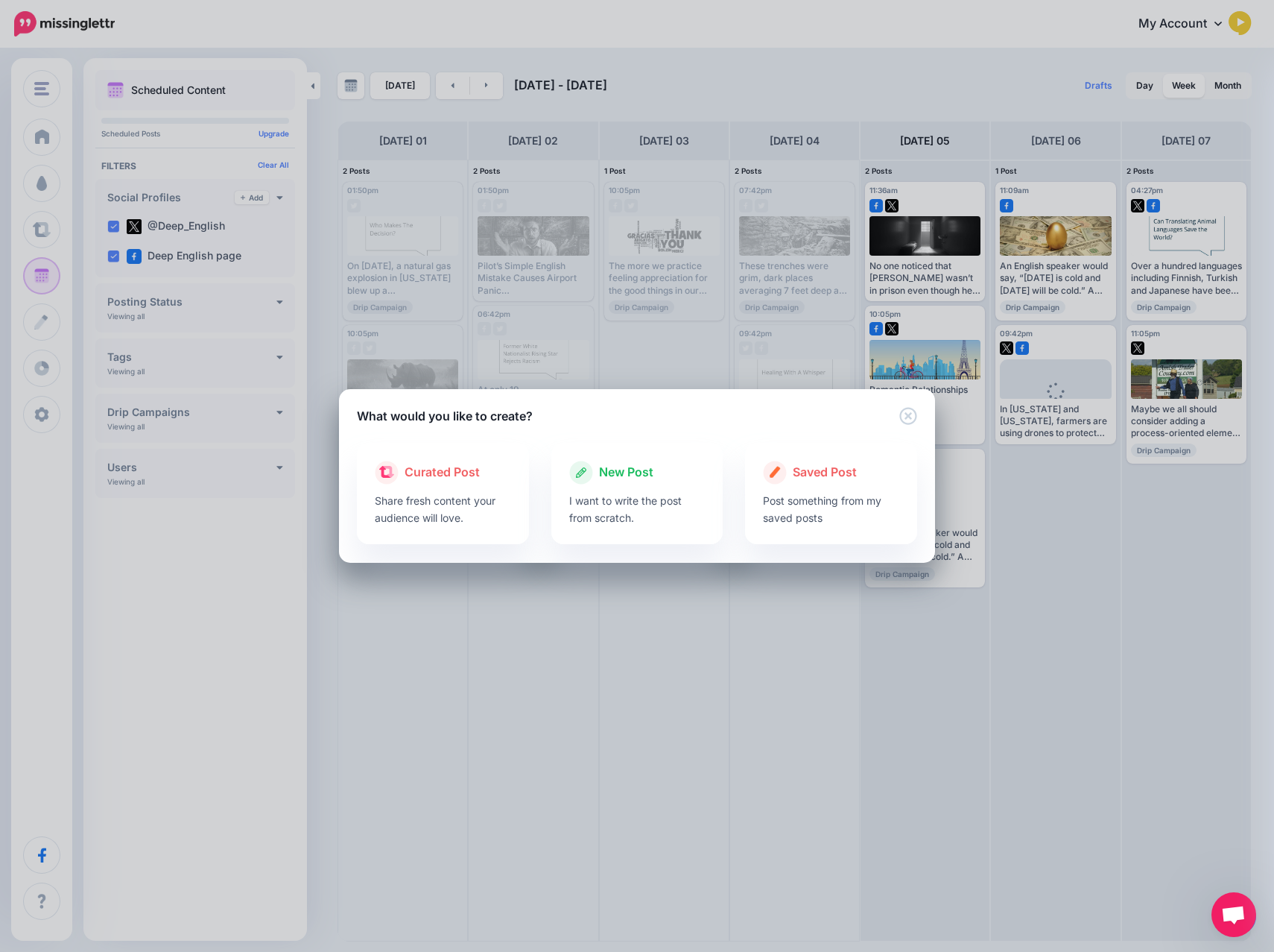
click at [617, 456] on div "New Post I want to write the post from scratch." at bounding box center [637, 493] width 172 height 102
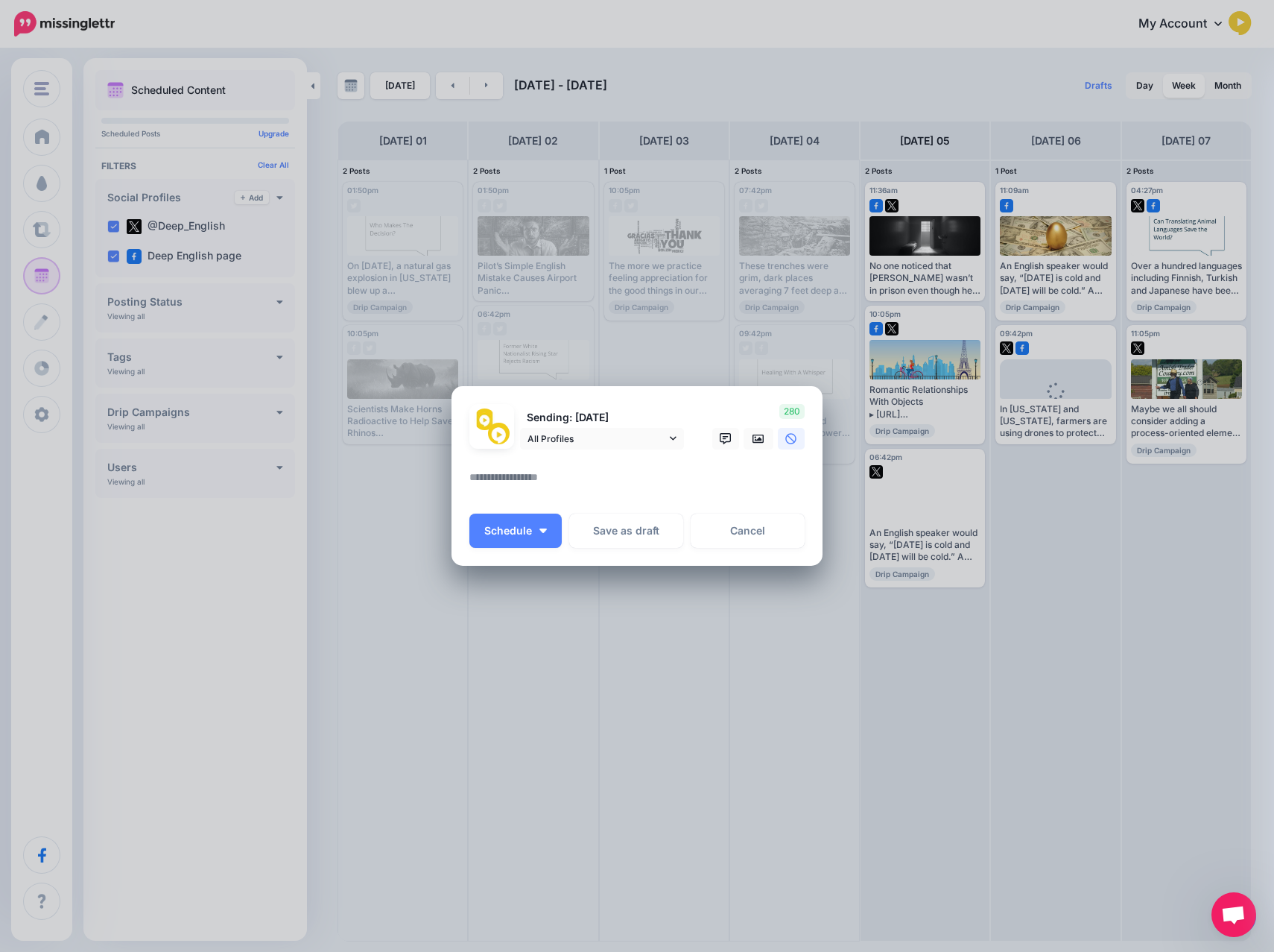
click at [569, 495] on textarea at bounding box center [641, 482] width 343 height 29
paste textarea "**********"
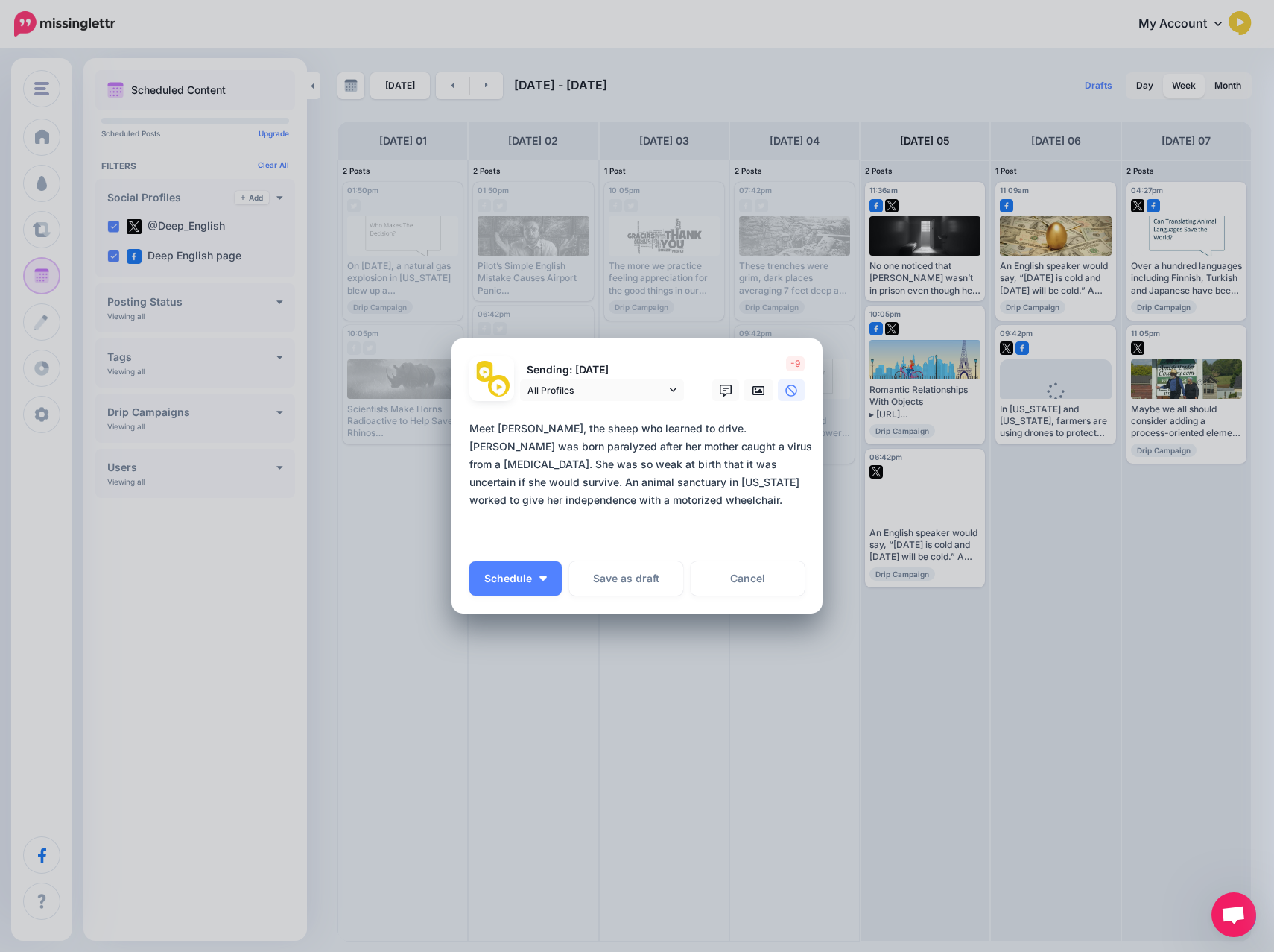
paste textarea "**********"
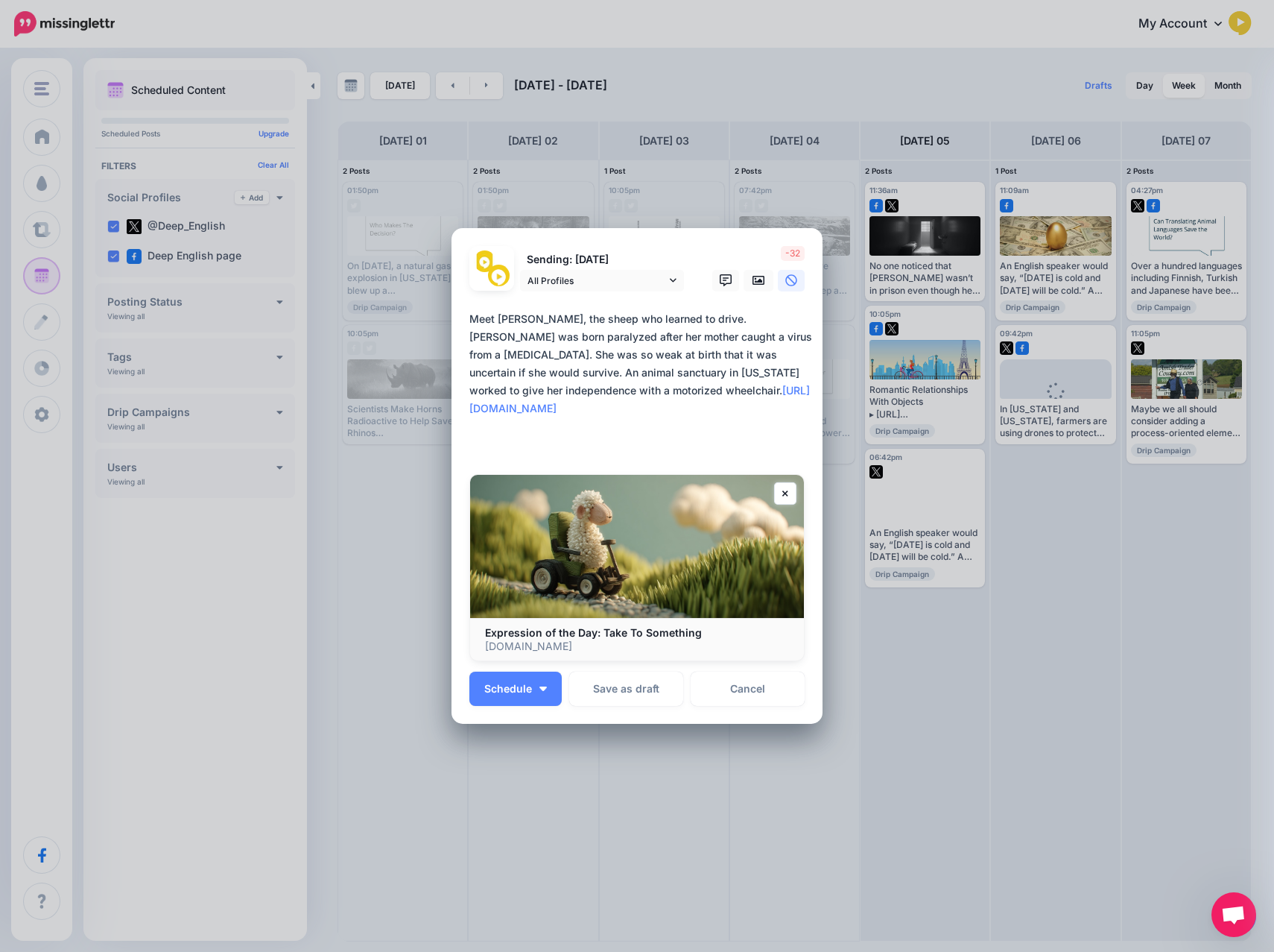
drag, startPoint x: 746, startPoint y: 352, endPoint x: 737, endPoint y: 333, distance: 21.0
click at [737, 333] on textarea "**********" at bounding box center [641, 381] width 343 height 143
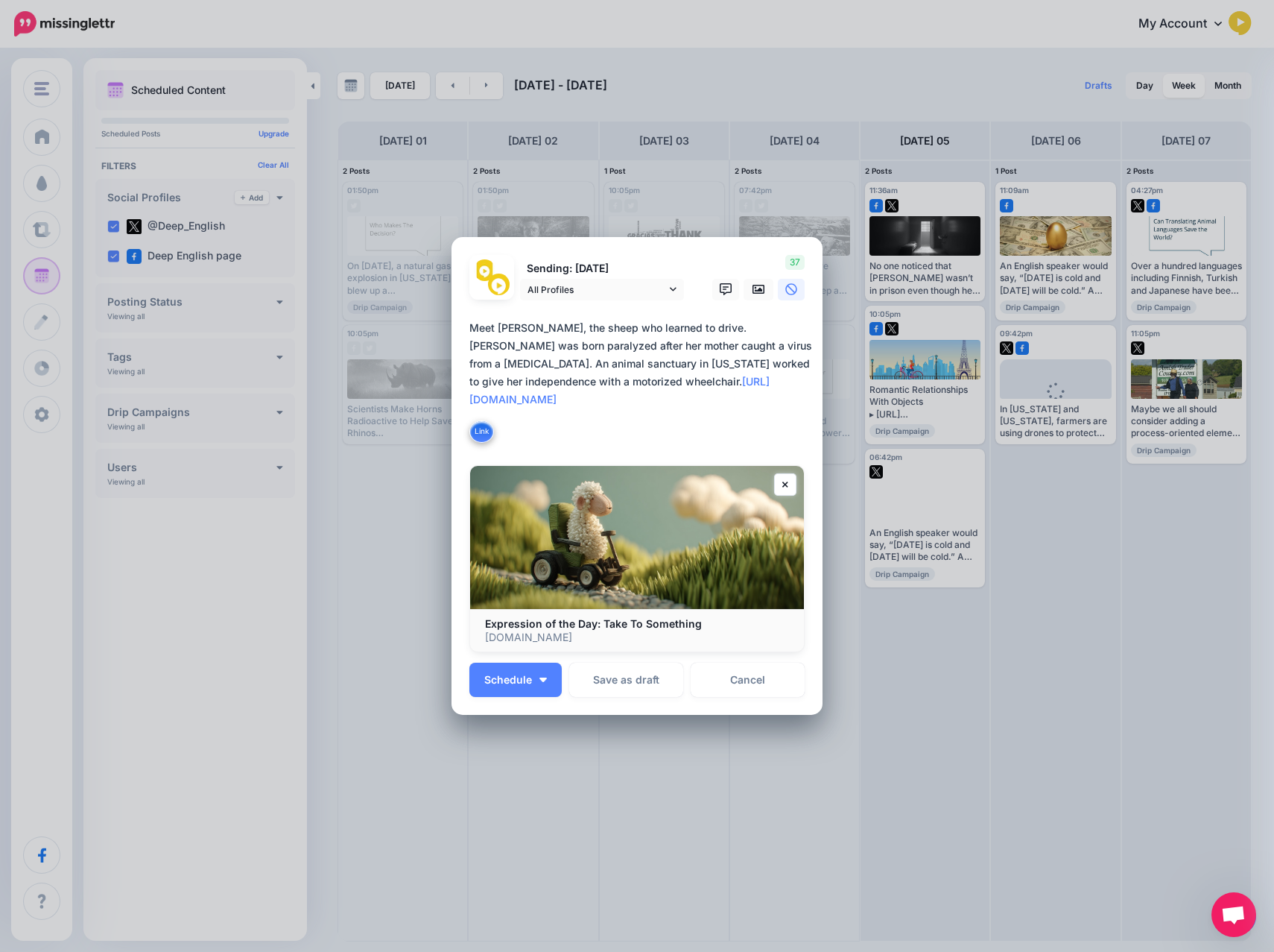
click at [674, 388] on textarea "**********" at bounding box center [641, 381] width 343 height 125
type textarea "**********"
click at [536, 695] on button "Schedule" at bounding box center [516, 679] width 92 height 34
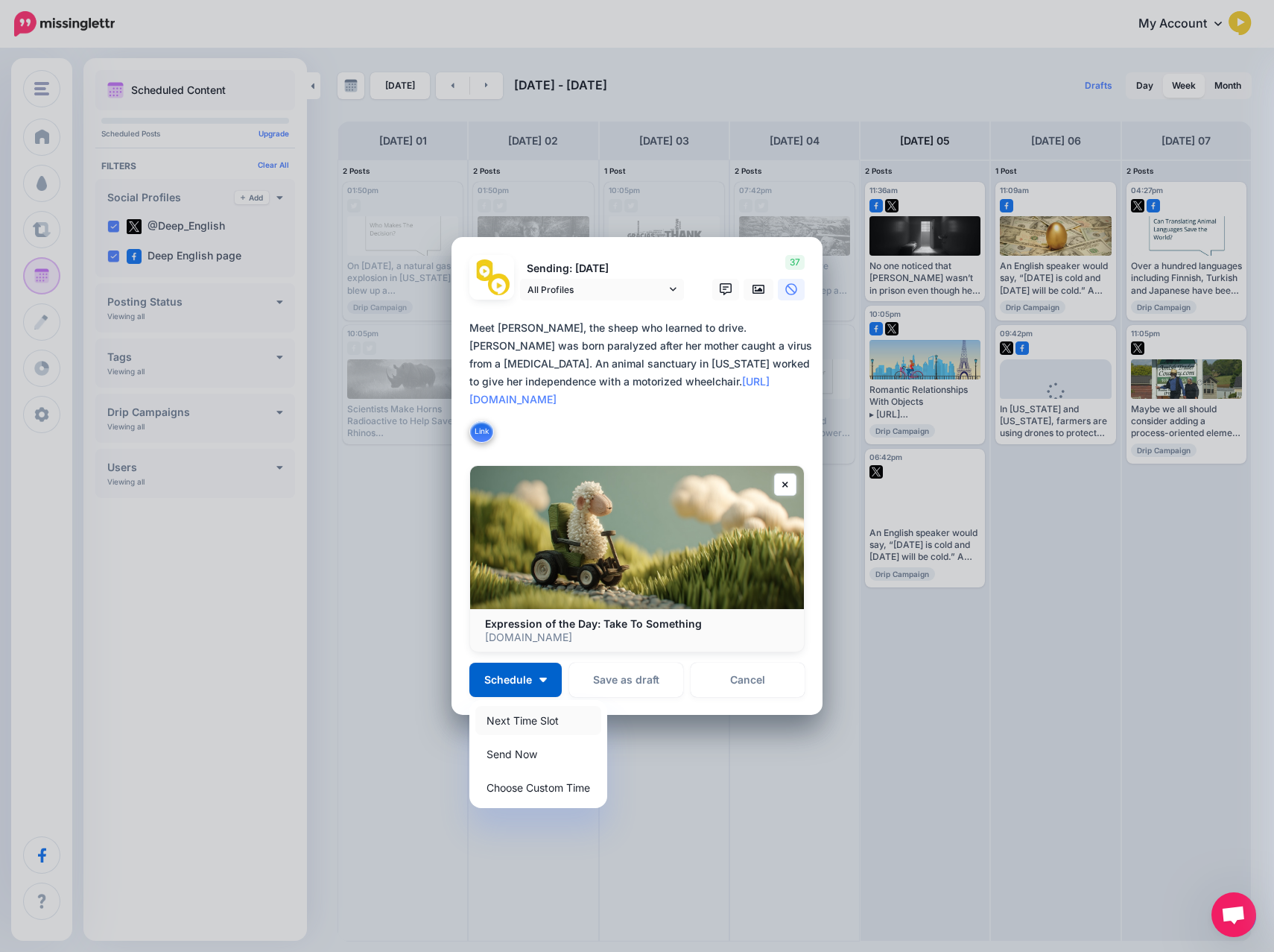
click at [526, 720] on link "Next Time Slot" at bounding box center [539, 719] width 126 height 29
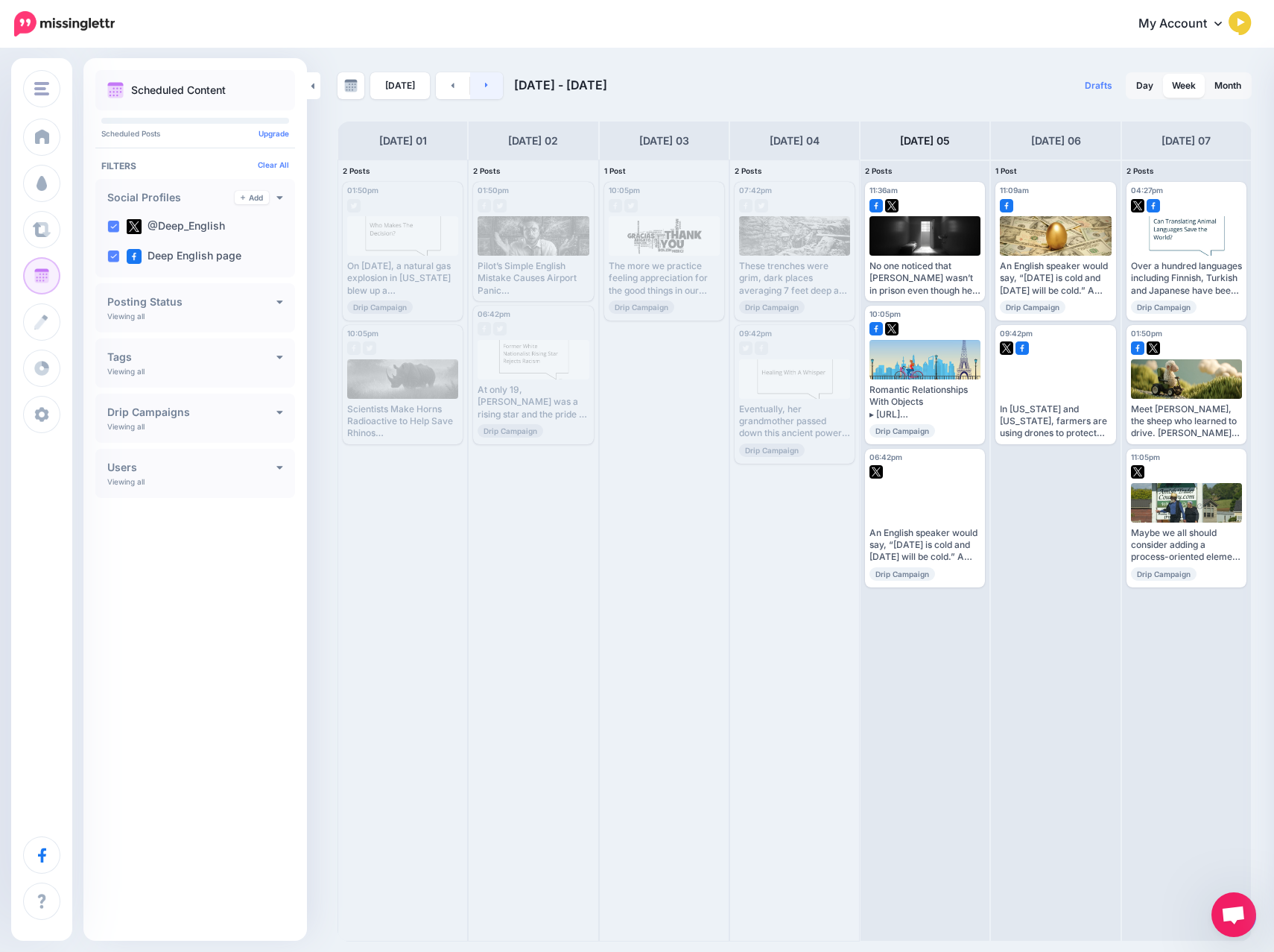
click at [489, 88] on link at bounding box center [487, 86] width 34 height 26
